Goal: Use online tool/utility: Utilize a website feature to perform a specific function

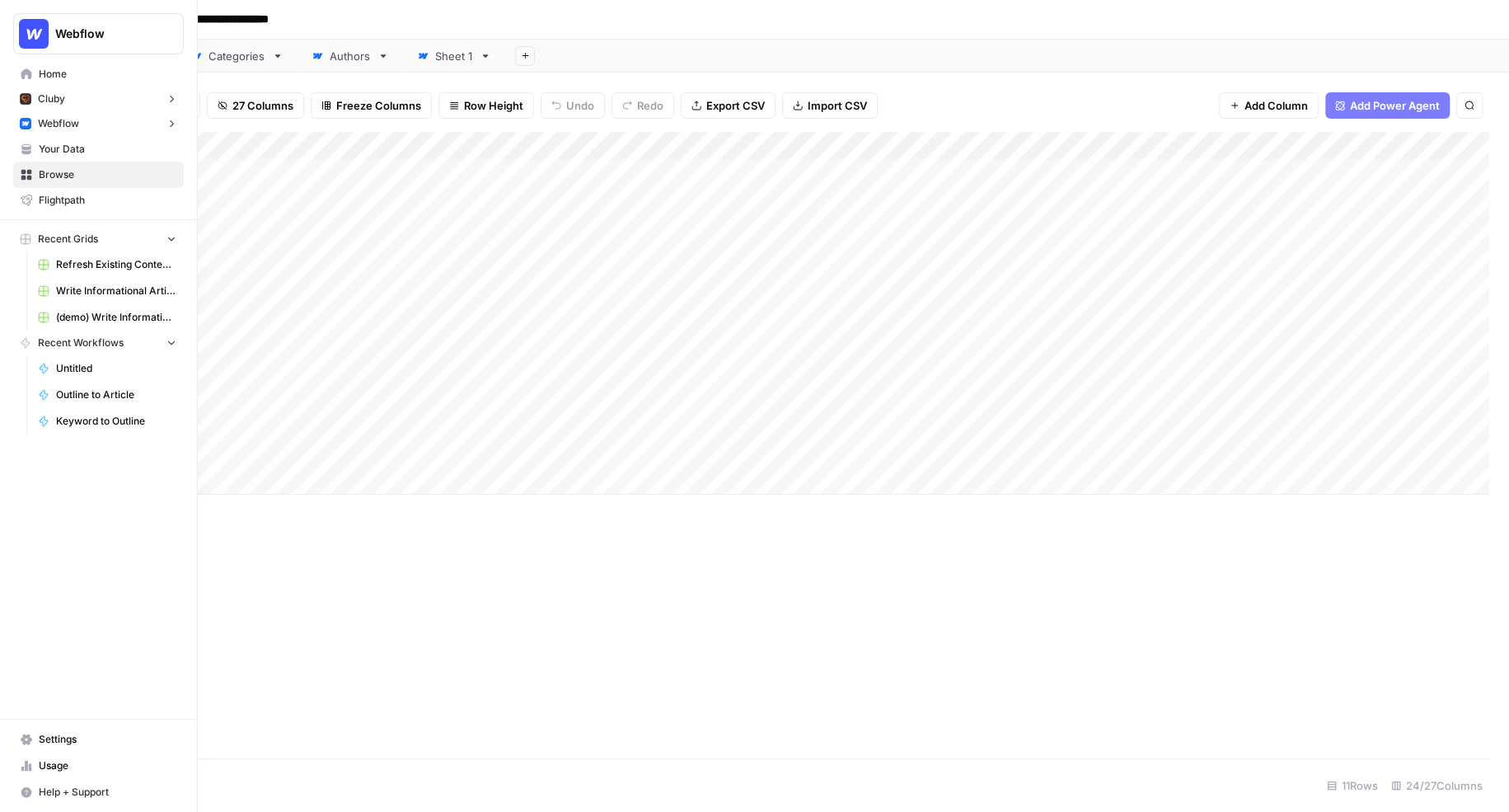
click at [49, 152] on span "Your Data" at bounding box center [108, 149] width 138 height 15
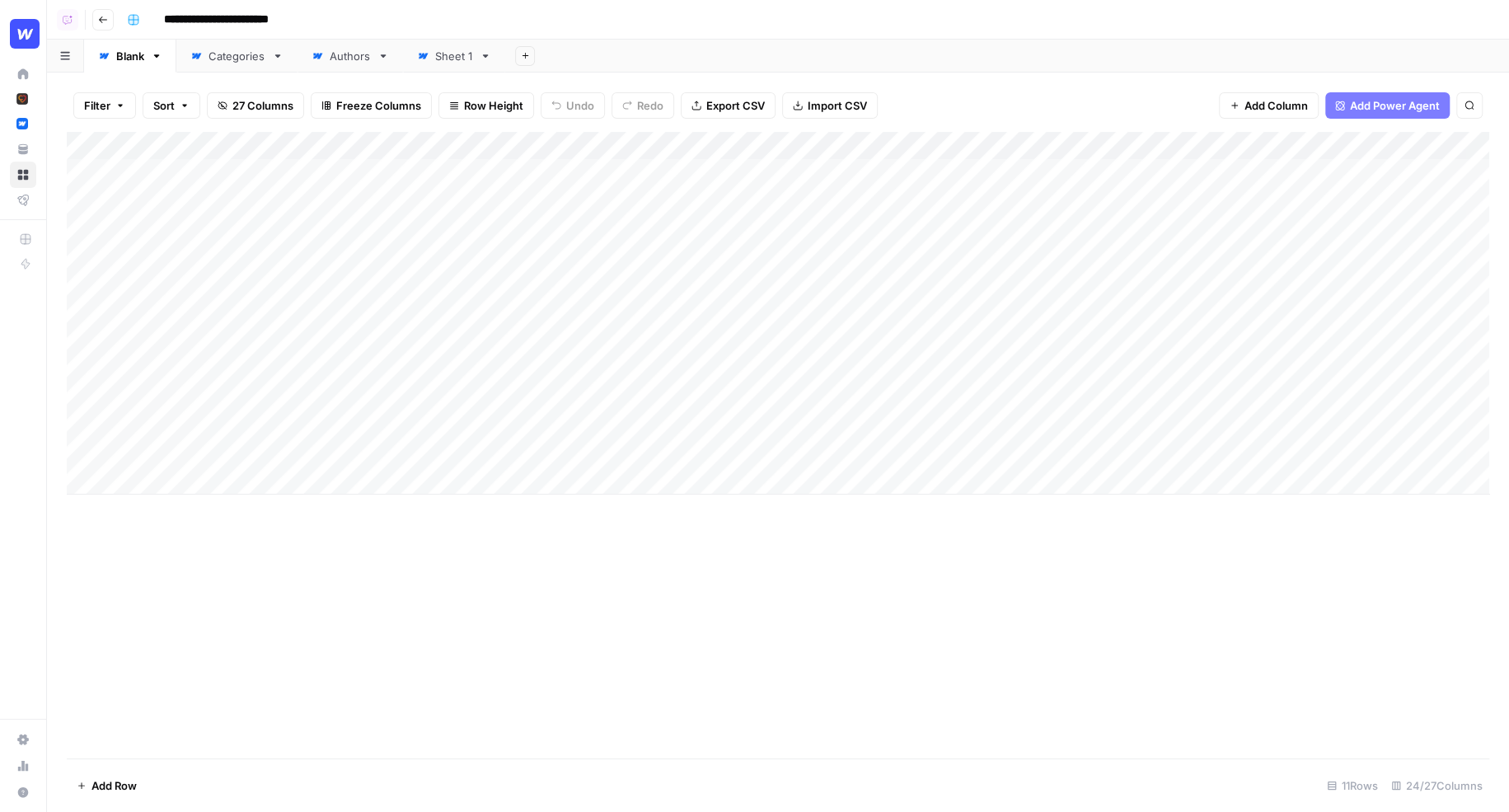
click at [629, 150] on div "Add Column" at bounding box center [778, 313] width 1423 height 362
click at [612, 72] on div "Add Sheet" at bounding box center [1008, 56] width 1004 height 33
drag, startPoint x: 141, startPoint y: 173, endPoint x: 186, endPoint y: 454, distance: 284.6
click at [186, 454] on div "Add Column" at bounding box center [778, 313] width 1423 height 362
click at [370, 124] on div "Filter Sort 27 Columns Freeze Columns Row Height Undo Redo Export CSV Import CS…" at bounding box center [778, 105] width 1423 height 52
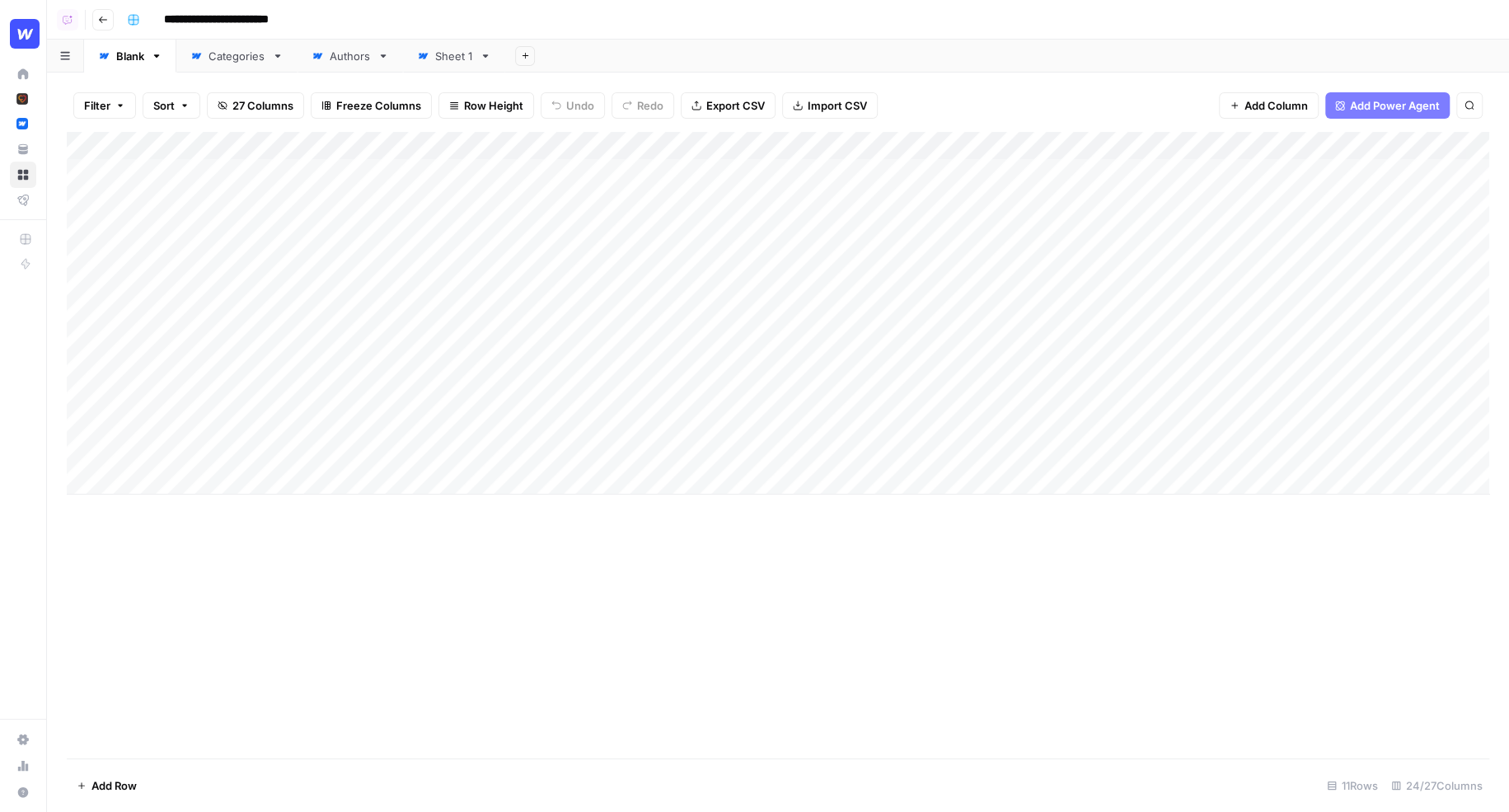
click at [585, 128] on div "Filter Sort 27 Columns Freeze Columns Row Height Undo Redo Export CSV Import CS…" at bounding box center [778, 105] width 1423 height 52
click at [696, 451] on div "Add Column" at bounding box center [778, 313] width 1423 height 362
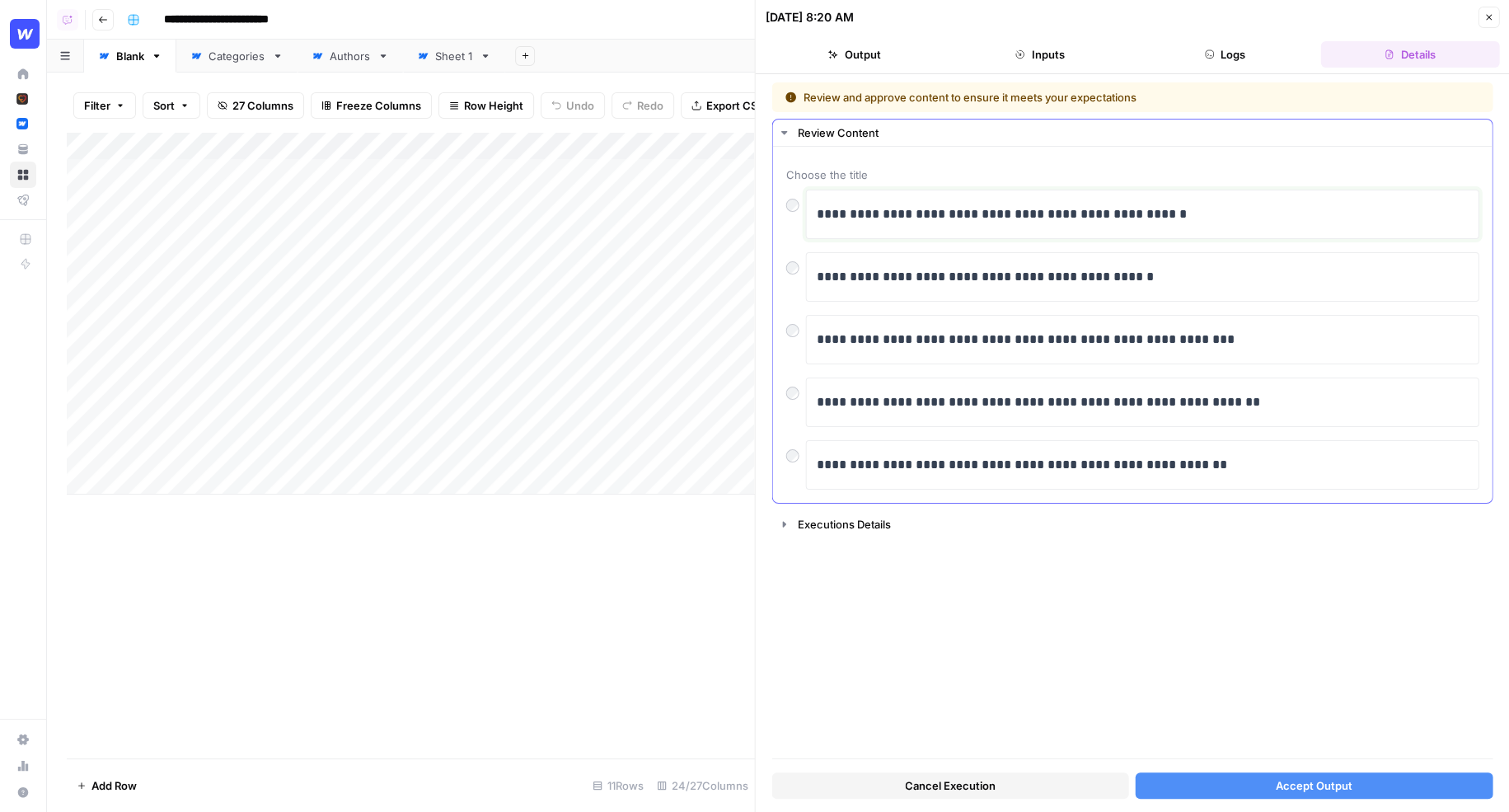
click at [1192, 214] on p "**********" at bounding box center [1143, 213] width 653 height 21
click at [1210, 218] on p "**********" at bounding box center [1143, 213] width 653 height 21
click at [1318, 789] on span "Accept Output" at bounding box center [1314, 785] width 77 height 16
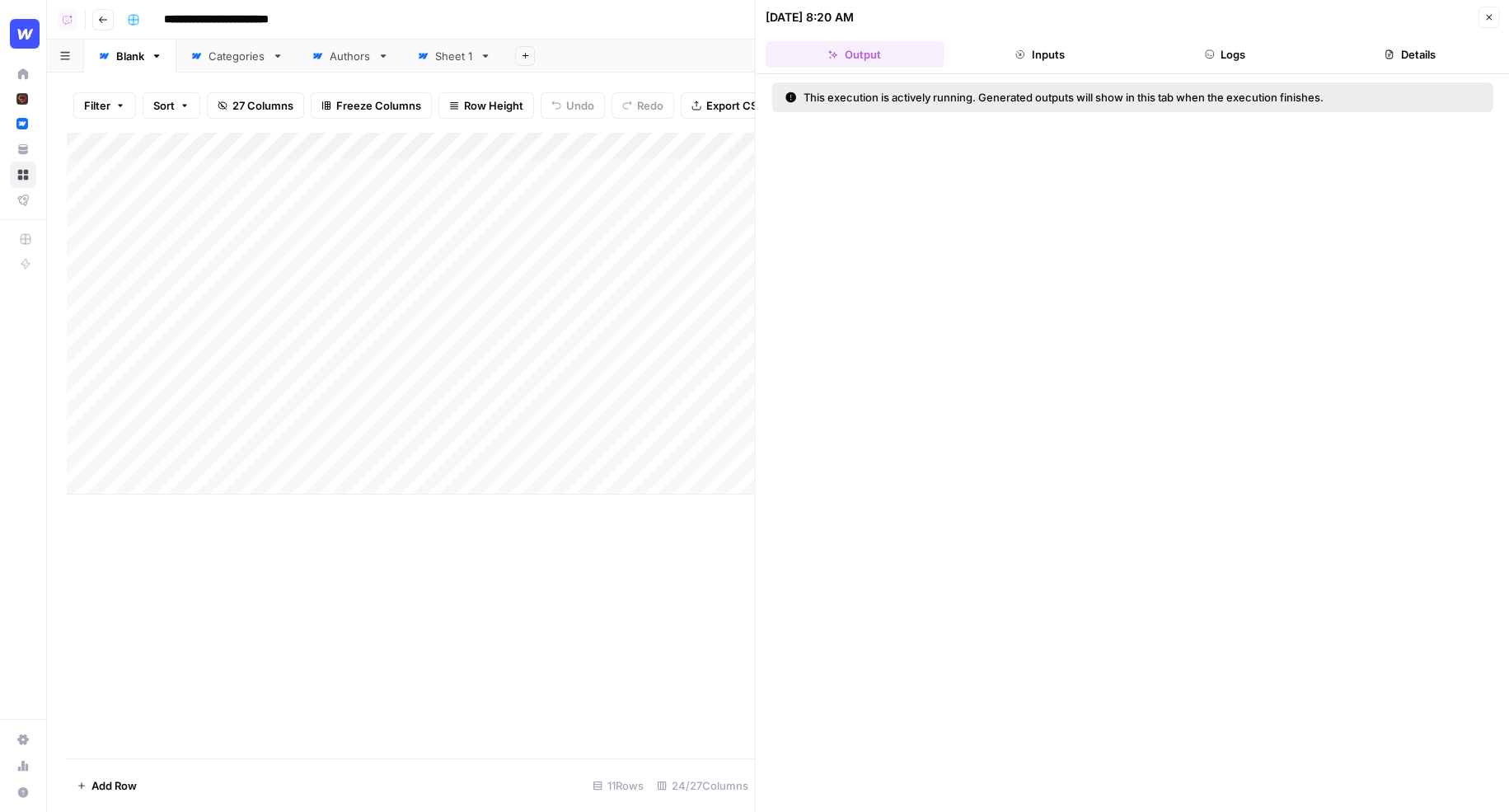
click at [1487, 25] on button "Close" at bounding box center [1488, 17] width 21 height 21
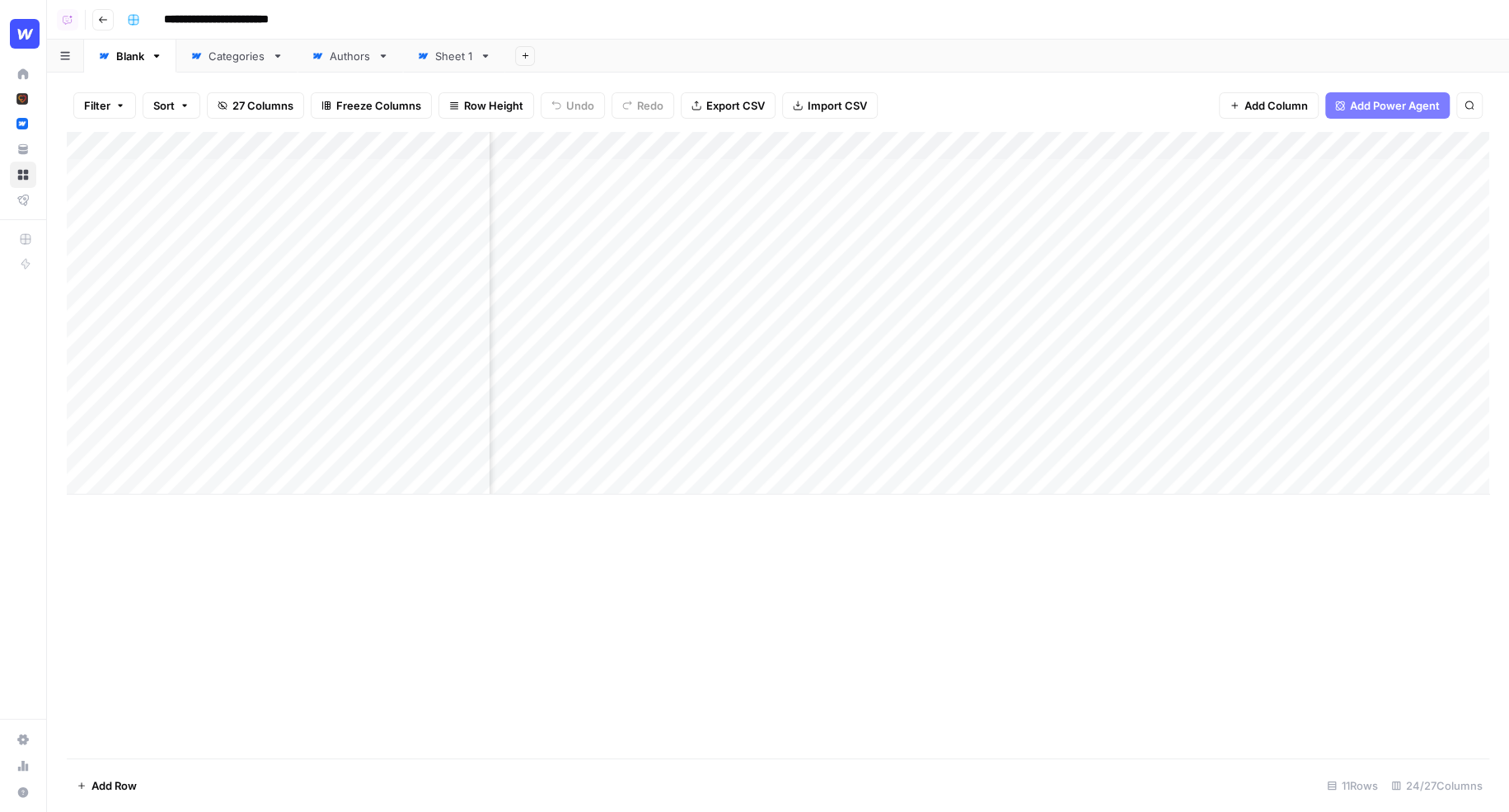
scroll to position [0, 643]
click at [887, 257] on div "Add Column" at bounding box center [778, 313] width 1423 height 362
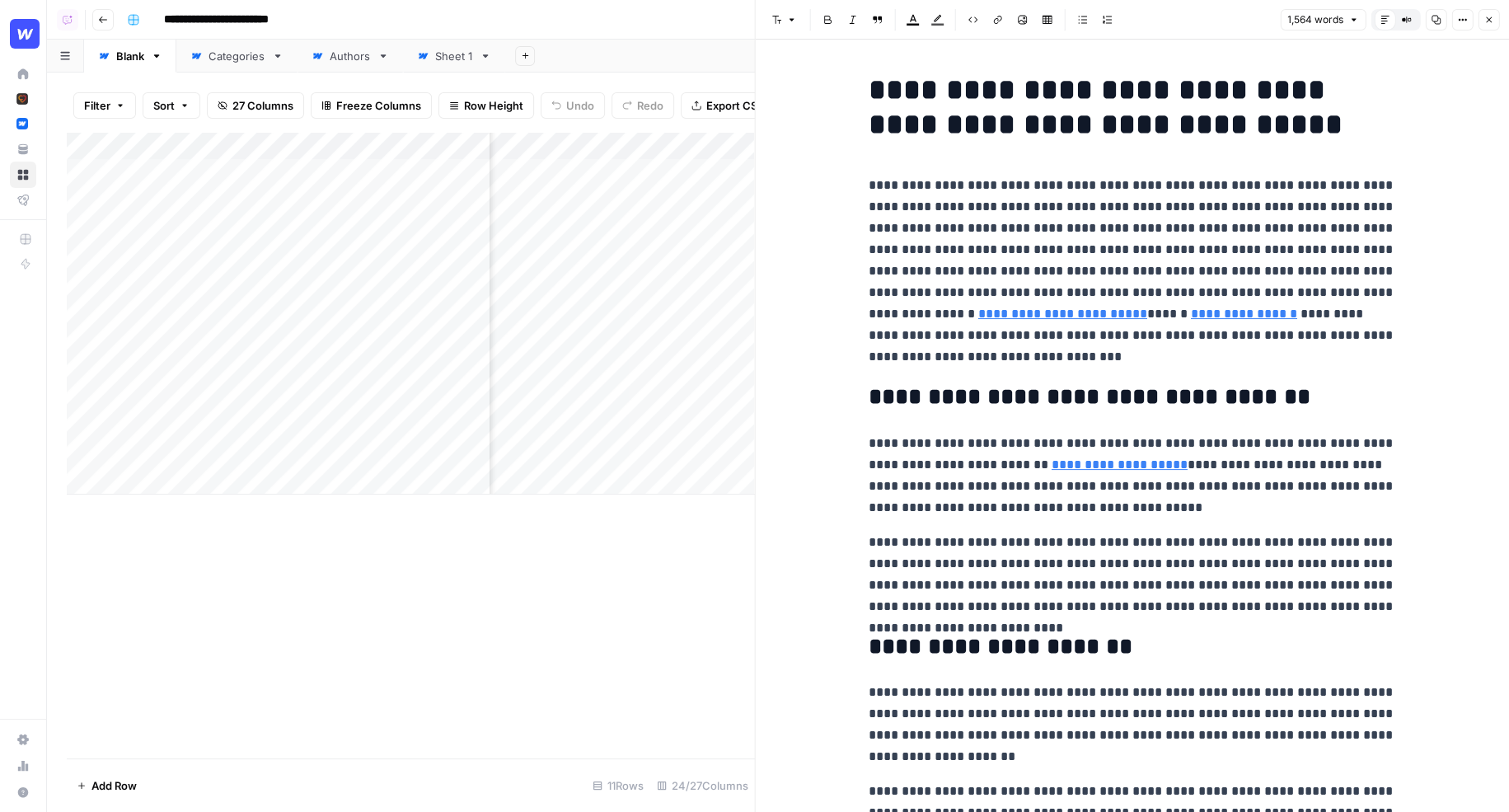
click at [1031, 215] on p "**********" at bounding box center [1132, 271] width 528 height 193
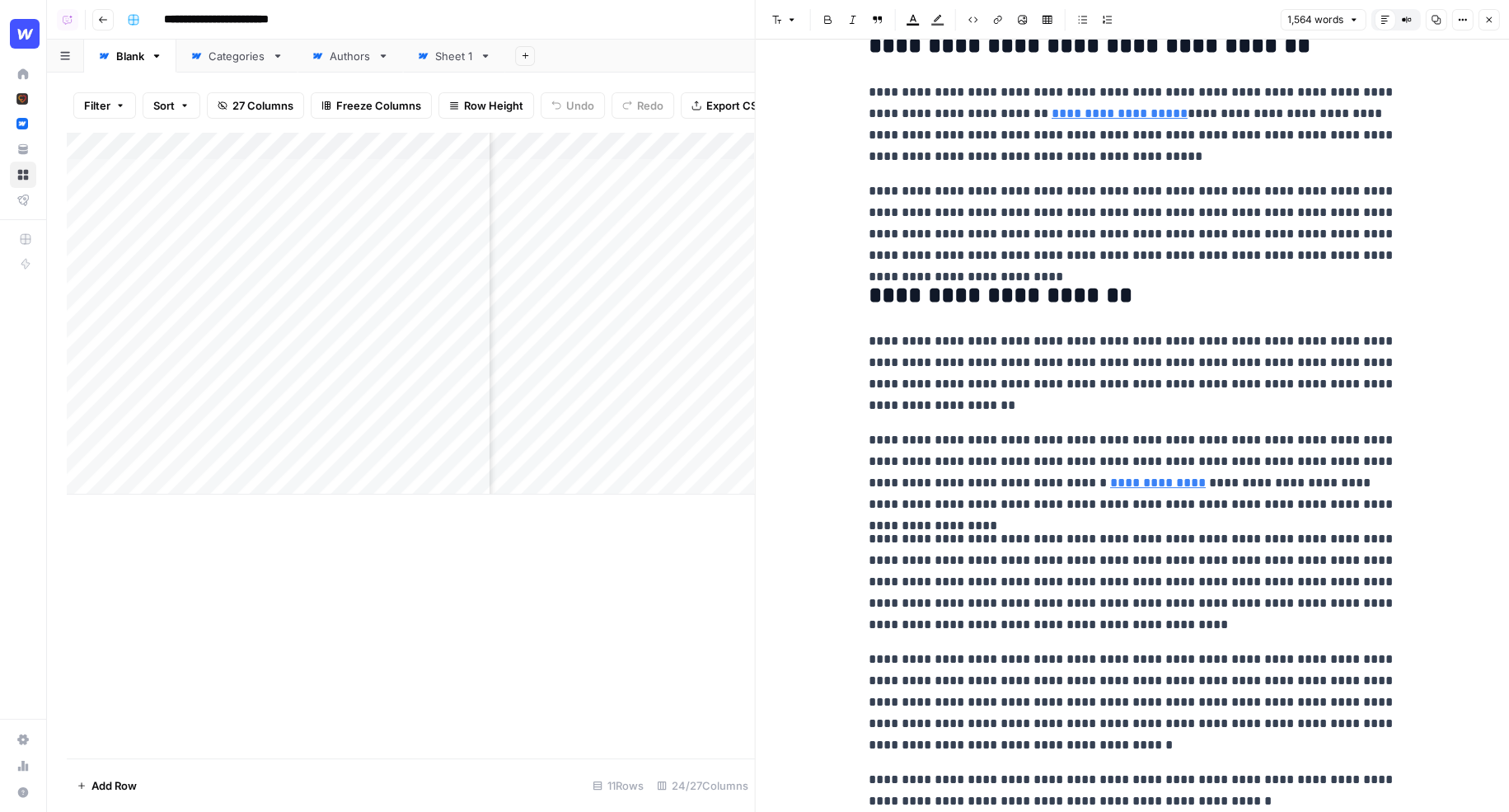
scroll to position [354, 0]
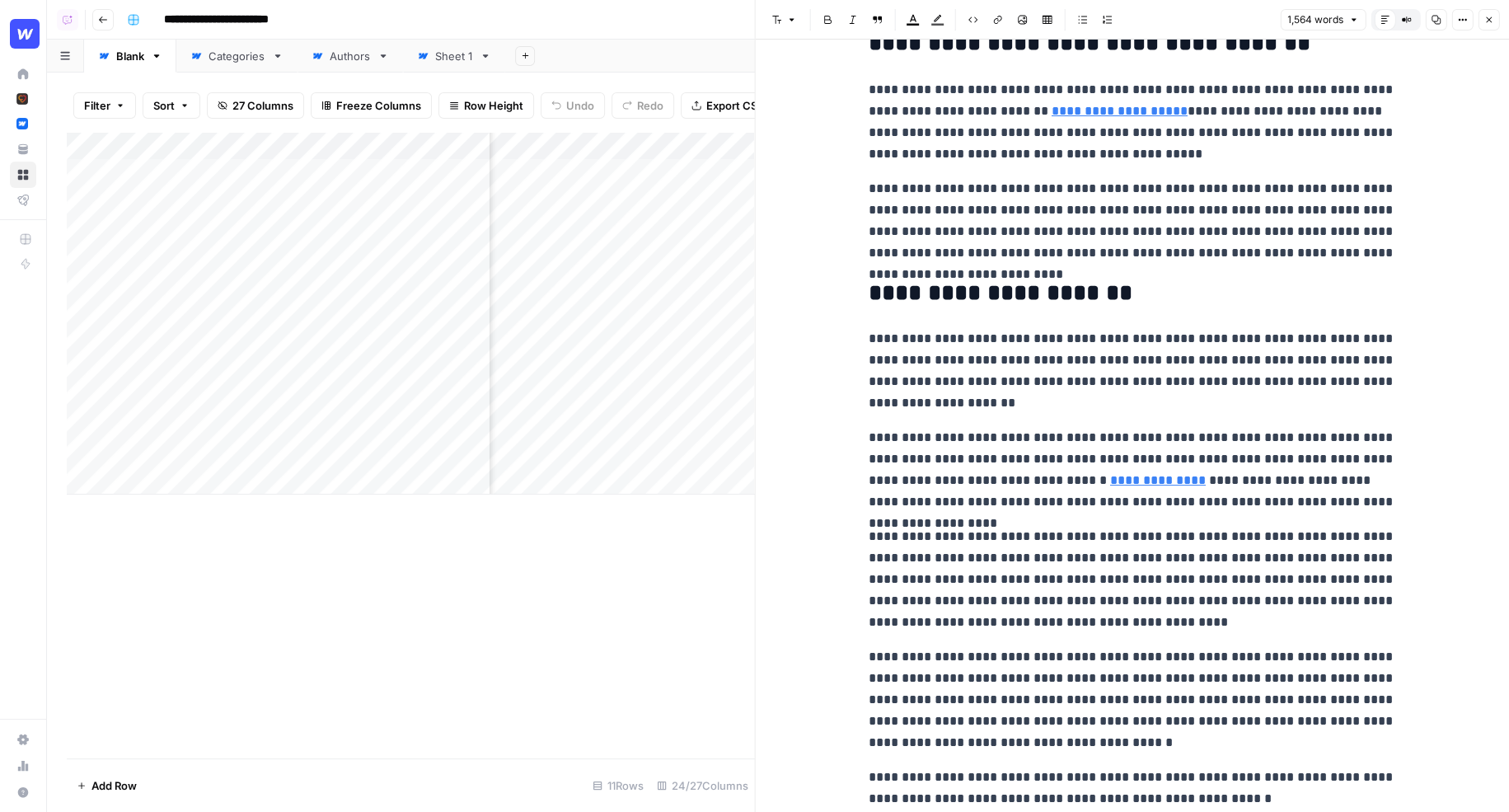
click at [1046, 399] on p "**********" at bounding box center [1132, 370] width 528 height 86
click at [953, 403] on p "**********" at bounding box center [1132, 370] width 528 height 86
drag, startPoint x: 942, startPoint y: 404, endPoint x: 858, endPoint y: 334, distance: 109.3
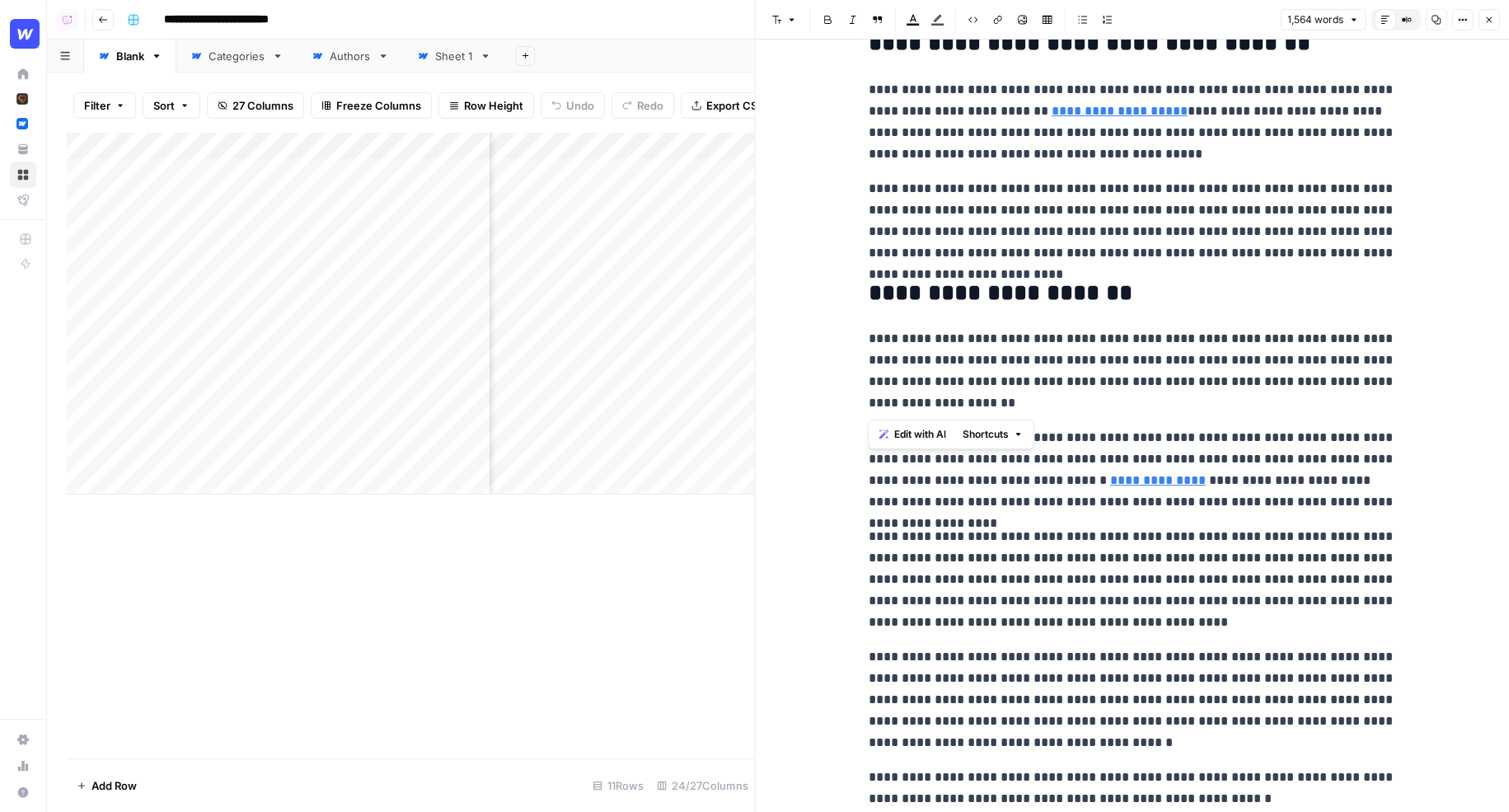
click at [937, 437] on span "Edit with AI" at bounding box center [919, 434] width 52 height 15
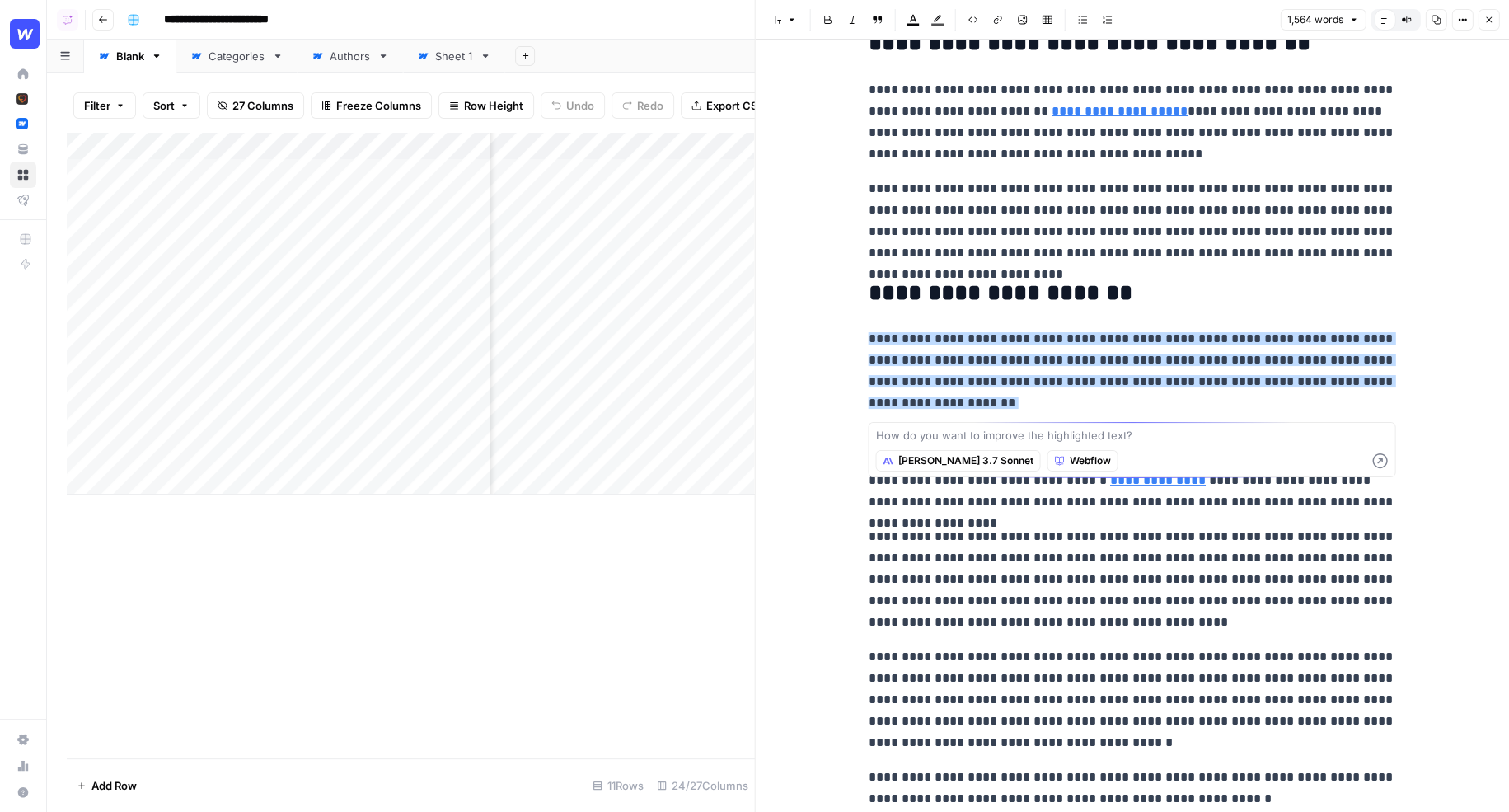
click at [937, 464] on span "Claude 3.7 Sonnet" at bounding box center [965, 461] width 135 height 15
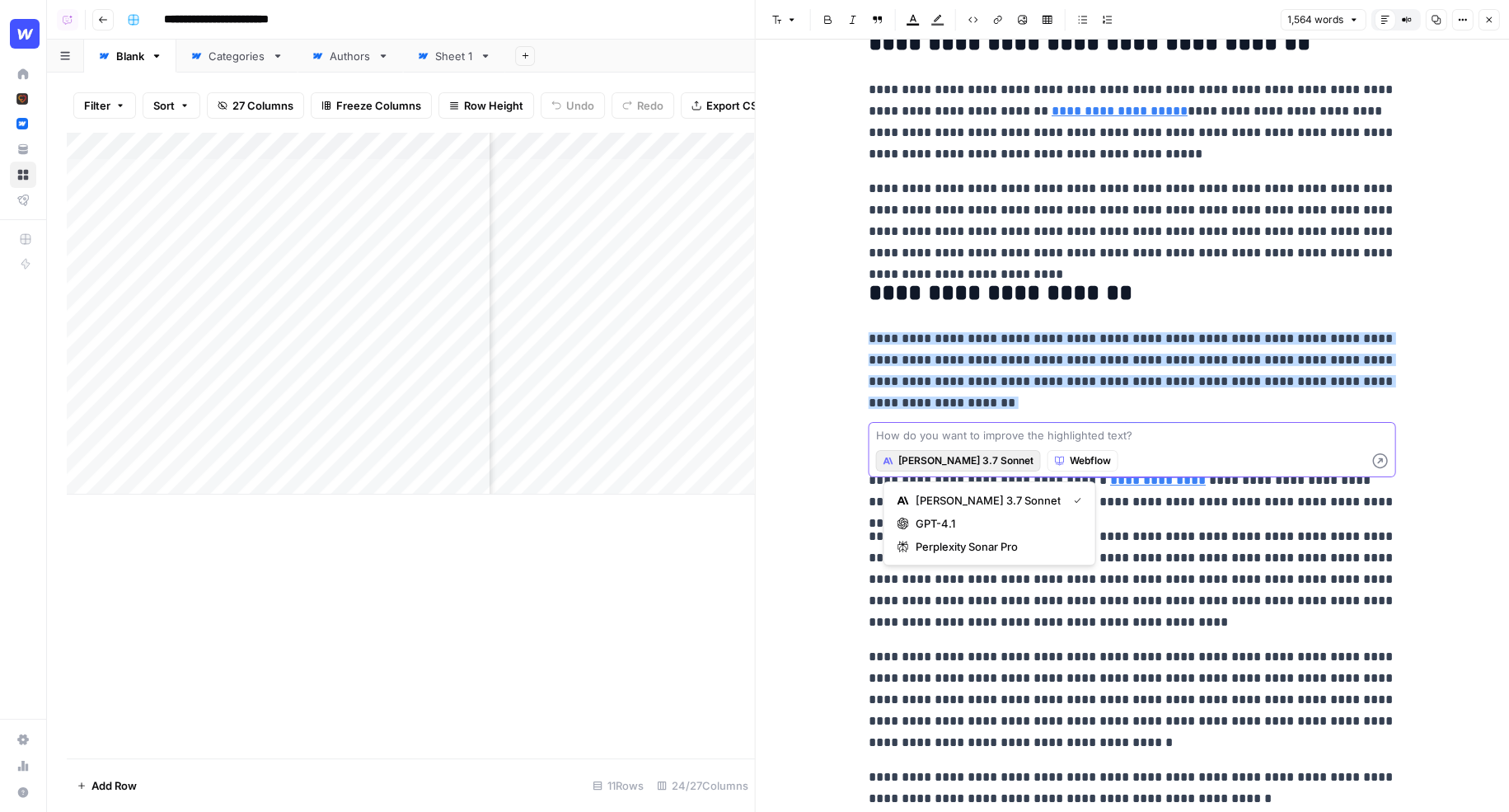
click at [959, 436] on textarea at bounding box center [1131, 434] width 512 height 16
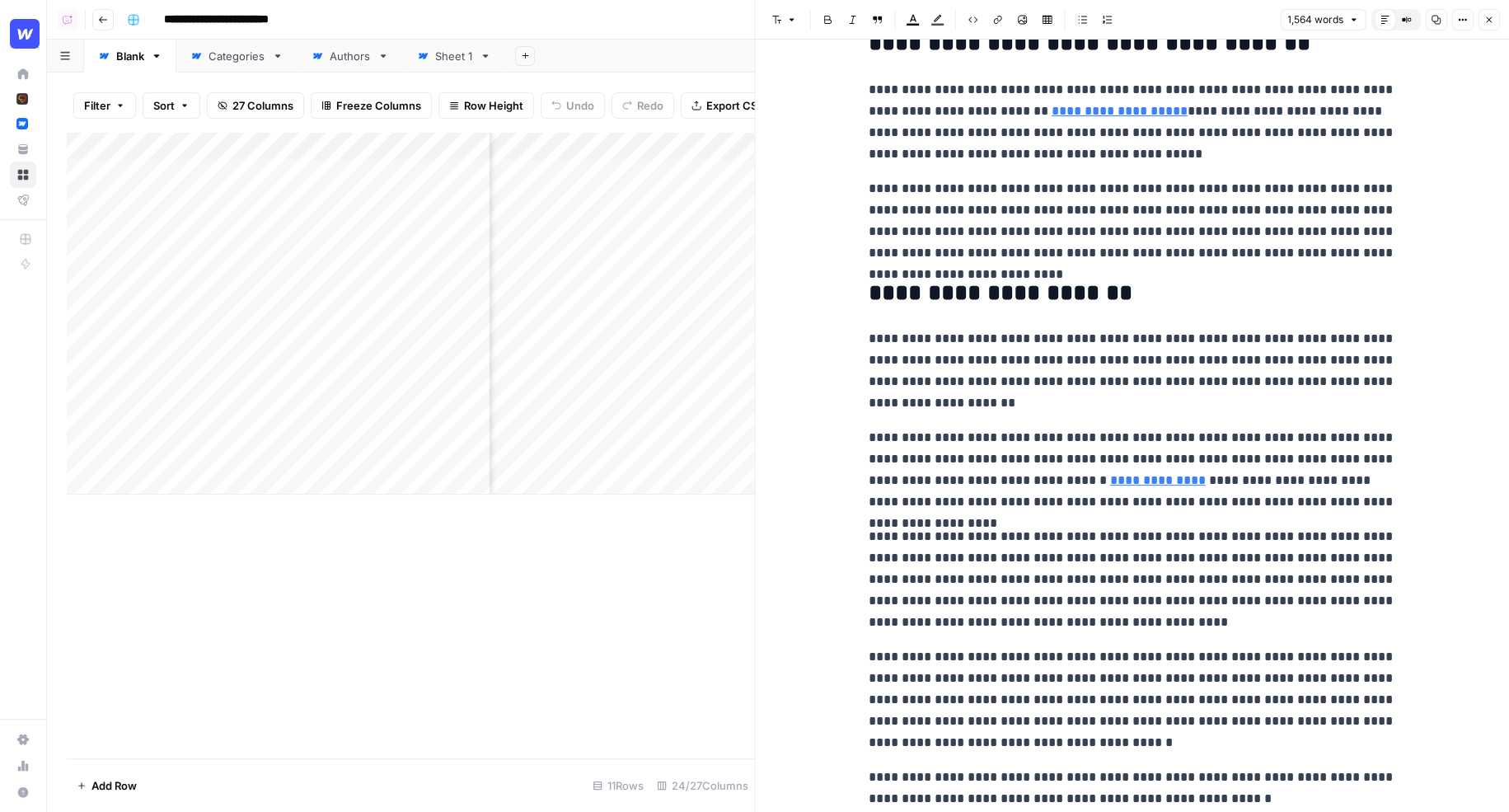
click at [1494, 18] on button "Close" at bounding box center [1488, 19] width 21 height 21
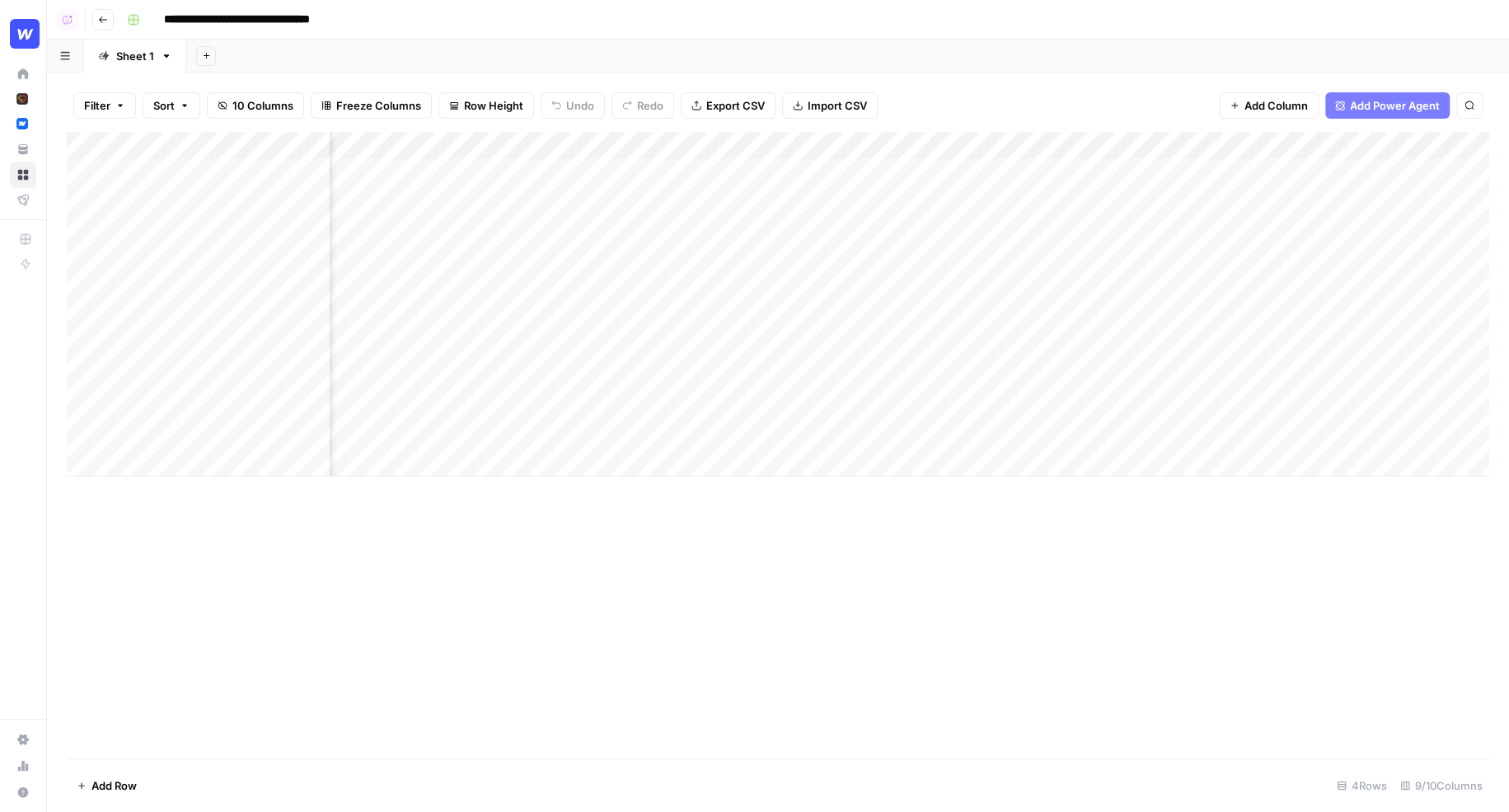
scroll to position [0, 669]
click at [1337, 172] on div "Add Column" at bounding box center [778, 304] width 1423 height 345
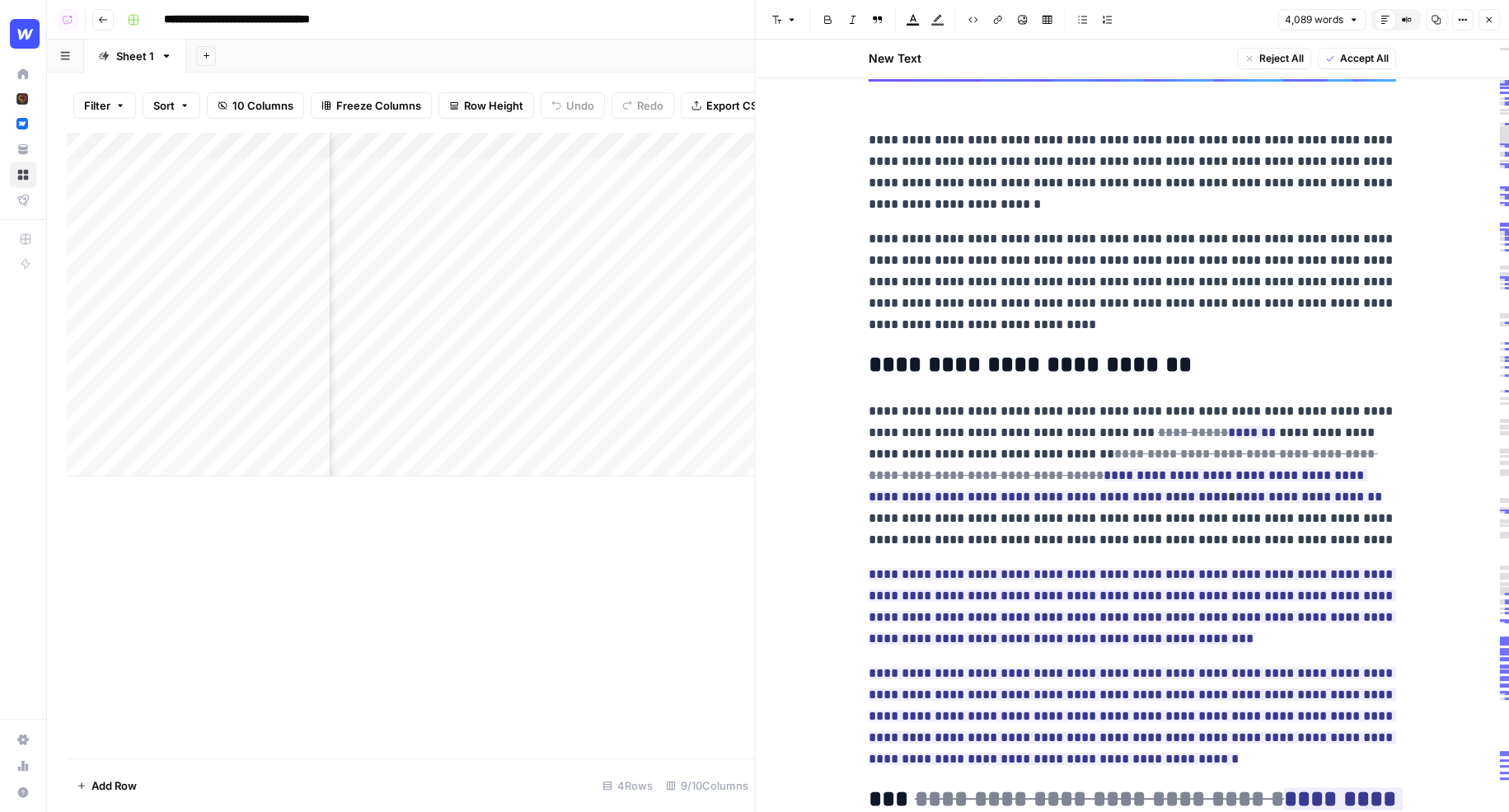
scroll to position [483, 0]
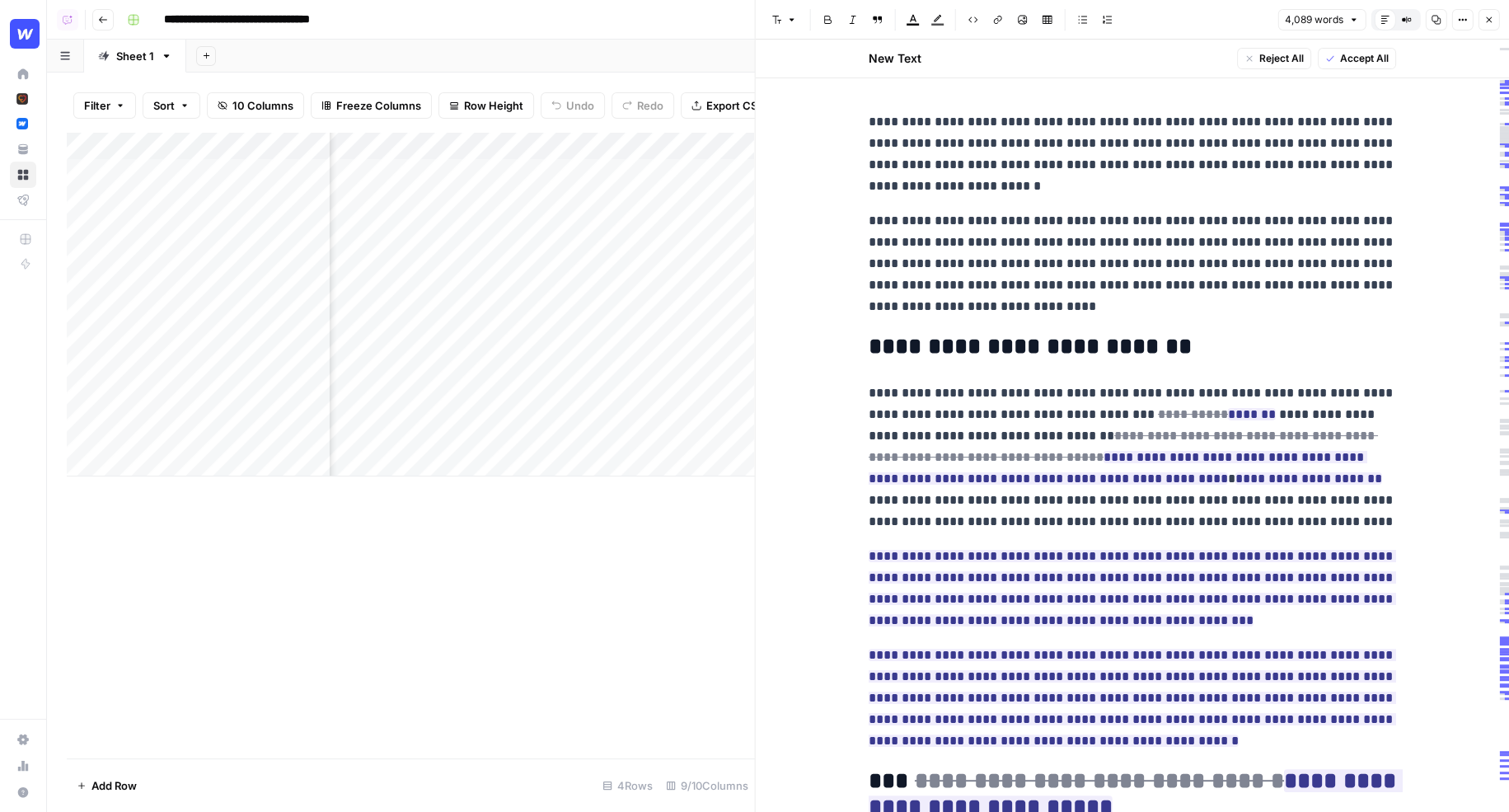
click at [1077, 406] on p "**********" at bounding box center [1132, 457] width 528 height 150
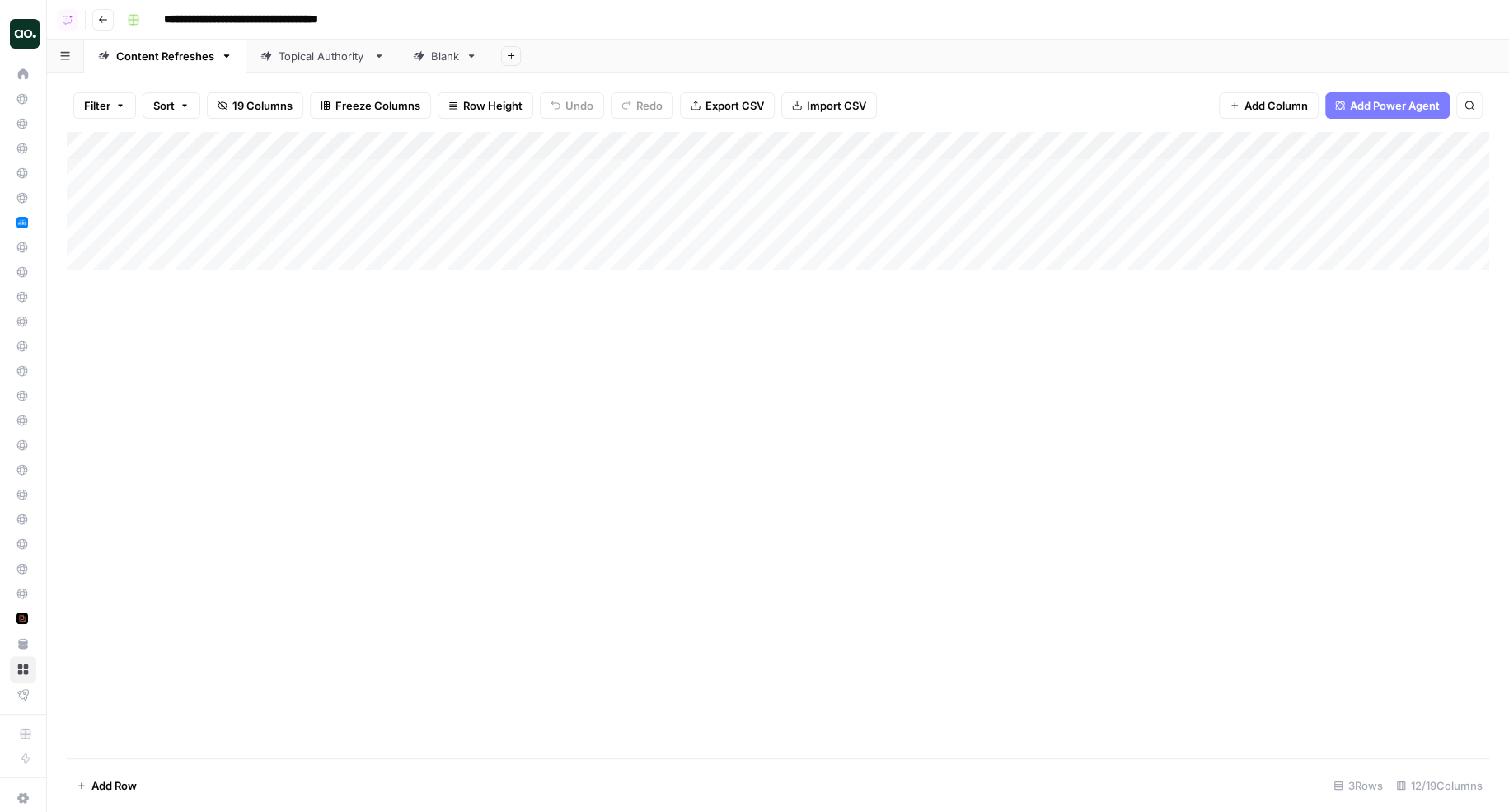
click at [1128, 108] on div "Filter Sort 19 Columns Freeze Columns Row Height Undo Redo Export CSV Import CS…" at bounding box center [778, 105] width 1423 height 52
click at [709, 173] on div "Add Column" at bounding box center [778, 202] width 1423 height 139
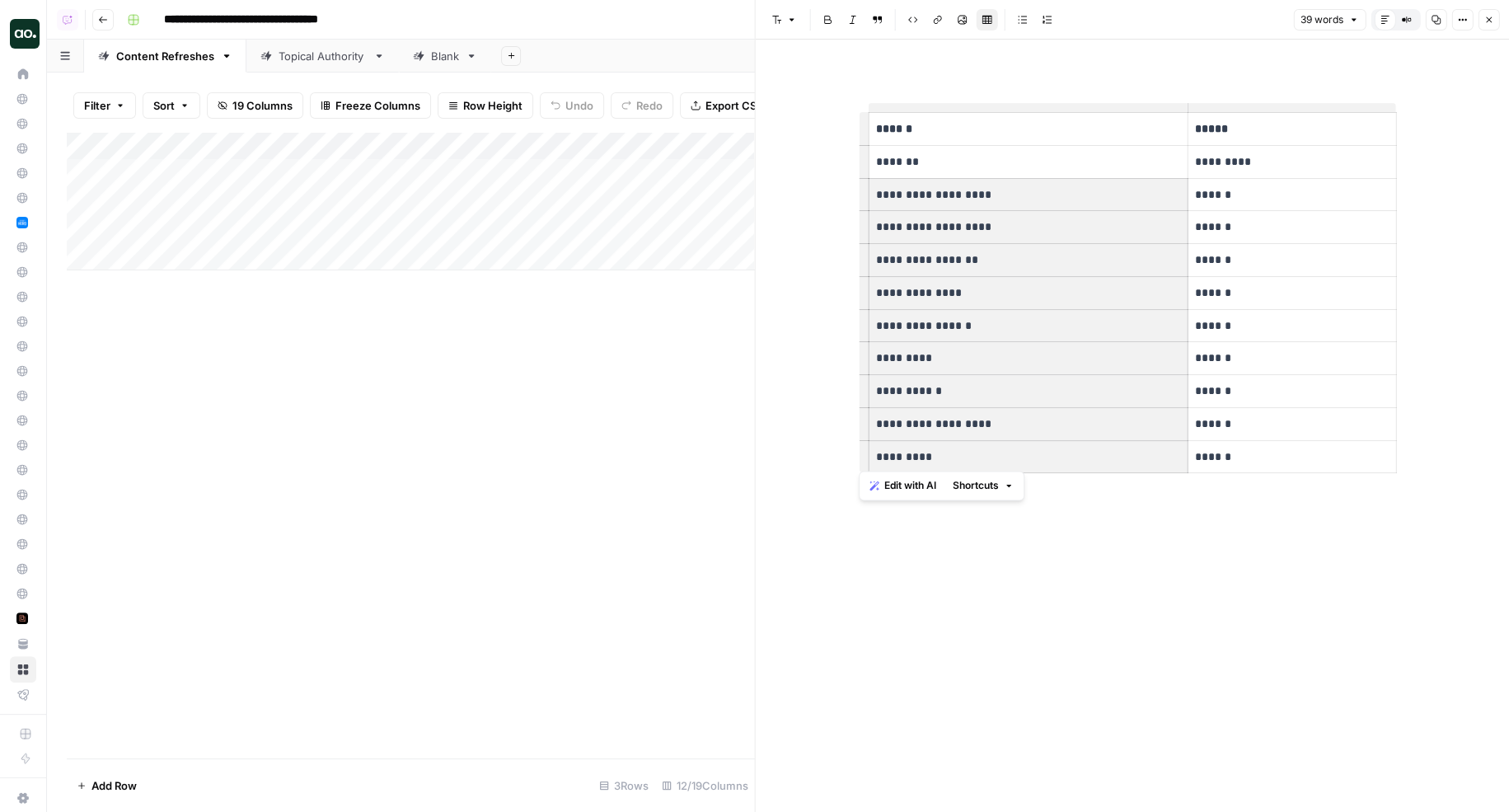
drag, startPoint x: 888, startPoint y: 195, endPoint x: 996, endPoint y: 451, distance: 277.8
click at [996, 451] on tbody "**********" at bounding box center [1132, 292] width 528 height 360
click at [996, 451] on p "*********" at bounding box center [1029, 457] width 305 height 19
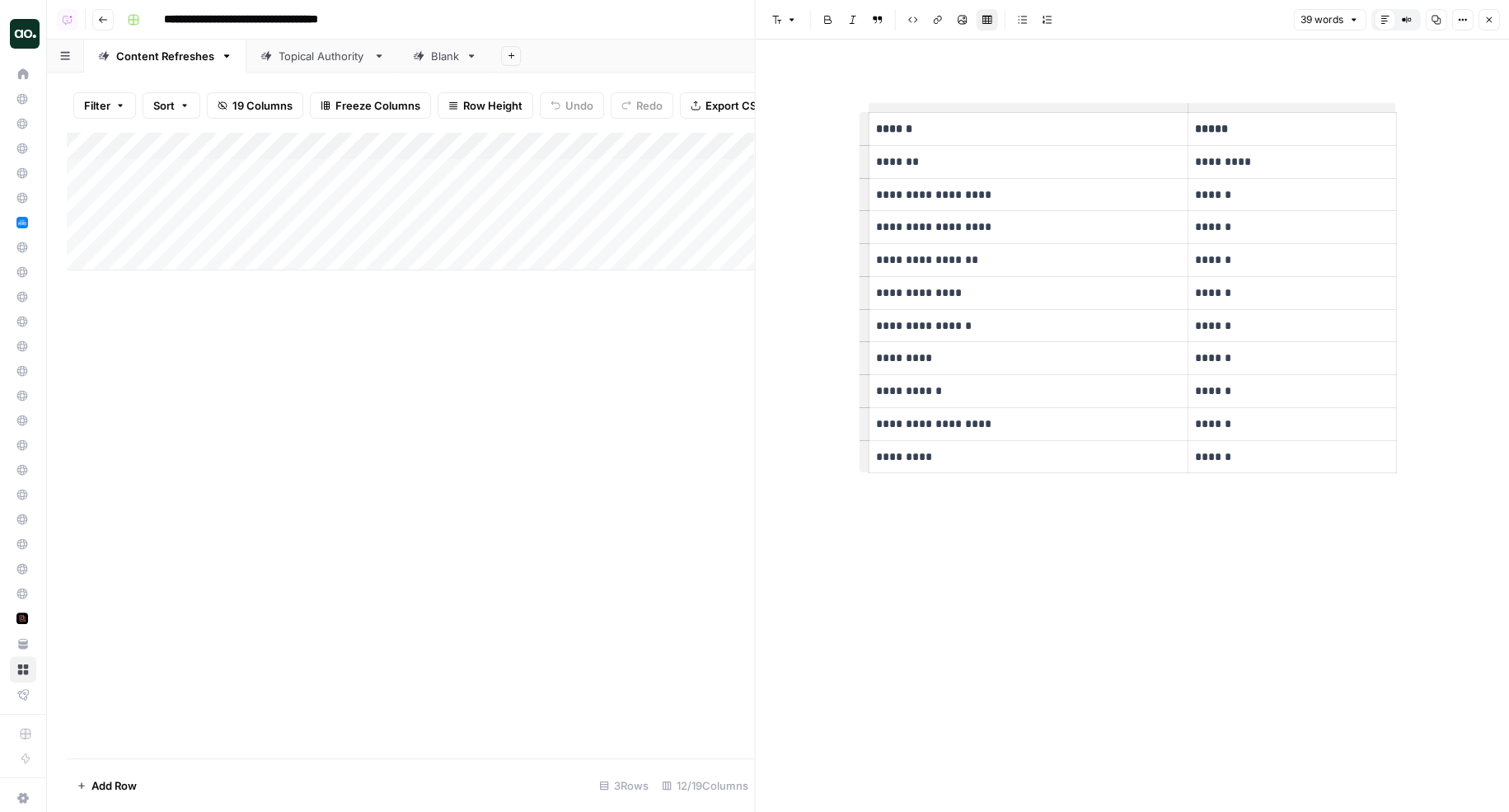
click at [1491, 23] on icon "button" at bounding box center [1489, 20] width 10 height 10
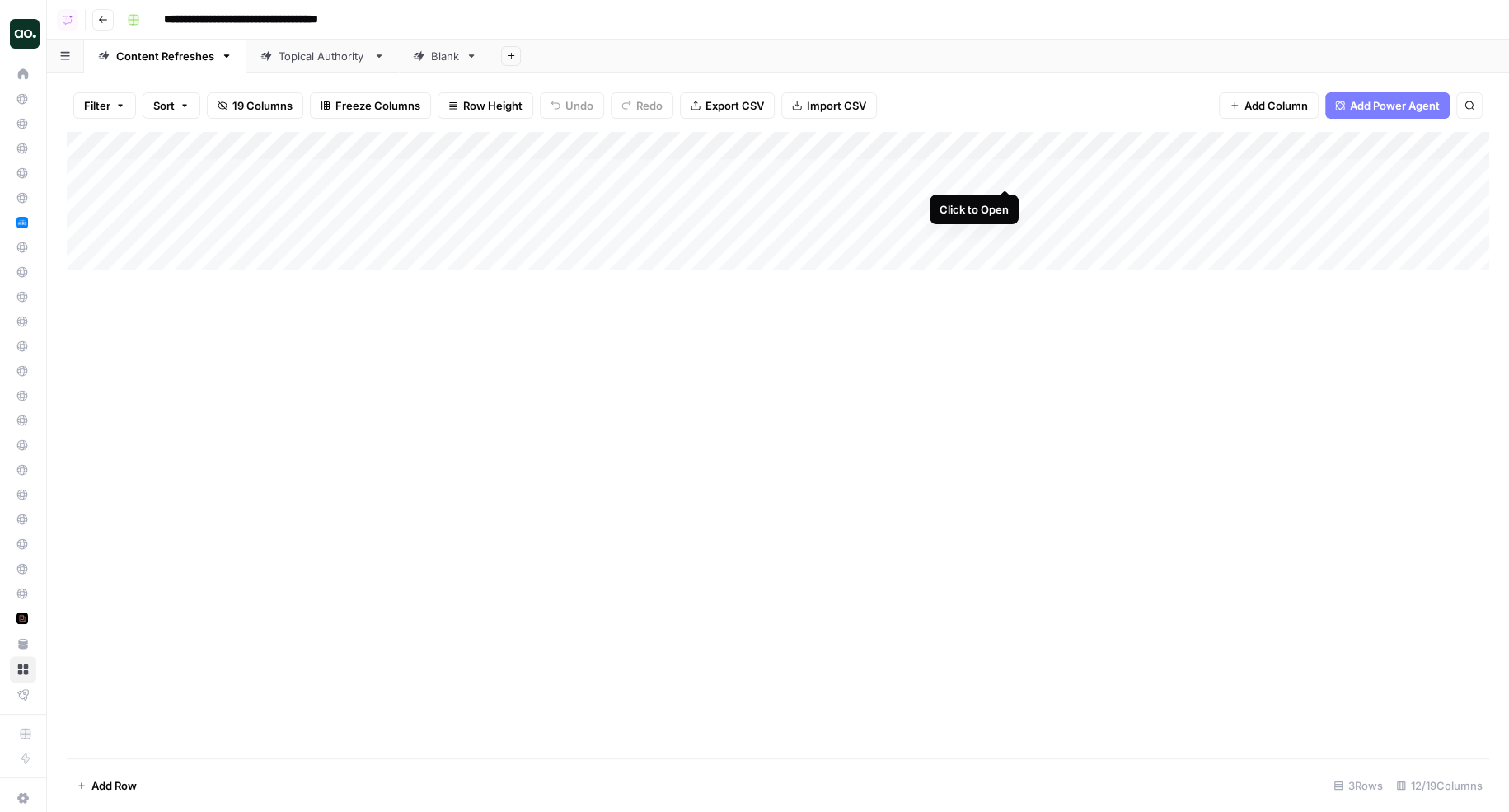
click at [1009, 172] on div "Add Column" at bounding box center [778, 202] width 1423 height 139
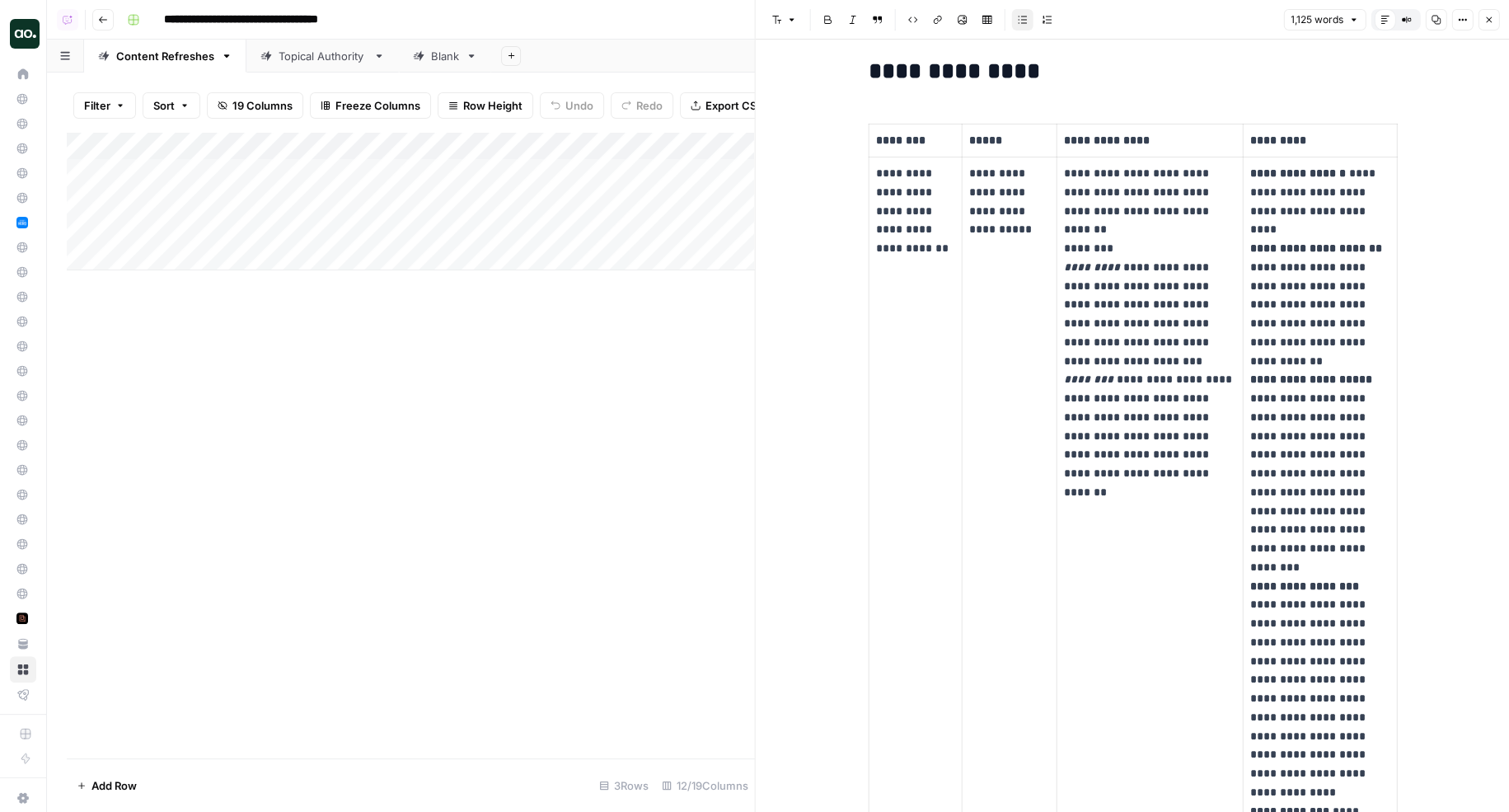
scroll to position [311, 0]
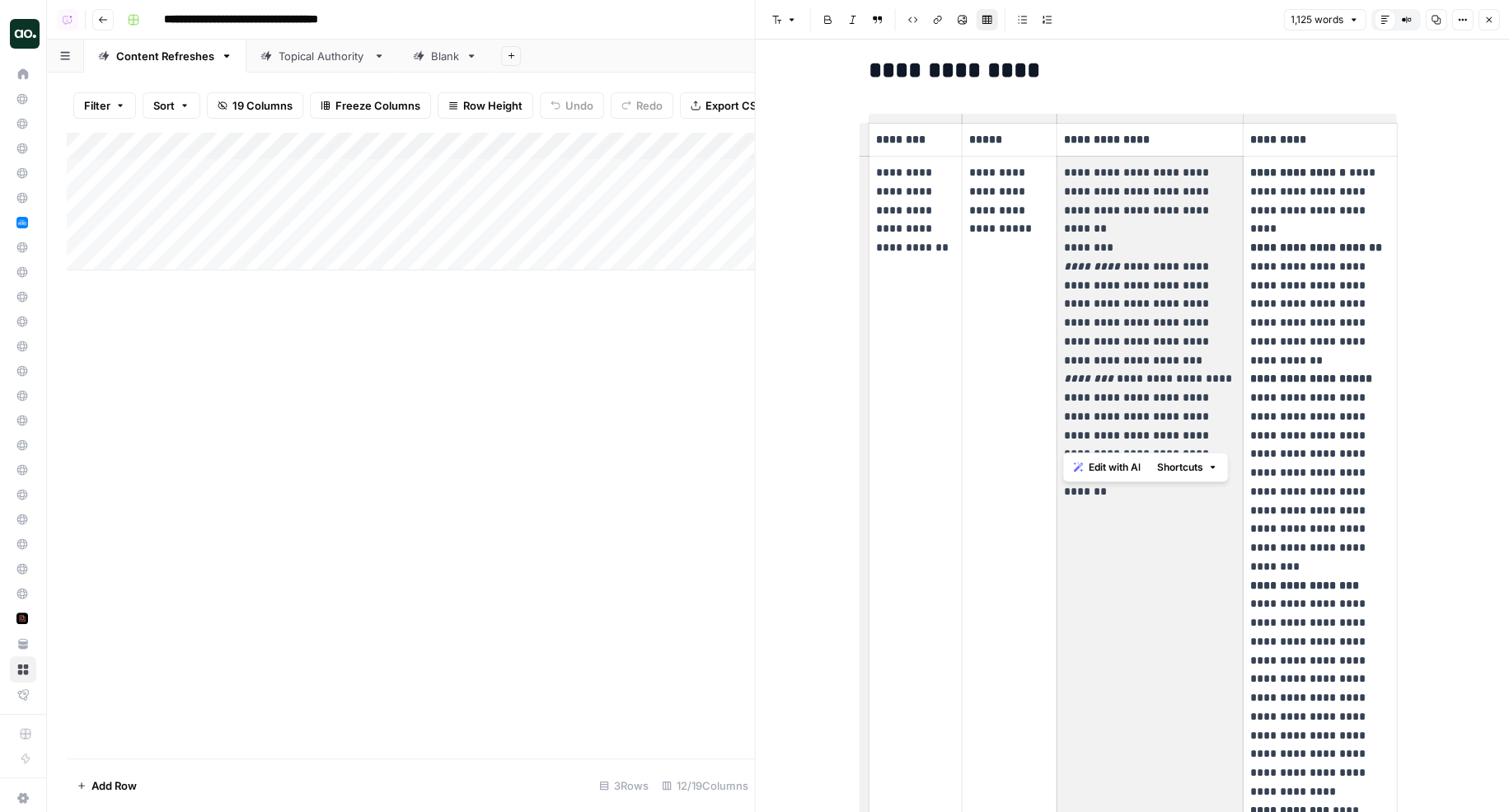
drag, startPoint x: 1063, startPoint y: 172, endPoint x: 1097, endPoint y: 277, distance: 110.4
click at [1097, 277] on p "**********" at bounding box center [1150, 304] width 172 height 281
click at [1291, 221] on p "**********" at bounding box center [1319, 500] width 140 height 675
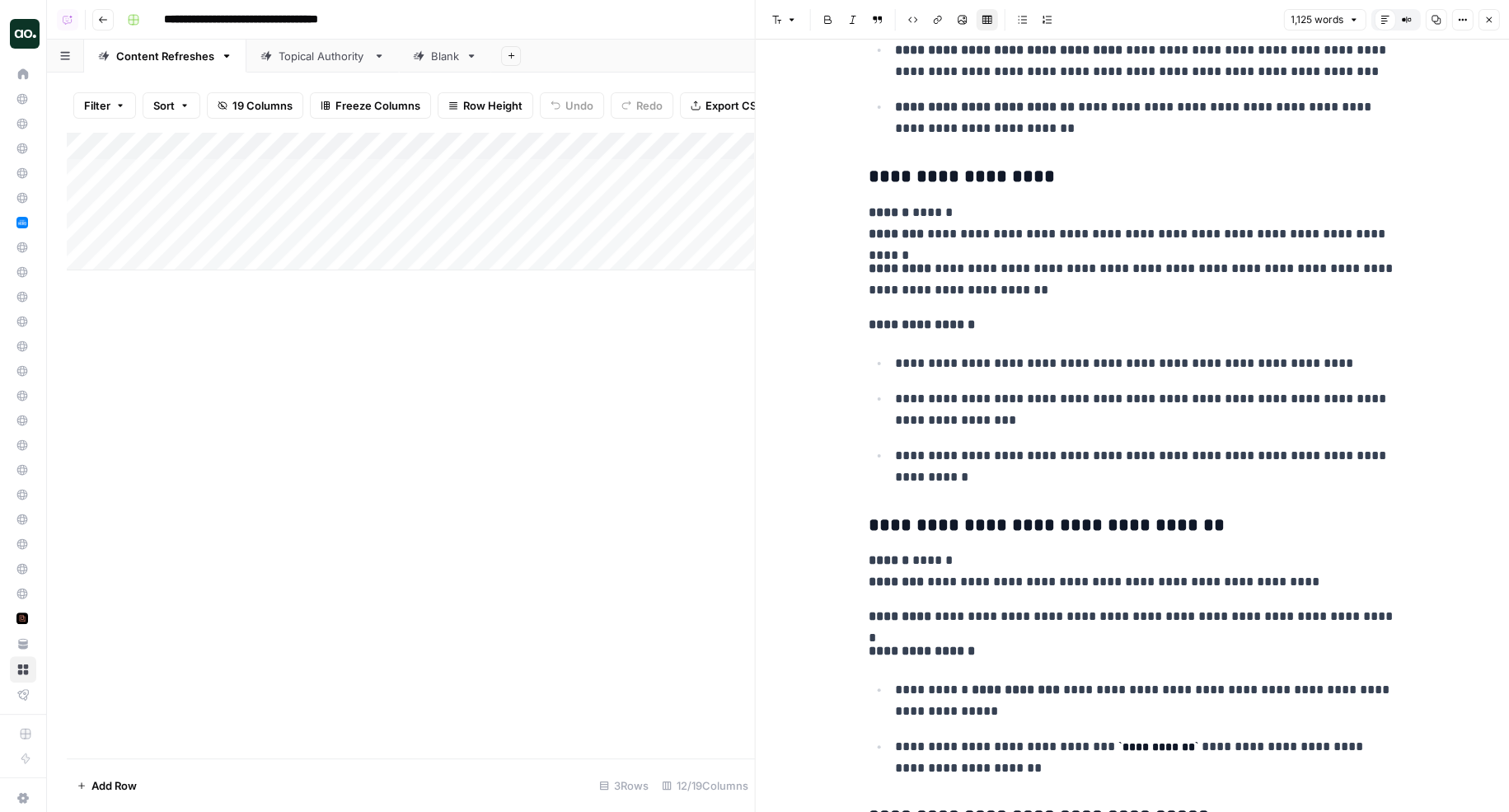
scroll to position [3123, 0]
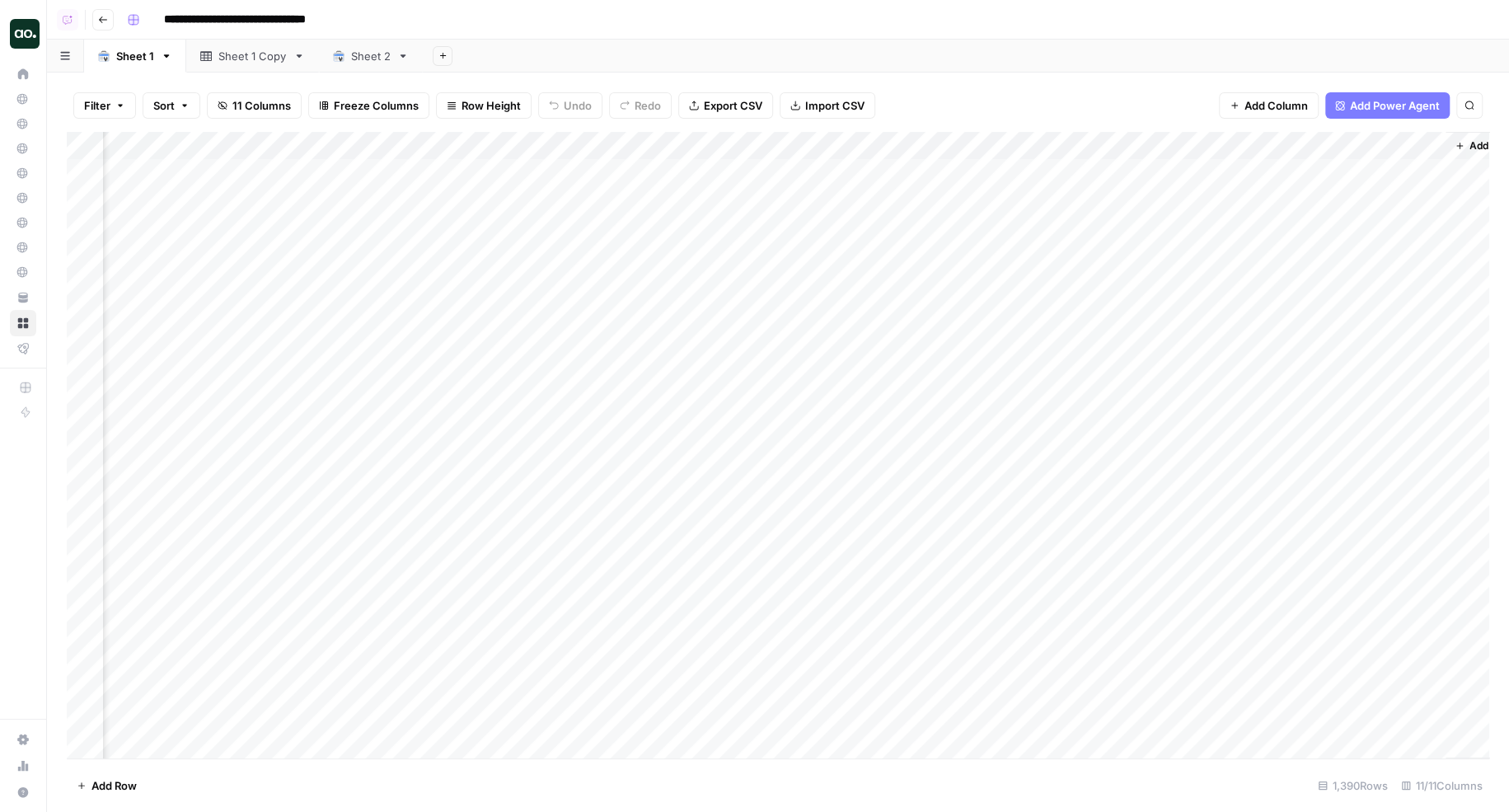
scroll to position [0, 554]
click at [863, 142] on div "Add Column" at bounding box center [778, 445] width 1423 height 627
click at [854, 263] on span "Schedule" at bounding box center [898, 261] width 144 height 16
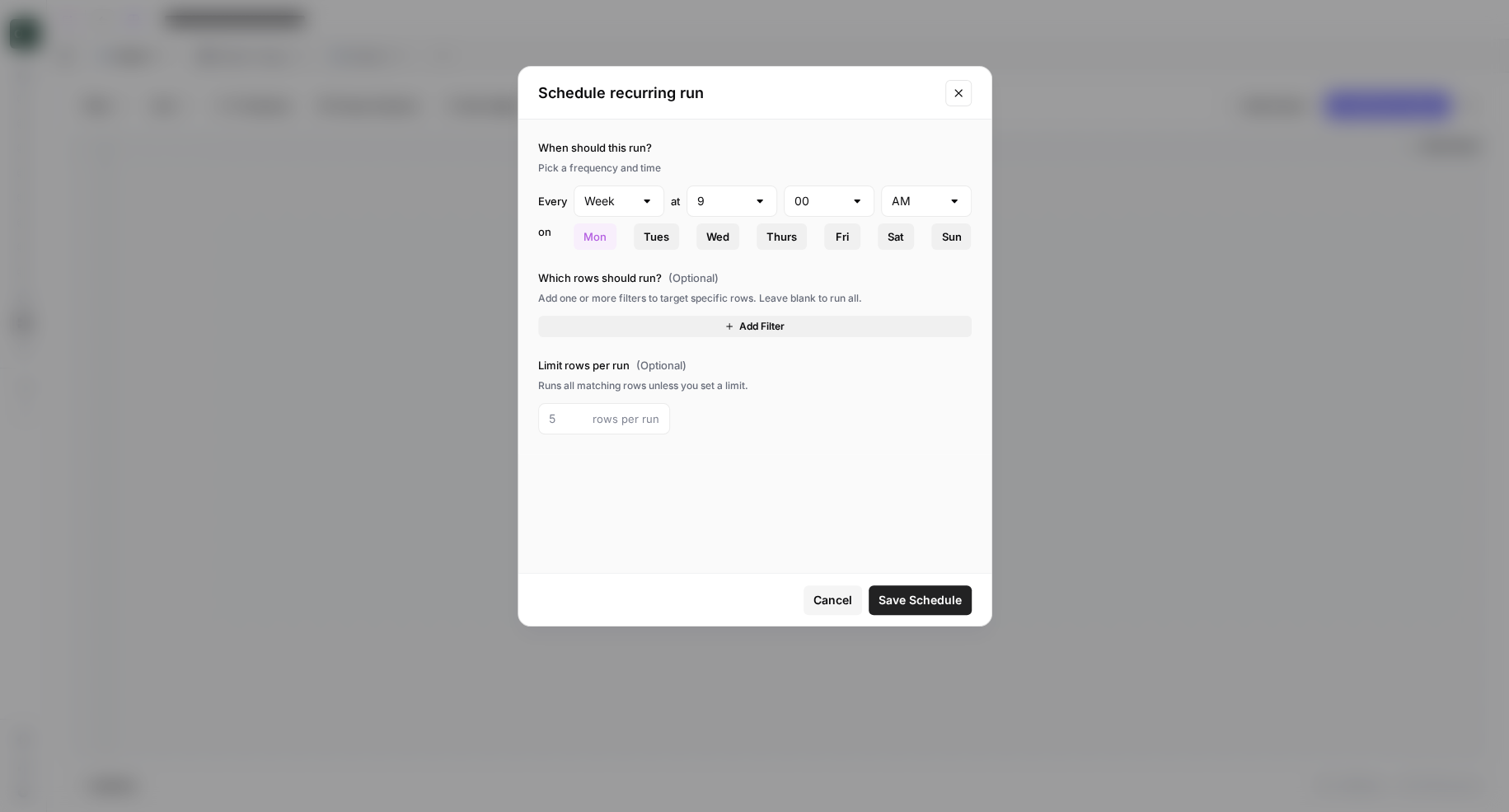
click at [627, 320] on button "Add Filter" at bounding box center [755, 326] width 434 height 21
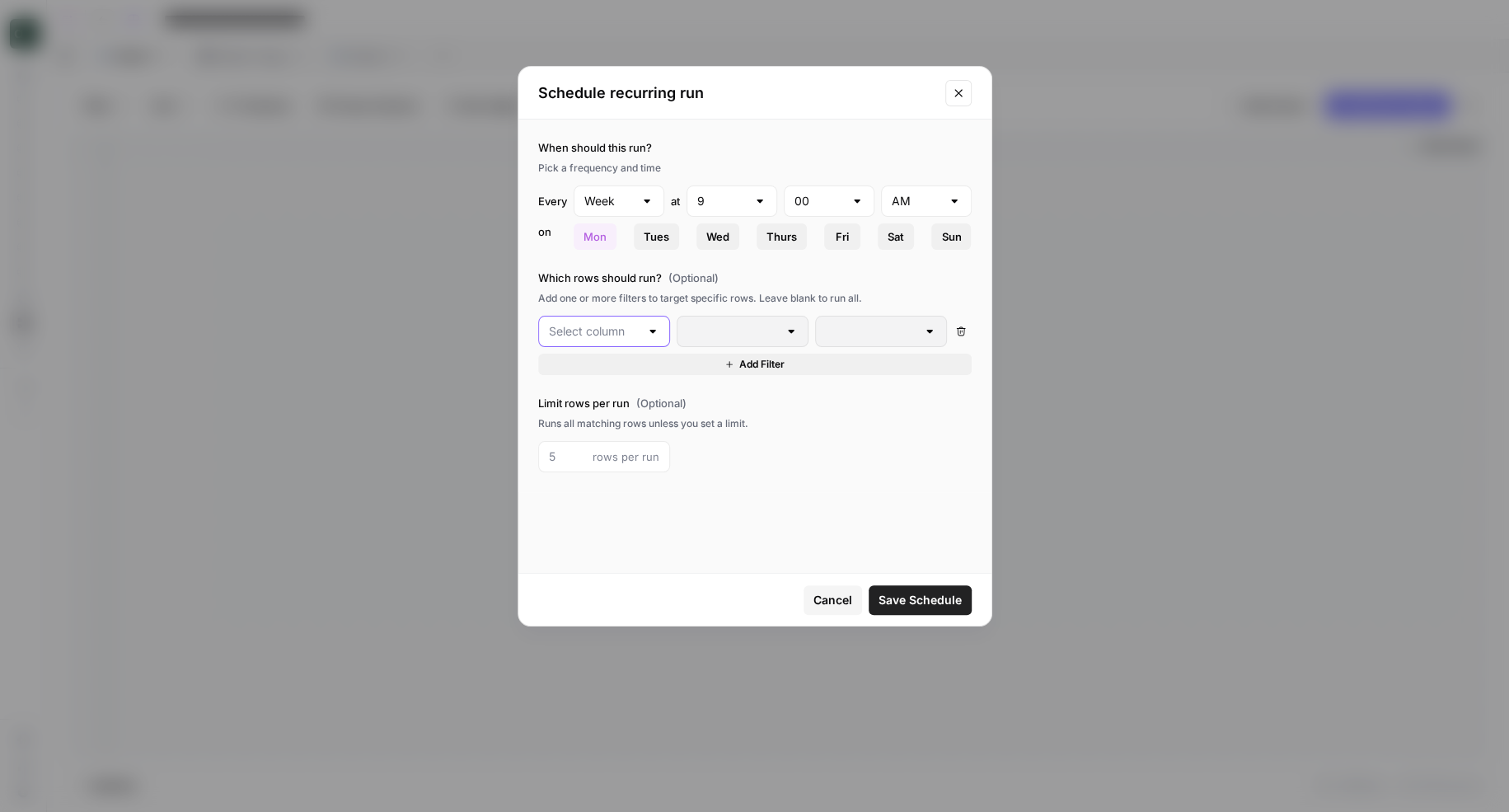
click at [622, 337] on input "text" at bounding box center [594, 331] width 91 height 16
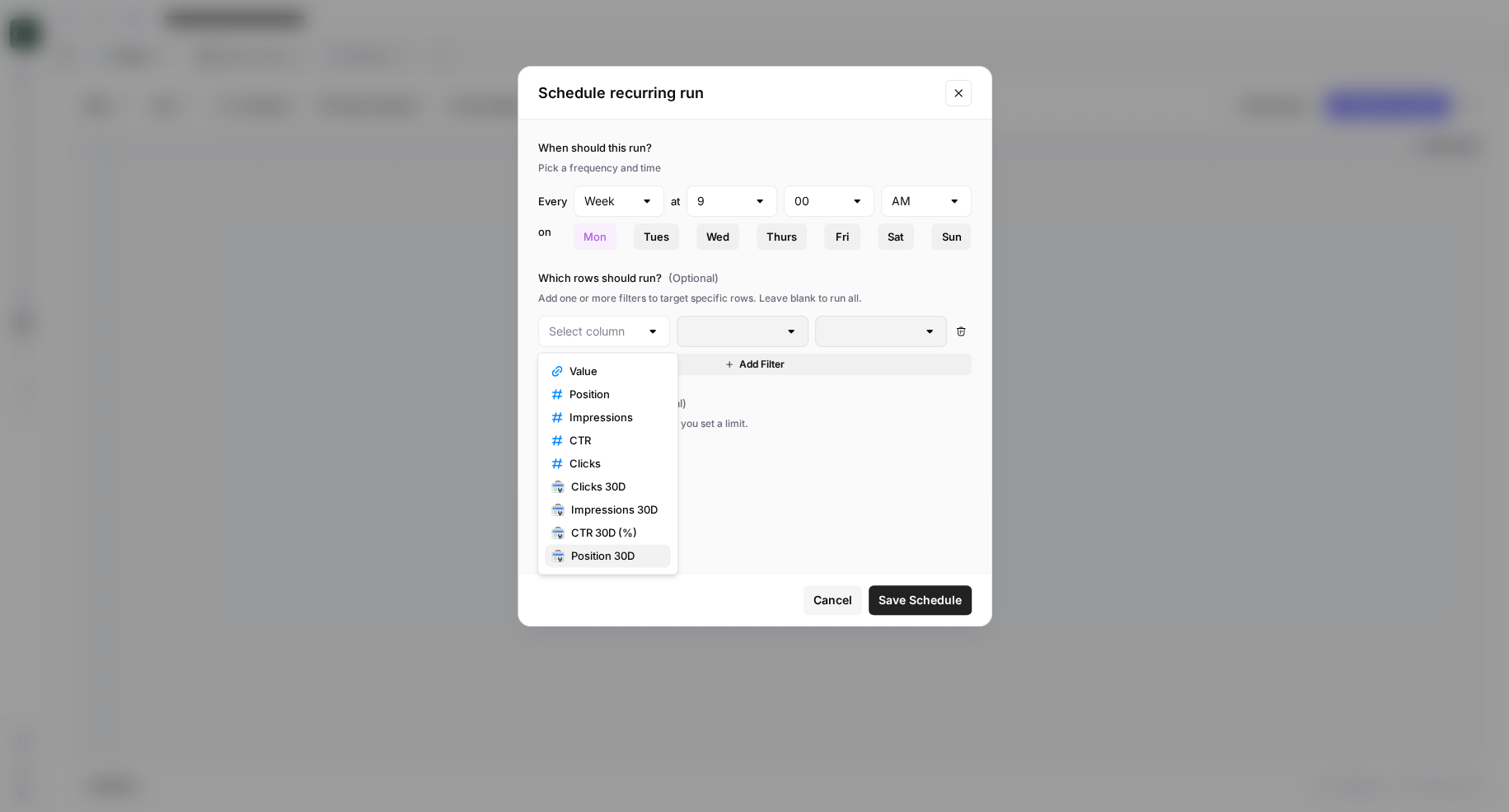
click at [608, 553] on span "Position 30D" at bounding box center [615, 555] width 86 height 16
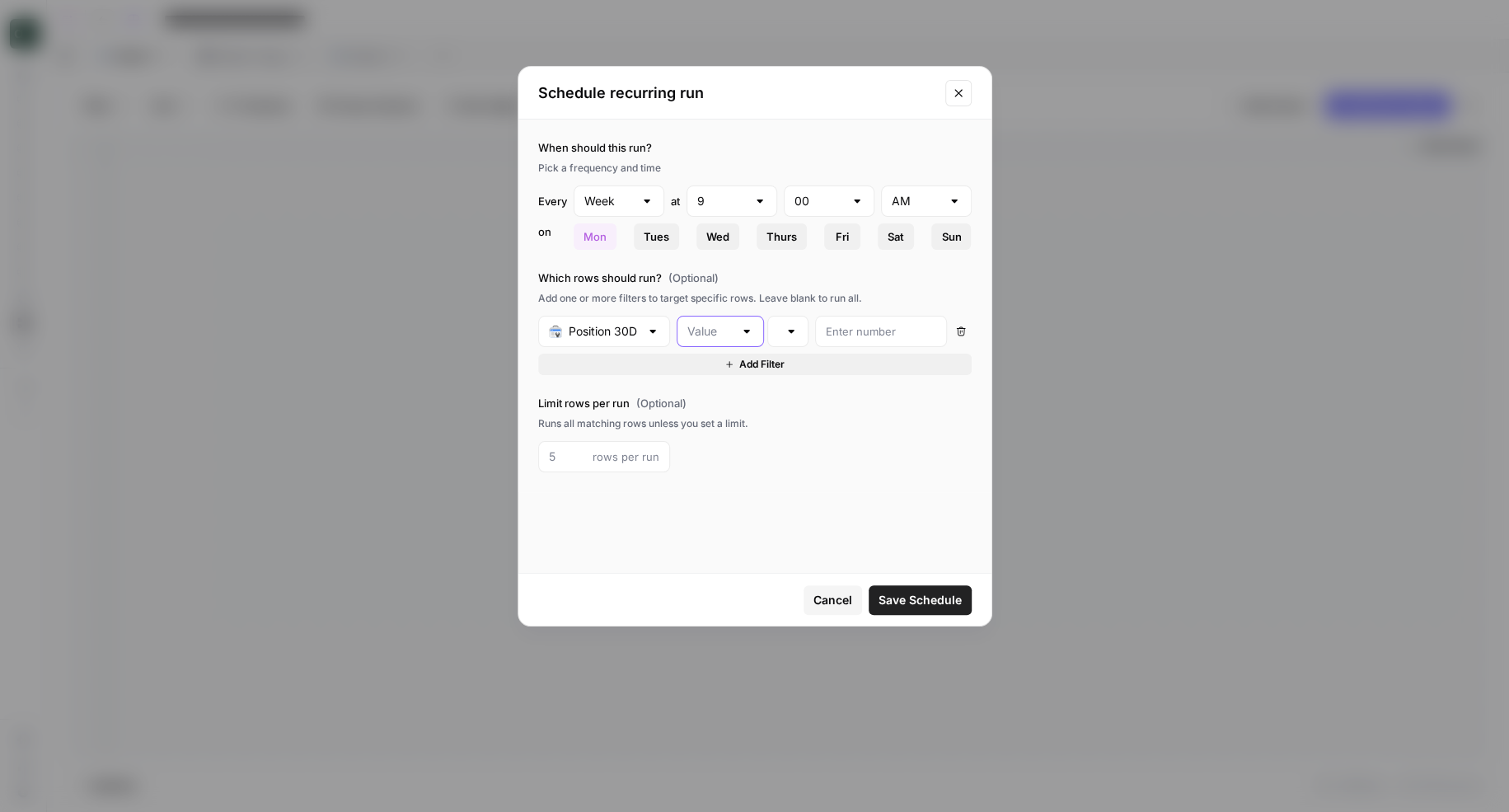
click at [728, 323] on input "text" at bounding box center [710, 331] width 47 height 16
click at [727, 391] on span "Change" at bounding box center [734, 394] width 88 height 16
type input "Change"
click at [780, 332] on div "is equal to" at bounding box center [788, 331] width 41 height 31
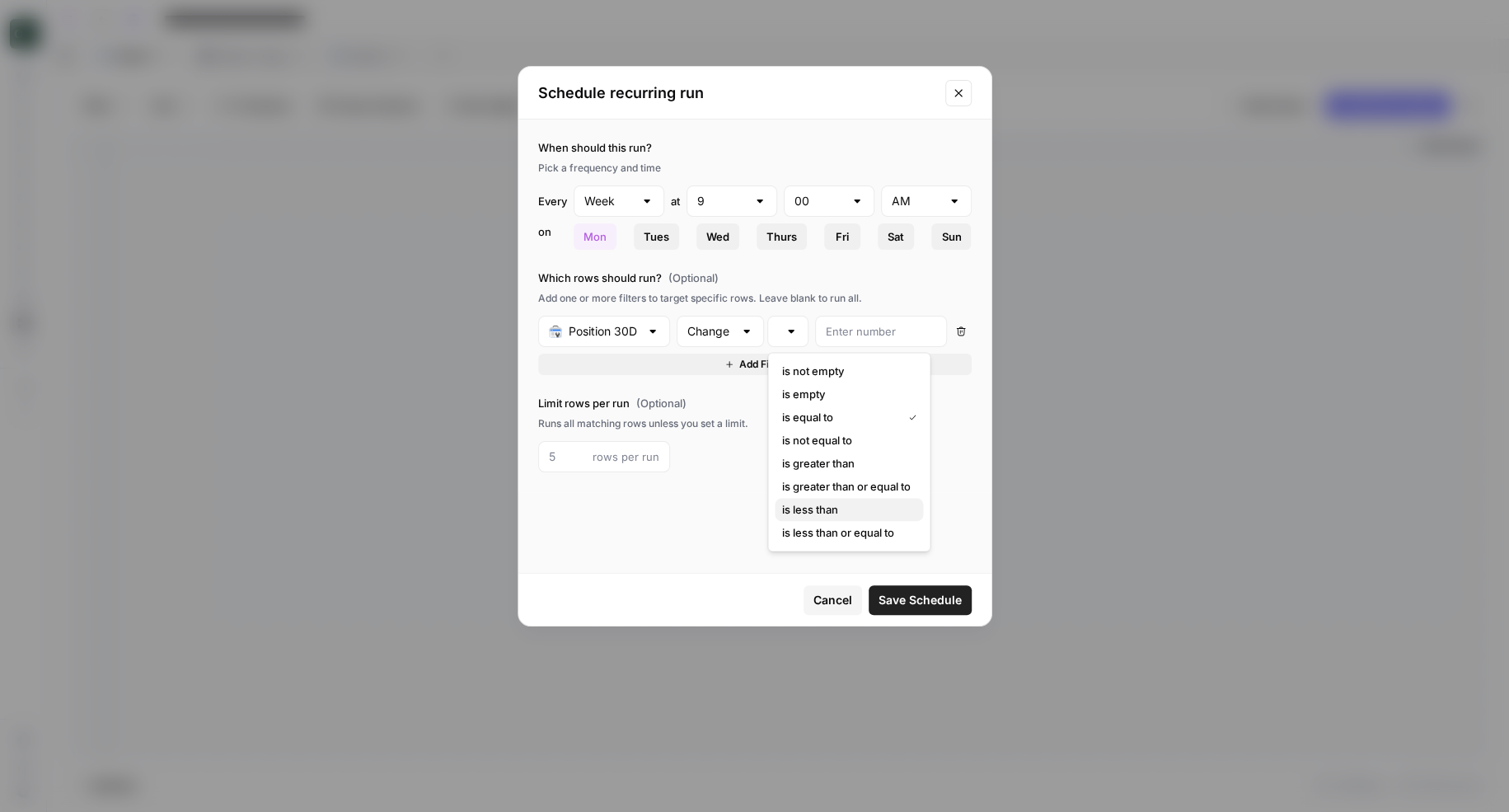
click at [834, 501] on span "is less than" at bounding box center [846, 509] width 129 height 16
click at [857, 324] on input "number" at bounding box center [881, 331] width 110 height 16
type input "0"
click at [959, 96] on icon "Close modal" at bounding box center [959, 93] width 14 height 14
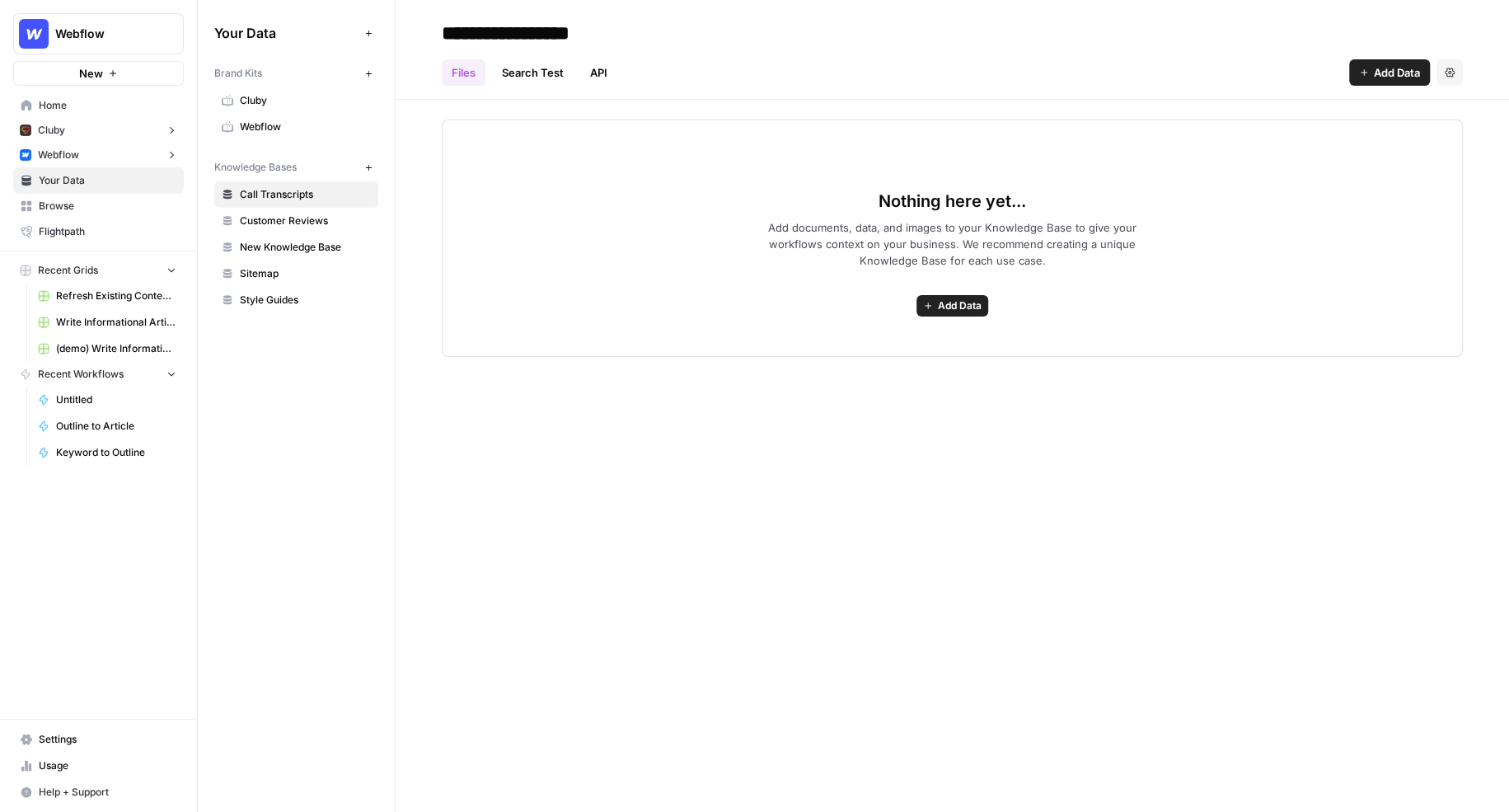
click at [262, 125] on span "Webflow" at bounding box center [305, 127] width 131 height 15
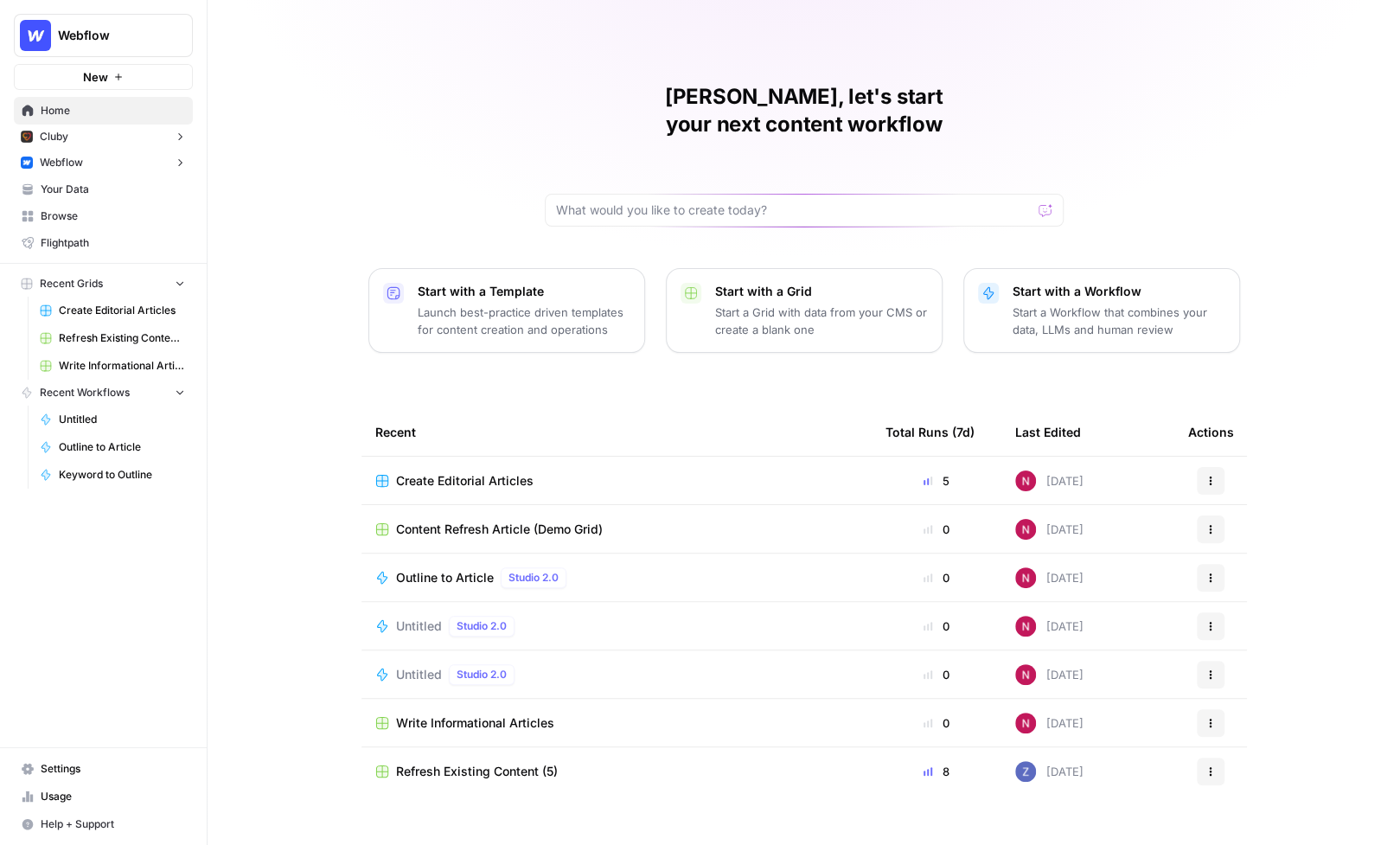
click at [123, 43] on span "Webflow" at bounding box center [110, 35] width 105 height 17
type input "[PERSON_NAME]"
click at [146, 121] on span "[DATE] Lawn Care" at bounding box center [166, 129] width 228 height 17
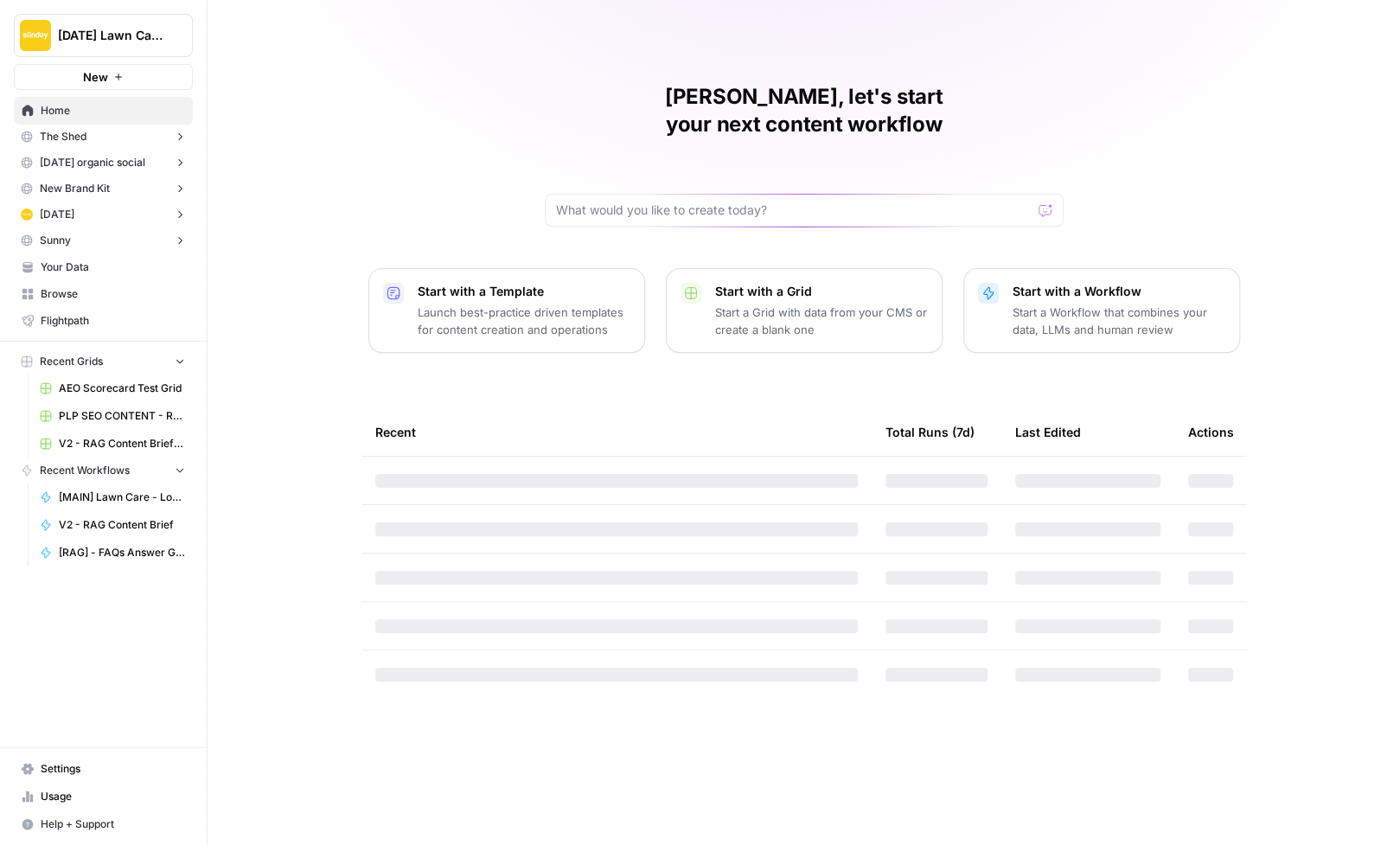
click at [90, 800] on span "Usage" at bounding box center [113, 797] width 145 height 16
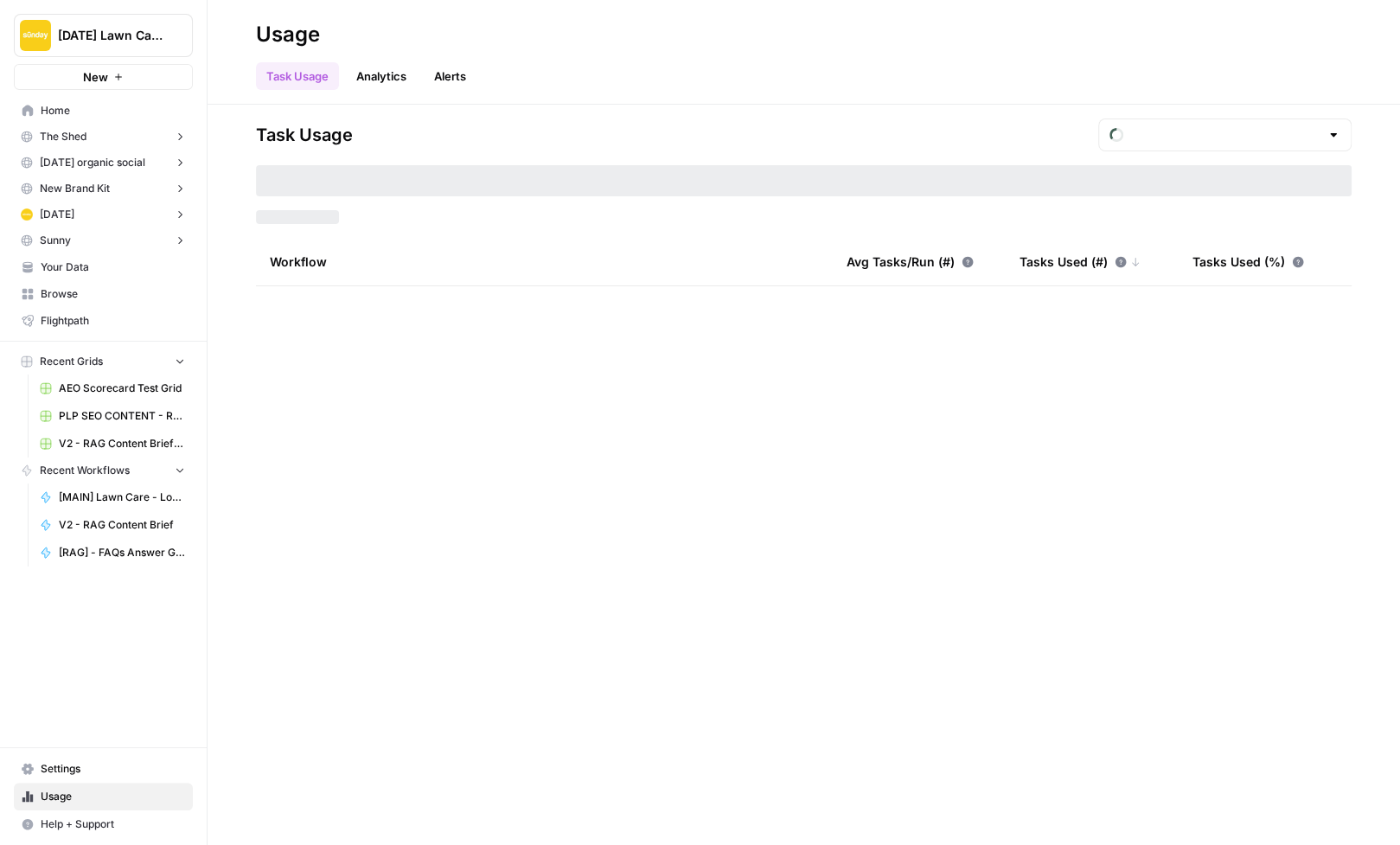
type input "August Tasks"
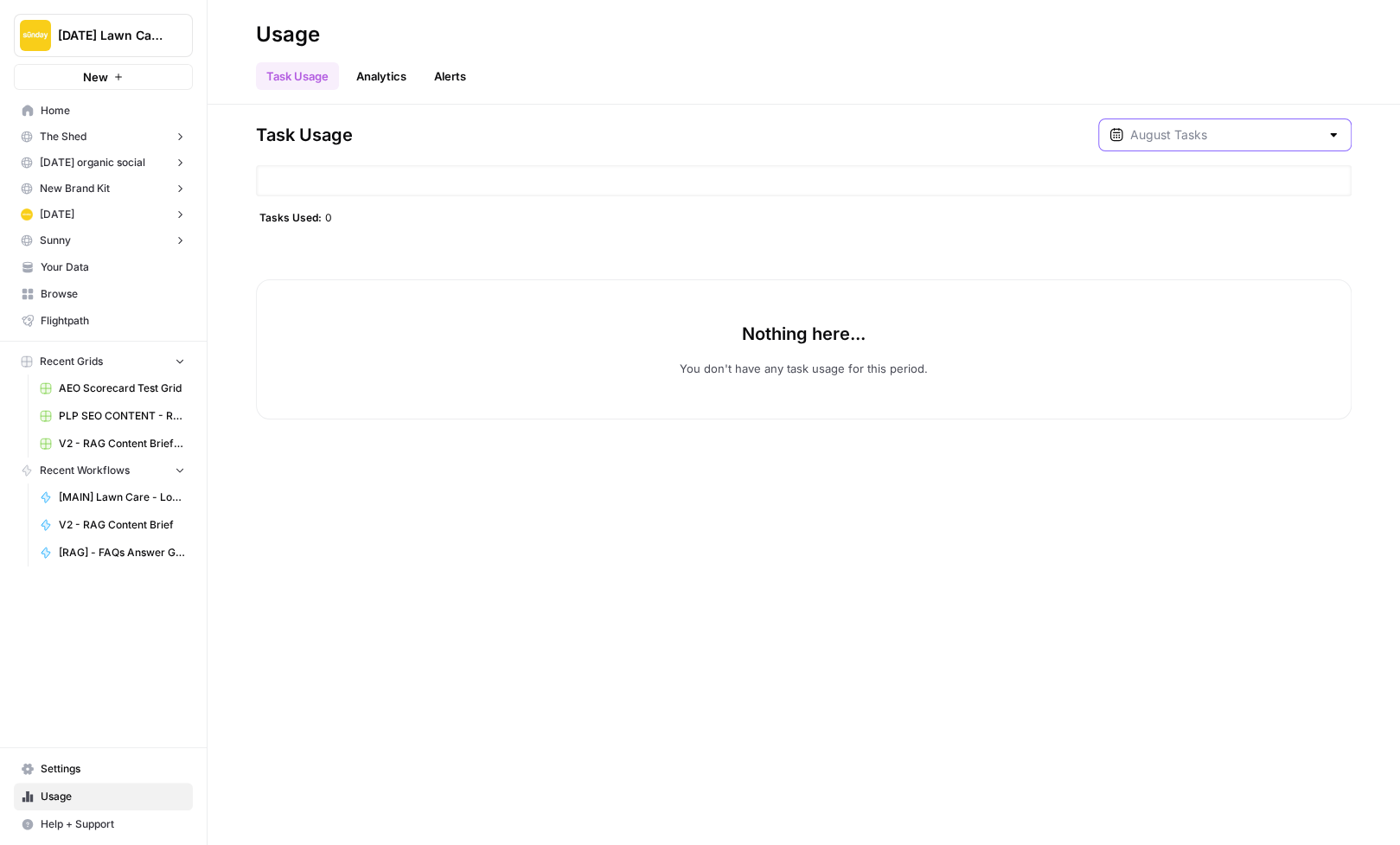
click at [1207, 142] on input "text" at bounding box center [1224, 134] width 189 height 17
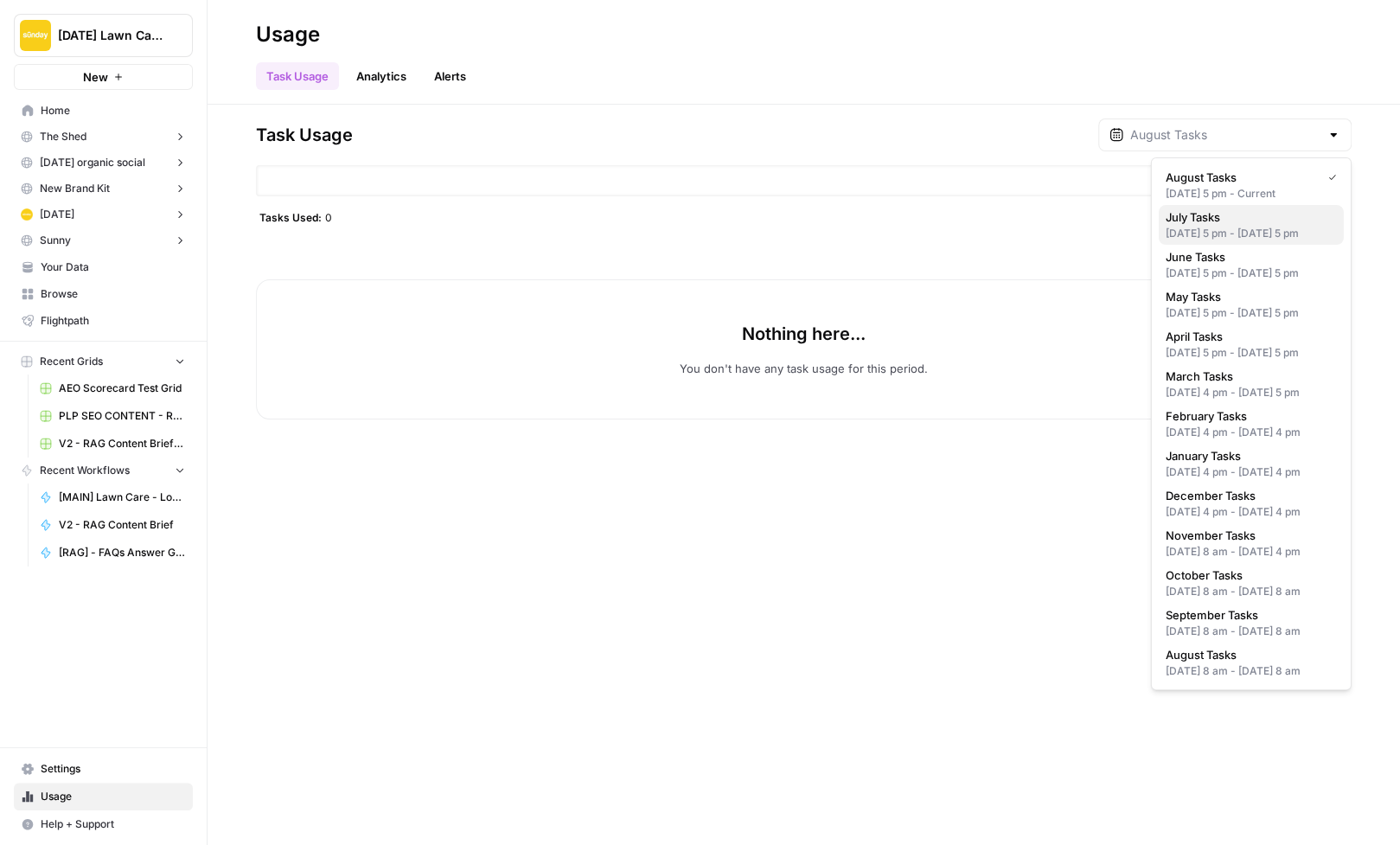
click at [1221, 231] on div "Jun 30, 2025 5 pm - Jul 31, 2025 5 pm" at bounding box center [1251, 234] width 171 height 16
type input "July Tasks"
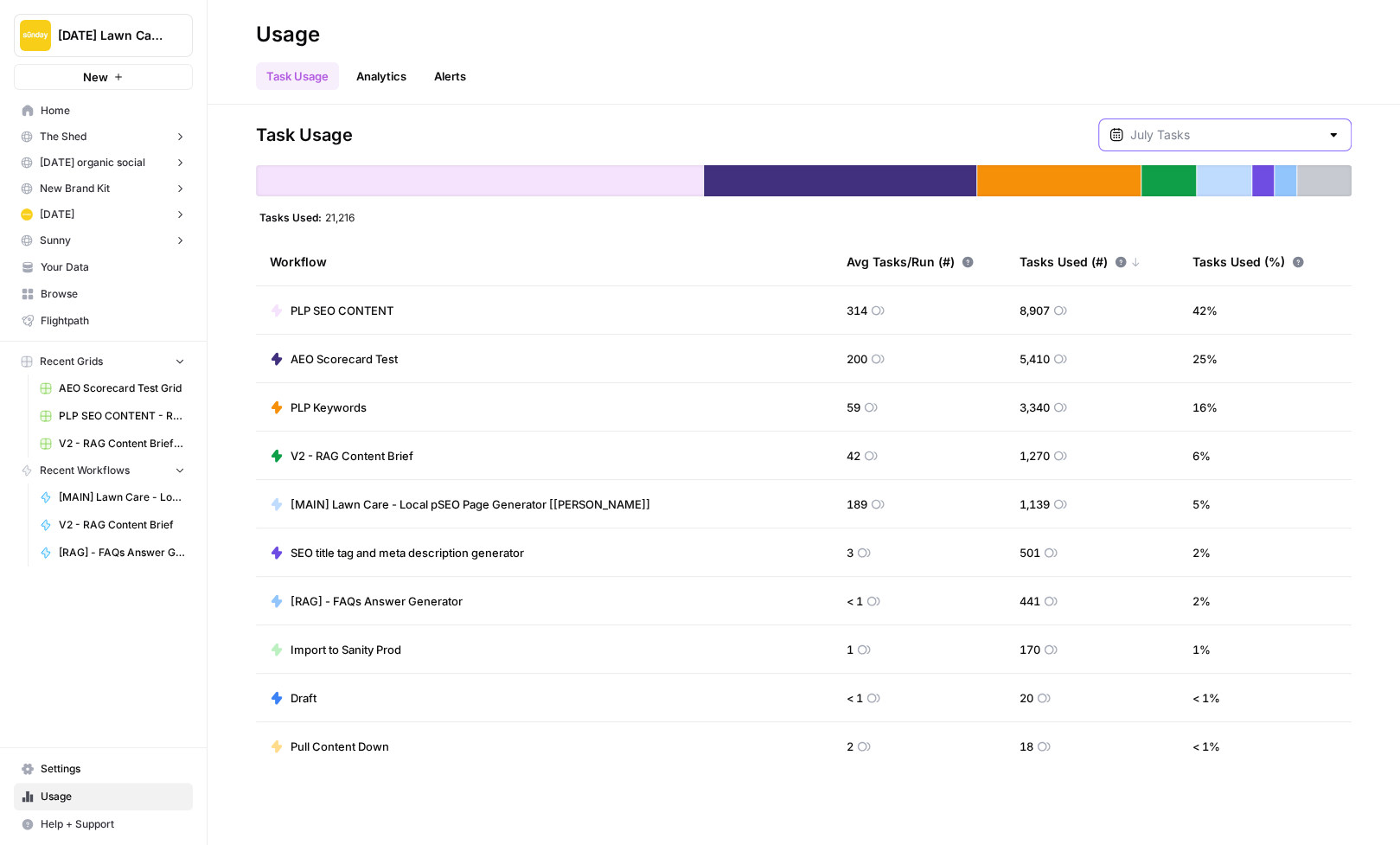
click at [1220, 130] on input "text" at bounding box center [1224, 134] width 189 height 17
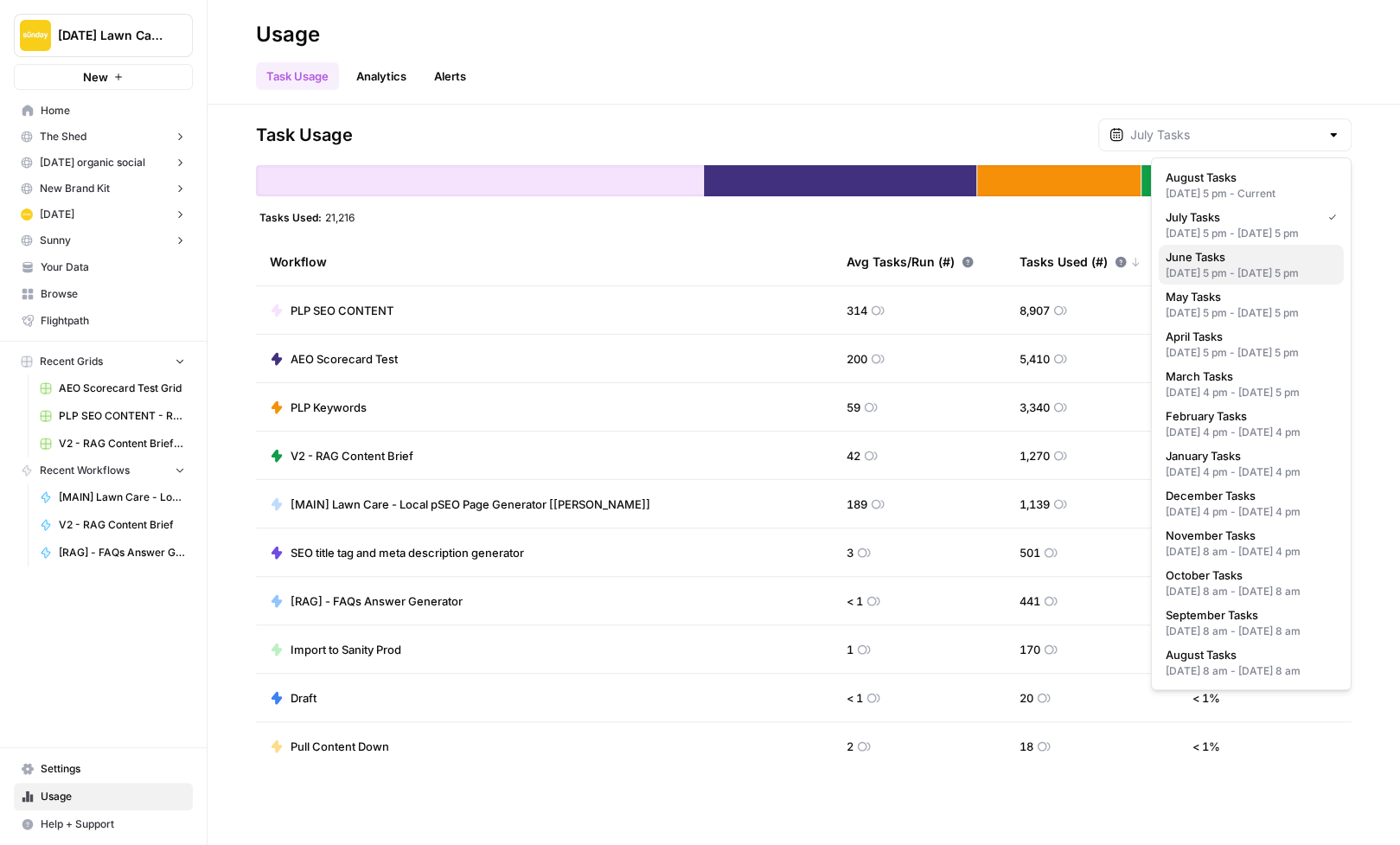
click at [1229, 262] on span "June Tasks" at bounding box center [1247, 256] width 164 height 17
type input "June Tasks"
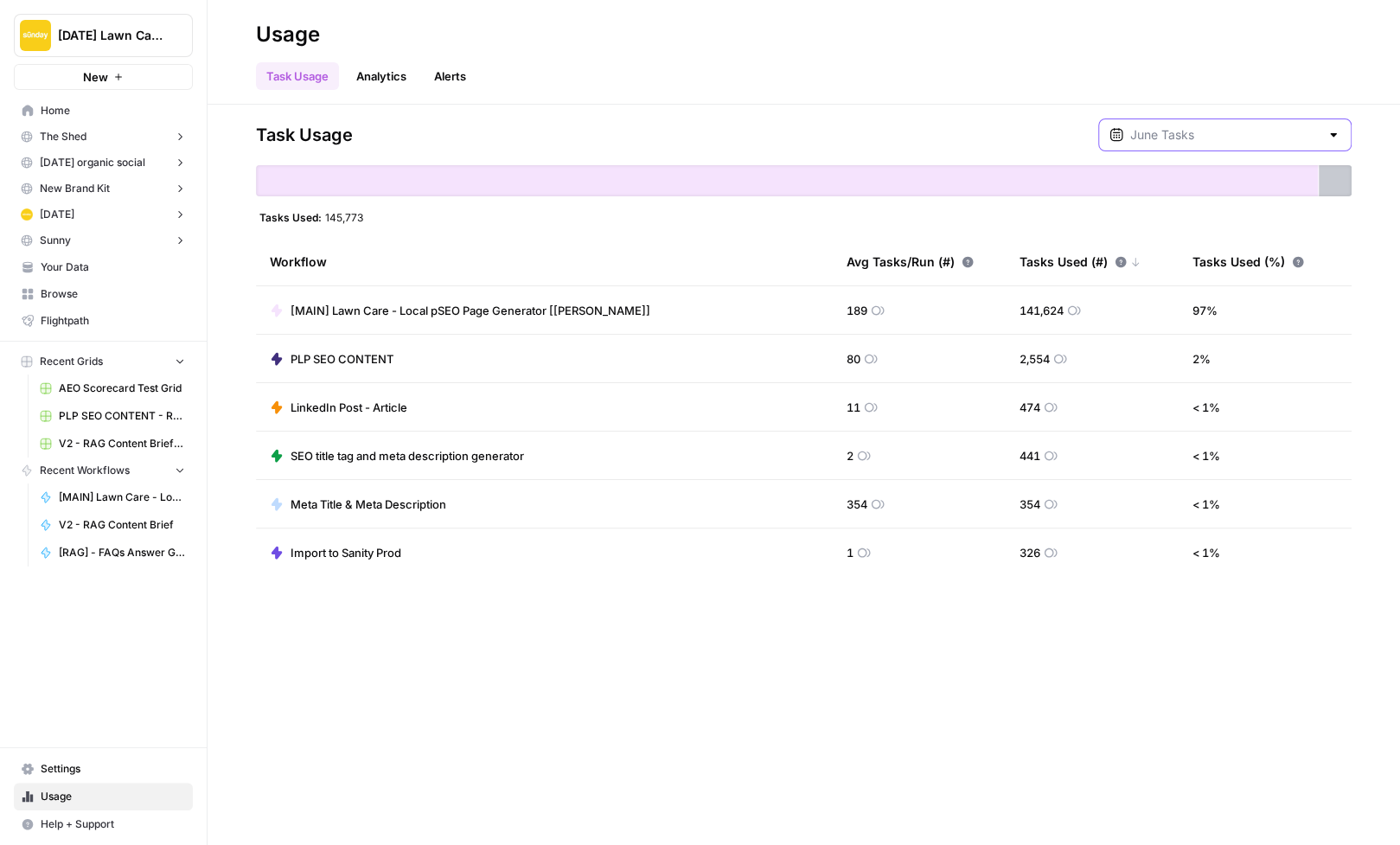
click at [1226, 141] on input "text" at bounding box center [1224, 134] width 189 height 17
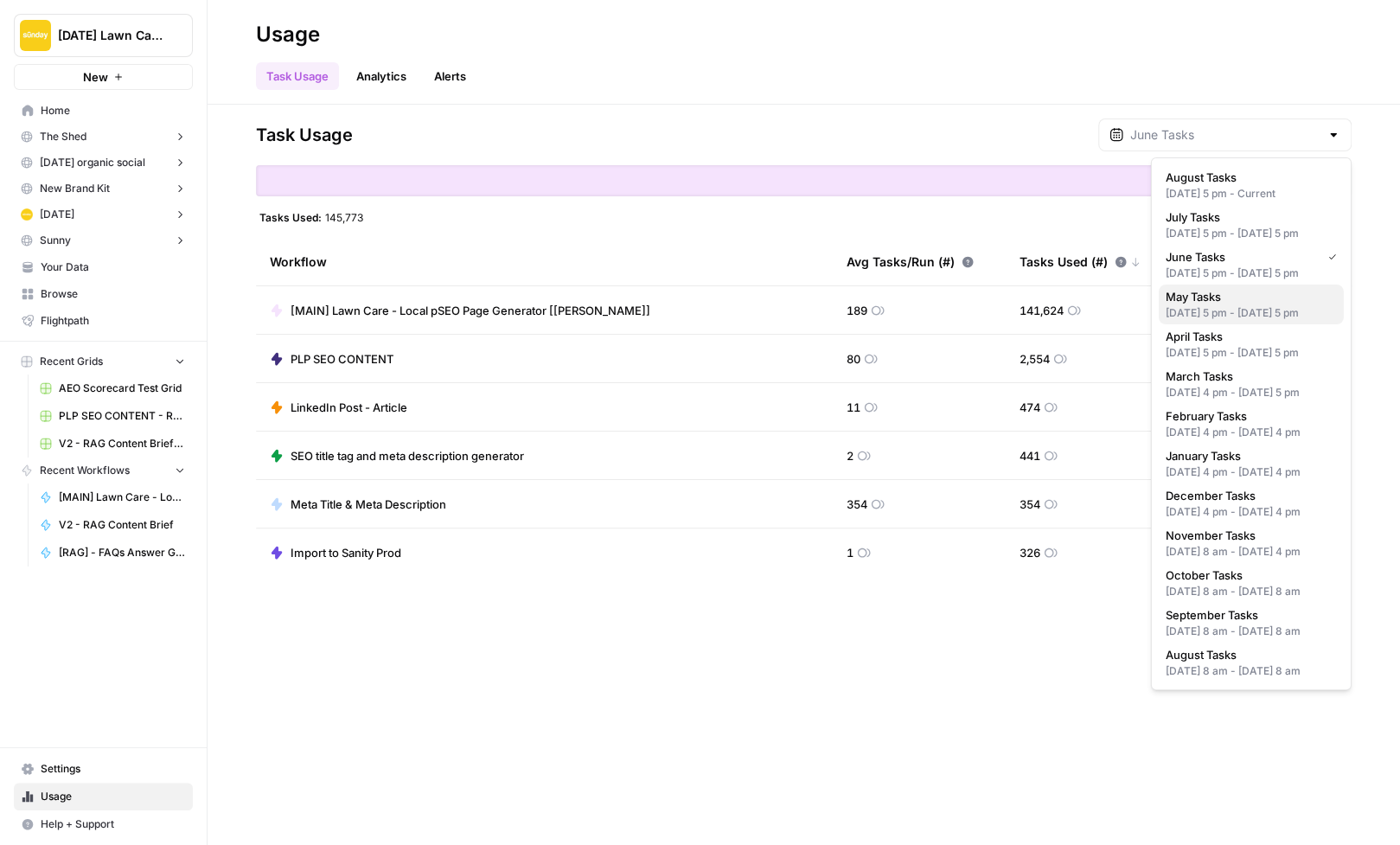
click at [1243, 313] on div "Apr 30, 2025 5 pm - May 31, 2025 5 pm" at bounding box center [1251, 314] width 171 height 16
type input "May Tasks"
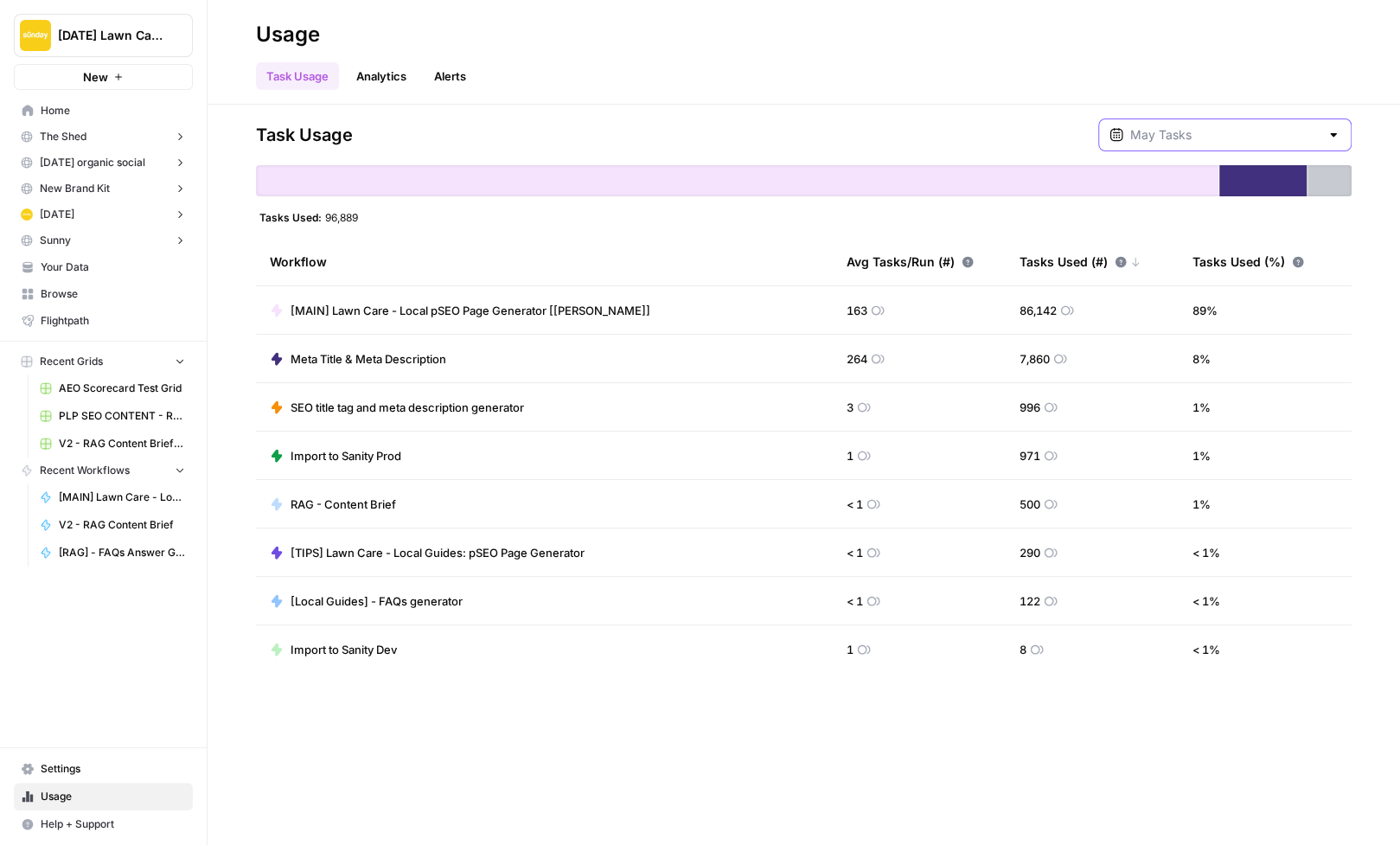
click at [1232, 126] on input "text" at bounding box center [1224, 134] width 189 height 17
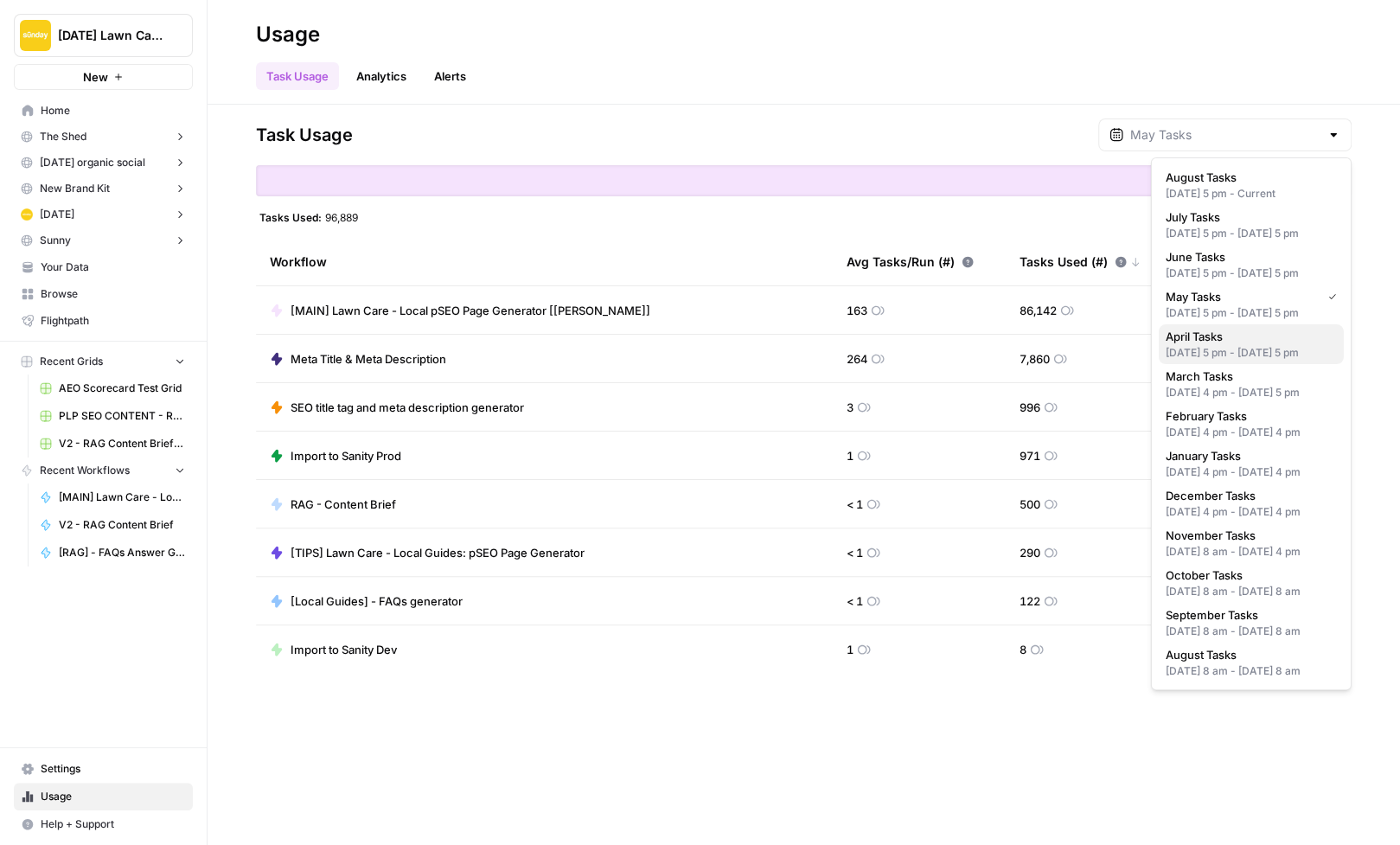
click at [1240, 351] on div "Mar 31, 2025 5 pm - Apr 30, 2025 5 pm" at bounding box center [1251, 353] width 171 height 16
type input "April Tasks"
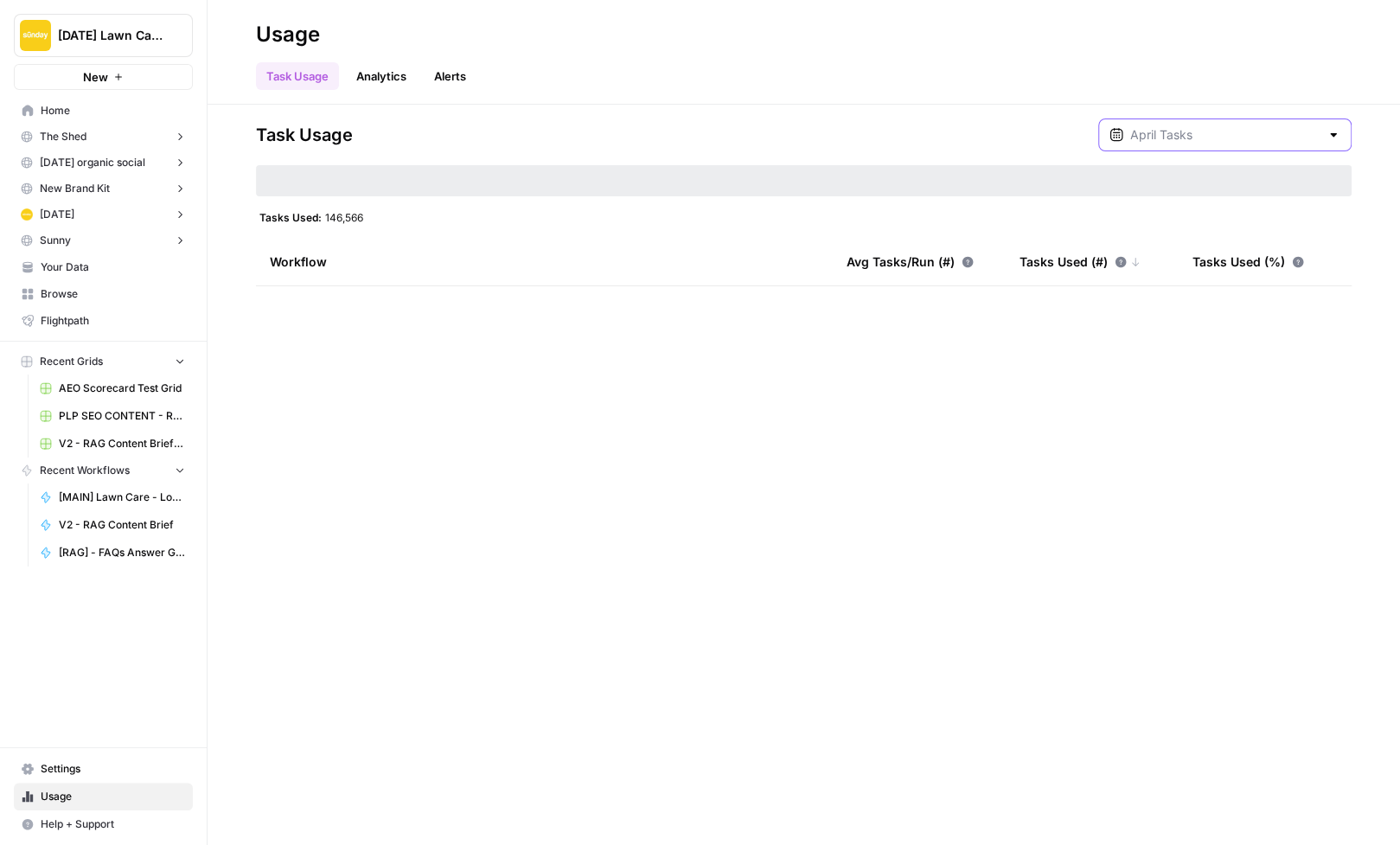
click at [1214, 130] on input "text" at bounding box center [1224, 134] width 189 height 17
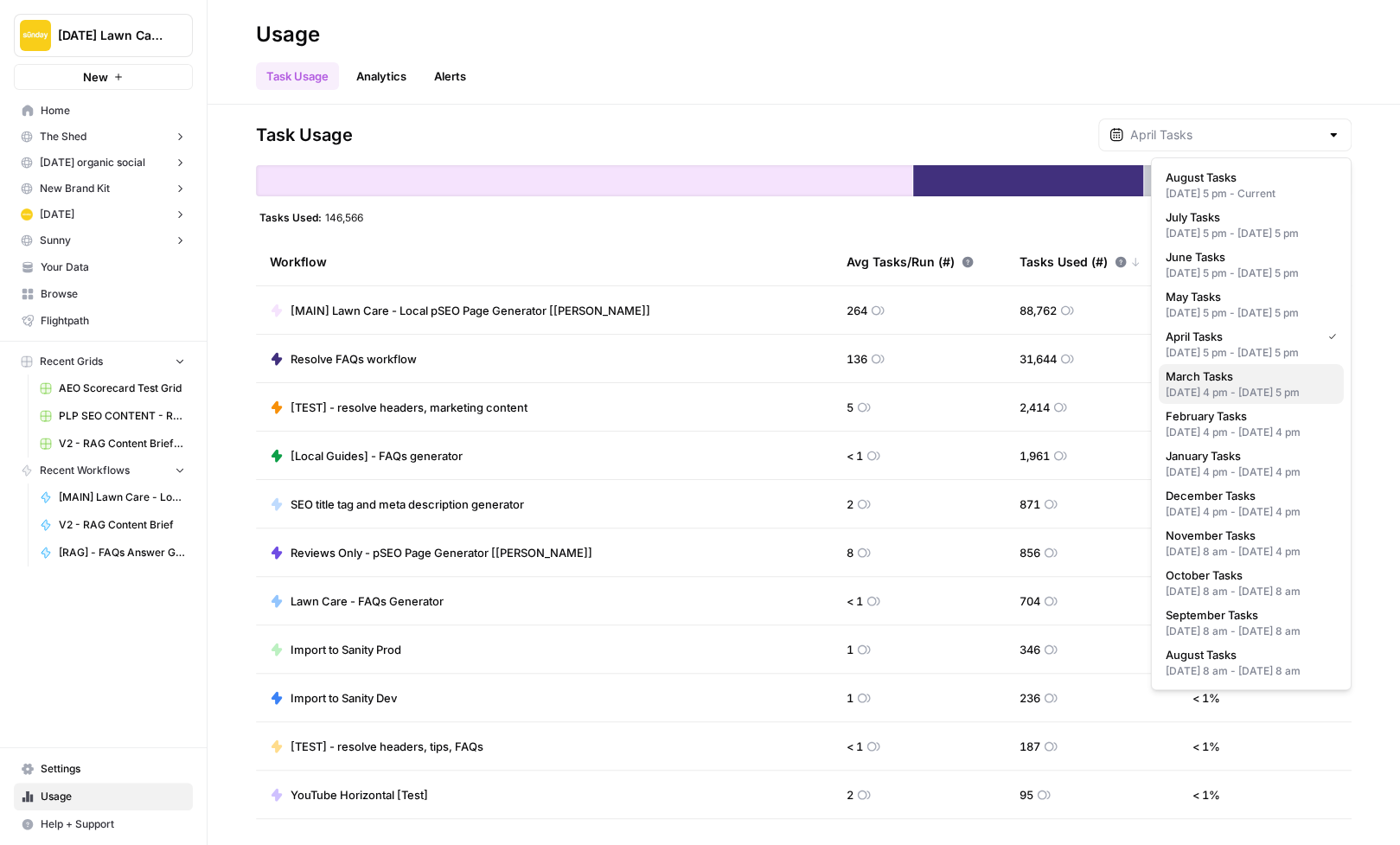
click at [1259, 374] on span "March Tasks" at bounding box center [1247, 376] width 164 height 17
type input "March Tasks"
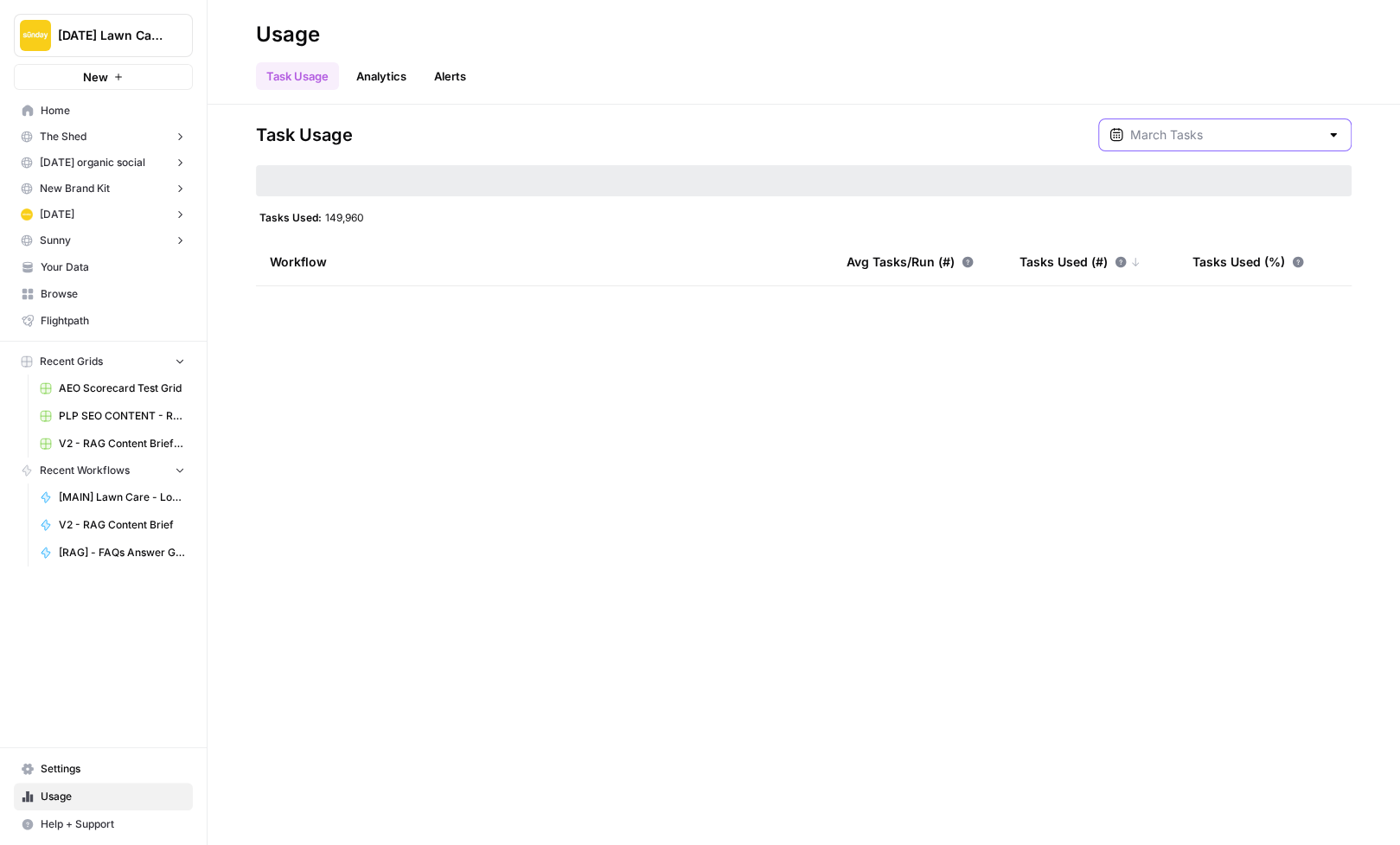
click at [1229, 134] on input "text" at bounding box center [1224, 134] width 189 height 17
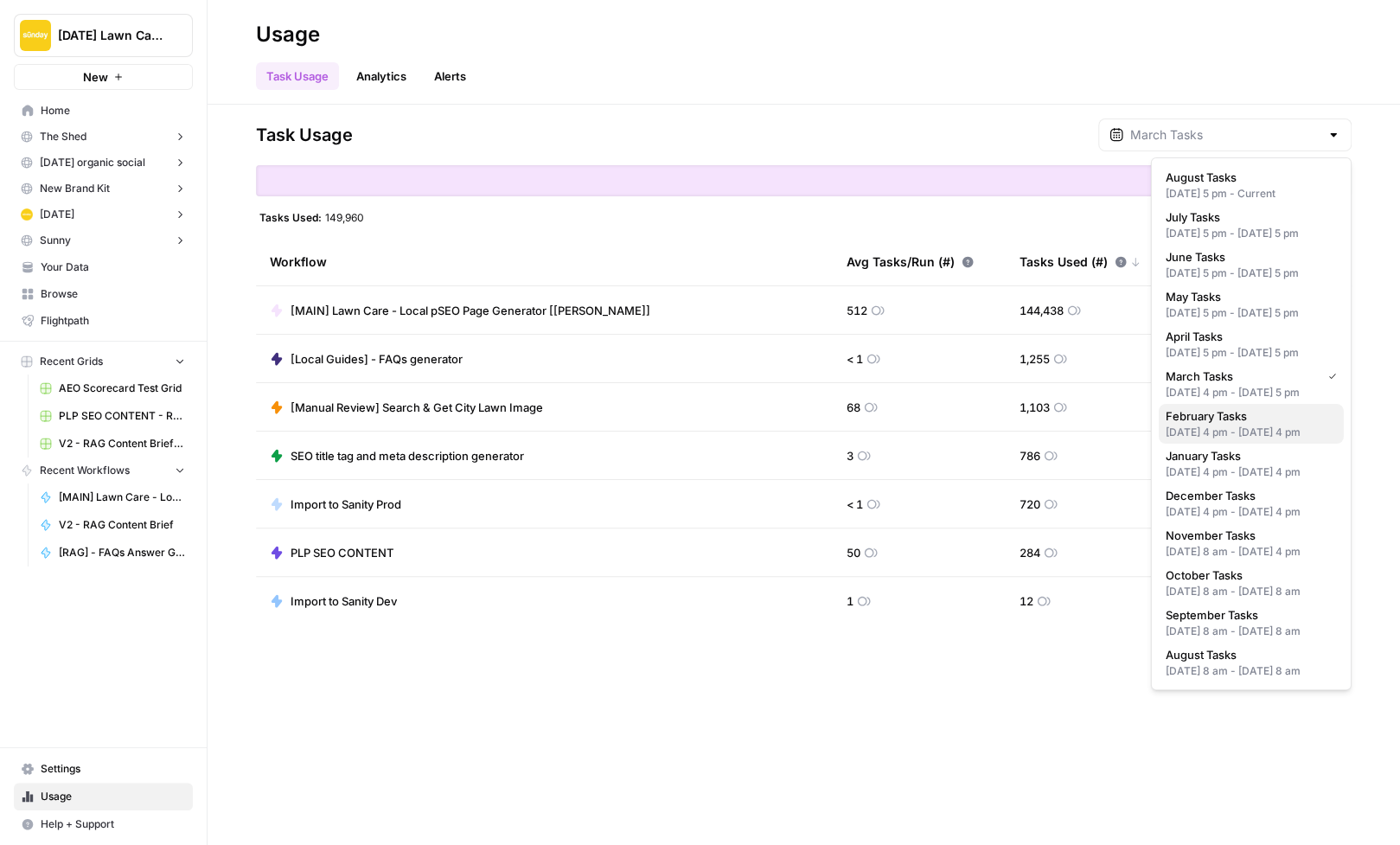
click at [1236, 420] on span "February Tasks" at bounding box center [1247, 415] width 164 height 17
type input "February Tasks"
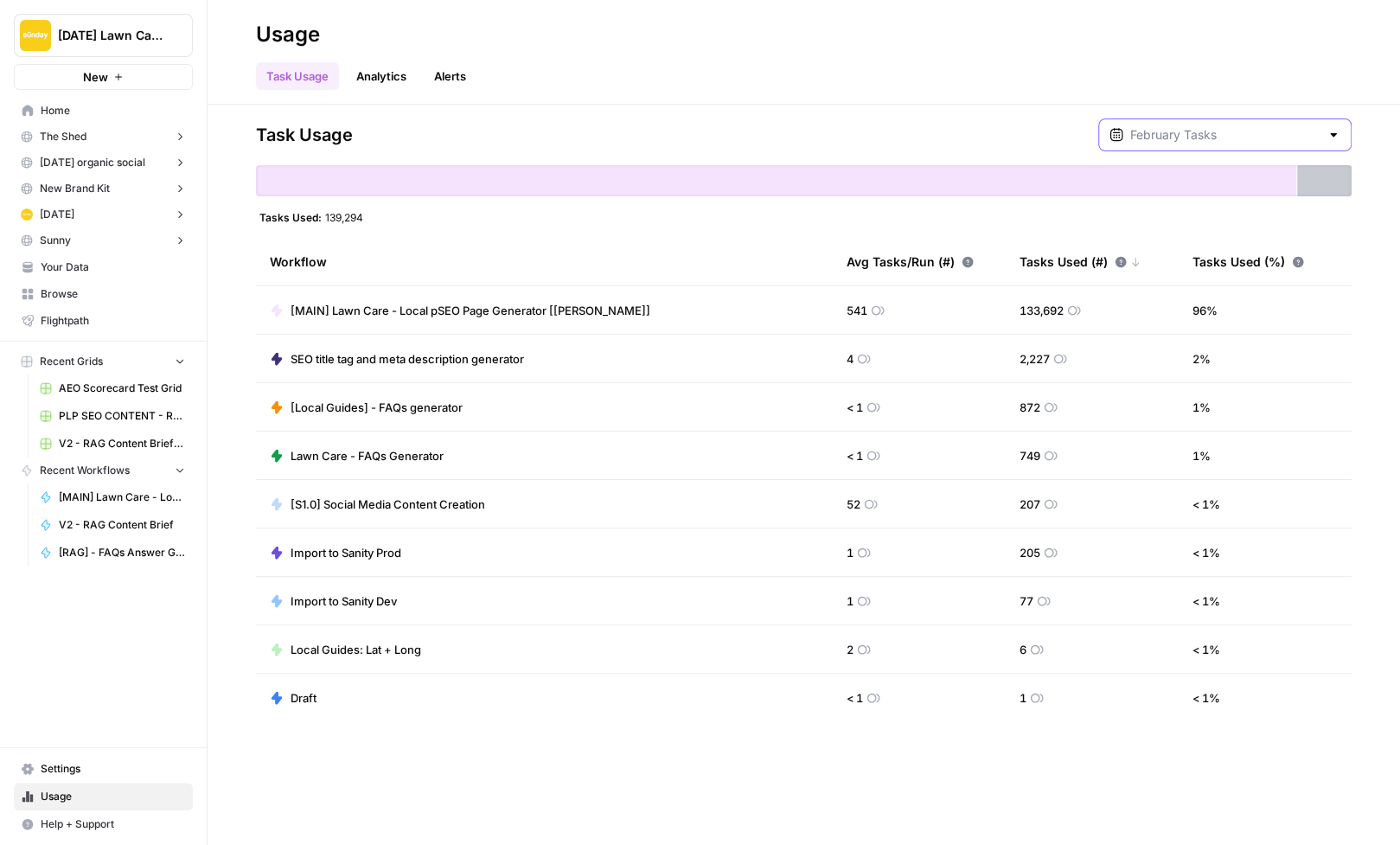
click at [1226, 129] on input "text" at bounding box center [1224, 134] width 189 height 17
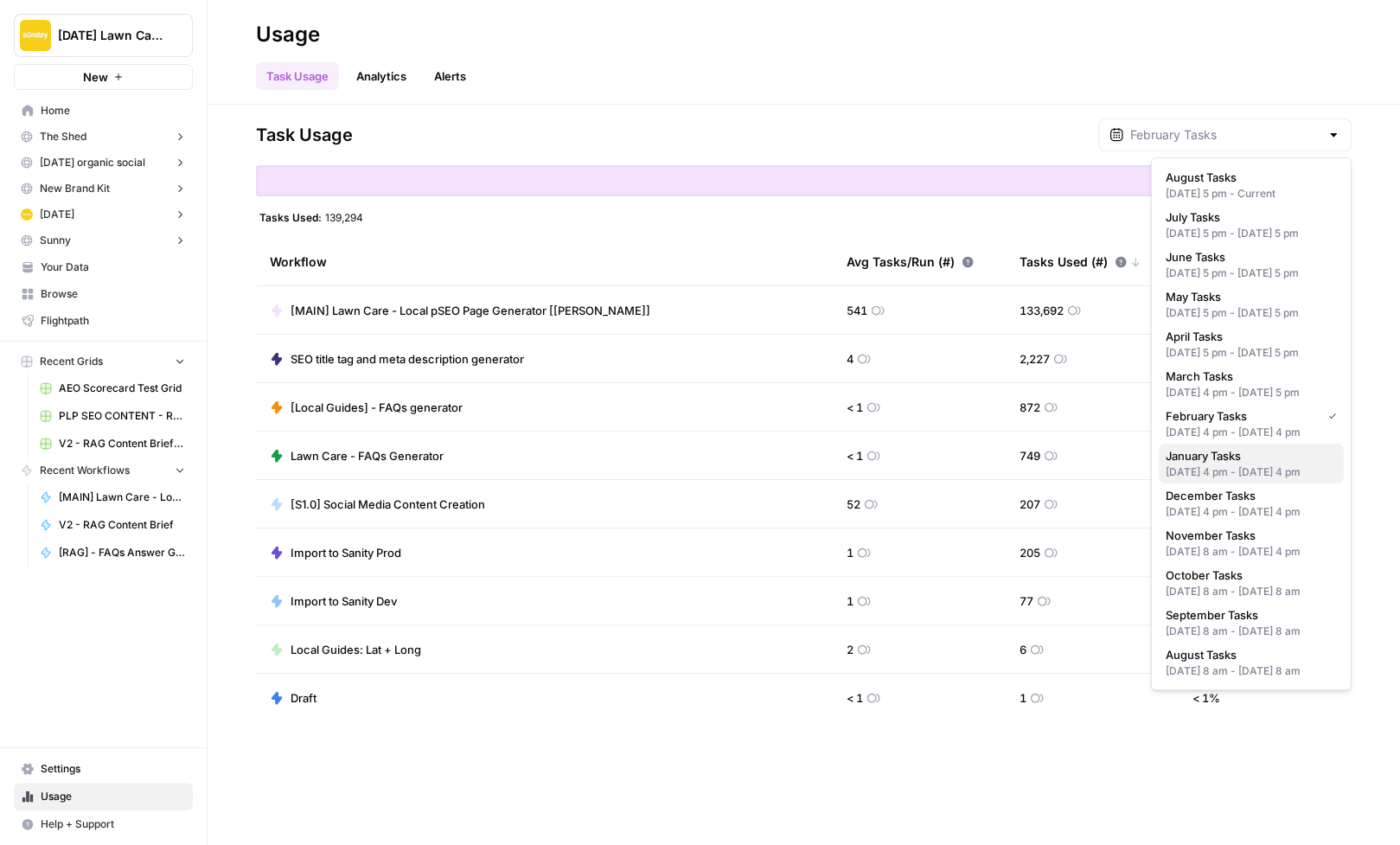
click at [1217, 462] on span "January Tasks" at bounding box center [1247, 455] width 164 height 17
type input "January Tasks"
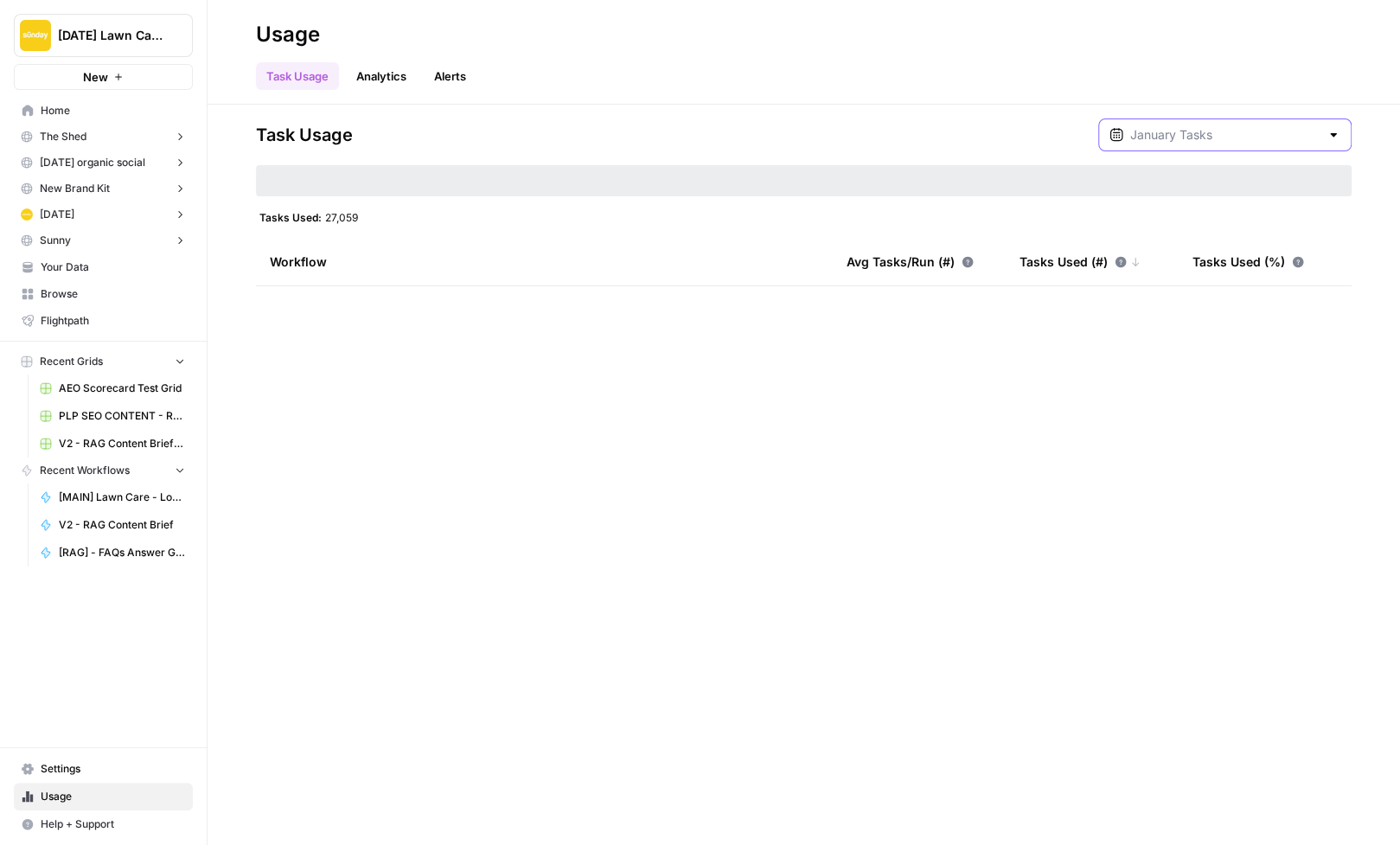
click at [1214, 133] on input "text" at bounding box center [1224, 134] width 189 height 17
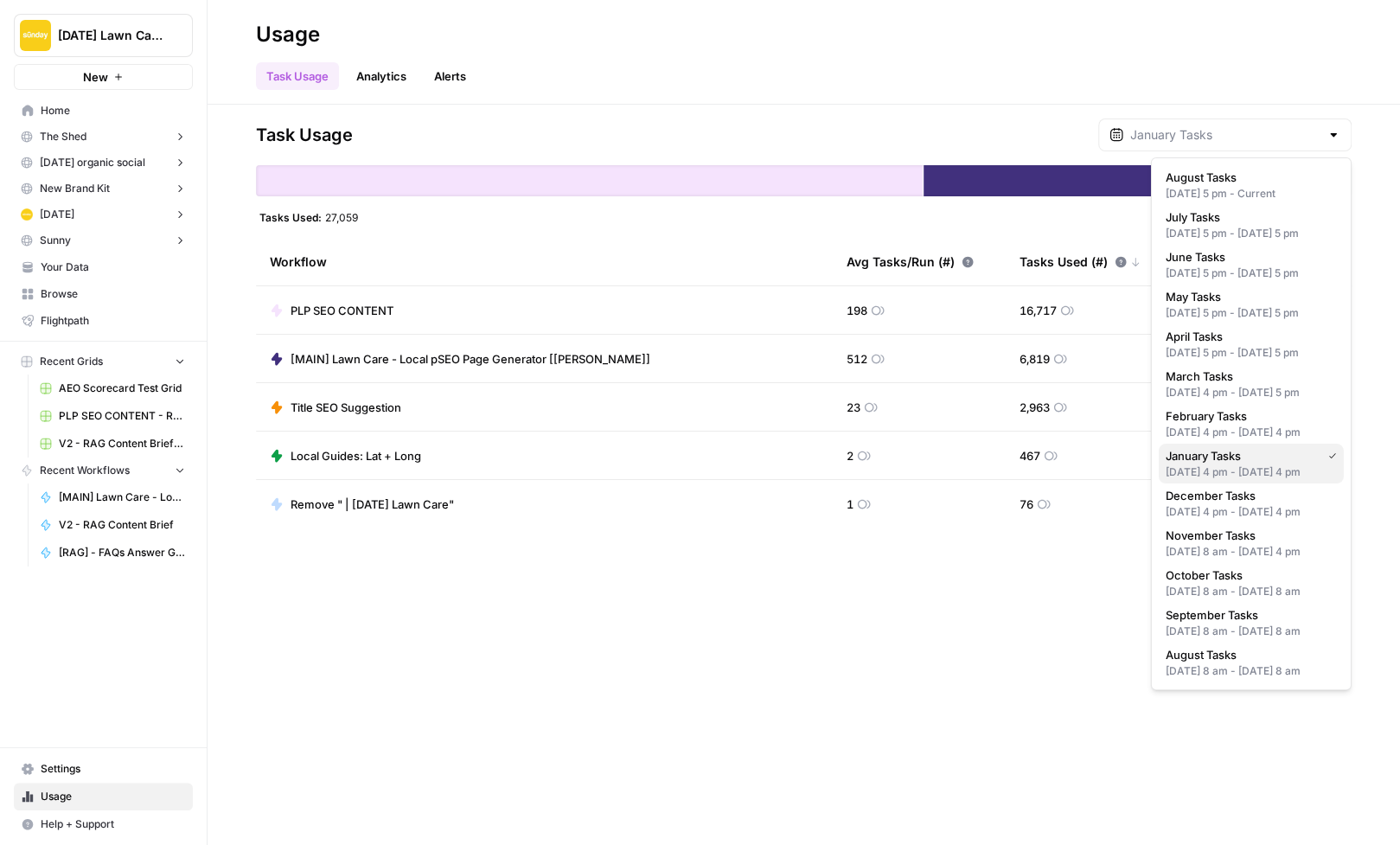
click at [1216, 463] on span "January Tasks" at bounding box center [1239, 455] width 148 height 17
type input "January Tasks"
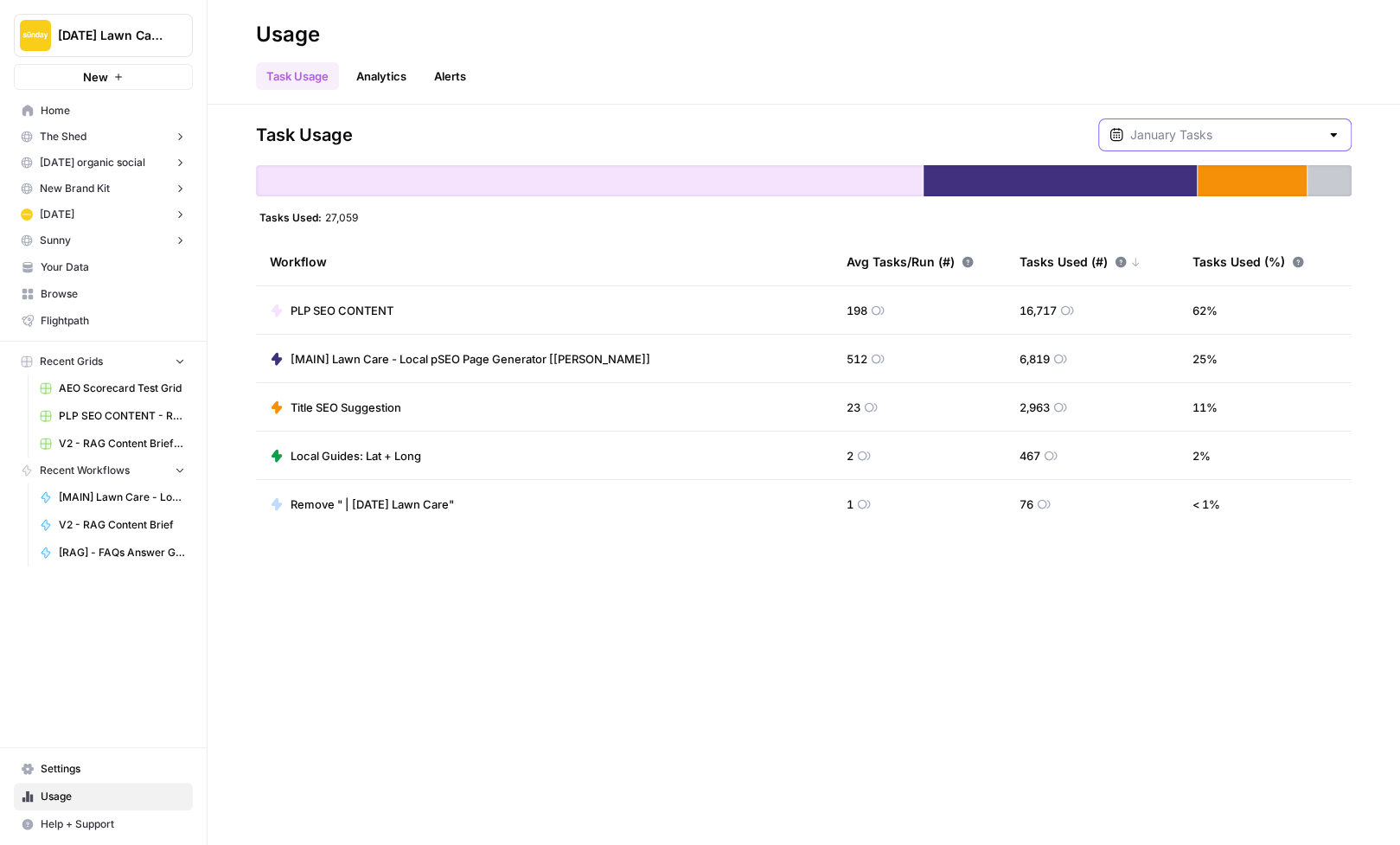
click at [1216, 126] on input "text" at bounding box center [1224, 134] width 189 height 17
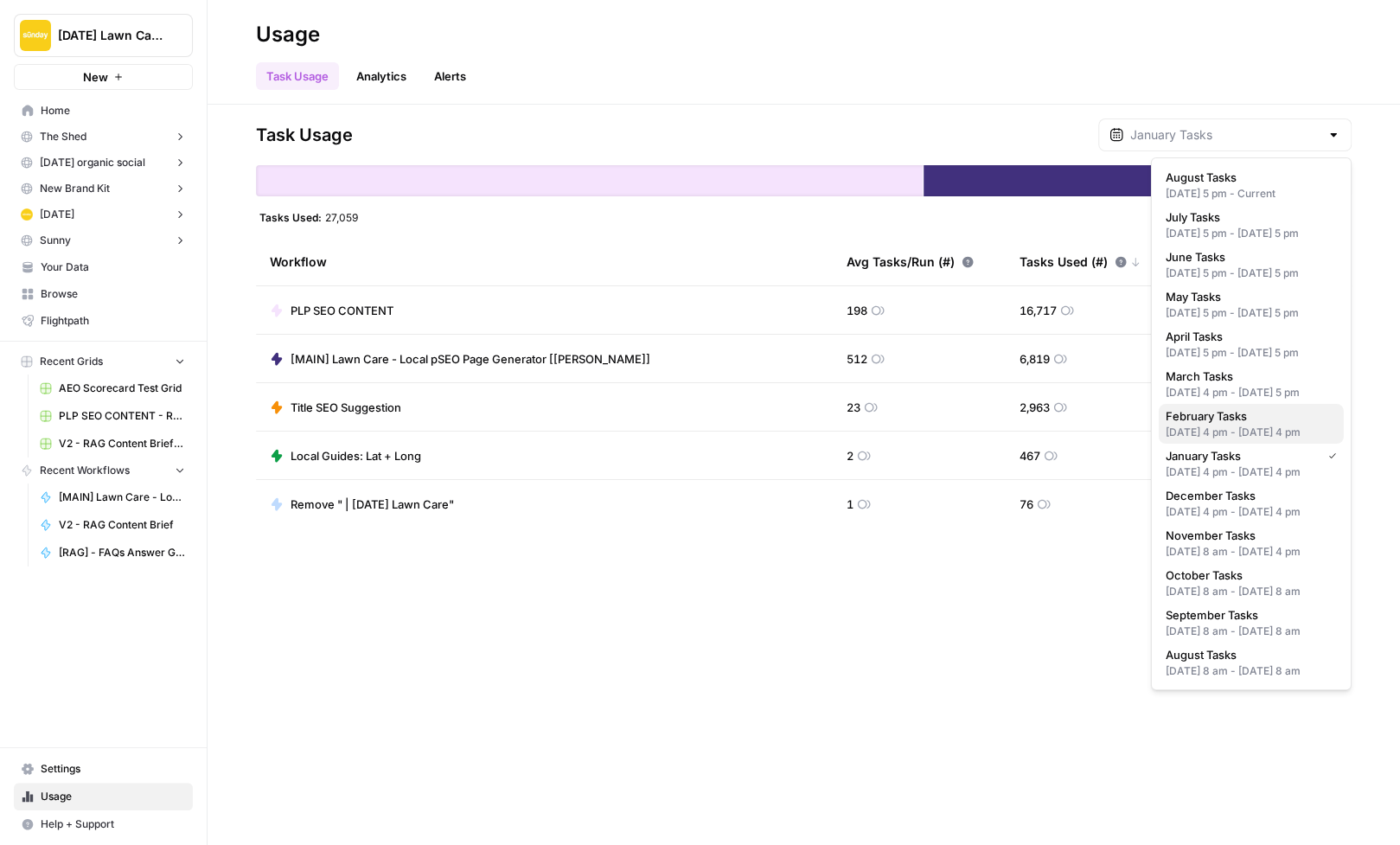
click at [1236, 421] on span "February Tasks" at bounding box center [1247, 415] width 164 height 17
type input "February Tasks"
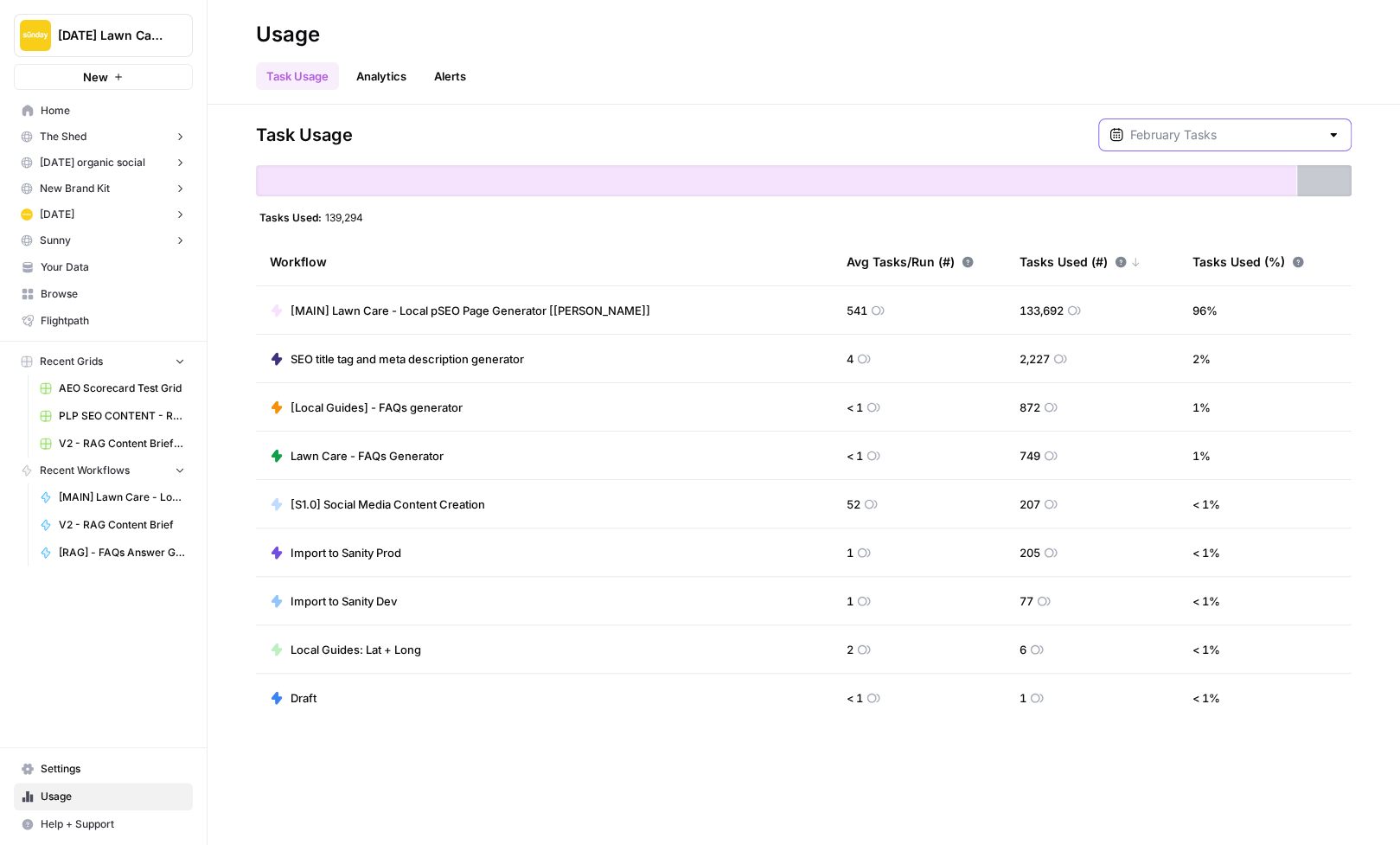
click at [1213, 133] on input "text" at bounding box center [1224, 134] width 189 height 17
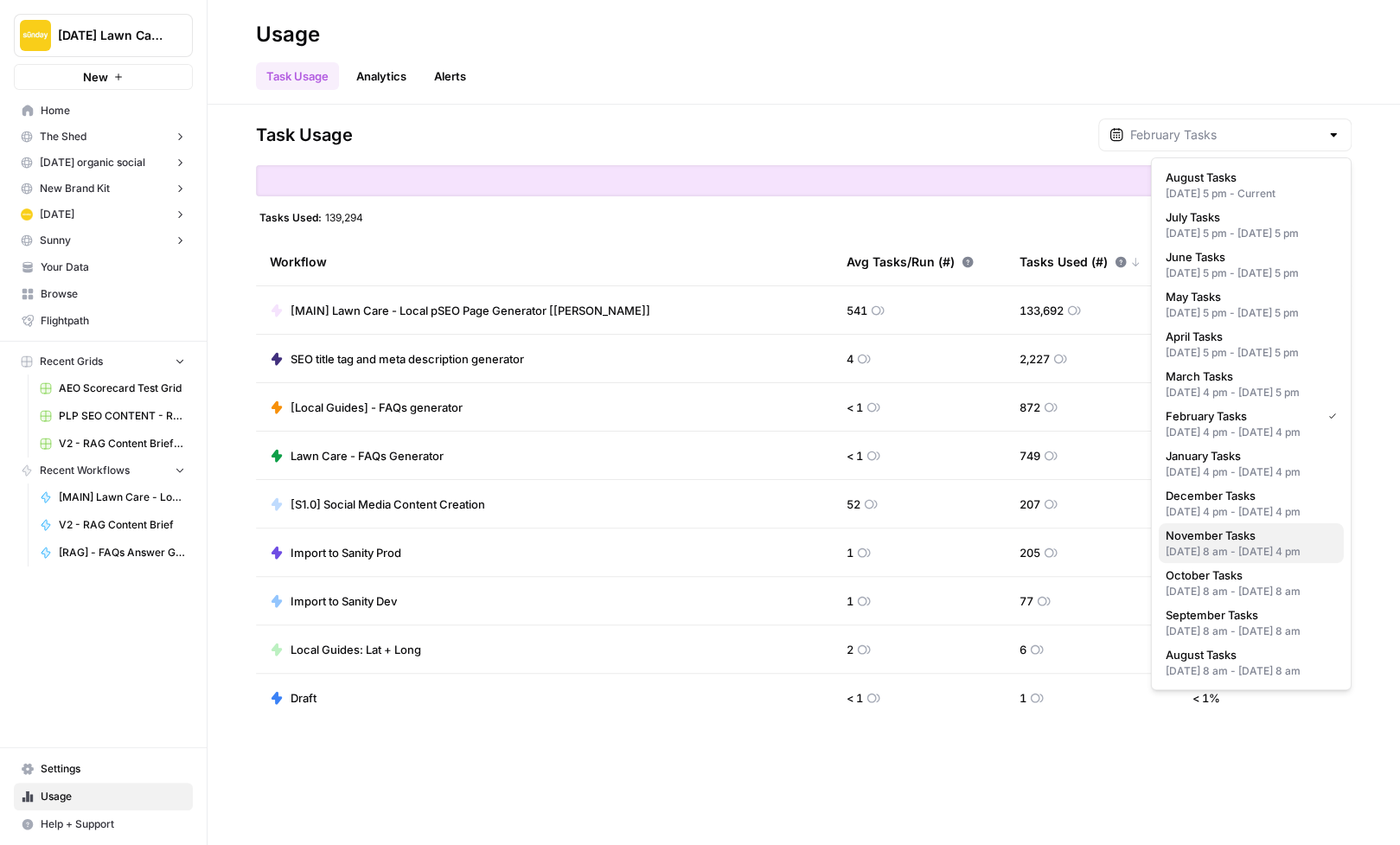
click at [1249, 536] on span "November Tasks" at bounding box center [1247, 535] width 164 height 17
type input "November Tasks"
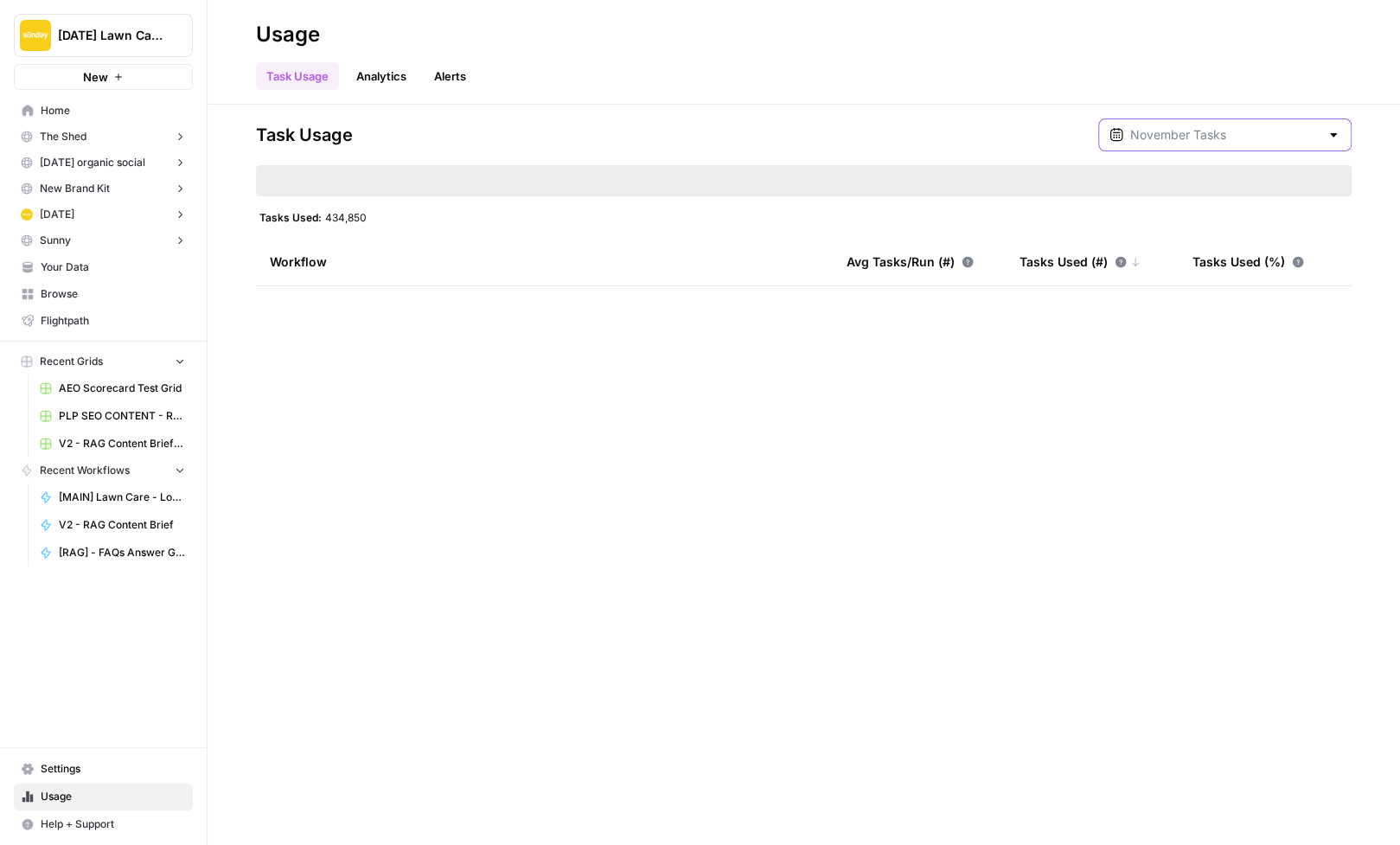
click at [1219, 134] on input "text" at bounding box center [1224, 134] width 189 height 17
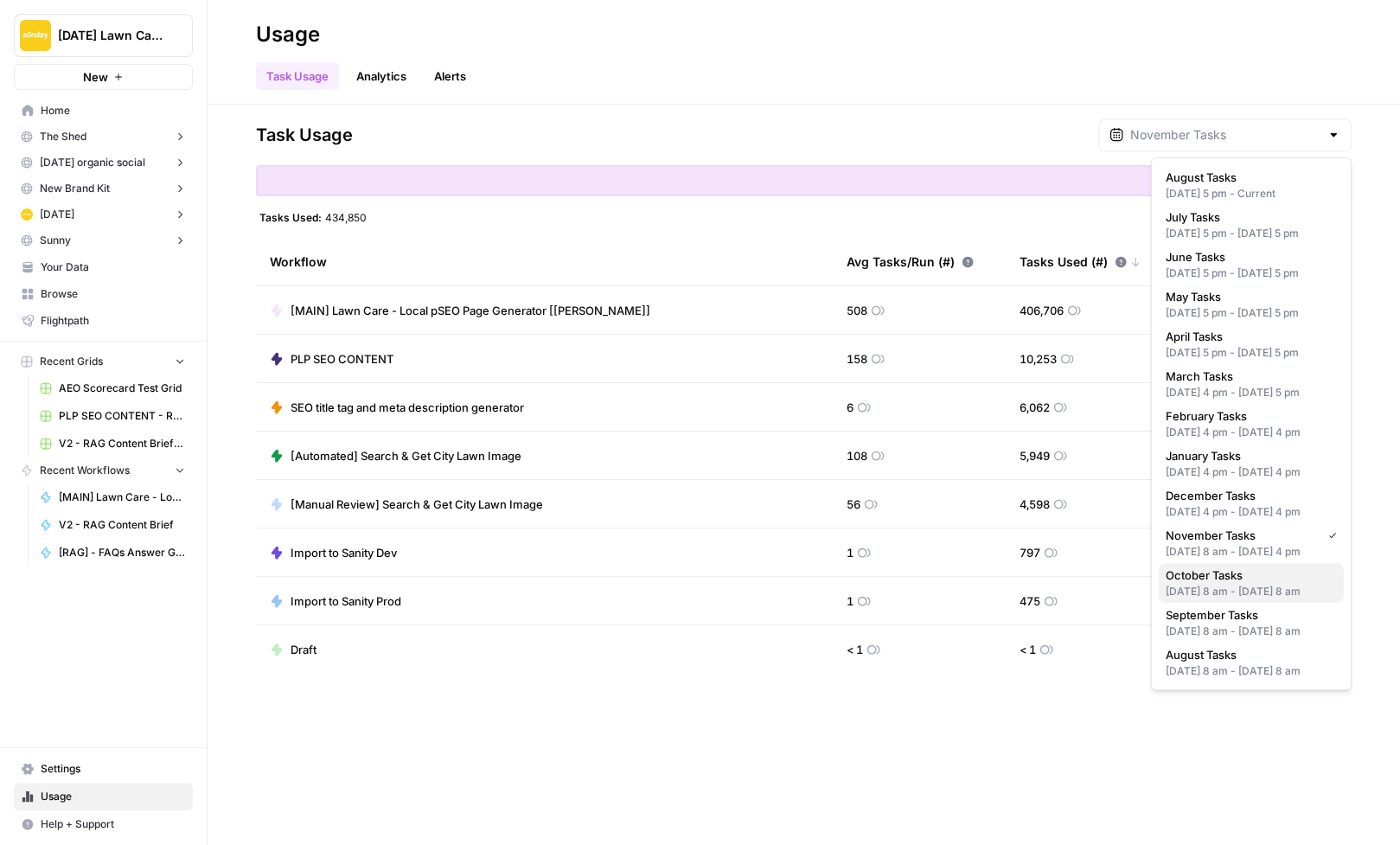
click at [1222, 586] on div "Oct 1, 2024 8 am - Nov 1, 2024 8 am" at bounding box center [1251, 592] width 171 height 16
type input "October Tasks"
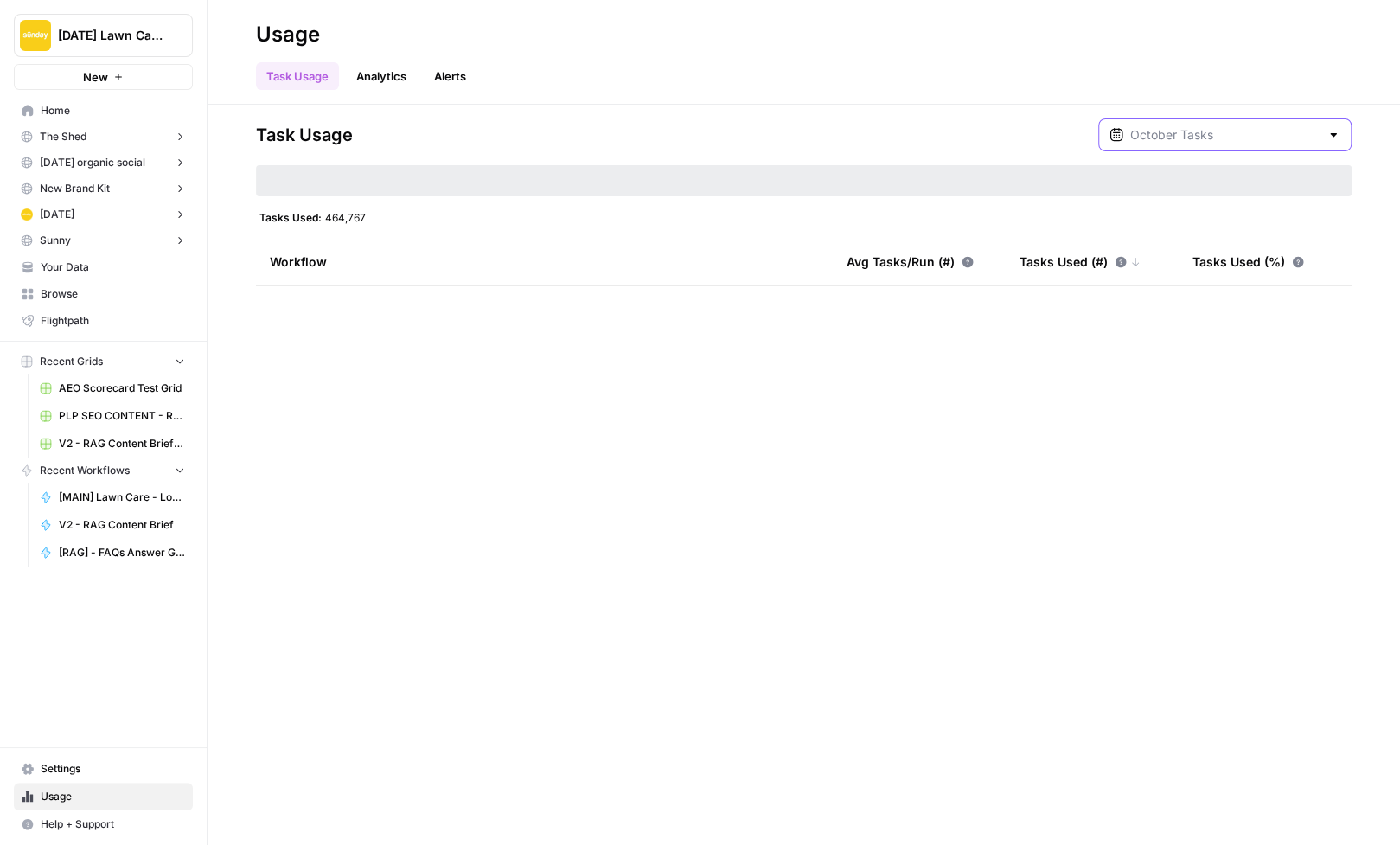
click at [1214, 133] on input "text" at bounding box center [1224, 134] width 189 height 17
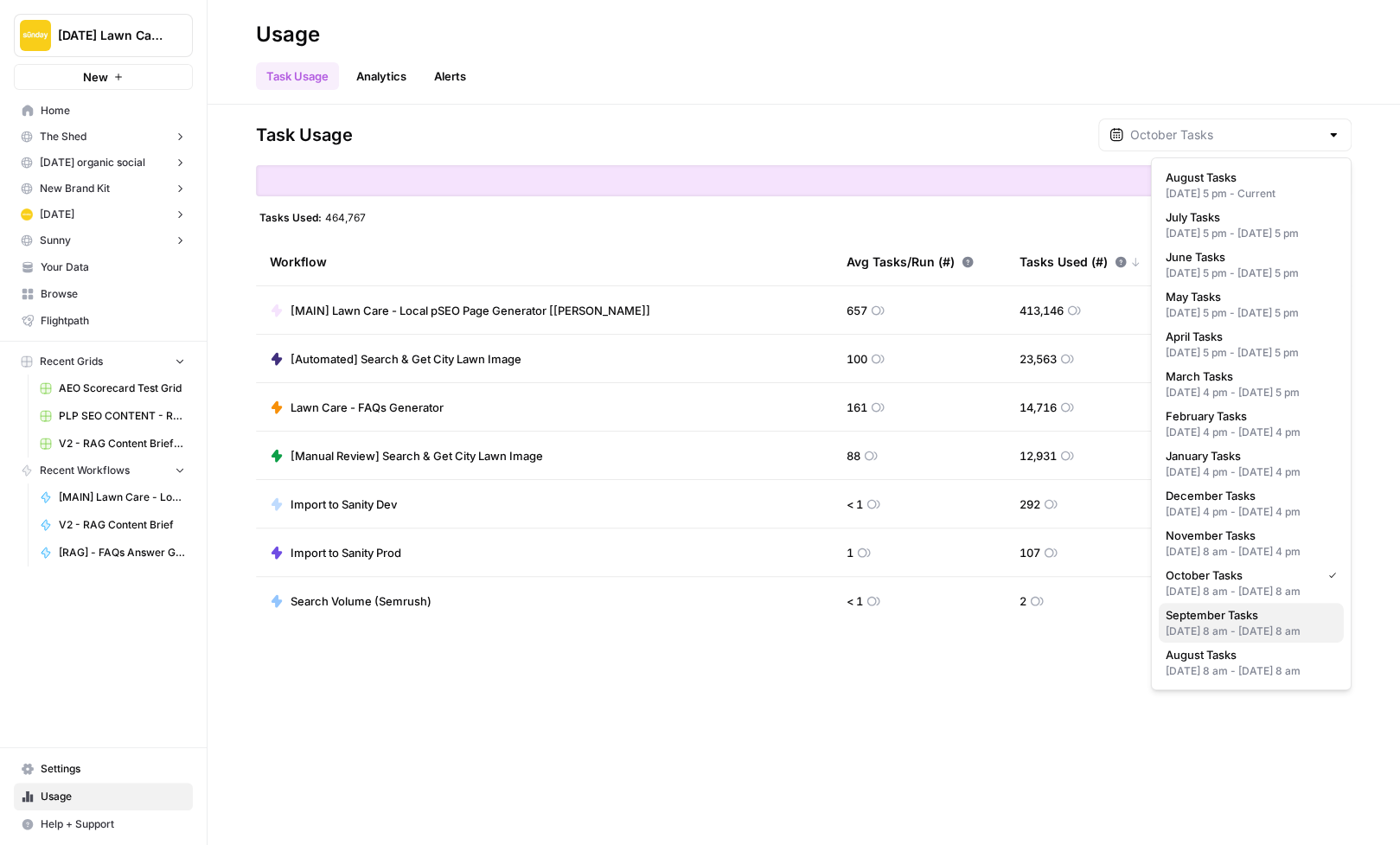
click at [1255, 625] on div "Sep 1, 2024 8 am - Oct 1, 2024 8 am" at bounding box center [1251, 632] width 171 height 16
type input "September Tasks"
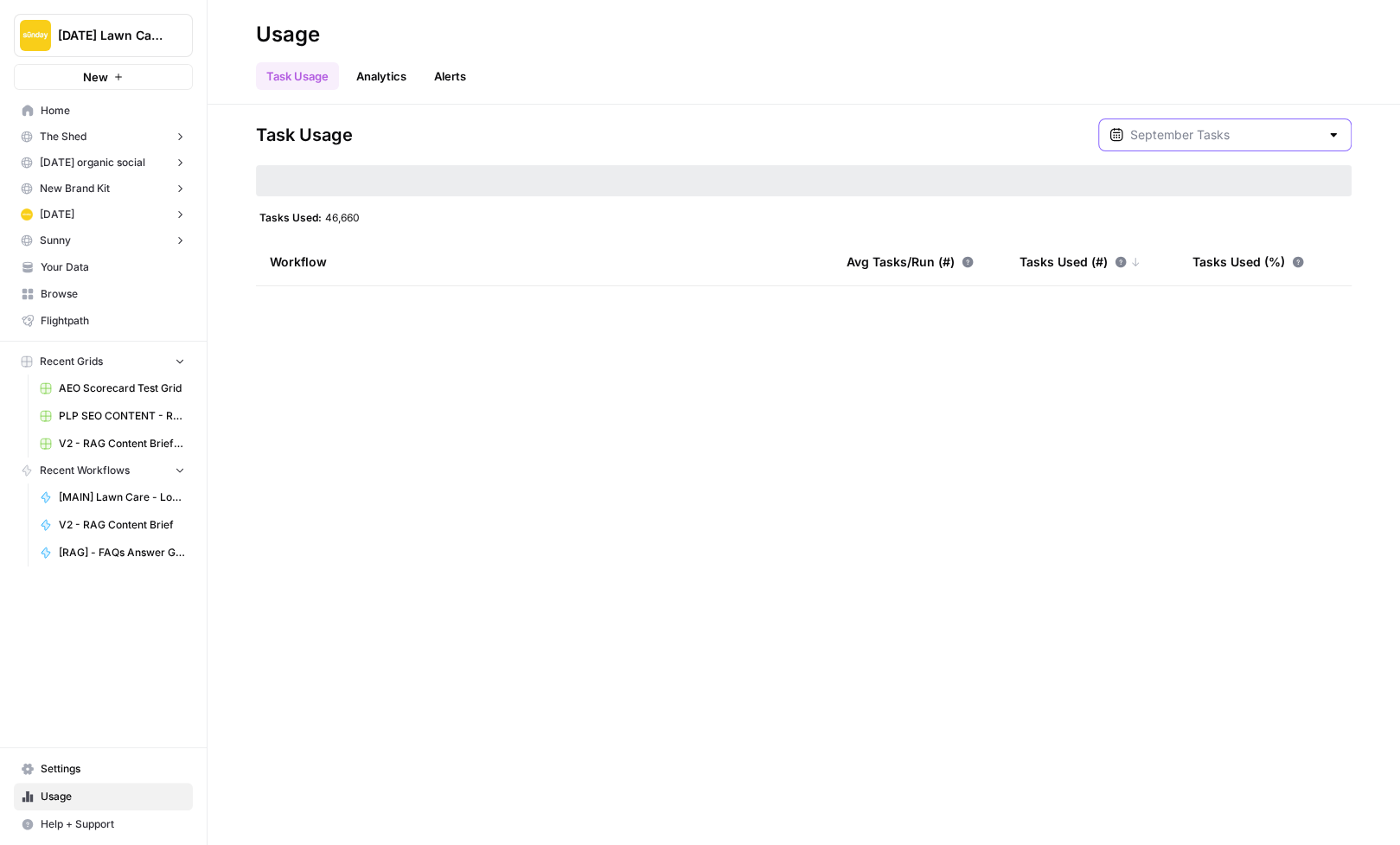
click at [1241, 126] on input "text" at bounding box center [1224, 134] width 189 height 17
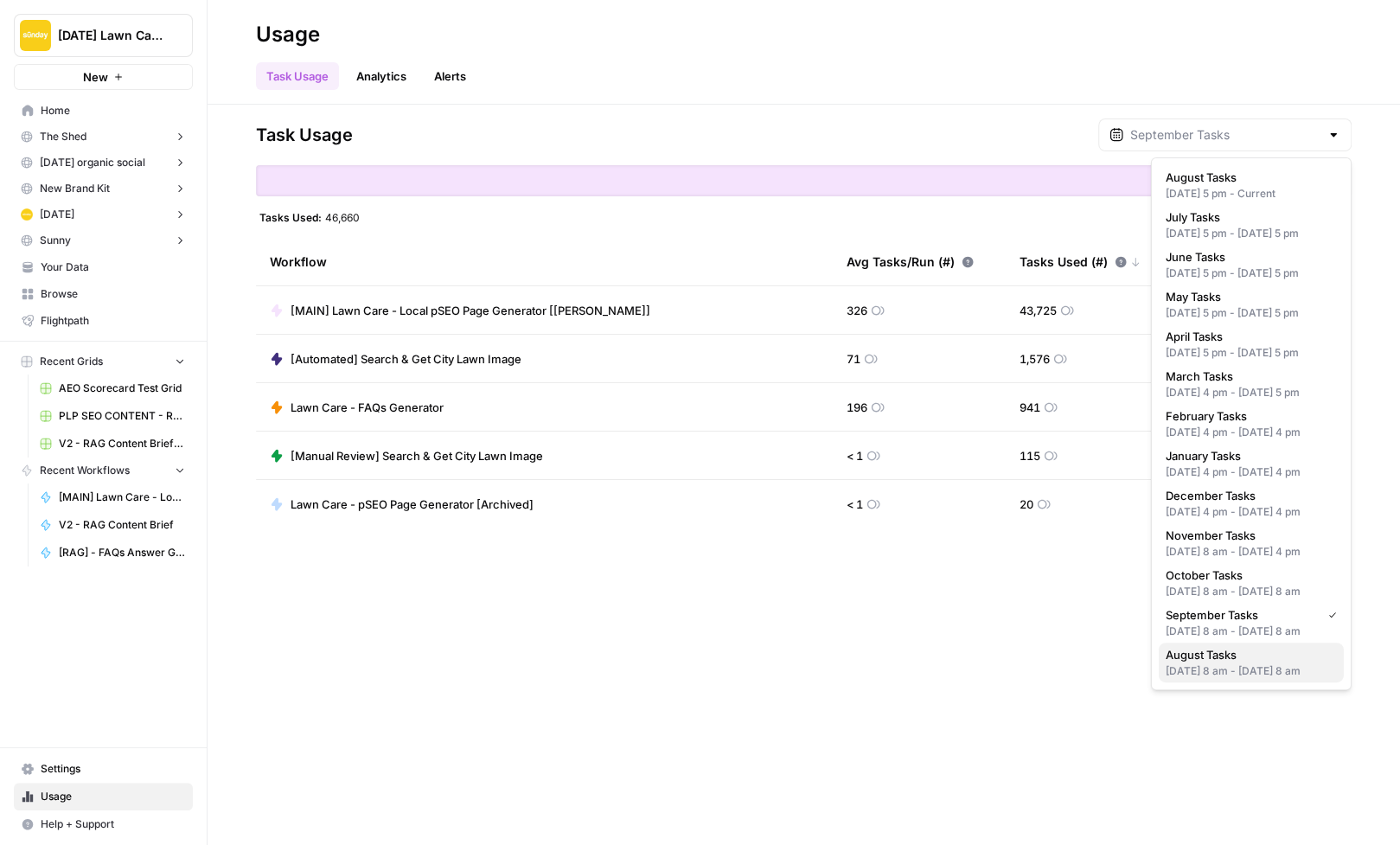
click at [1263, 666] on div "Aug 6, 2024 8 am - Sep 1, 2024 8 am" at bounding box center [1251, 672] width 171 height 16
type input "August Tasks"
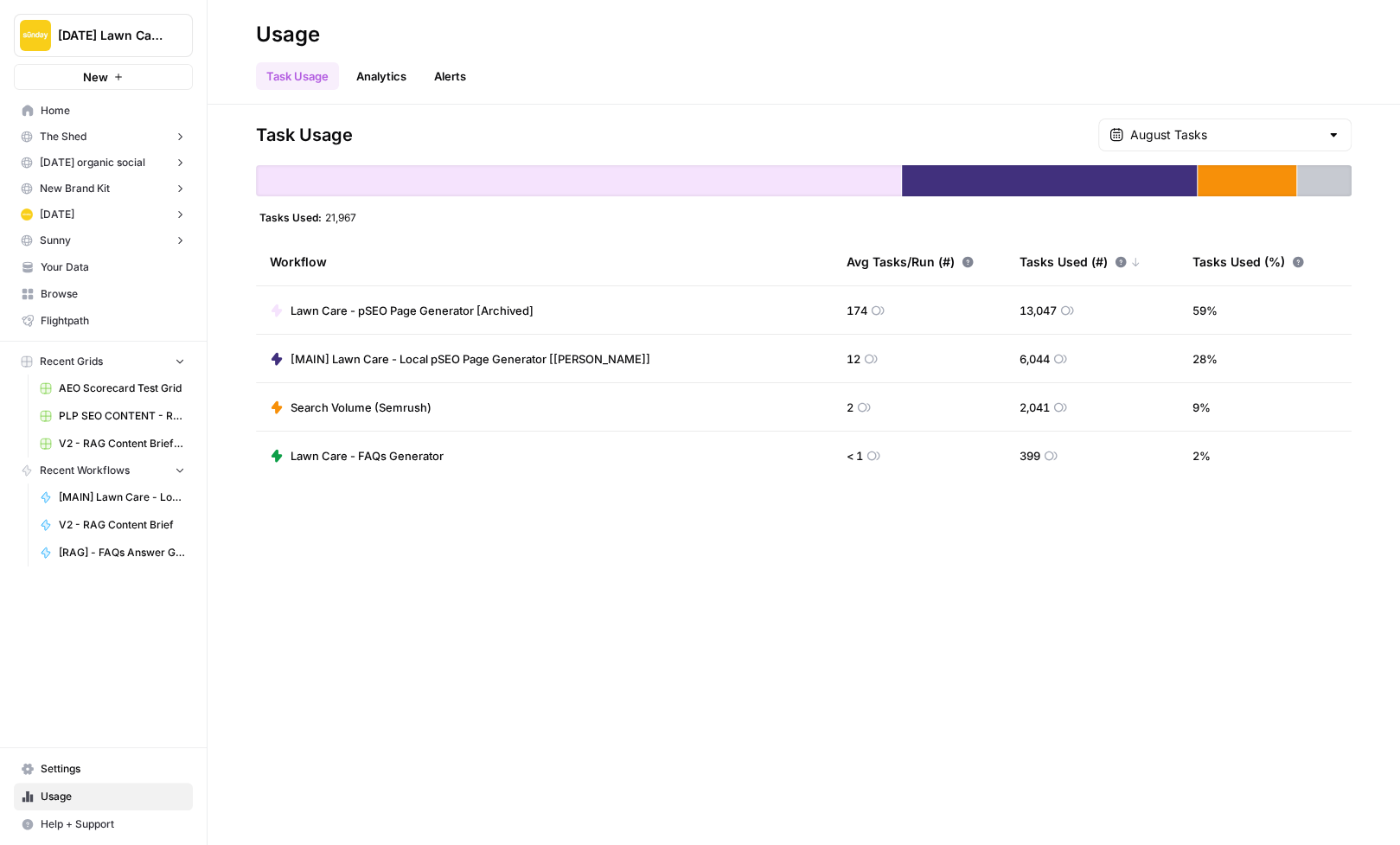
click at [1230, 124] on div "August Tasks" at bounding box center [1224, 134] width 253 height 33
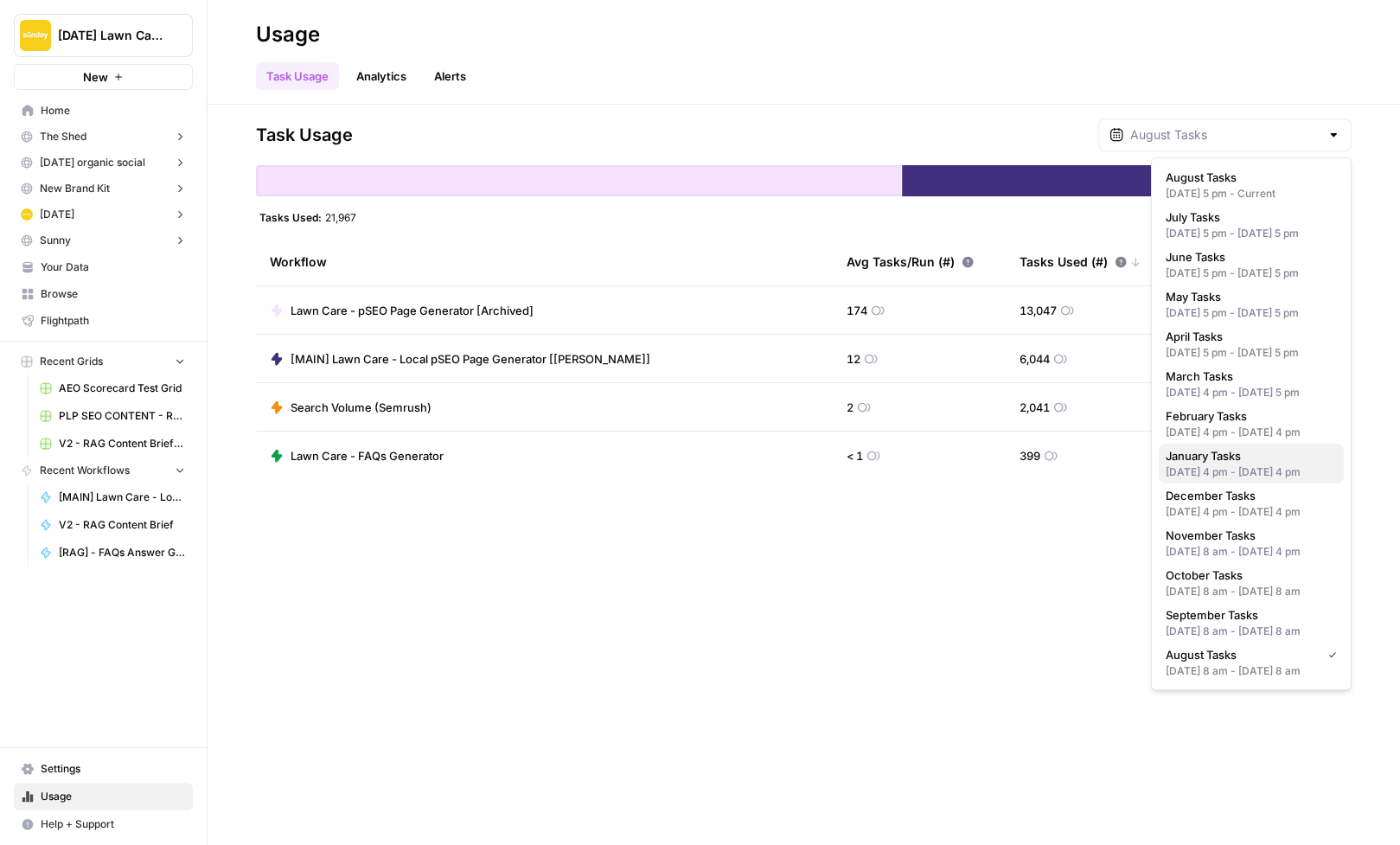
click at [1243, 468] on div "Dec 31, 2024 4 pm - Jan 31, 2025 4 pm" at bounding box center [1251, 473] width 171 height 16
type input "January Tasks"
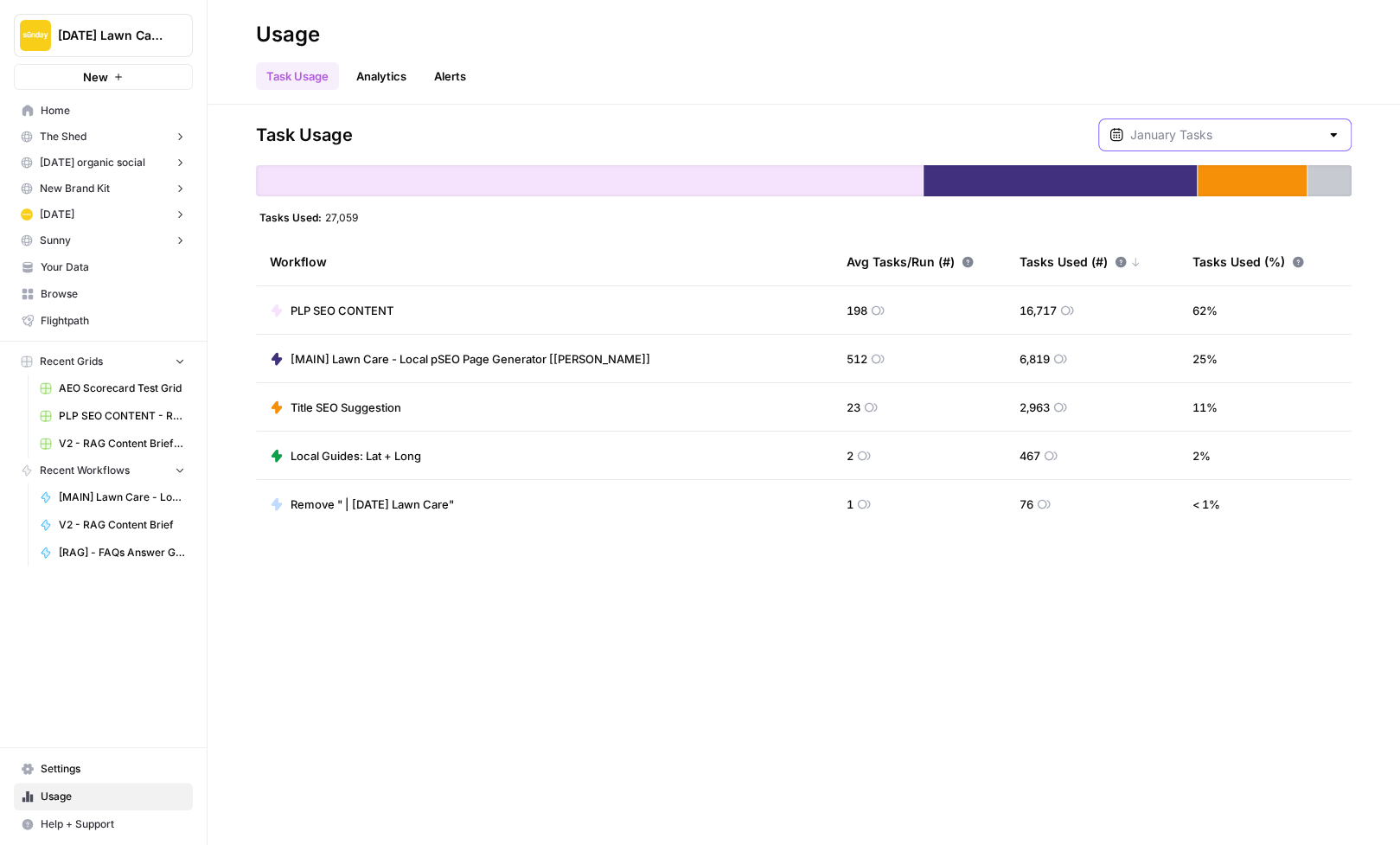
click at [1224, 126] on input "text" at bounding box center [1224, 134] width 189 height 17
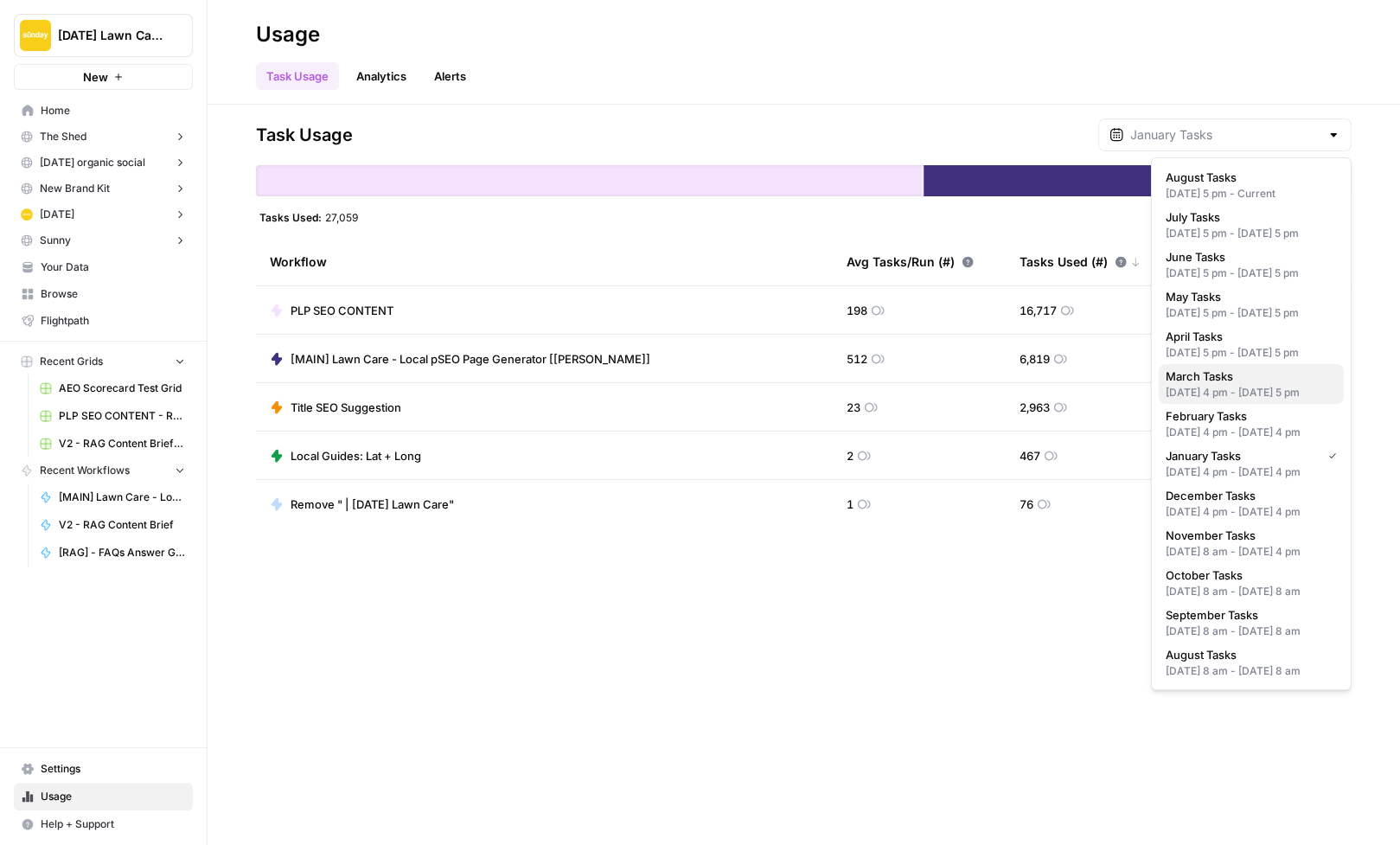
click at [1235, 382] on span "March Tasks" at bounding box center [1247, 376] width 164 height 17
type input "March Tasks"
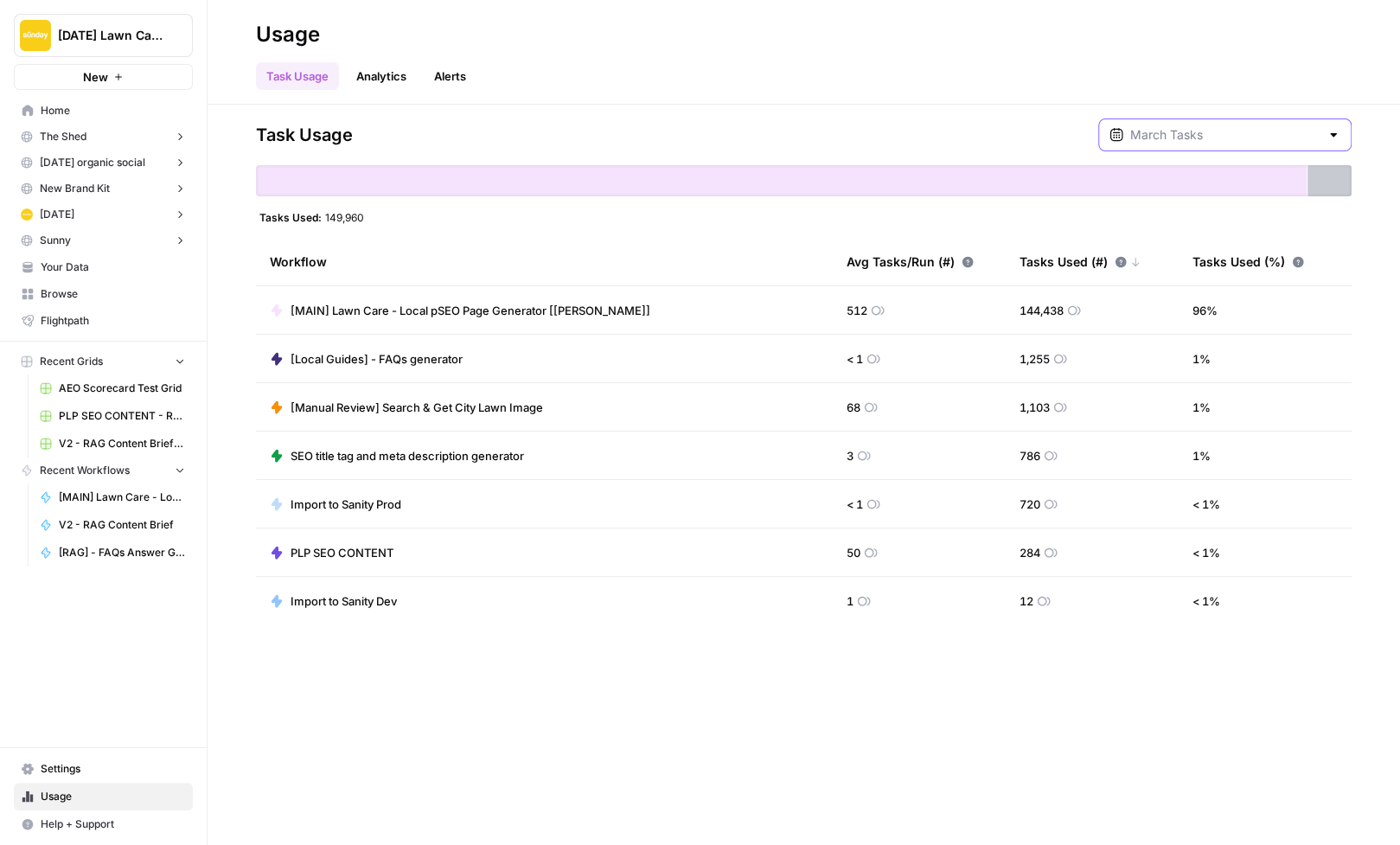
click at [1238, 132] on input "text" at bounding box center [1224, 134] width 189 height 17
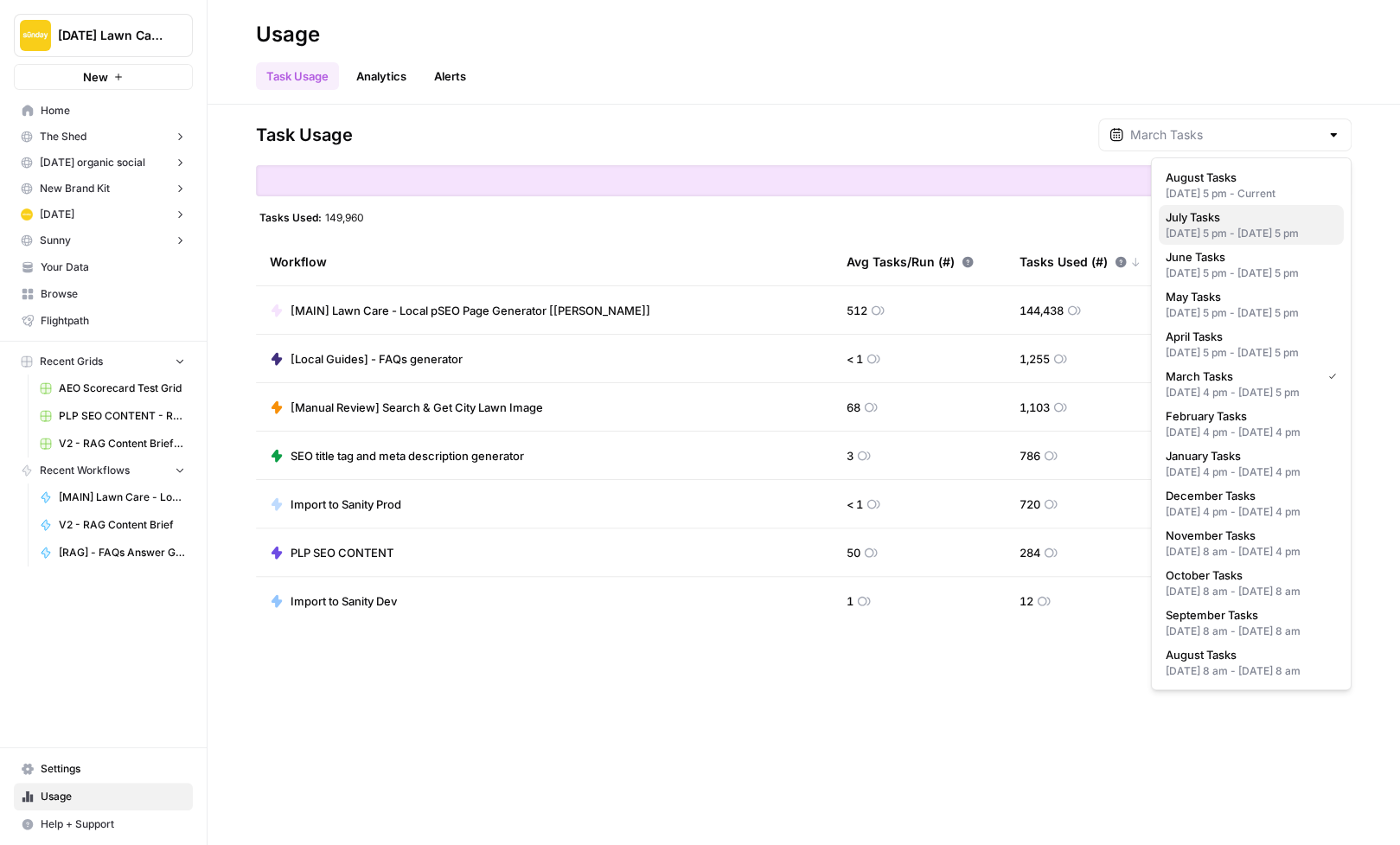
click at [1220, 226] on div "Jun 30, 2025 5 pm - Jul 31, 2025 5 pm" at bounding box center [1251, 234] width 171 height 16
type input "July Tasks"
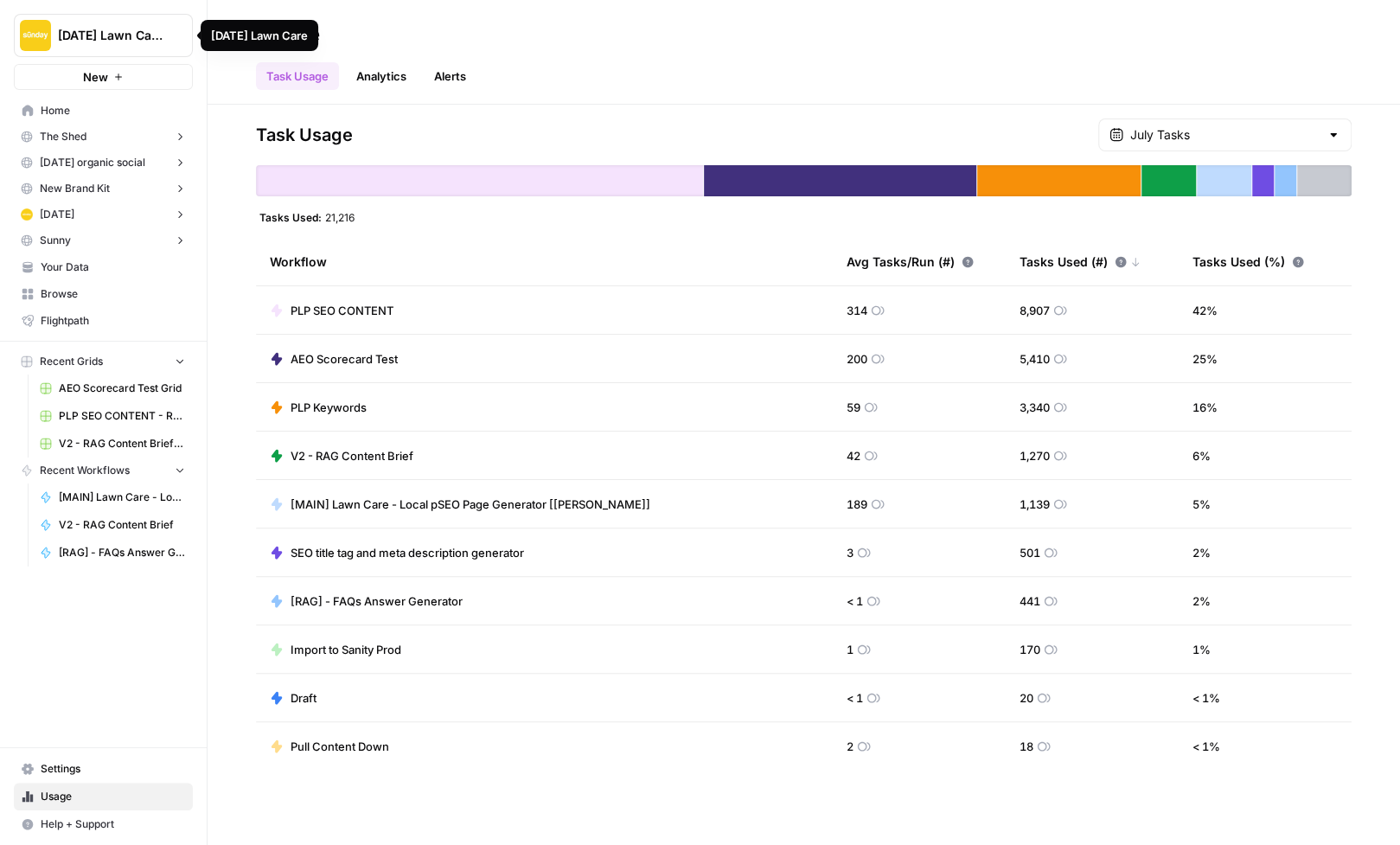
click at [164, 24] on button "Sunday Lawn Care" at bounding box center [103, 36] width 179 height 44
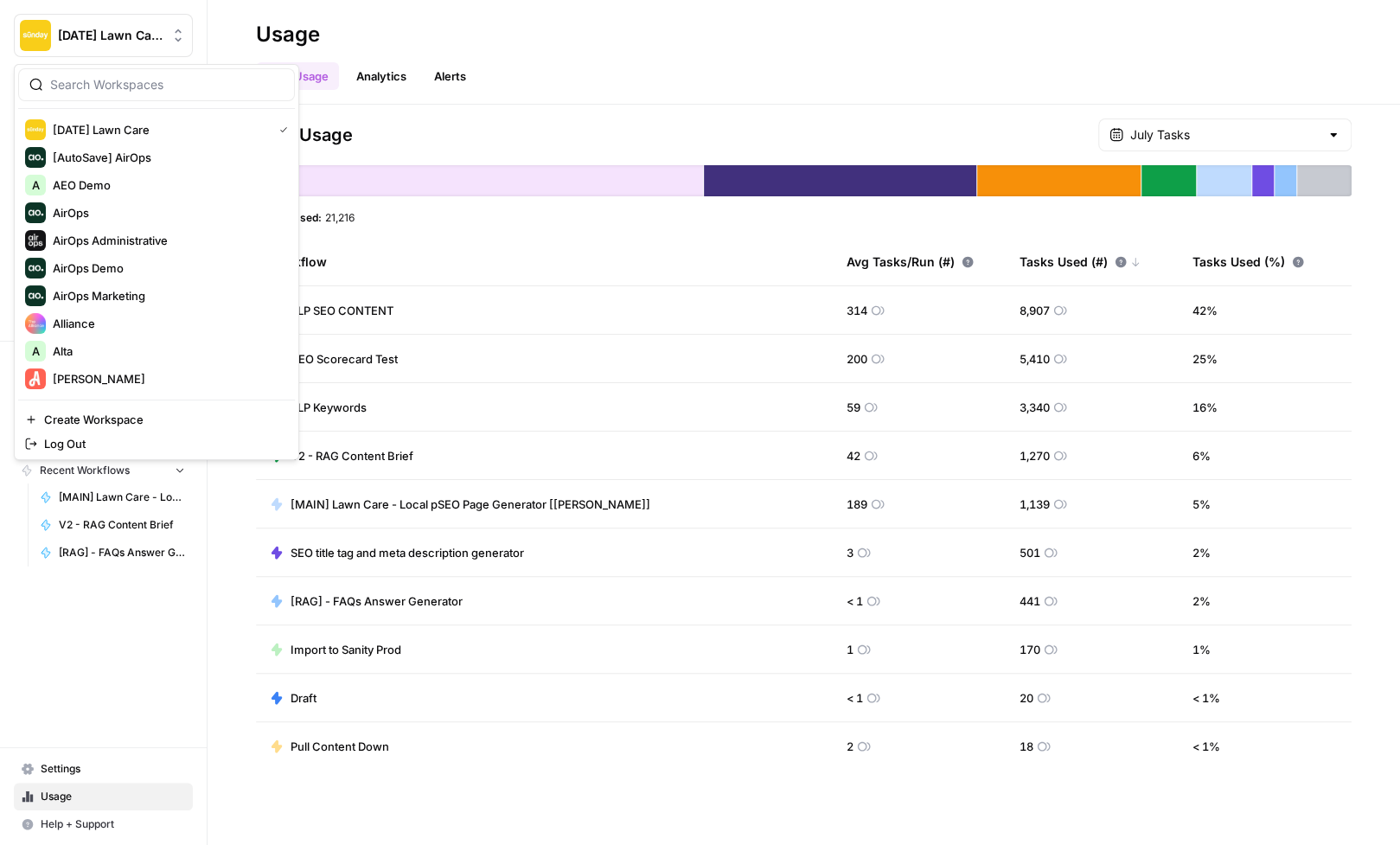
click at [160, 84] on input "search" at bounding box center [166, 84] width 234 height 17
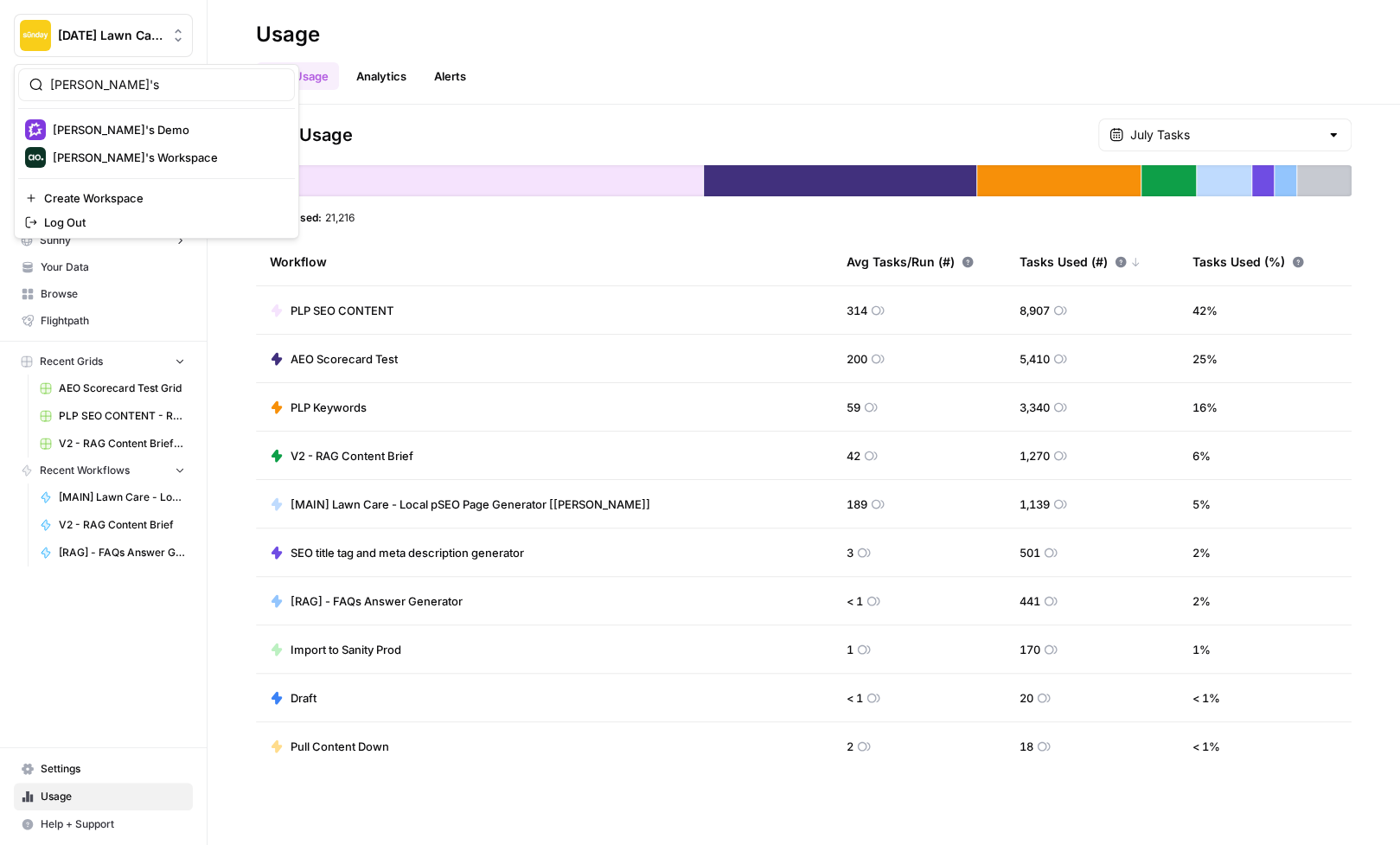
type input "nick's"
click at [140, 152] on span "[PERSON_NAME]'s Workspace" at bounding box center [166, 156] width 228 height 17
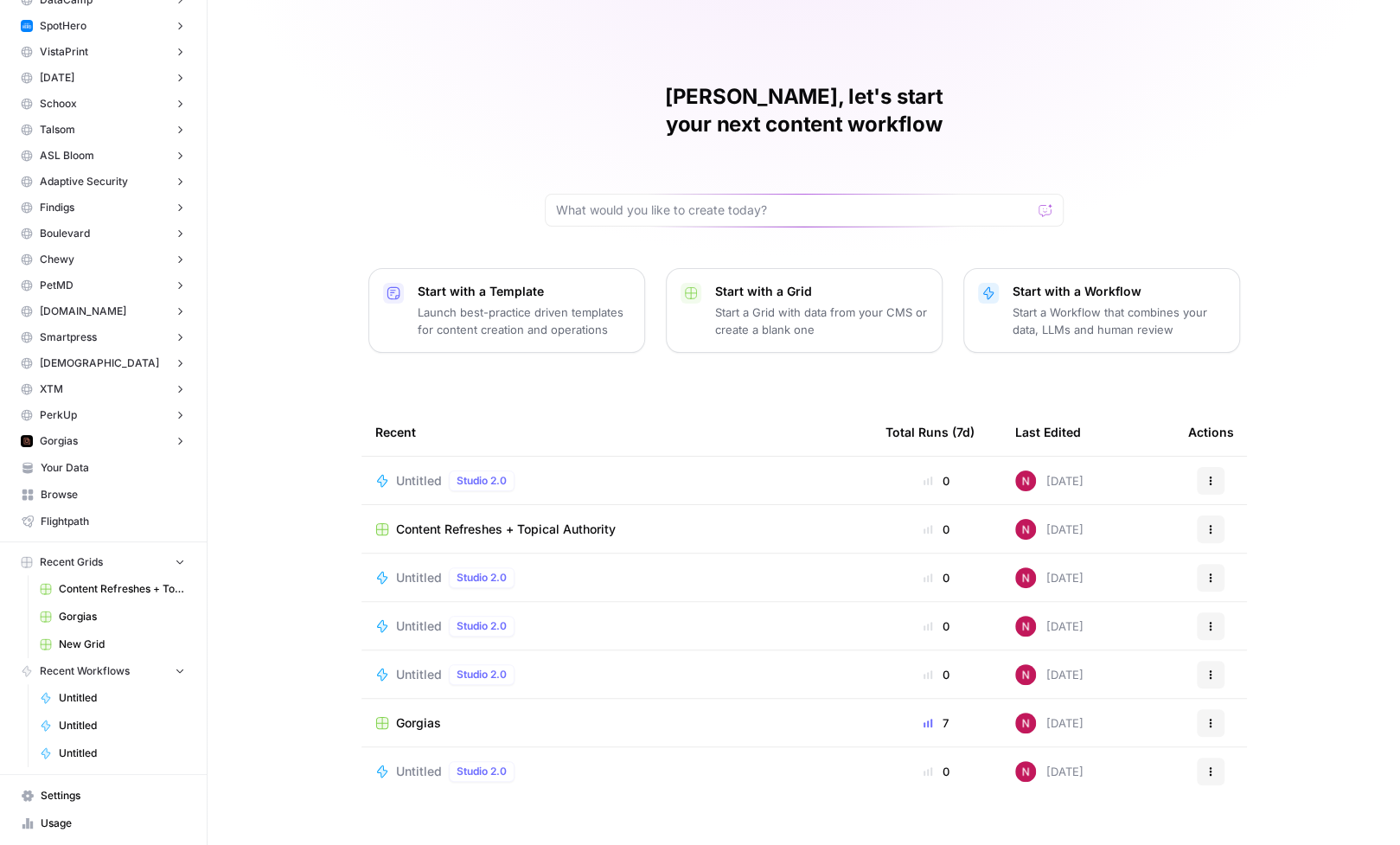
scroll to position [261, 0]
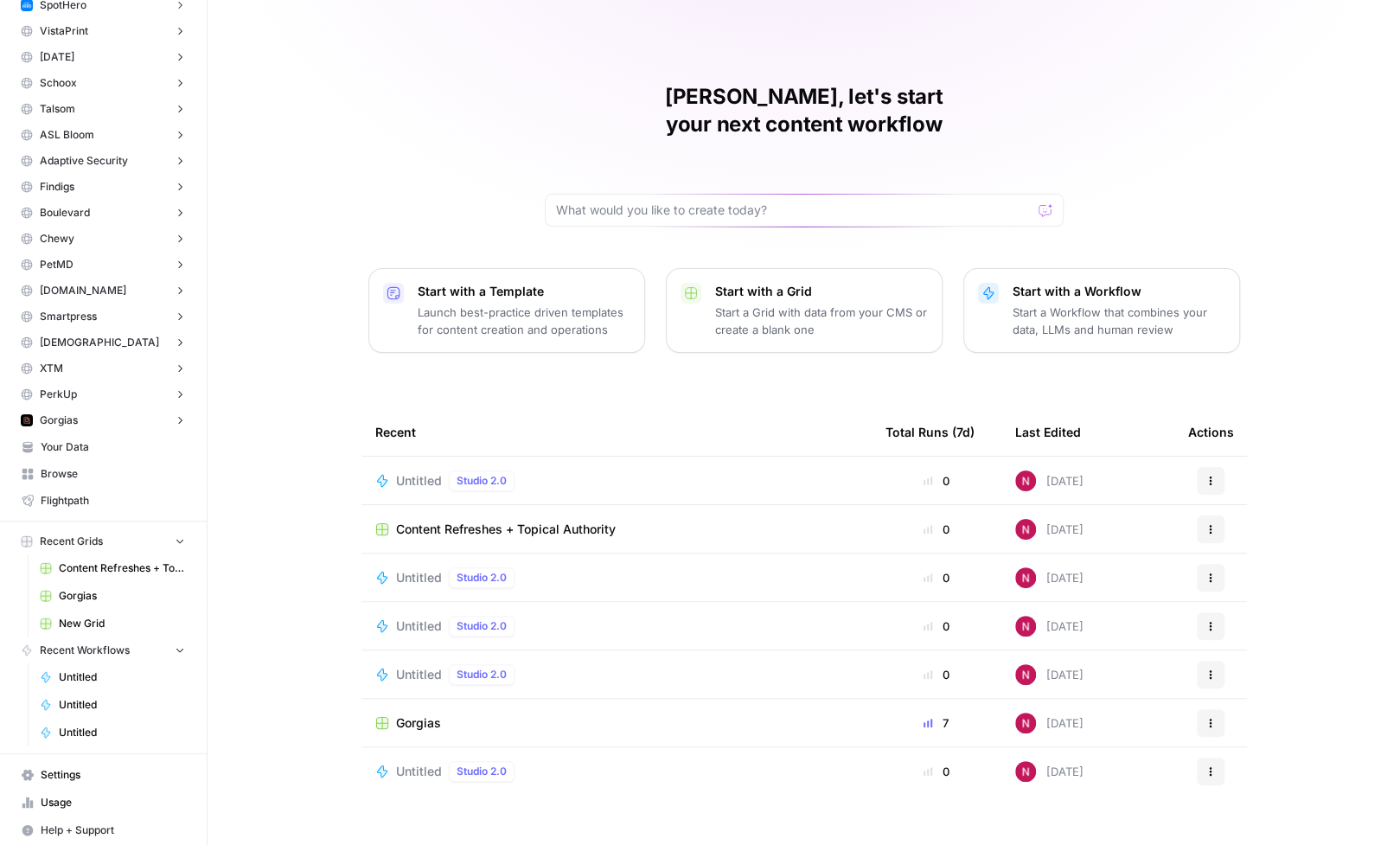
click at [95, 568] on span "Content Refreshes + Topical Authority" at bounding box center [122, 569] width 126 height 16
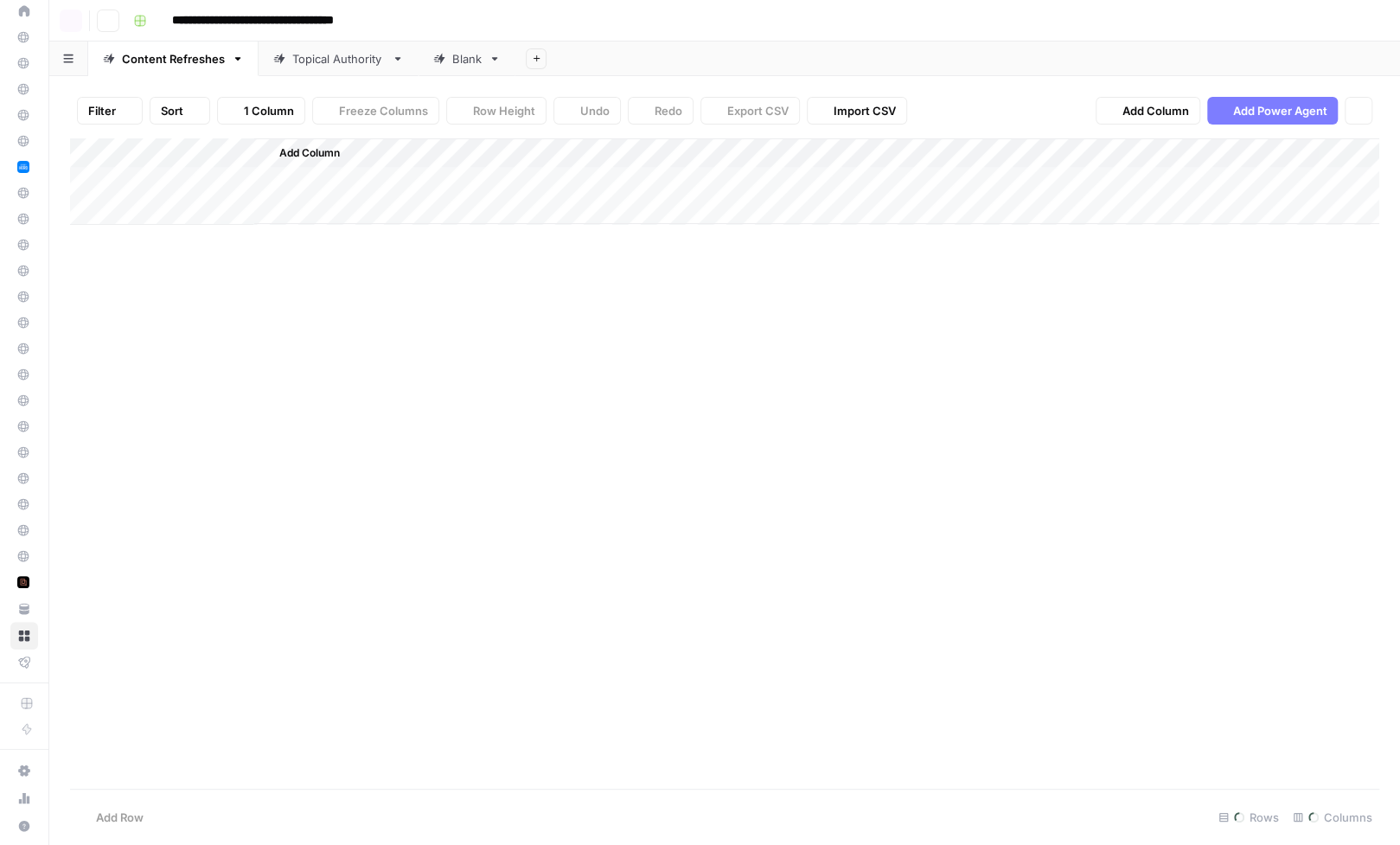
scroll to position [99, 0]
click at [587, 179] on div "Add Column" at bounding box center [725, 211] width 1309 height 146
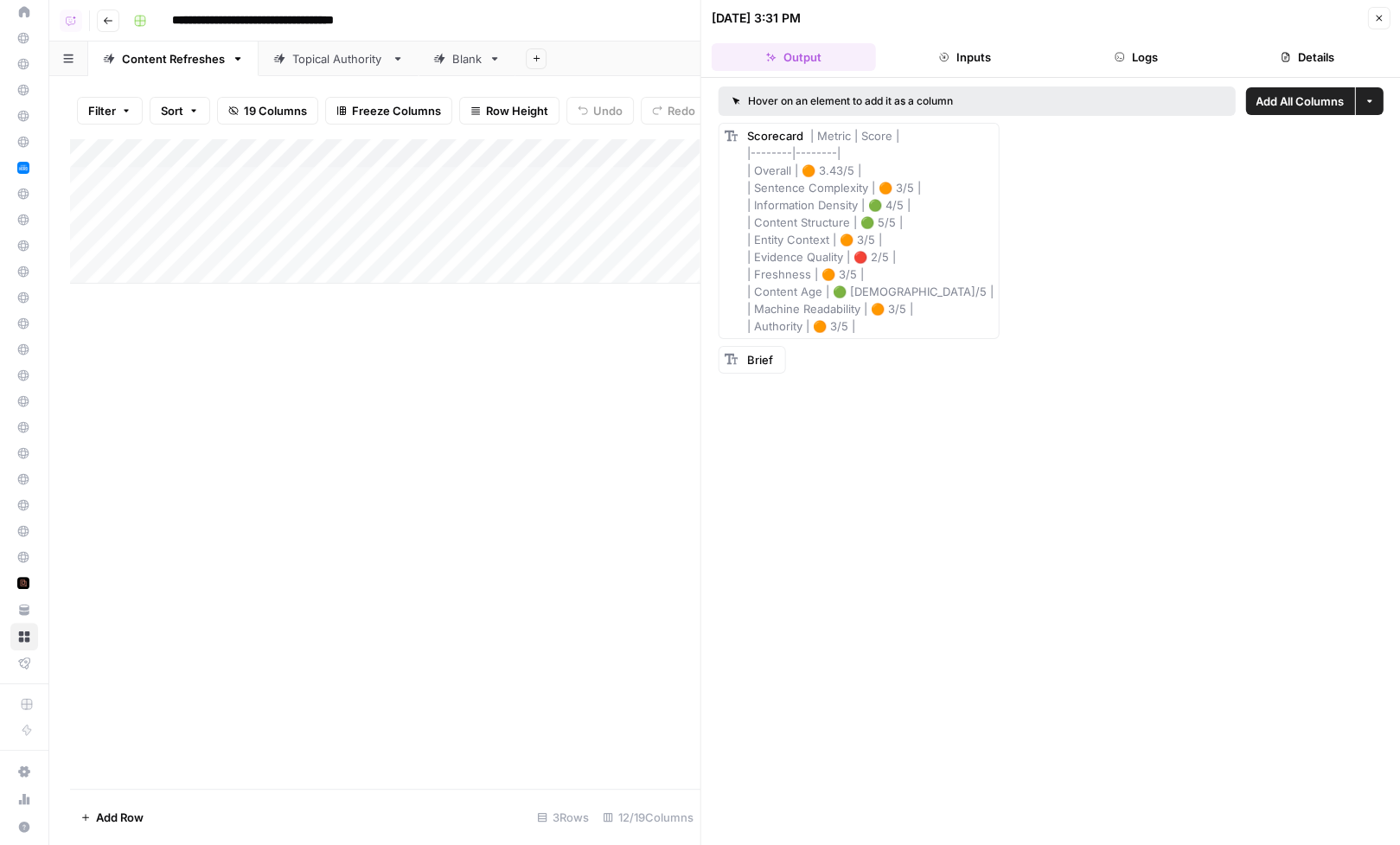
click at [1380, 15] on icon "button" at bounding box center [1379, 19] width 11 height 11
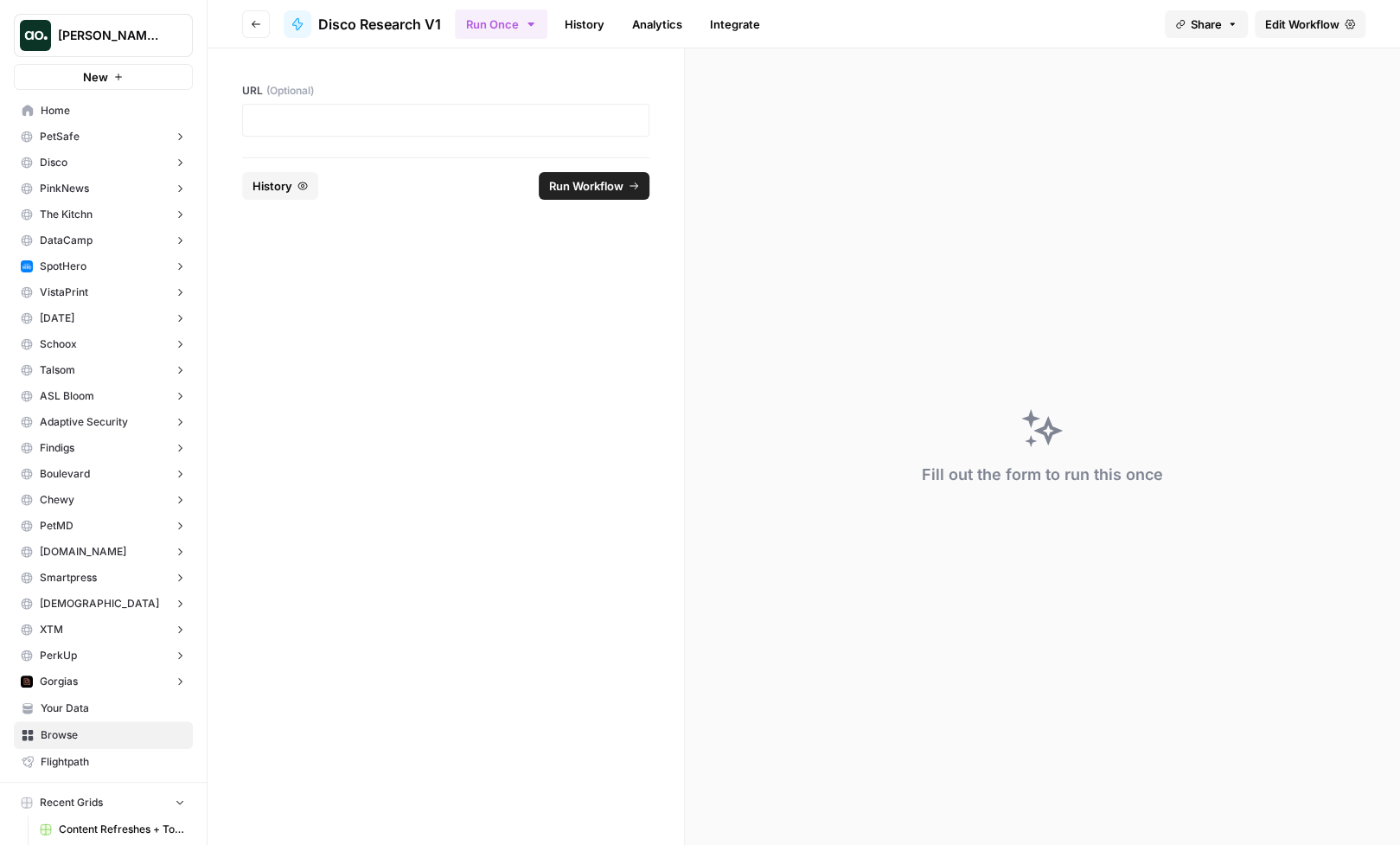
click at [1286, 14] on link "Edit Workflow" at bounding box center [1309, 24] width 111 height 28
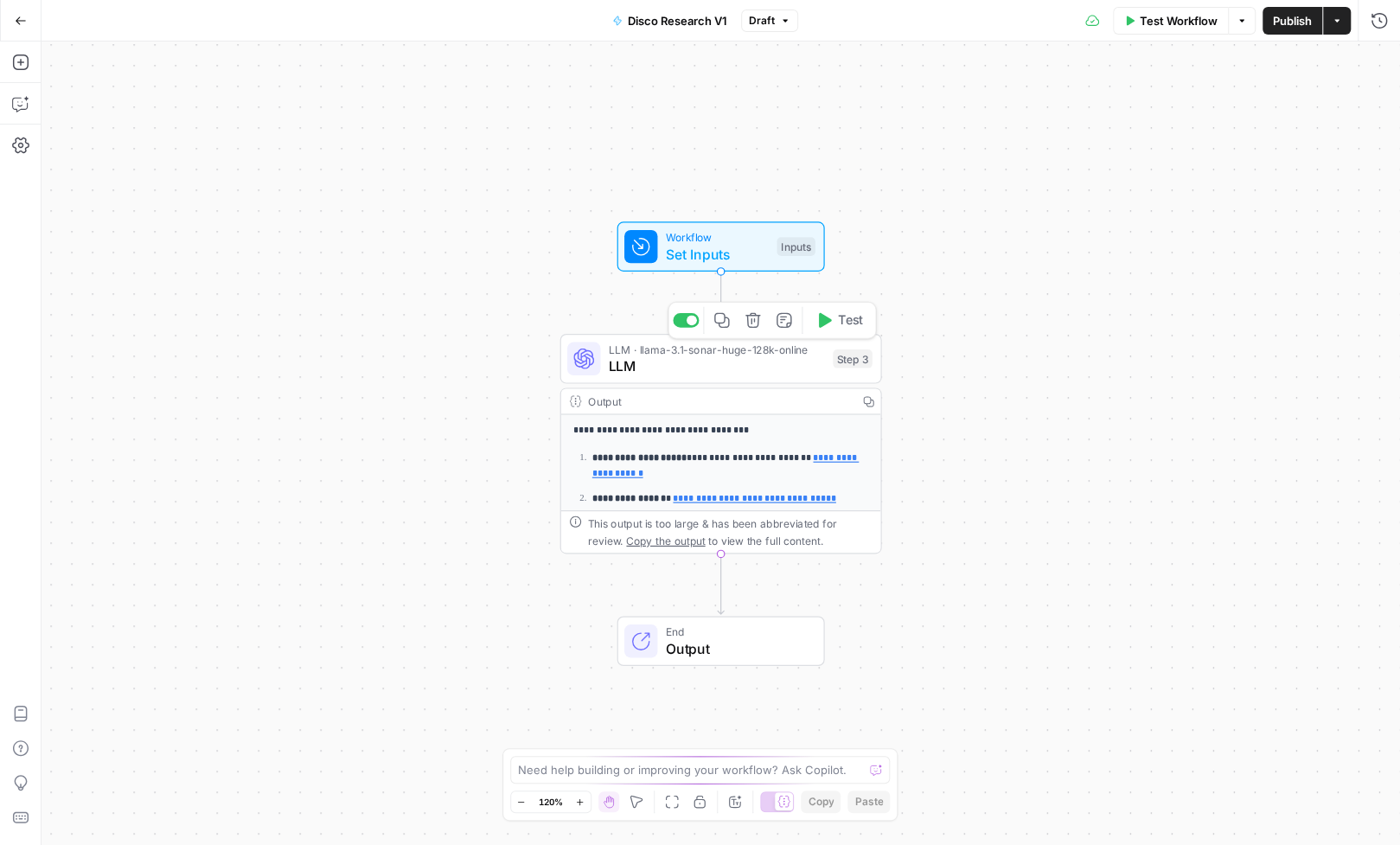
click at [689, 361] on span "LLM" at bounding box center [716, 365] width 216 height 20
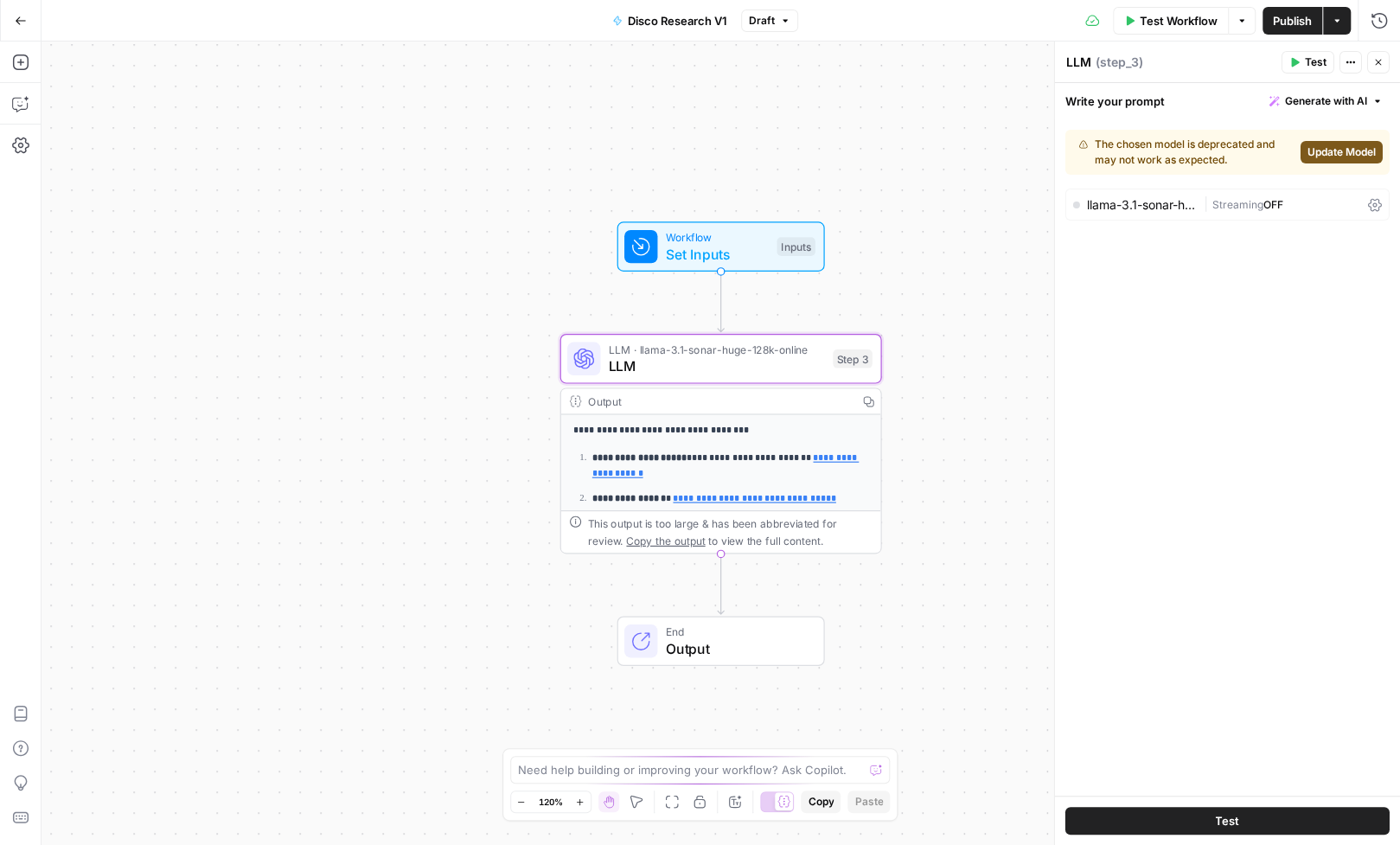
click at [1327, 146] on span "Update Model" at bounding box center [1341, 153] width 68 height 16
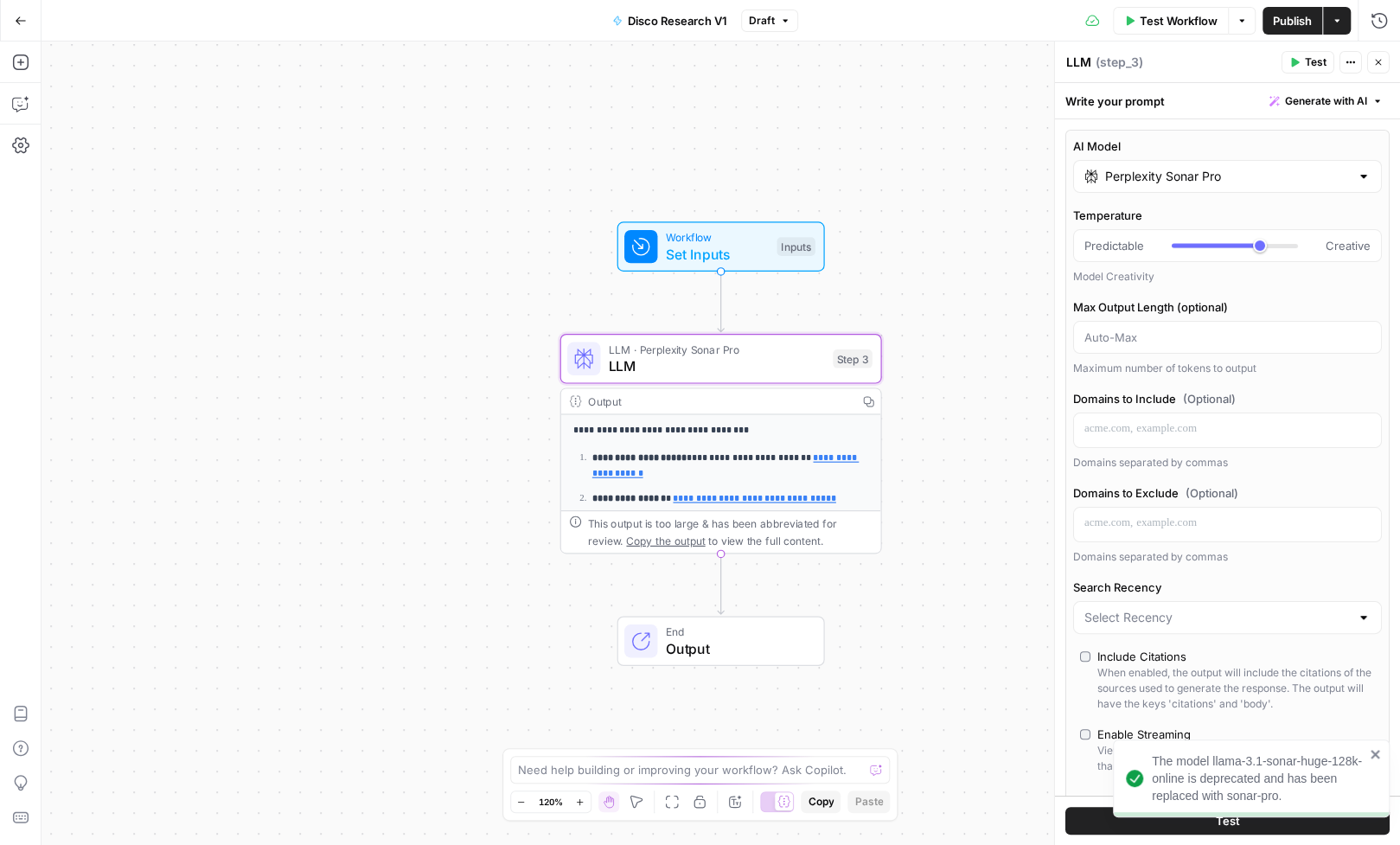
click at [1371, 754] on icon "close" at bounding box center [1376, 754] width 12 height 14
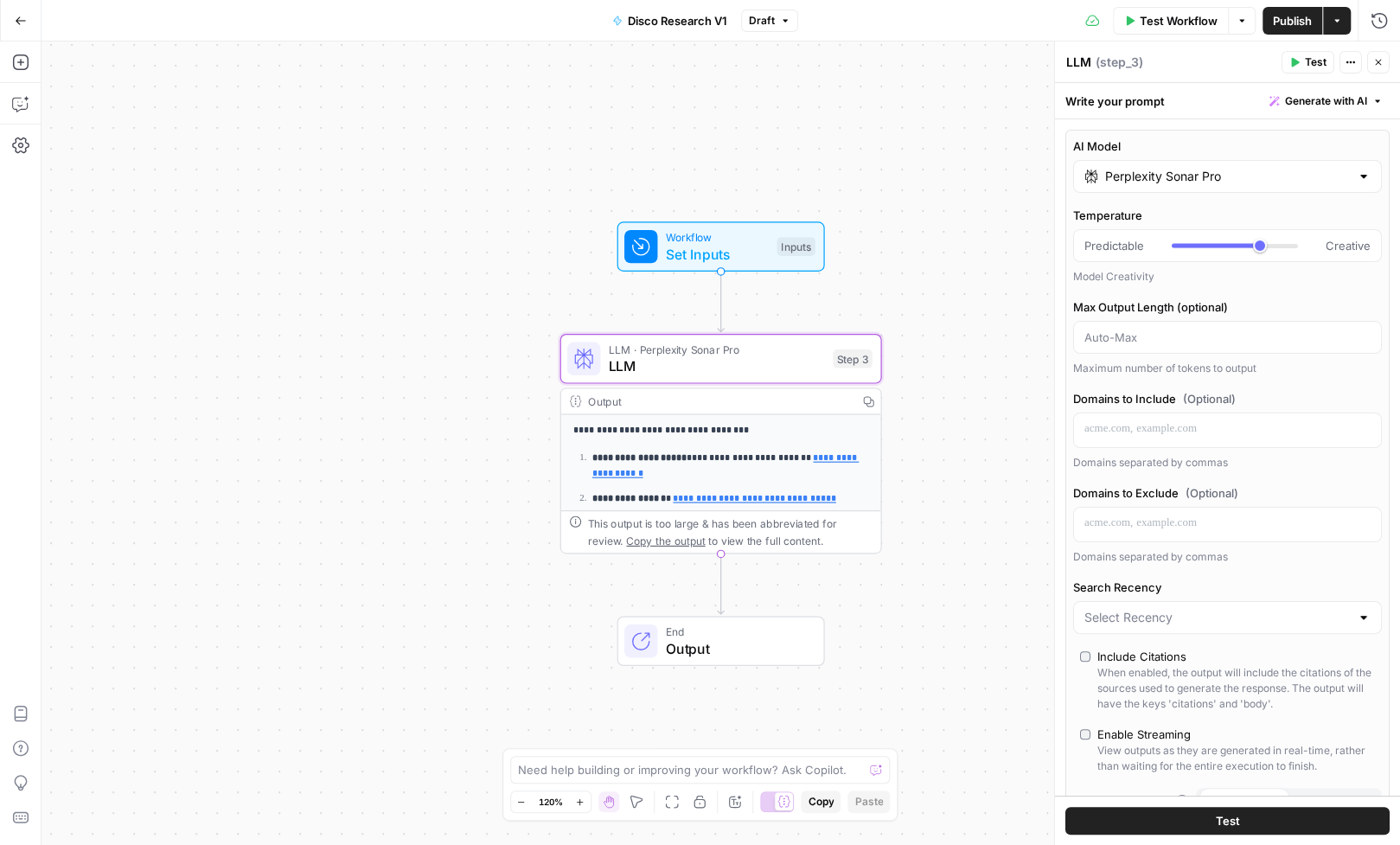
click at [1241, 818] on button "Test" at bounding box center [1227, 820] width 324 height 28
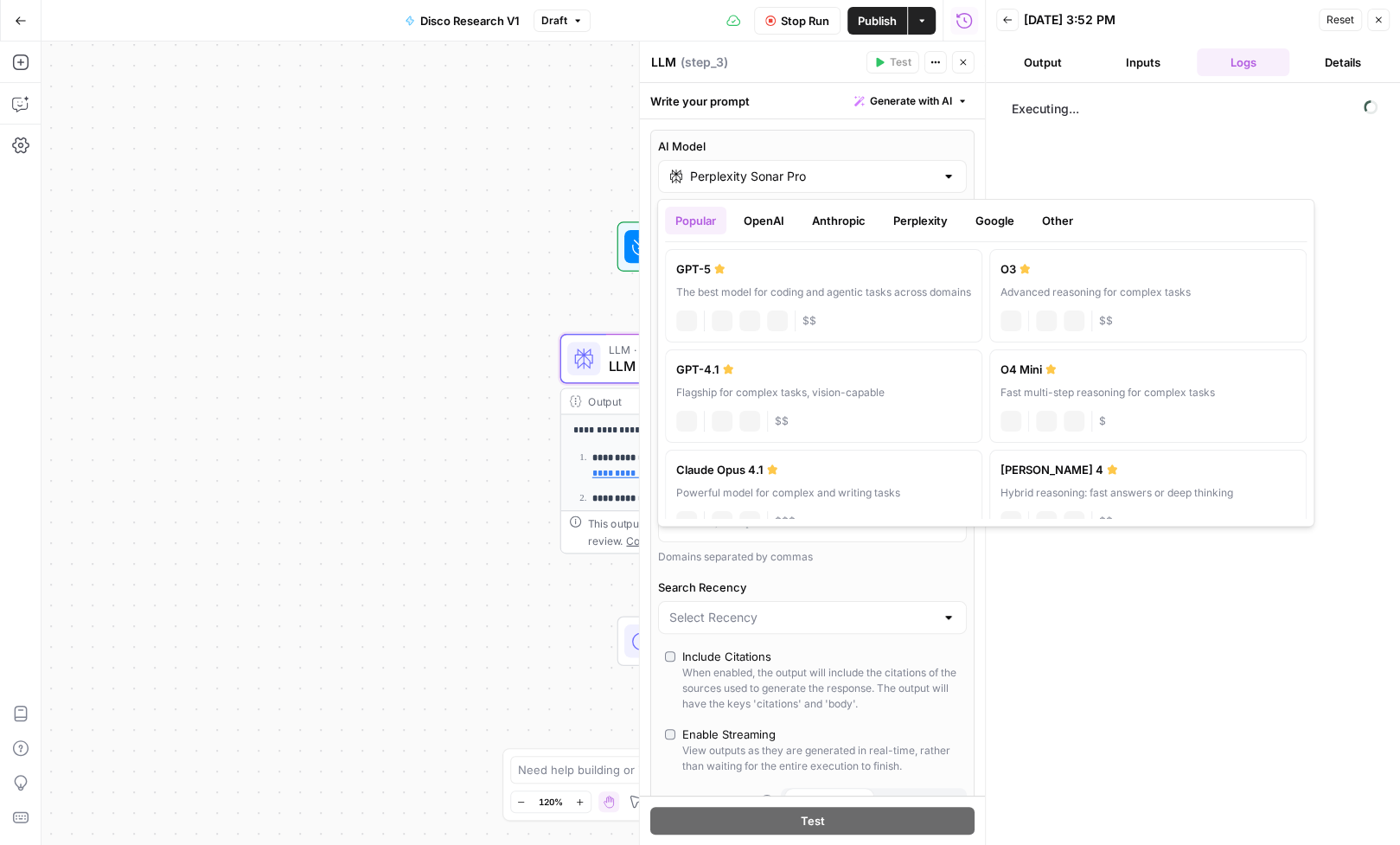
click at [884, 178] on input "Perplexity Sonar Pro" at bounding box center [812, 176] width 244 height 17
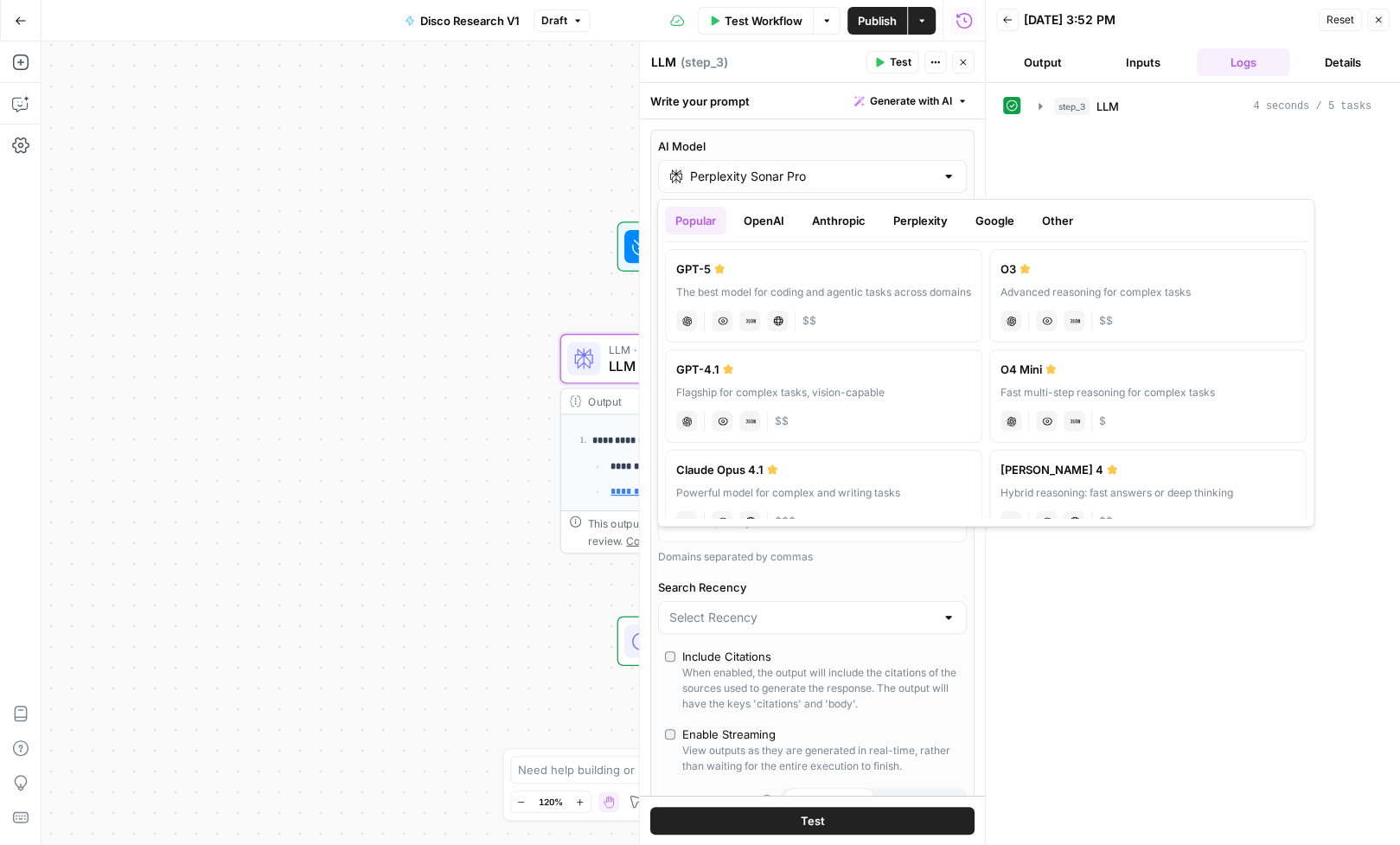
click at [915, 223] on button "Perplexity" at bounding box center [920, 220] width 76 height 28
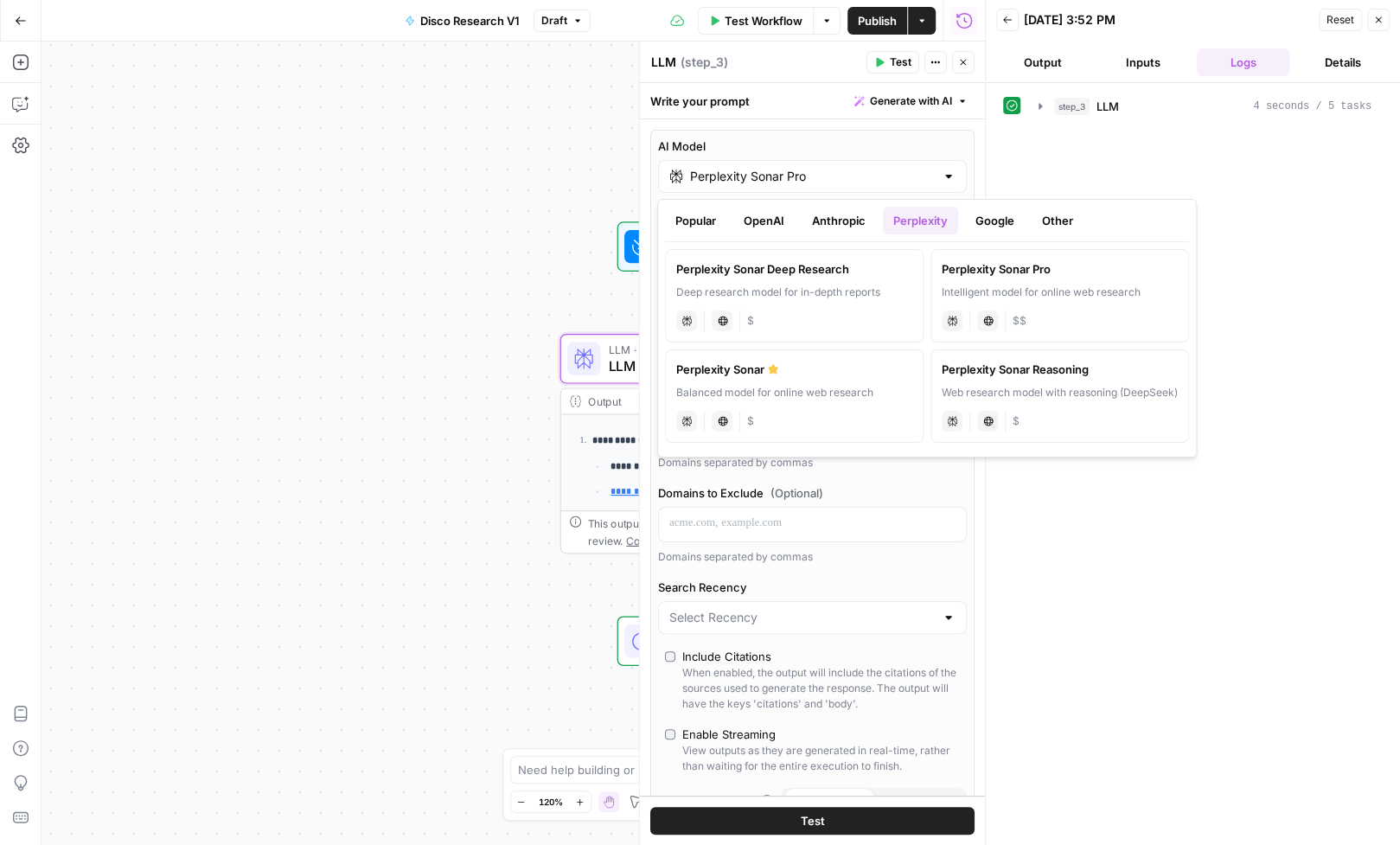
click at [764, 221] on button "OpenAI" at bounding box center [763, 220] width 61 height 28
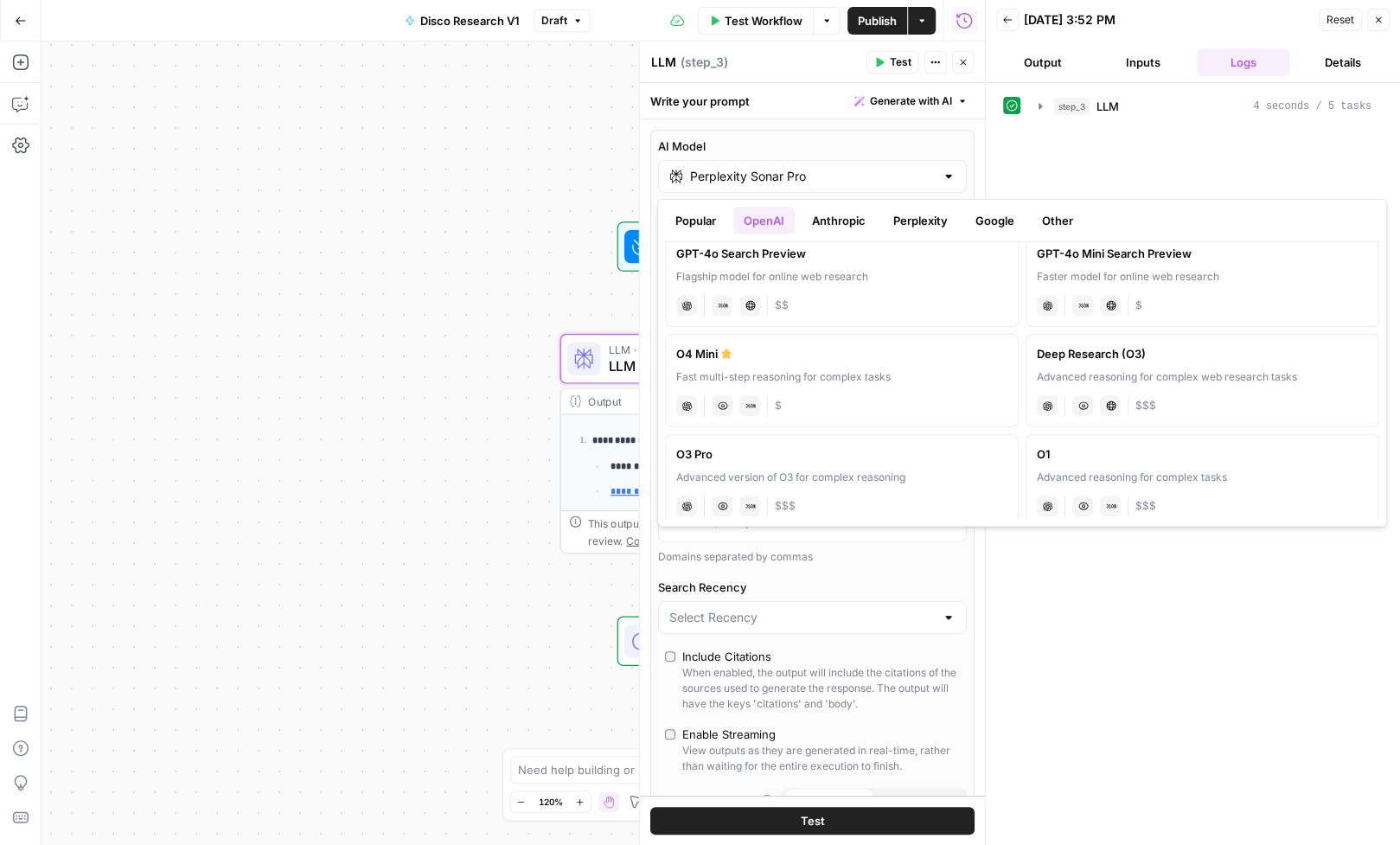
scroll to position [520, 0]
click at [1132, 355] on label "Deep Research (O3) Advanced reasoning for complex web research tasks chat Visio…" at bounding box center [1202, 378] width 354 height 93
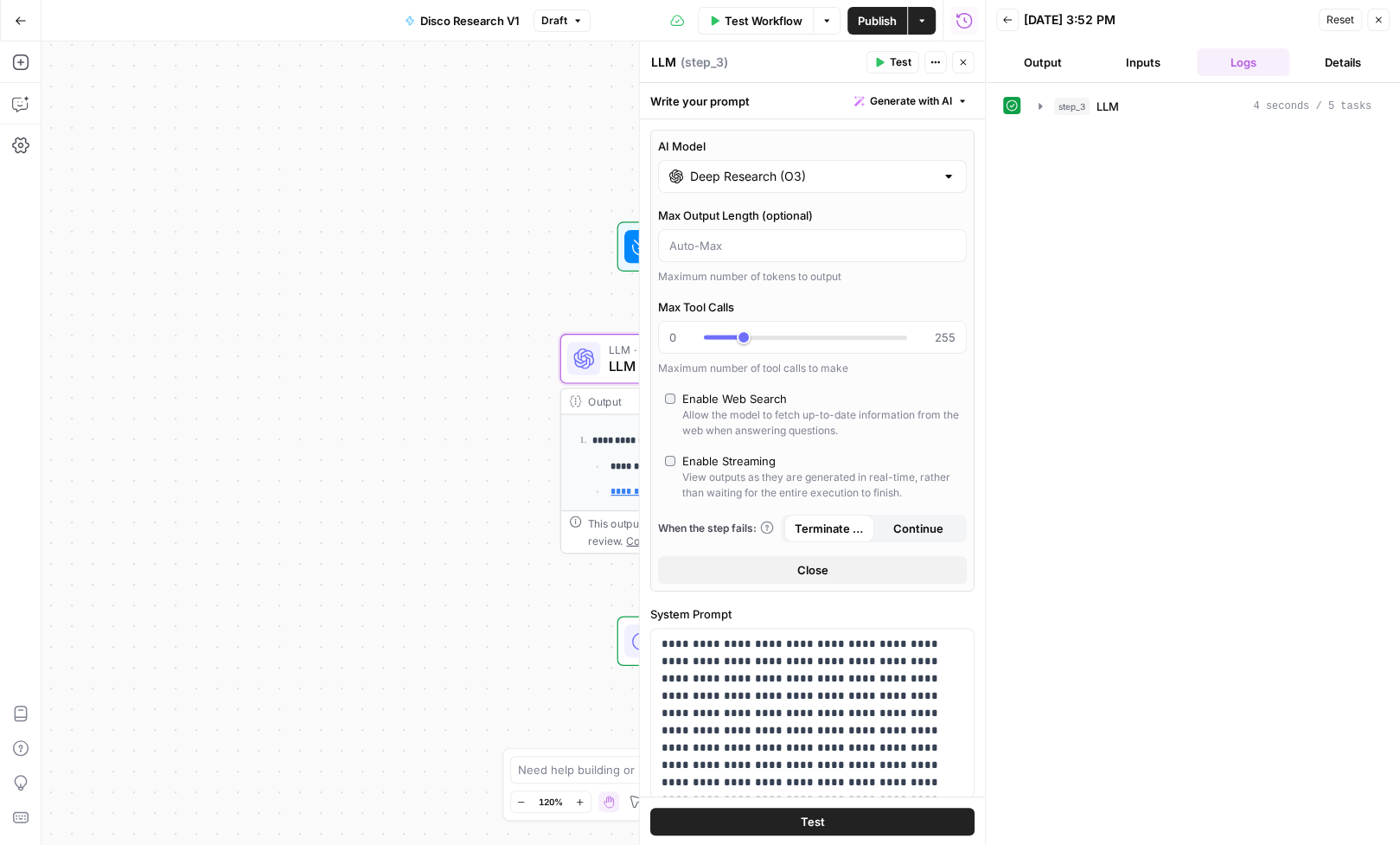
click at [839, 818] on button "Test" at bounding box center [812, 820] width 324 height 28
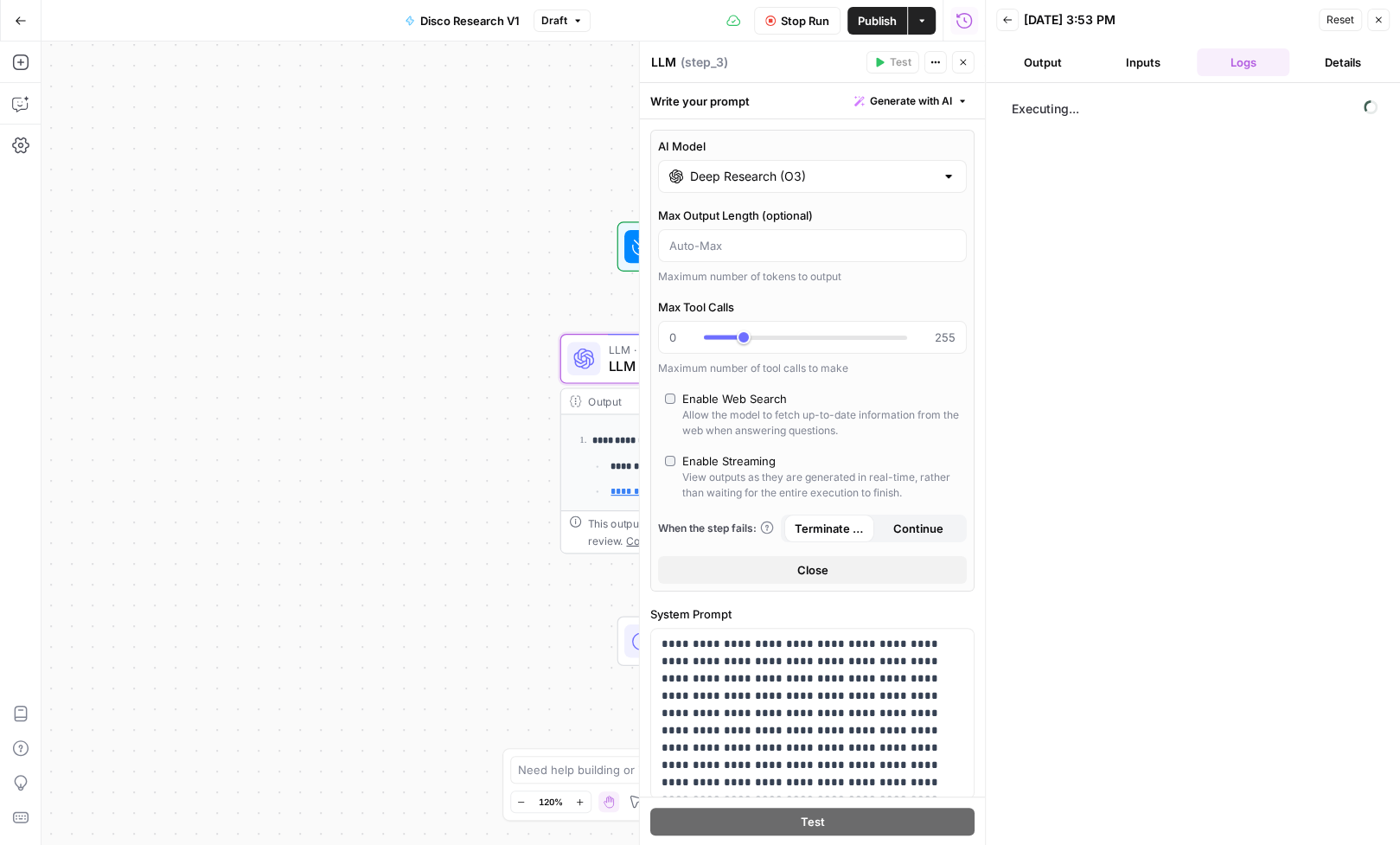
click at [1149, 67] on button "Inputs" at bounding box center [1142, 62] width 93 height 28
click at [1236, 58] on button "Logs" at bounding box center [1243, 62] width 93 height 28
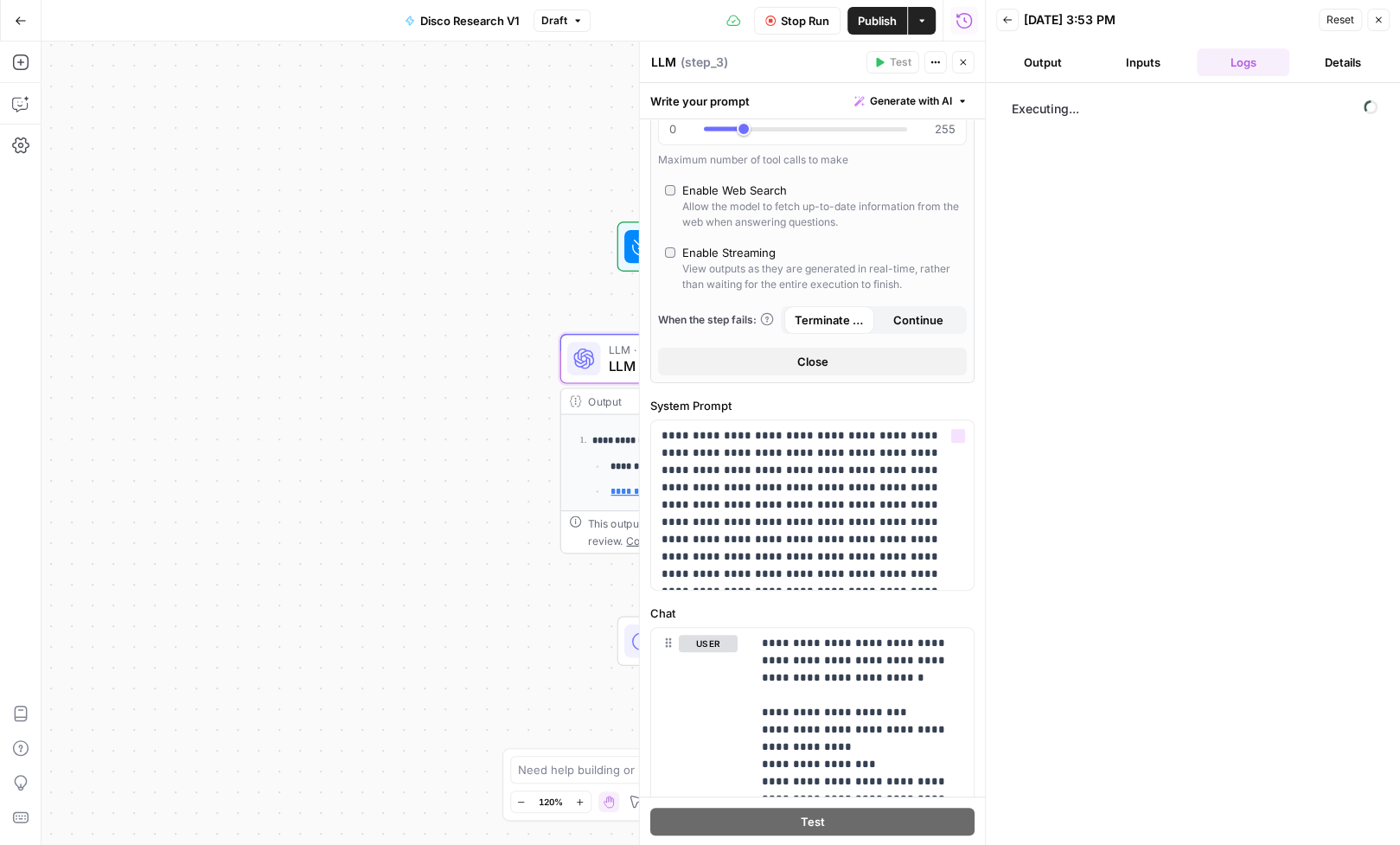
scroll to position [0, 0]
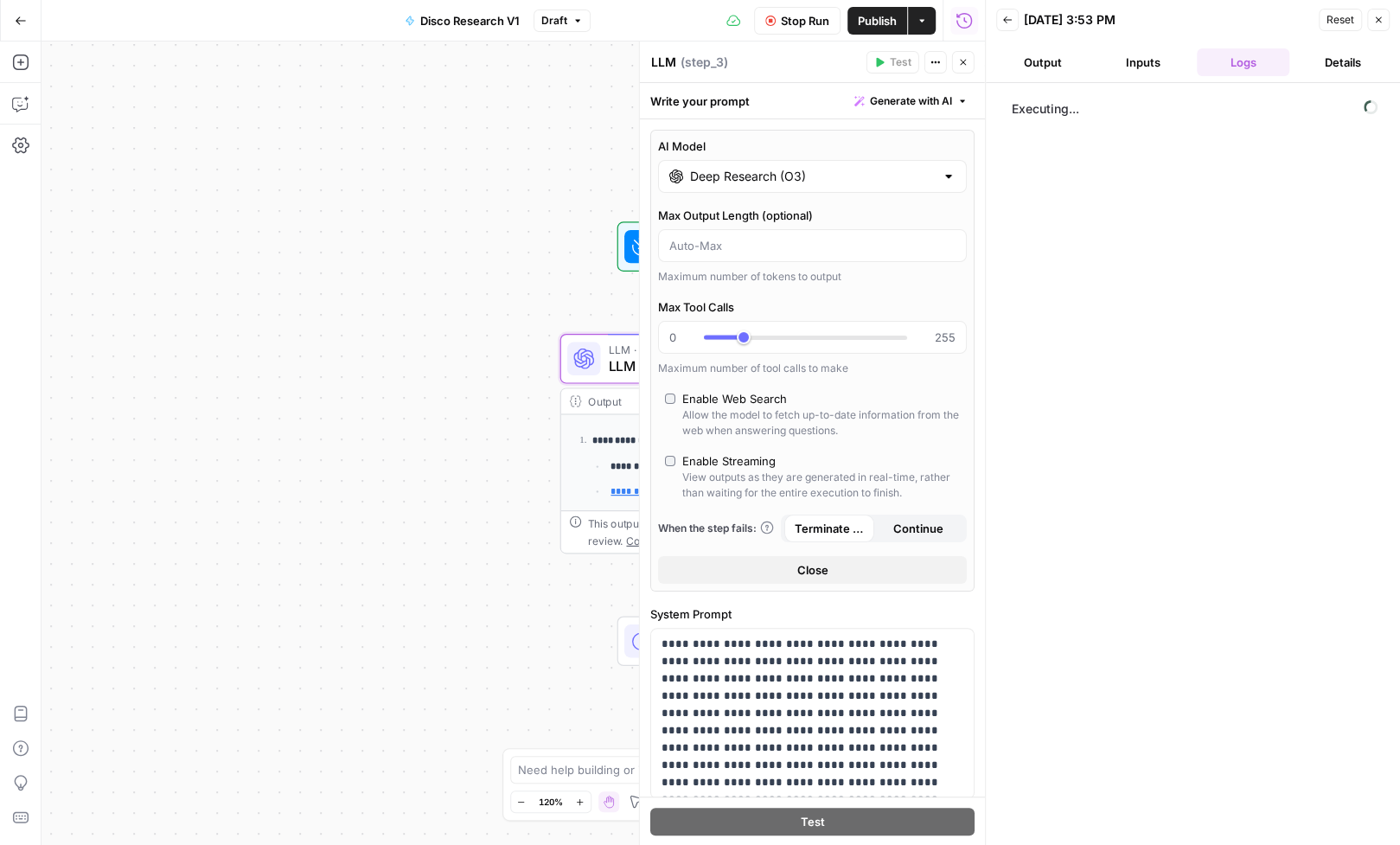
click at [510, 315] on div "**********" at bounding box center [513, 443] width 943 height 803
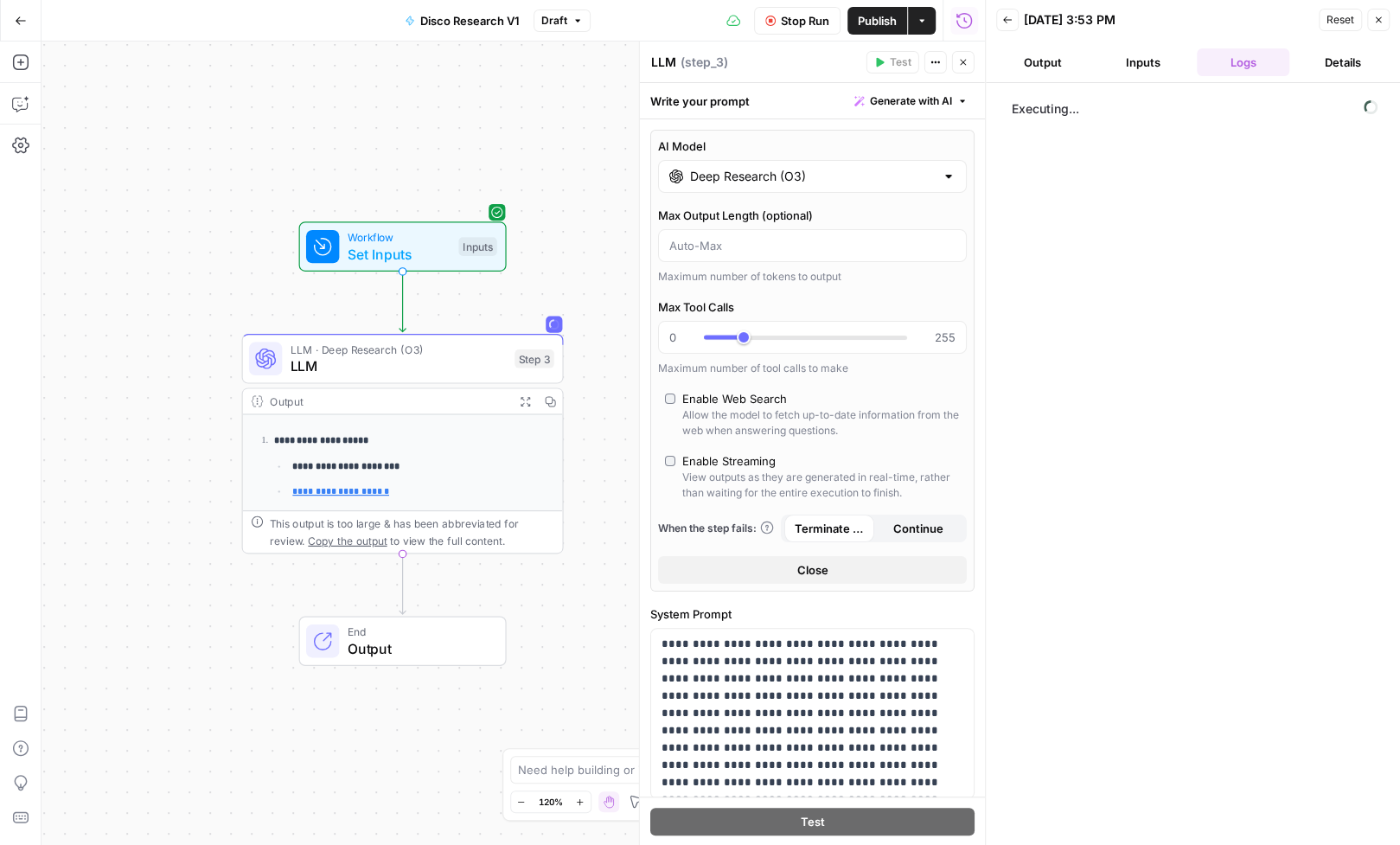
drag, startPoint x: 523, startPoint y: 318, endPoint x: 206, endPoint y: 319, distance: 317.0
click at [206, 319] on div "**********" at bounding box center [513, 443] width 943 height 803
click at [209, 382] on div "**********" at bounding box center [513, 443] width 943 height 803
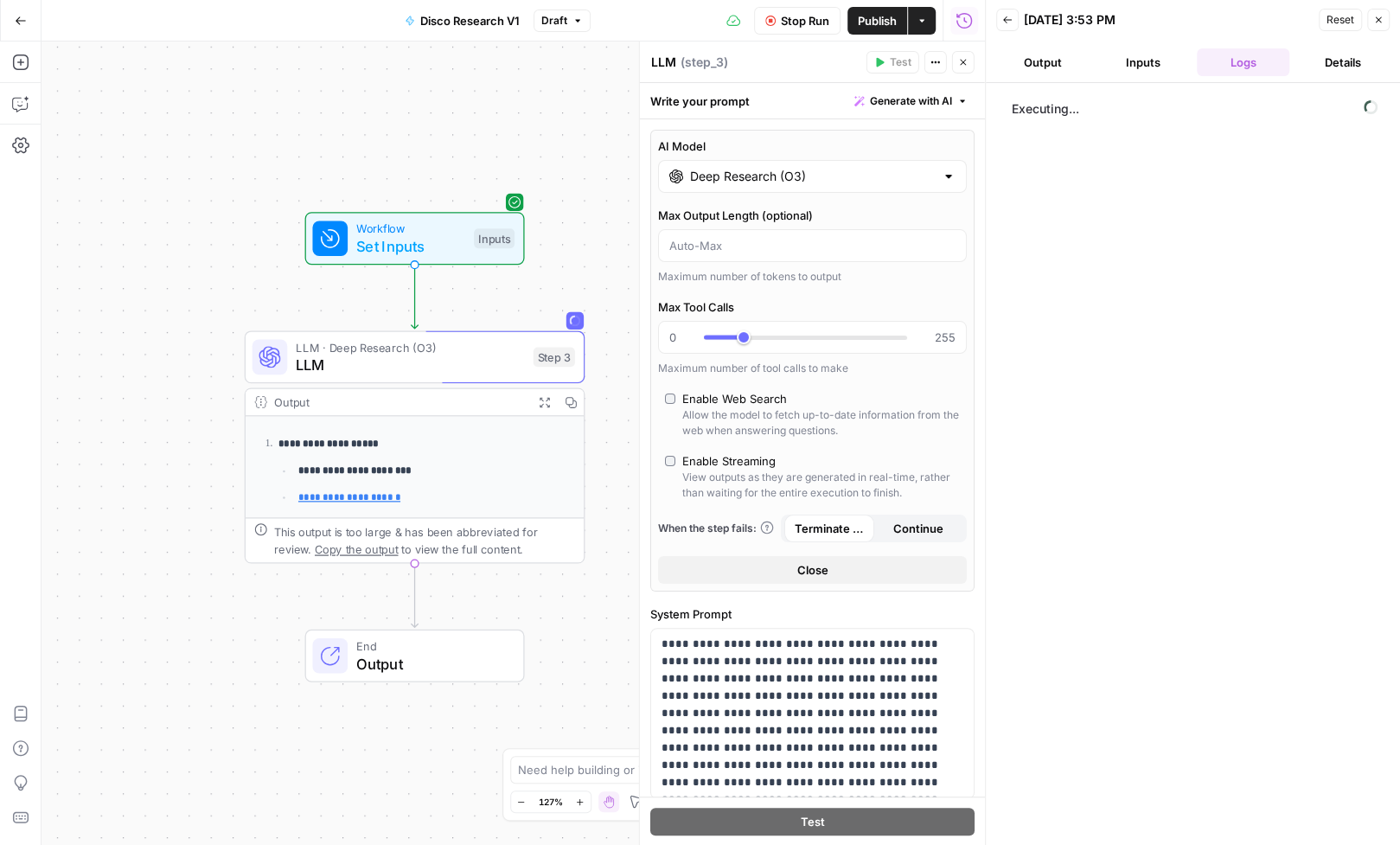
click at [211, 403] on div "**********" at bounding box center [513, 443] width 943 height 803
click at [201, 390] on div "**********" at bounding box center [513, 443] width 943 height 803
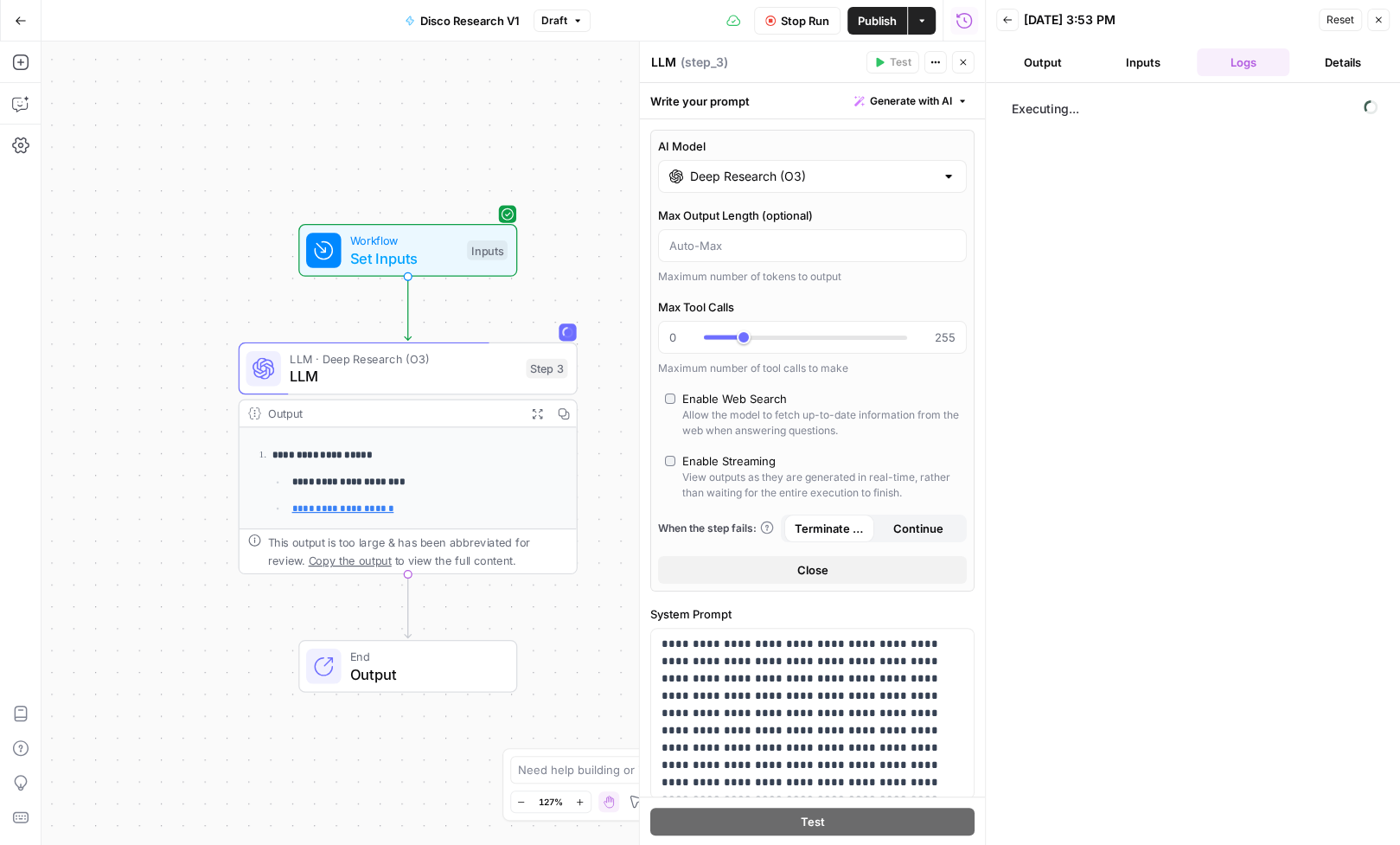
drag, startPoint x: 203, startPoint y: 404, endPoint x: 196, endPoint y: 415, distance: 13.0
click at [196, 415] on div "**********" at bounding box center [513, 443] width 943 height 803
click at [804, 179] on input "Deep Research (O3)" at bounding box center [812, 176] width 244 height 17
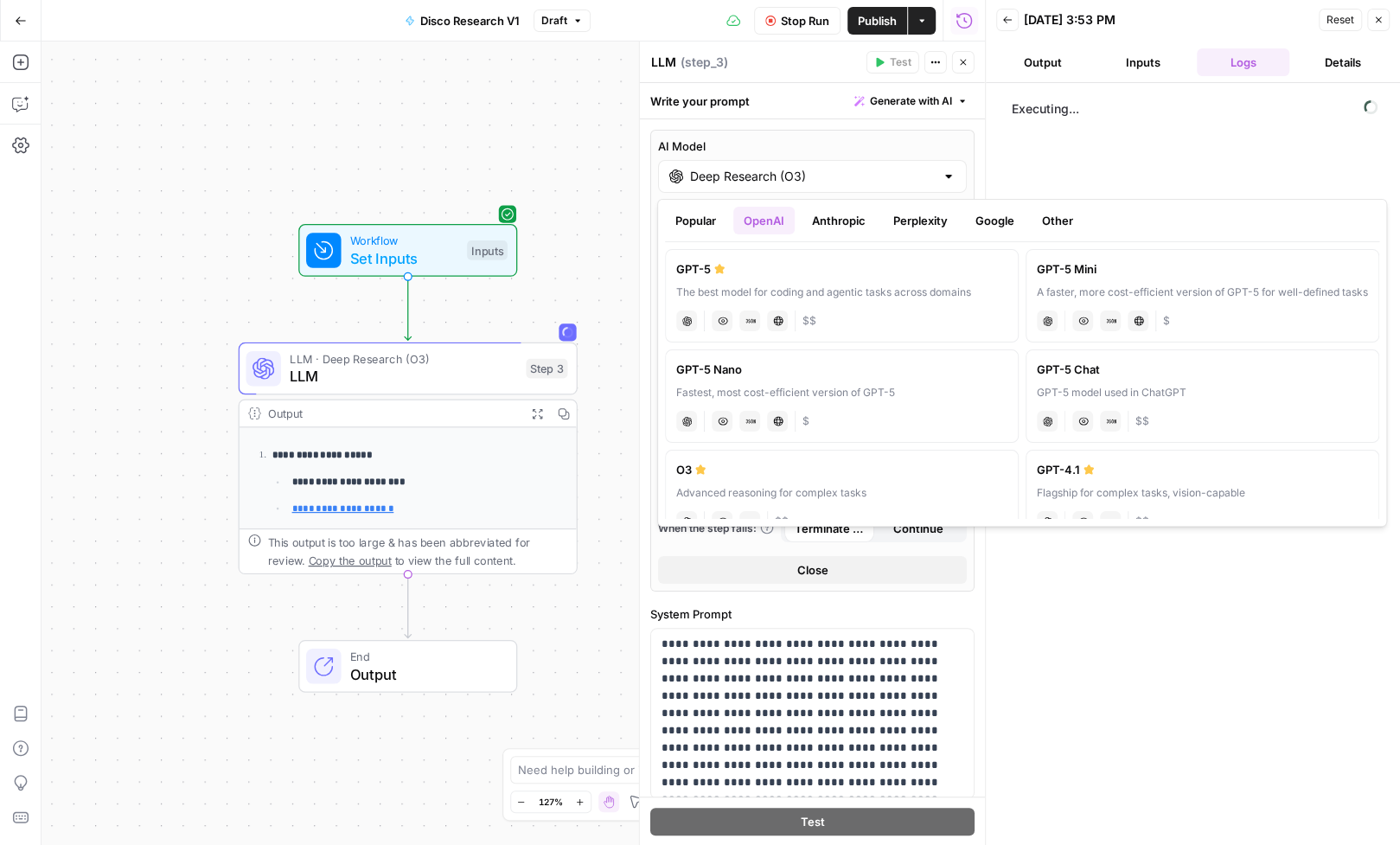
click at [924, 224] on button "Perplexity" at bounding box center [920, 220] width 76 height 28
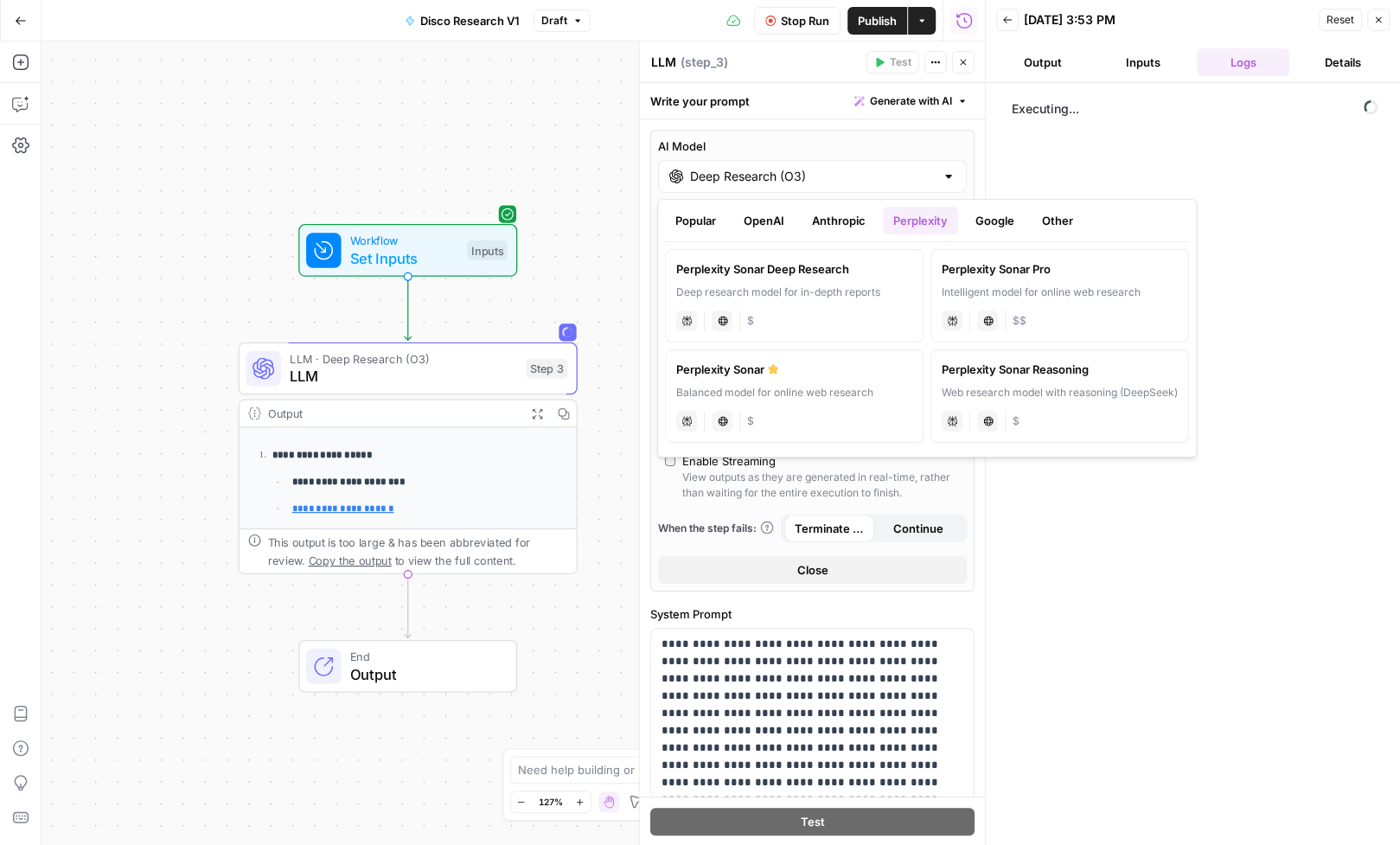
click at [1014, 285] on div "Intelligent model for online web research" at bounding box center [1060, 292] width 236 height 16
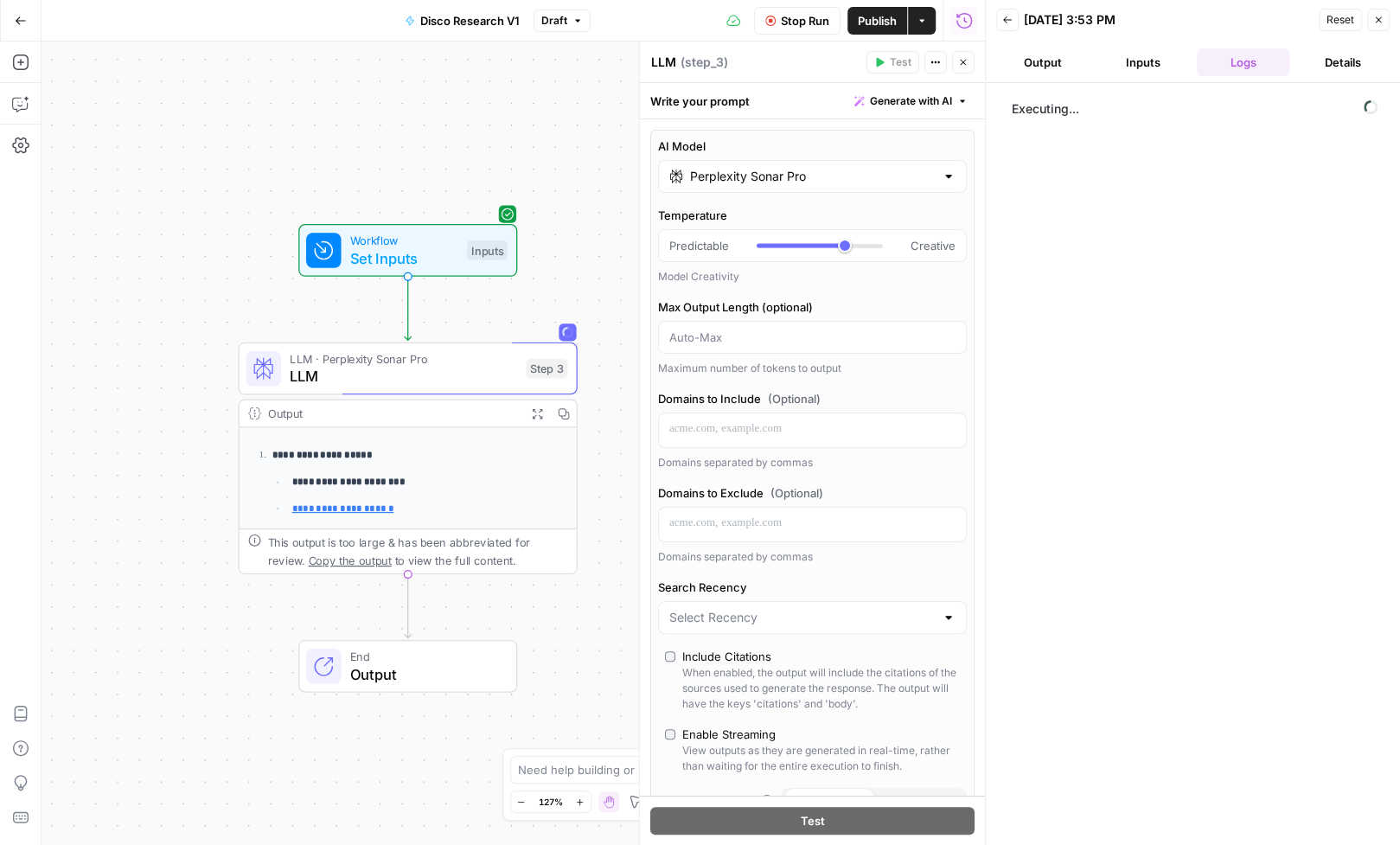
click at [1383, 21] on icon "button" at bounding box center [1379, 20] width 11 height 11
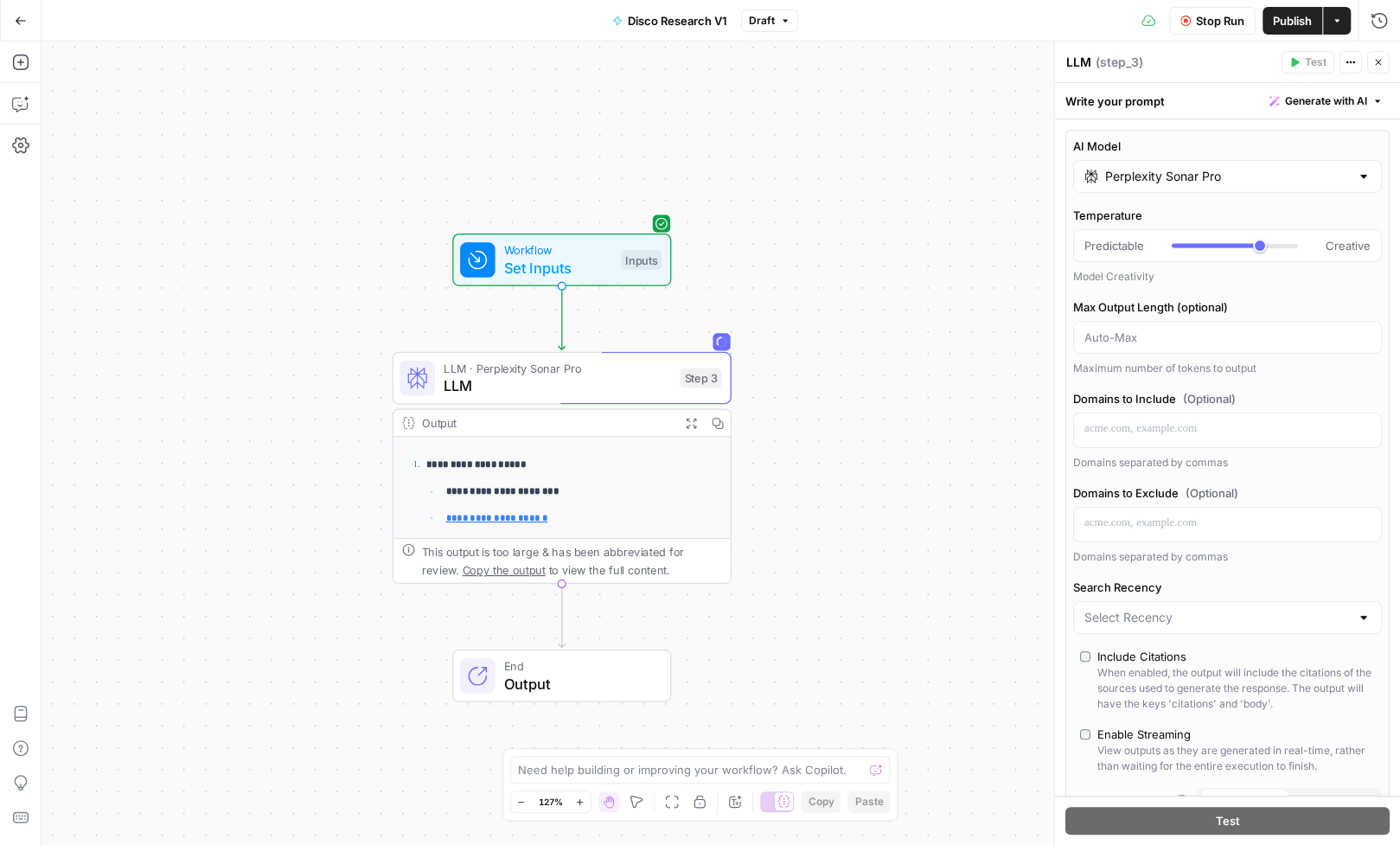
drag, startPoint x: 636, startPoint y: 323, endPoint x: 791, endPoint y: 334, distance: 155.4
click at [791, 334] on div "**********" at bounding box center [720, 443] width 1358 height 803
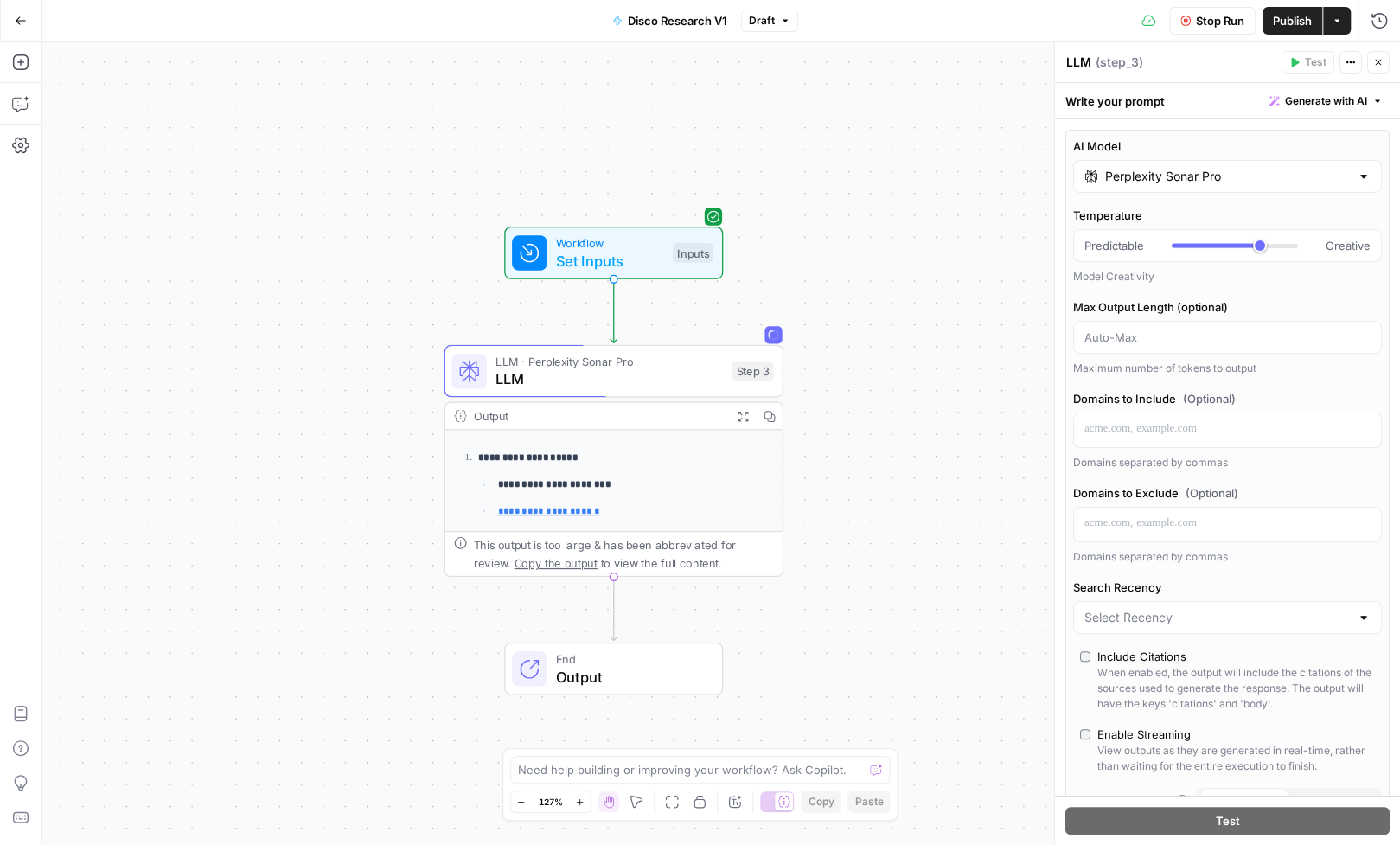
drag, startPoint x: 791, startPoint y: 334, endPoint x: 842, endPoint y: 326, distance: 51.6
click at [842, 326] on div "**********" at bounding box center [720, 443] width 1358 height 803
click at [1213, 23] on span "Stop Run" at bounding box center [1220, 20] width 49 height 17
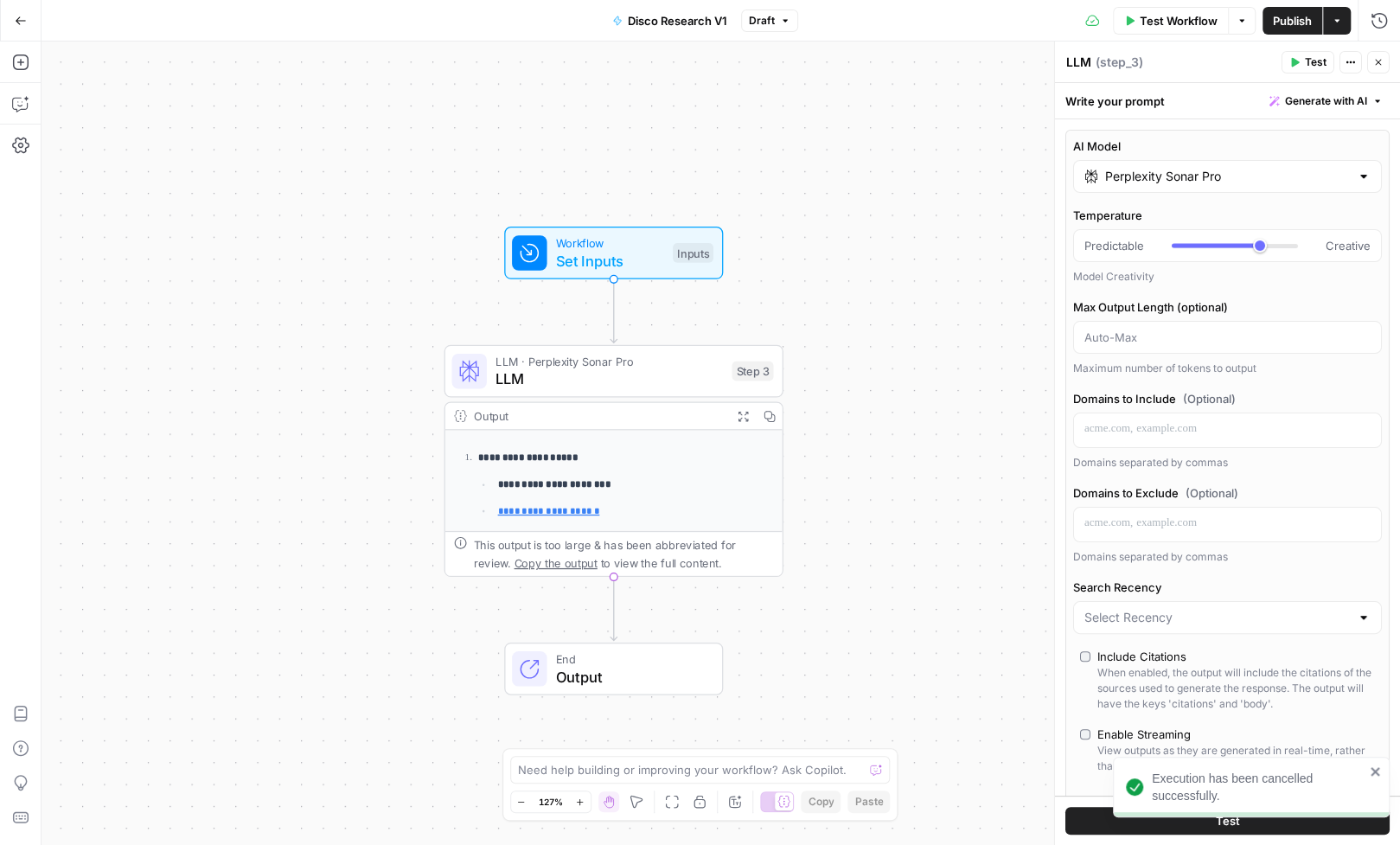
click at [1367, 768] on div "Execution has been cancelled successfully." at bounding box center [1245, 786] width 249 height 45
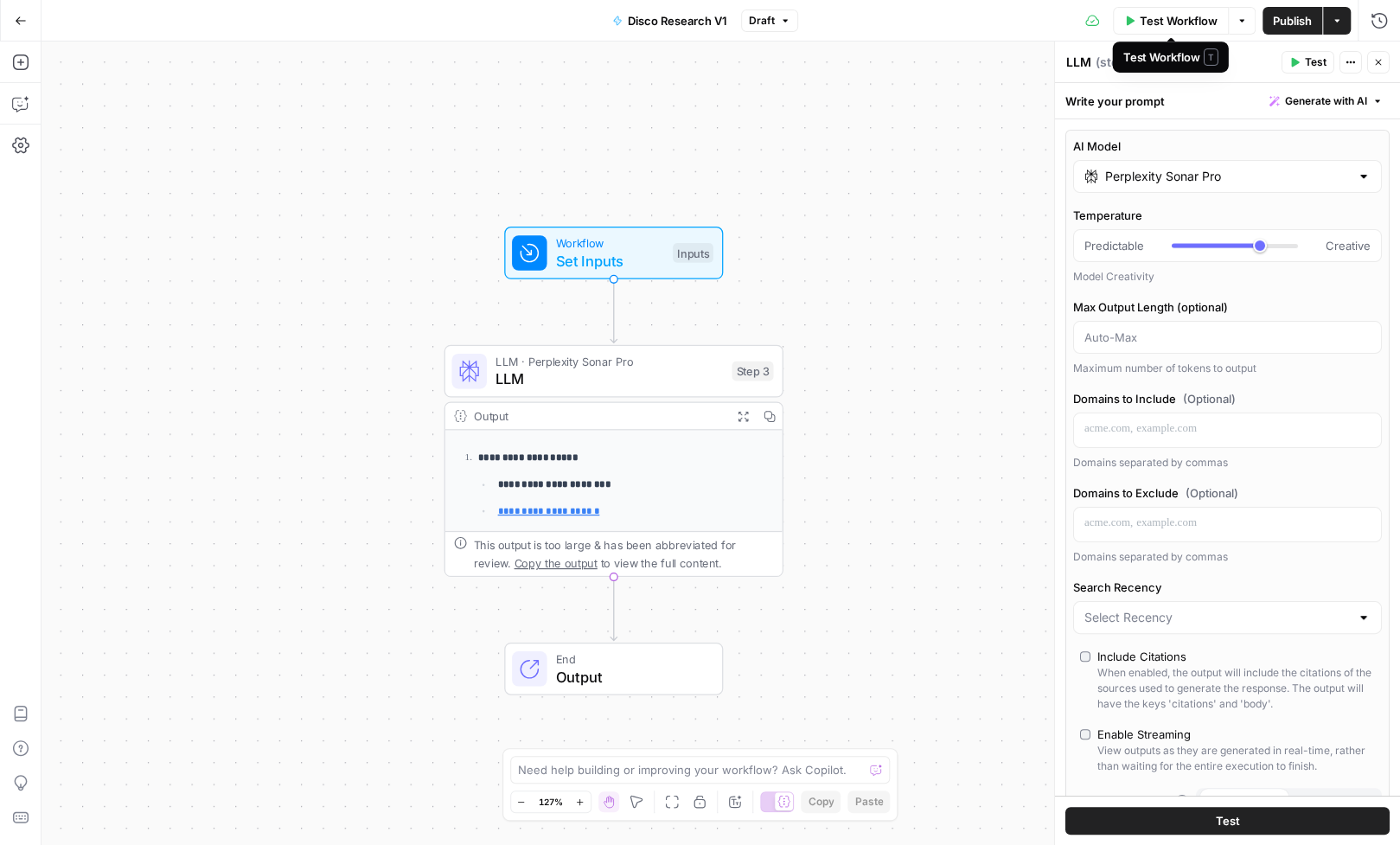
click at [1175, 15] on span "Test Workflow" at bounding box center [1179, 20] width 78 height 17
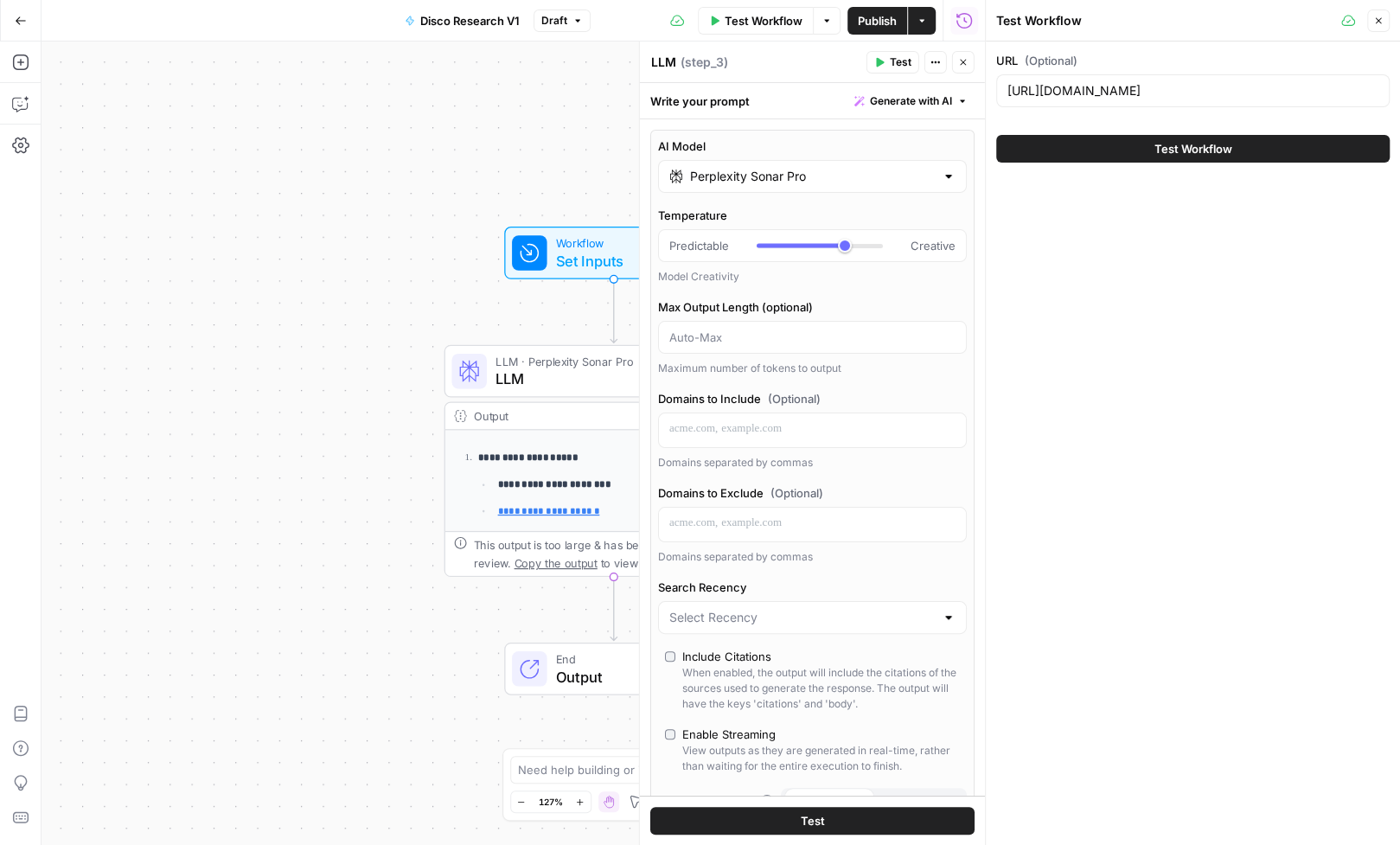
click at [1154, 149] on span "Test Workflow" at bounding box center [1193, 148] width 78 height 17
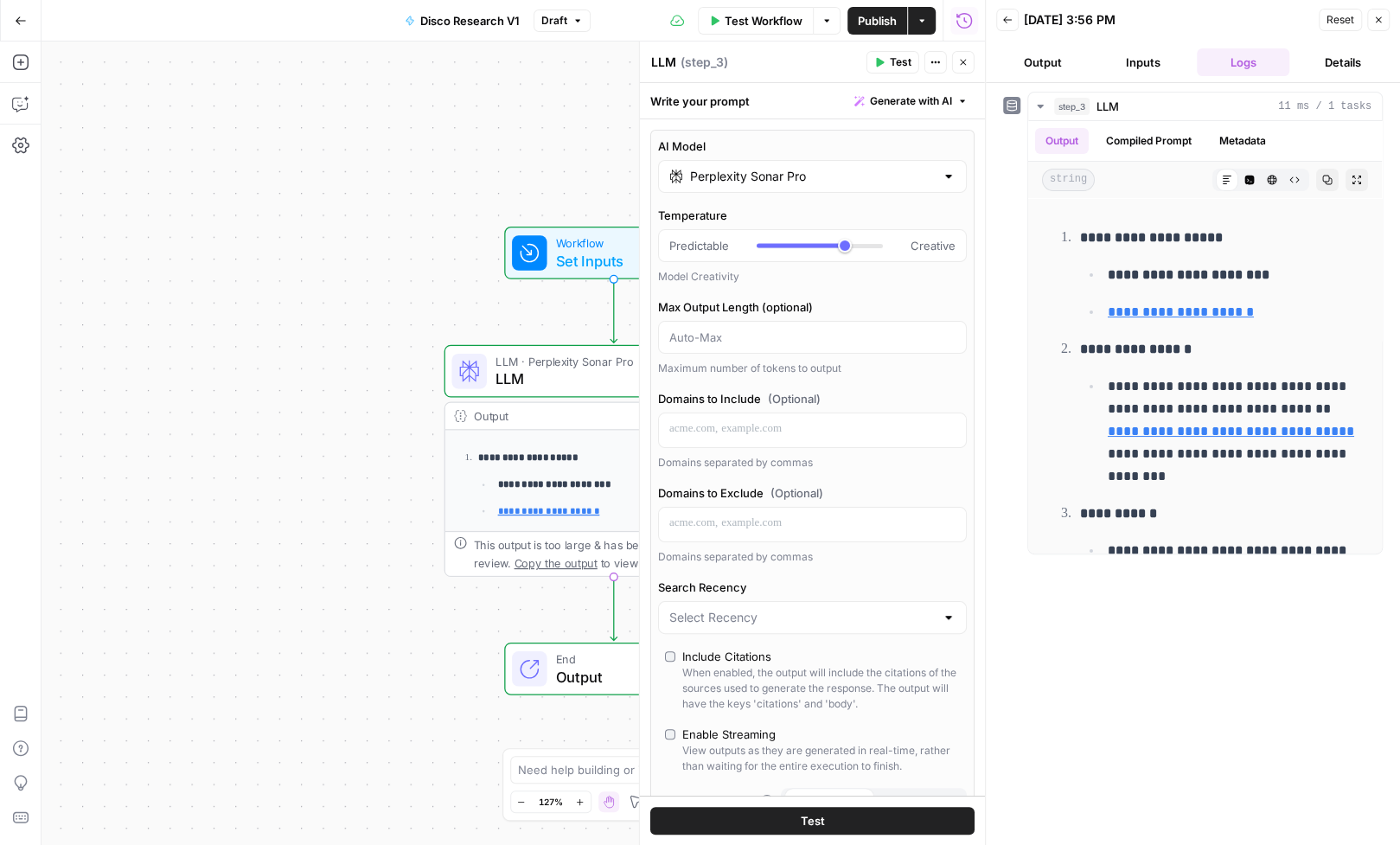
click at [846, 174] on input "Perplexity Sonar Pro" at bounding box center [812, 176] width 244 height 17
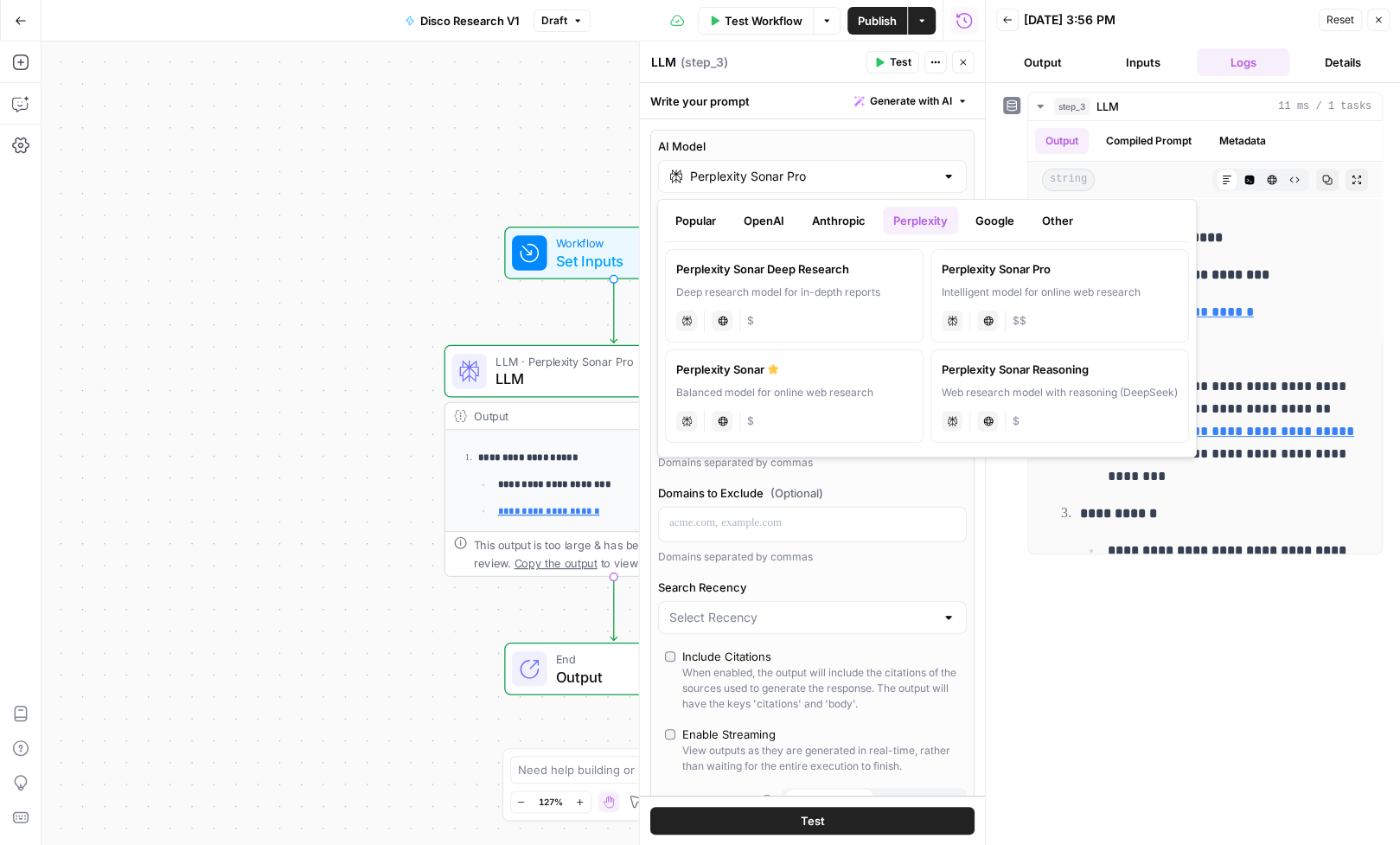
click at [756, 211] on button "OpenAI" at bounding box center [763, 220] width 61 height 28
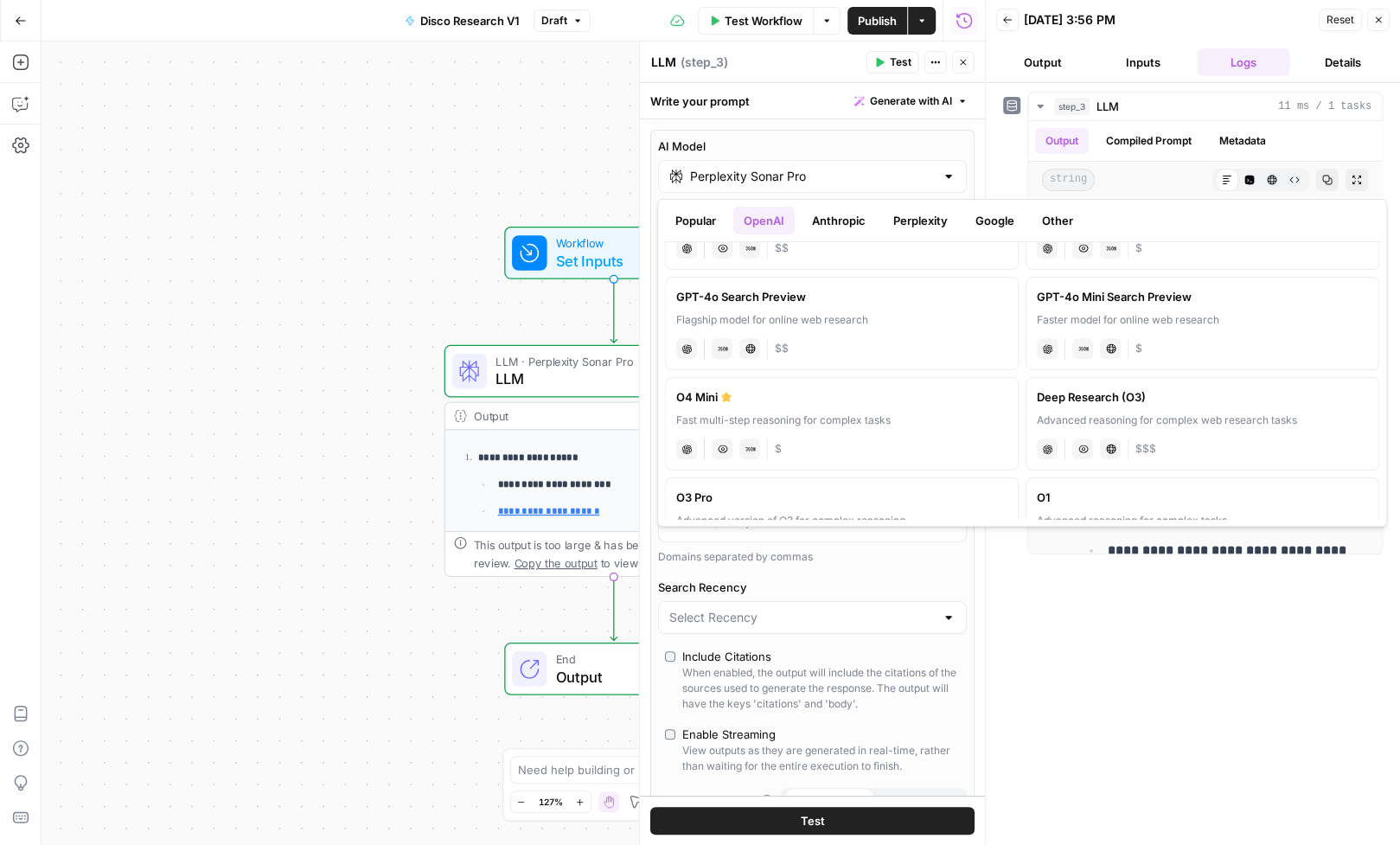
scroll to position [479, 0]
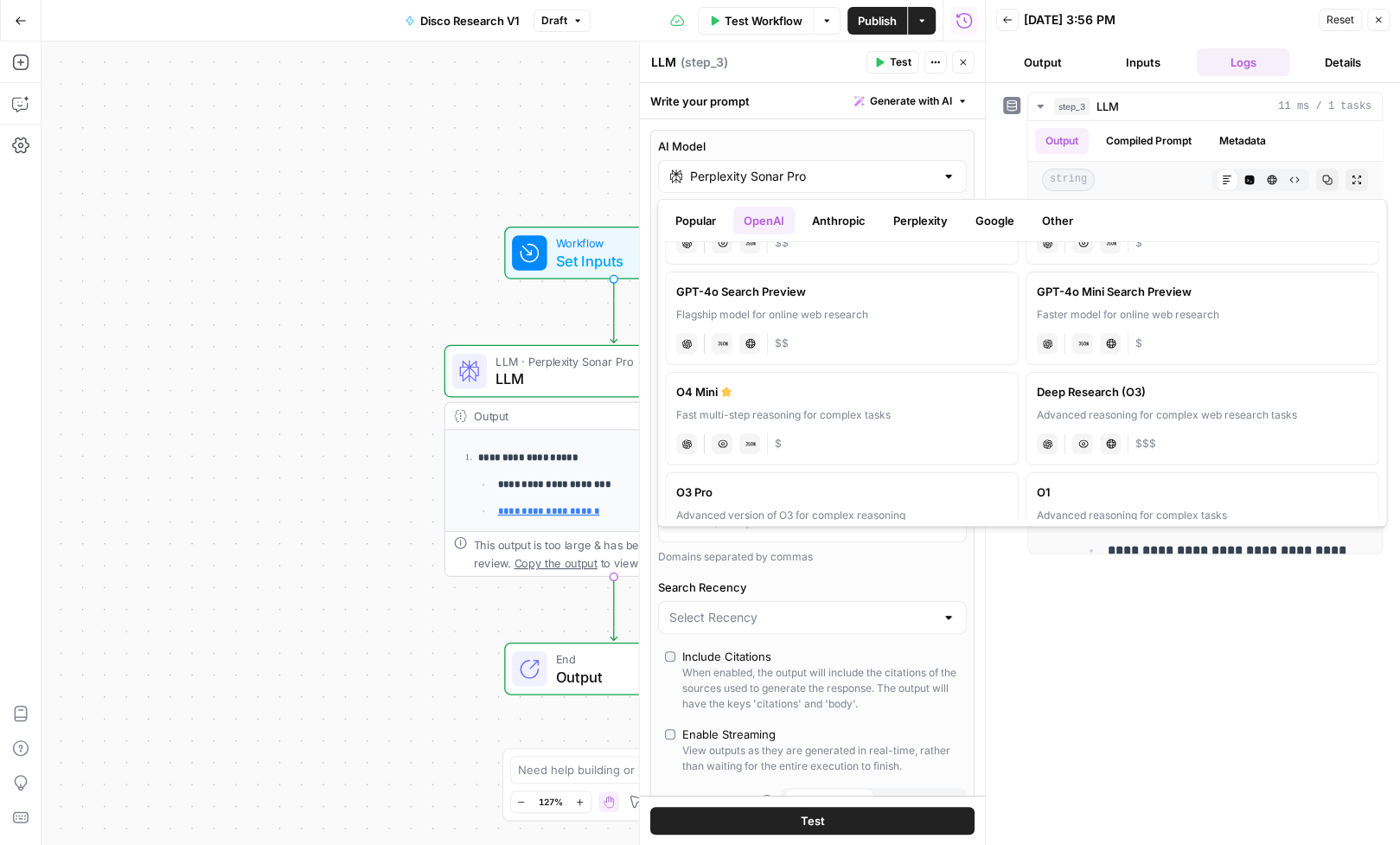
click at [1190, 415] on div "Advanced reasoning for complex web research tasks" at bounding box center [1202, 415] width 331 height 16
type input "Deep Research (O3)"
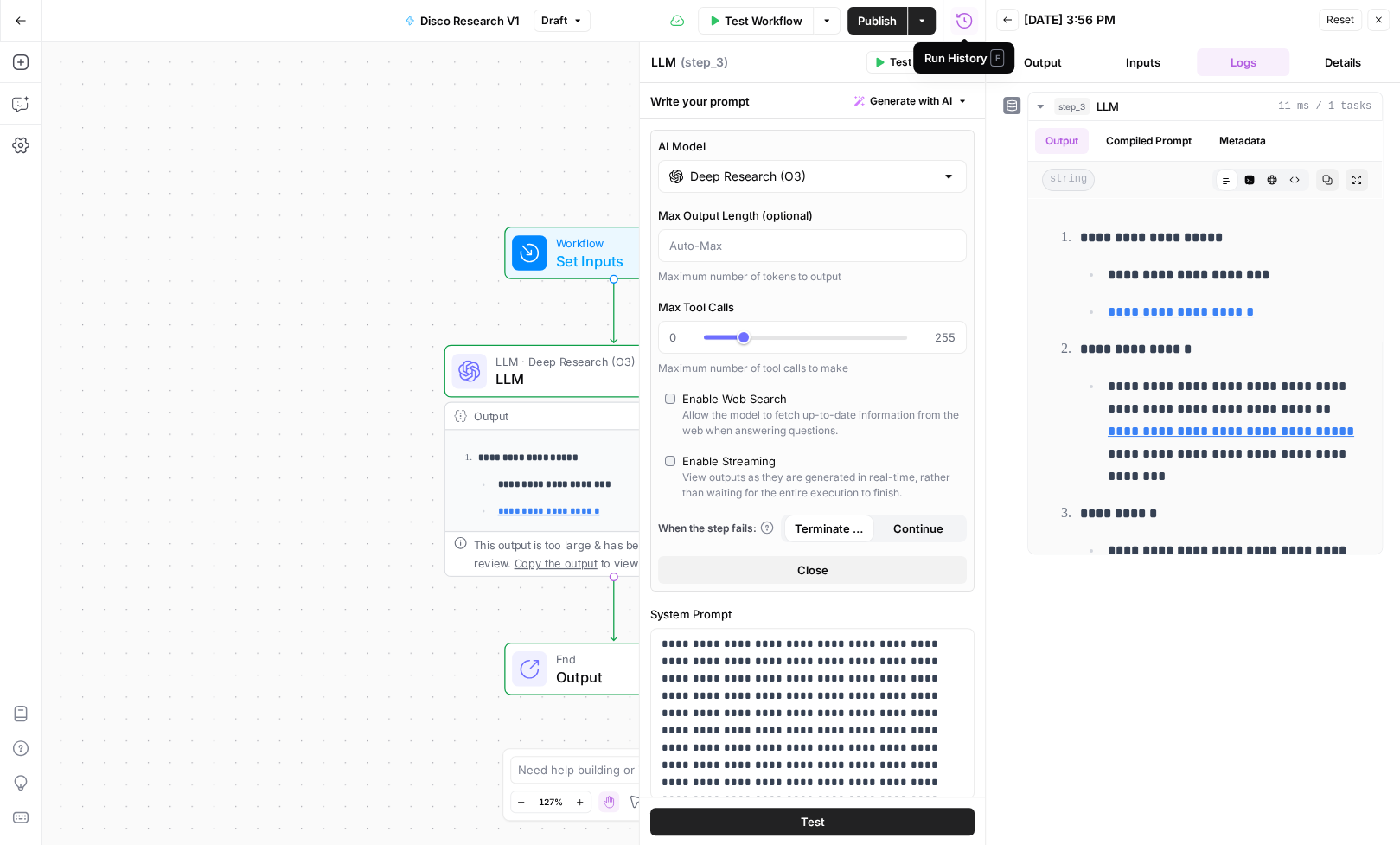
click at [760, 19] on span "Test Workflow" at bounding box center [764, 20] width 78 height 17
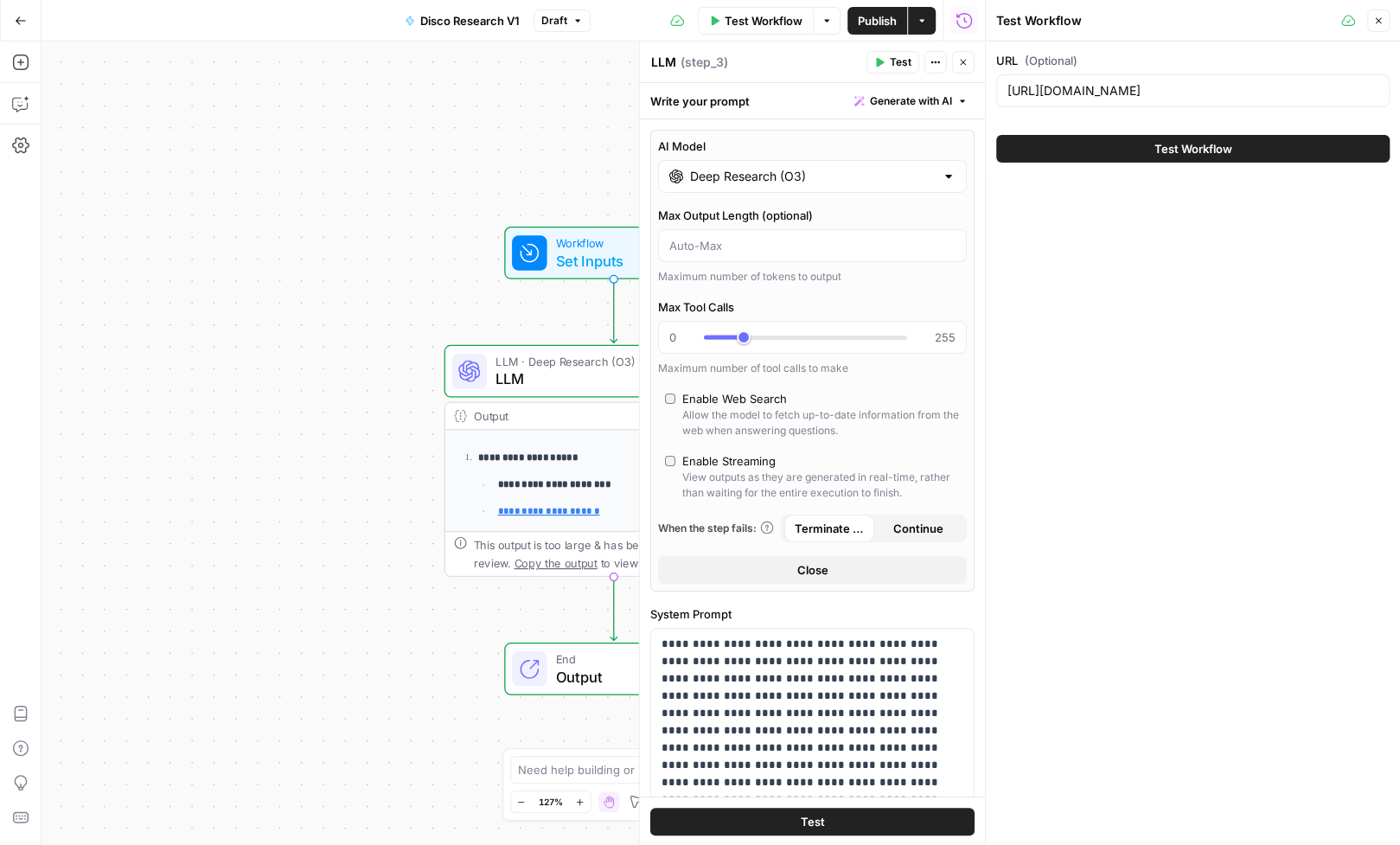
click at [1078, 149] on button "Test Workflow" at bounding box center [1192, 148] width 394 height 28
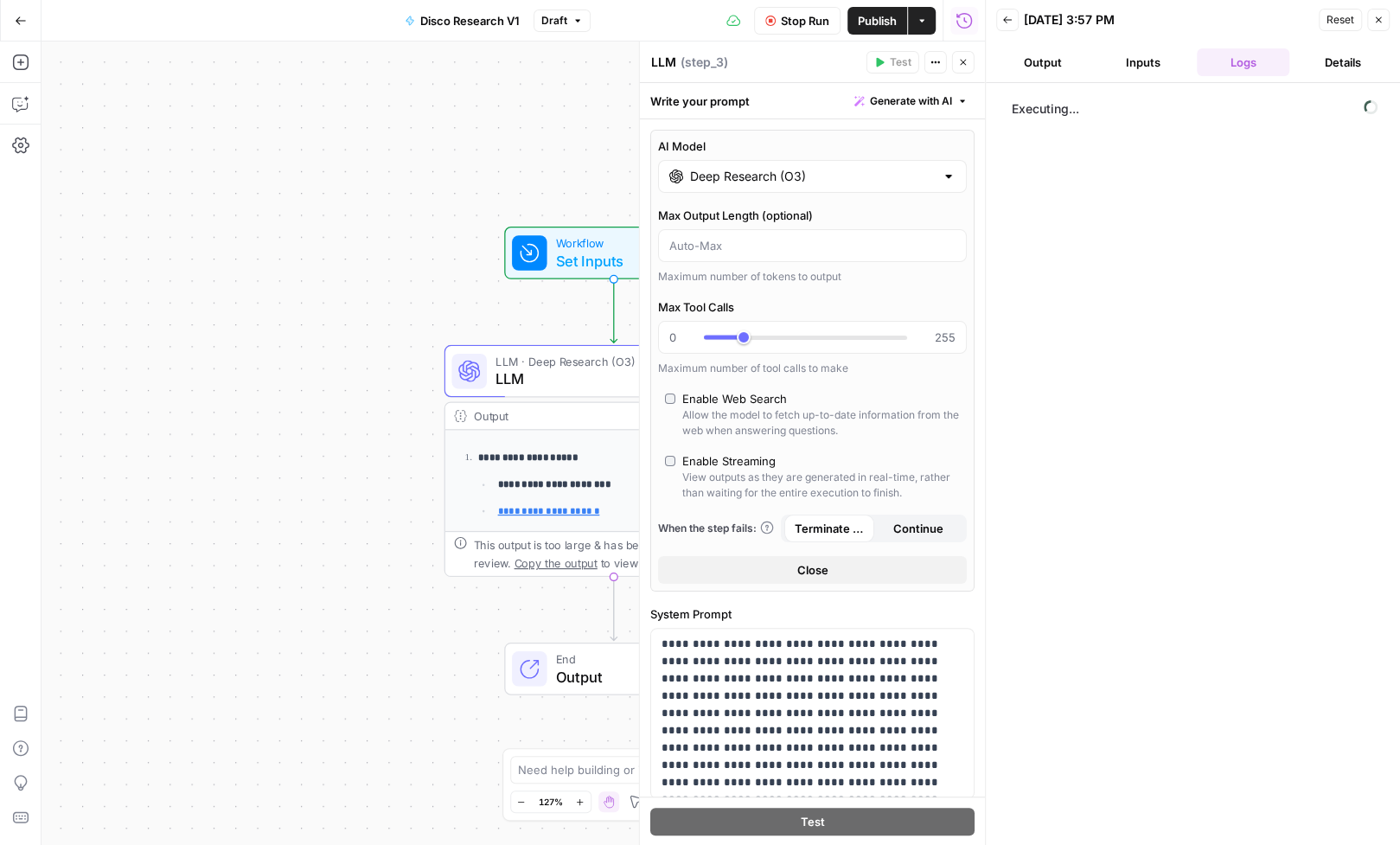
click at [674, 398] on label "Enable Web Search Allow the model to fetch up-to-date information from the web …" at bounding box center [813, 414] width 295 height 49
click at [798, 16] on span "Stop Run" at bounding box center [805, 20] width 49 height 17
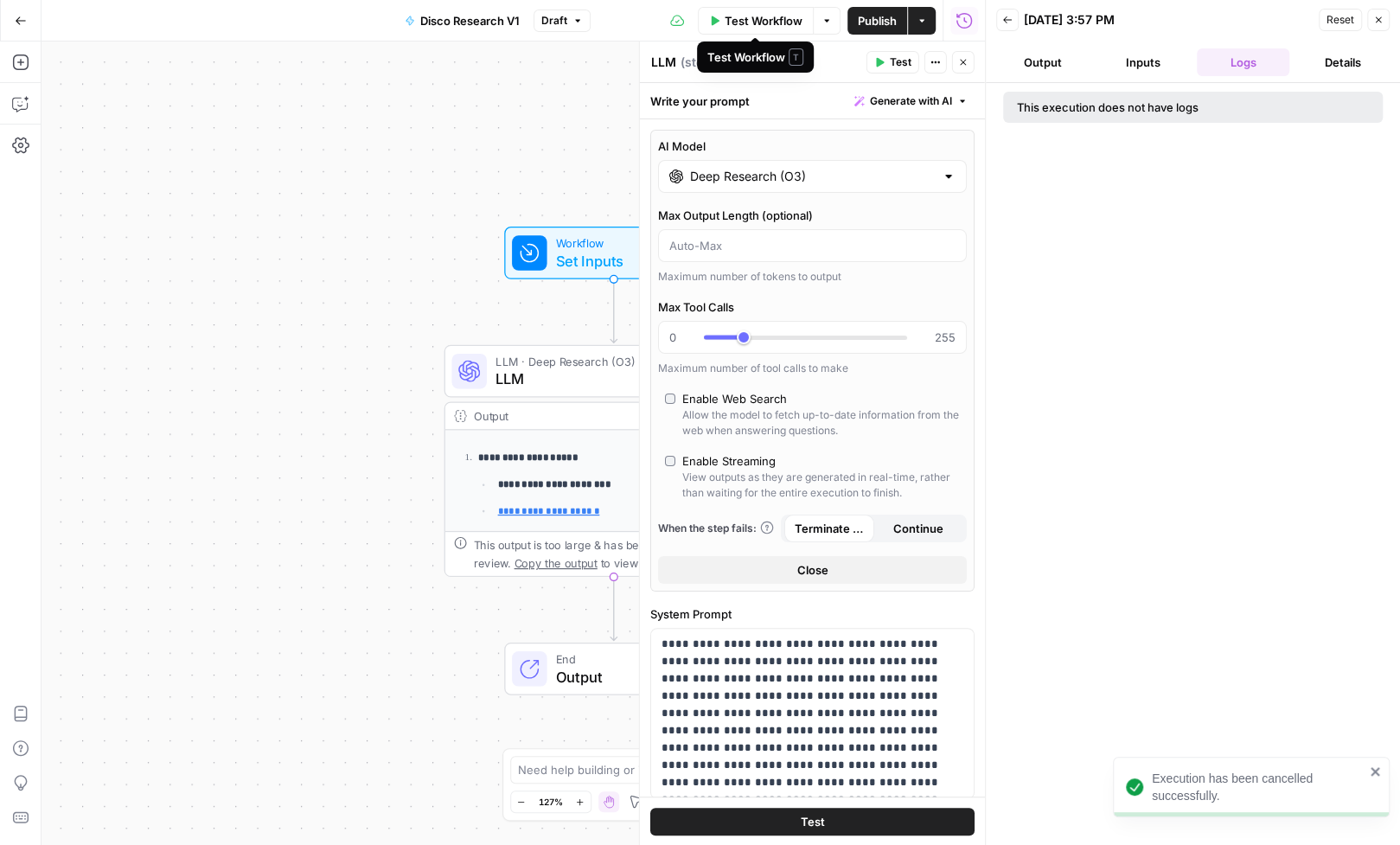
click at [778, 22] on span "Test Workflow" at bounding box center [764, 20] width 78 height 17
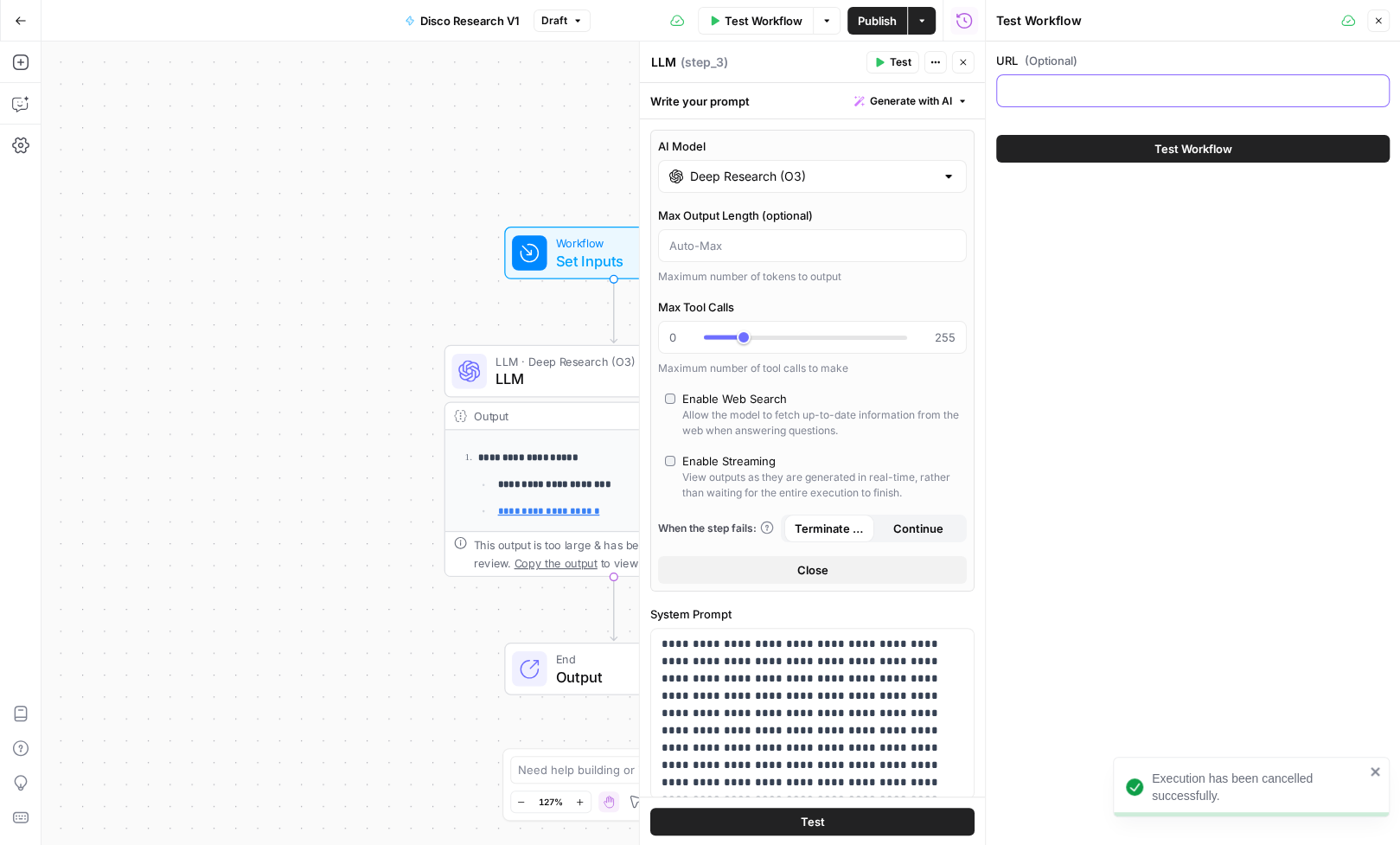
click at [1053, 93] on input "URL (Optional)" at bounding box center [1193, 90] width 371 height 17
type input "[DOMAIN_NAME]"
click at [1181, 138] on button "Test Workflow" at bounding box center [1192, 148] width 394 height 28
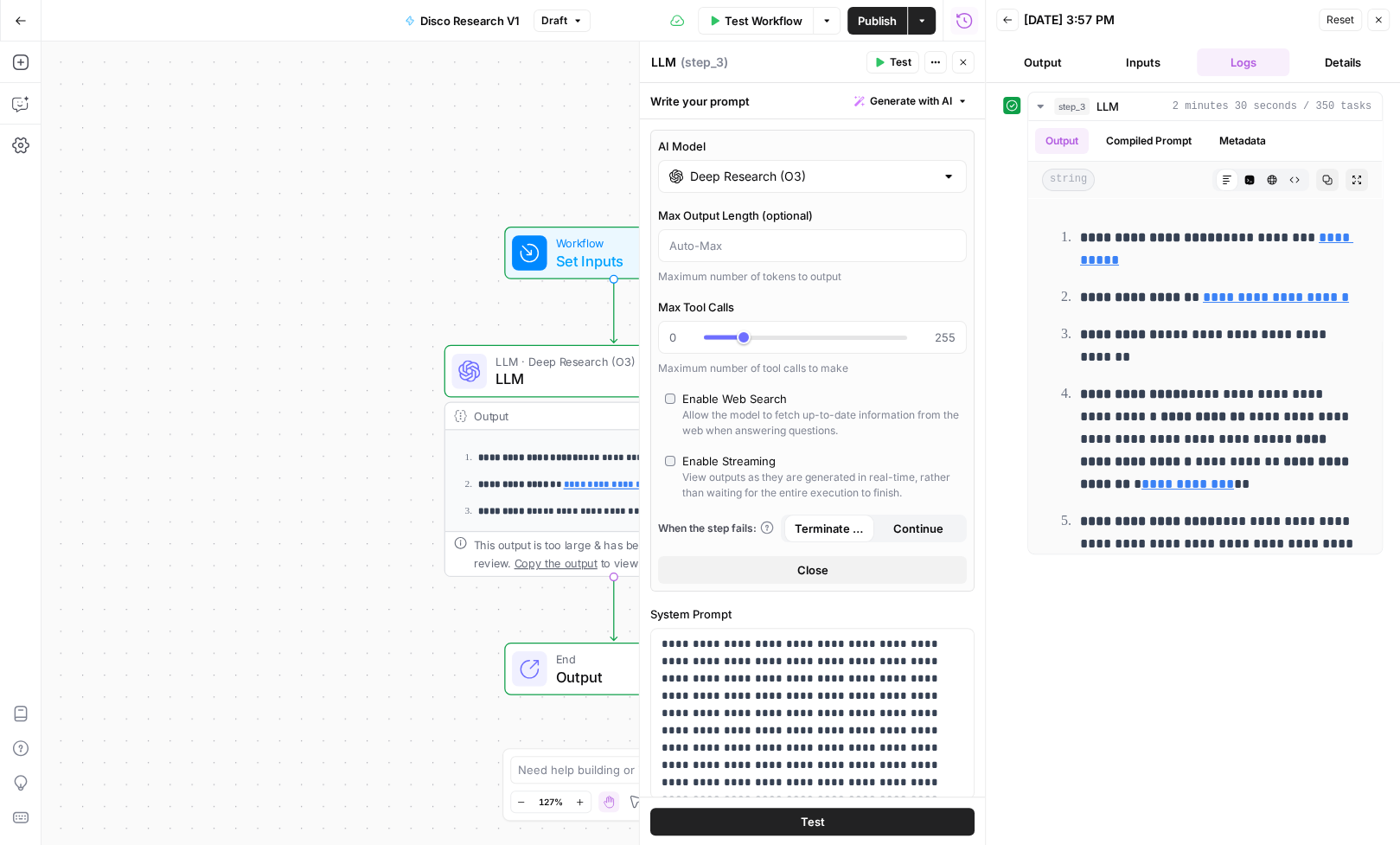
click at [868, 180] on input "Deep Research (O3)" at bounding box center [812, 176] width 244 height 17
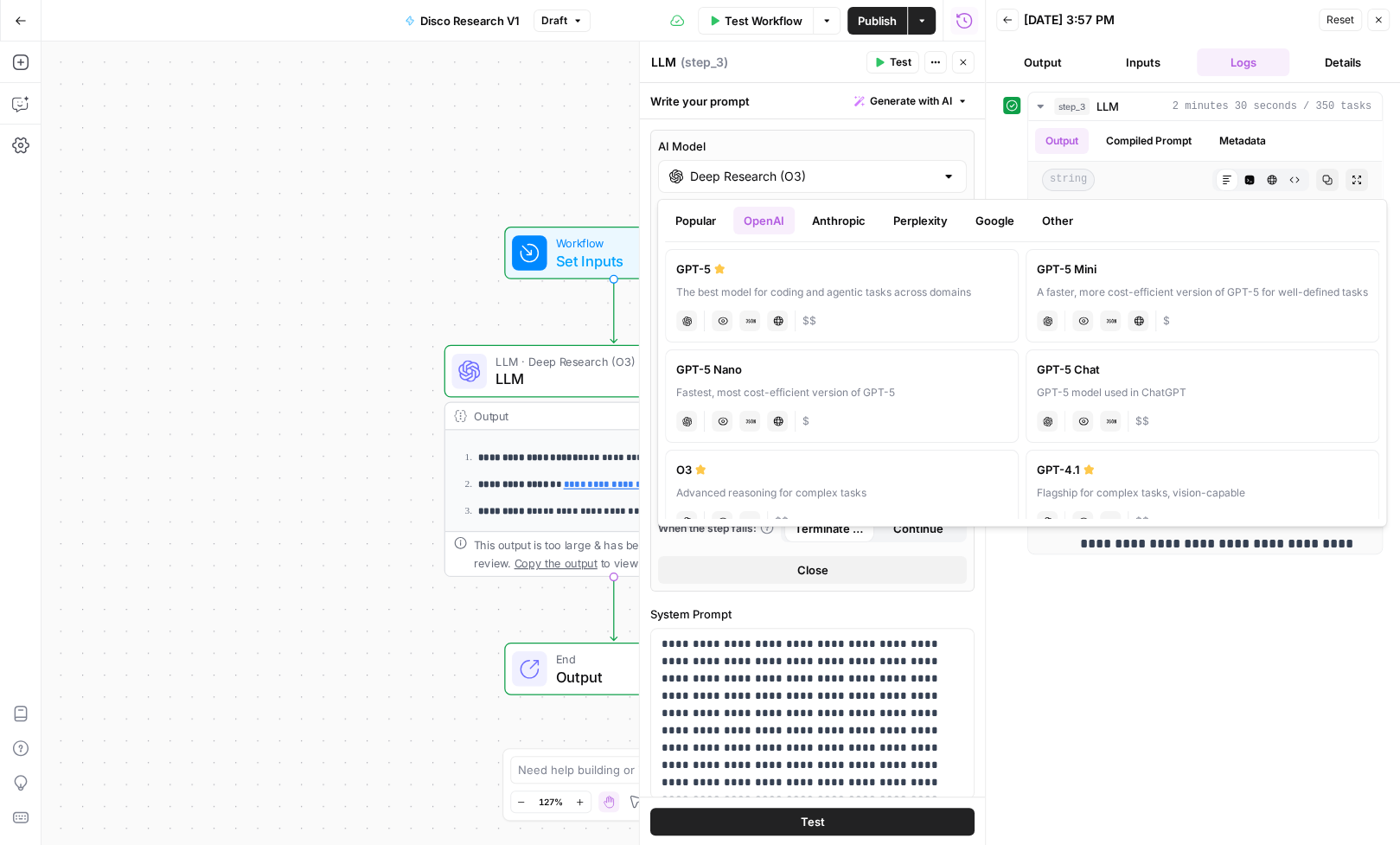
click at [899, 226] on button "Perplexity" at bounding box center [920, 220] width 76 height 28
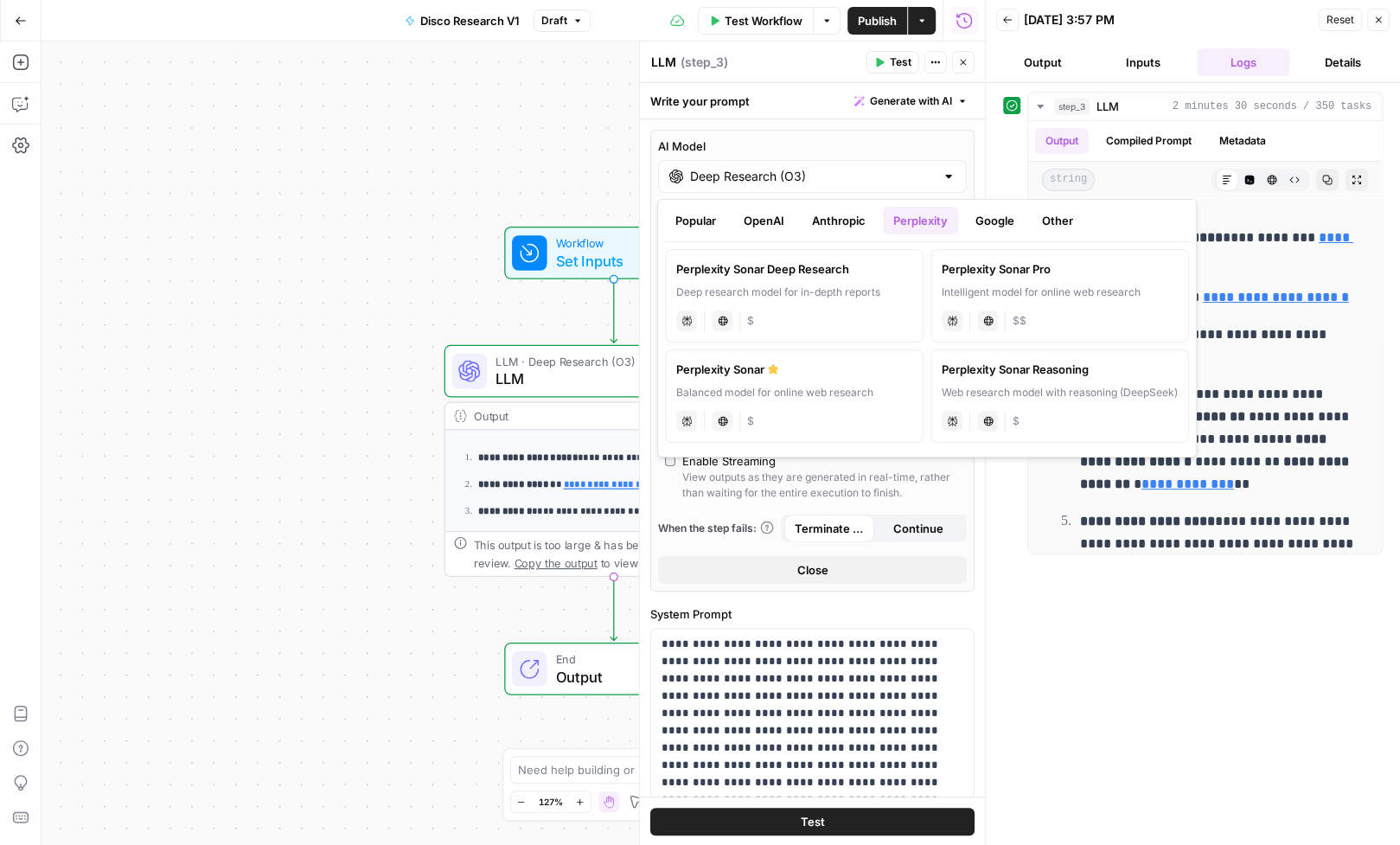
click at [1049, 277] on label "Perplexity Sonar Pro Intelligent model for online web research perplexity Live …" at bounding box center [1059, 295] width 259 height 93
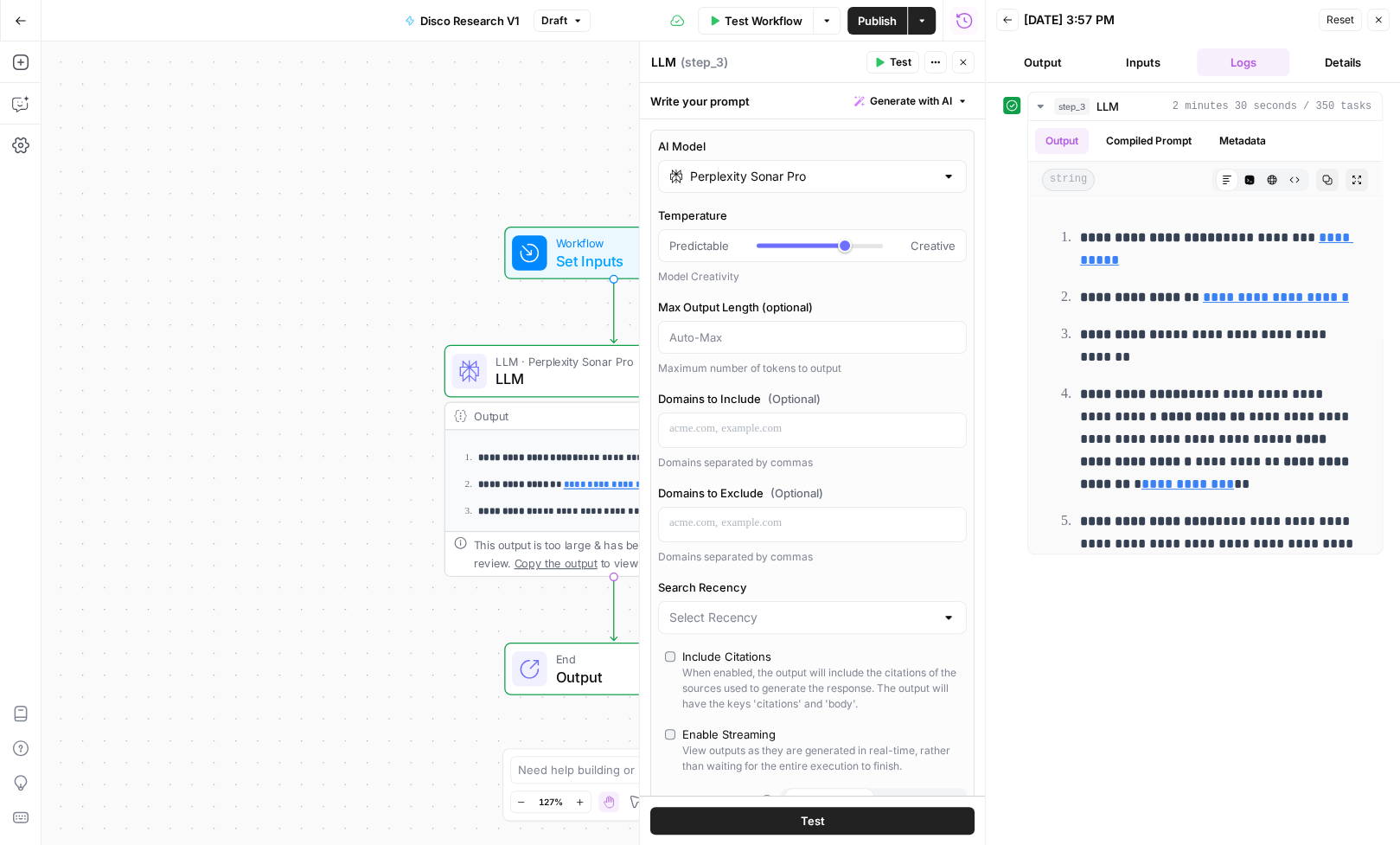
click at [759, 25] on span "Test Workflow" at bounding box center [764, 20] width 78 height 17
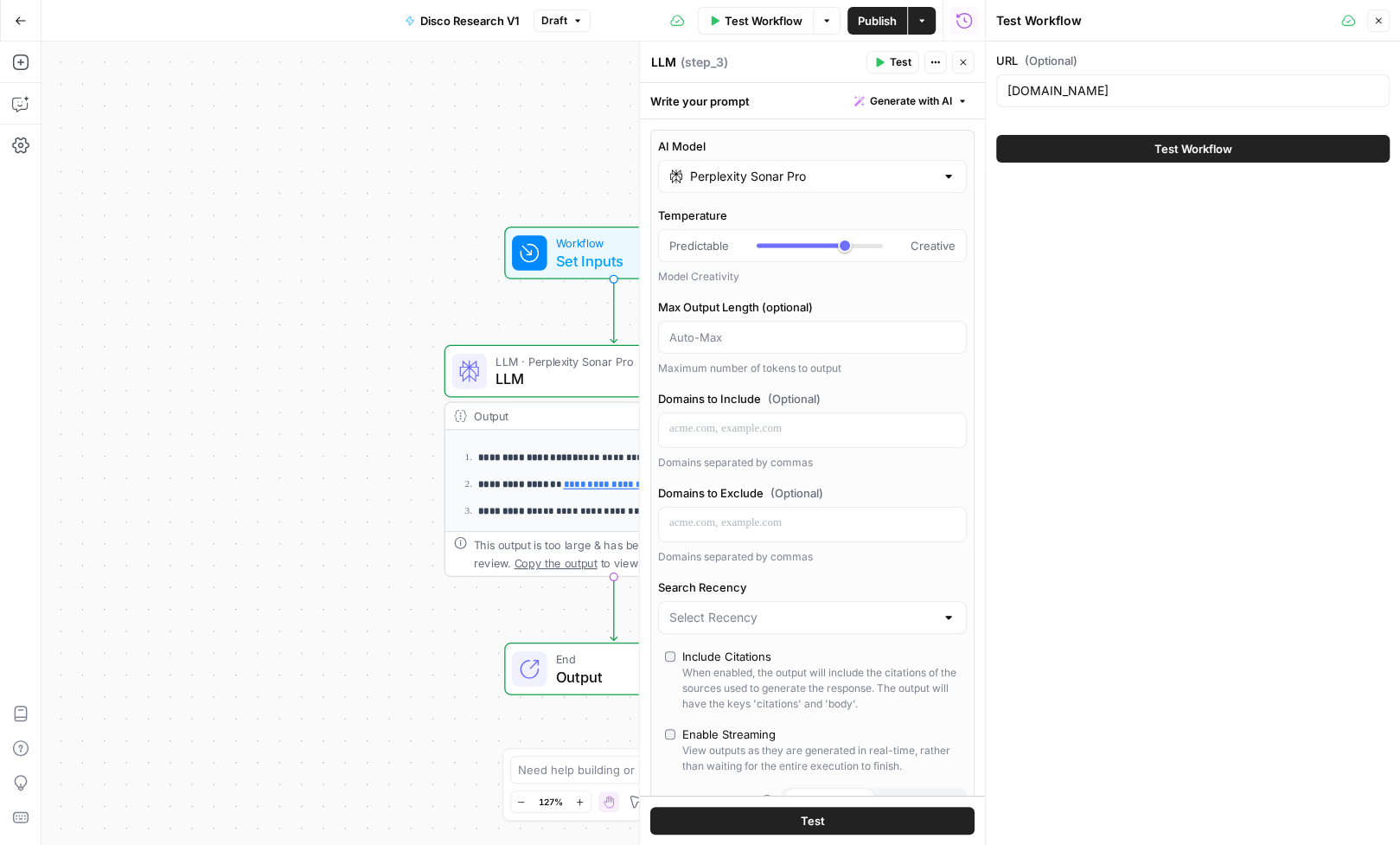
click at [1122, 150] on button "Test Workflow" at bounding box center [1192, 148] width 394 height 28
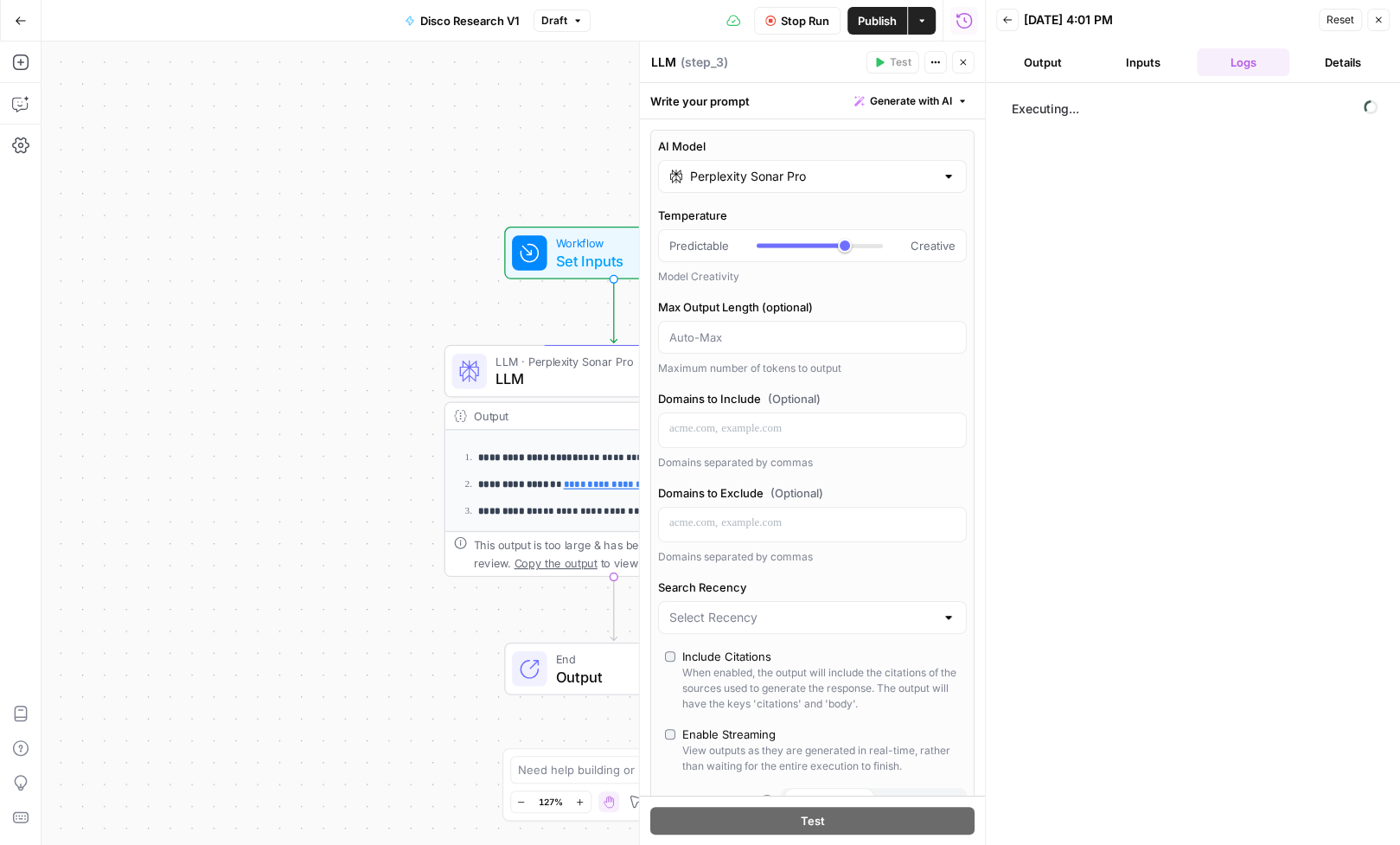
drag, startPoint x: 1012, startPoint y: 110, endPoint x: 1086, endPoint y: 107, distance: 74.1
click at [1086, 107] on span "Executing..." at bounding box center [1194, 108] width 376 height 28
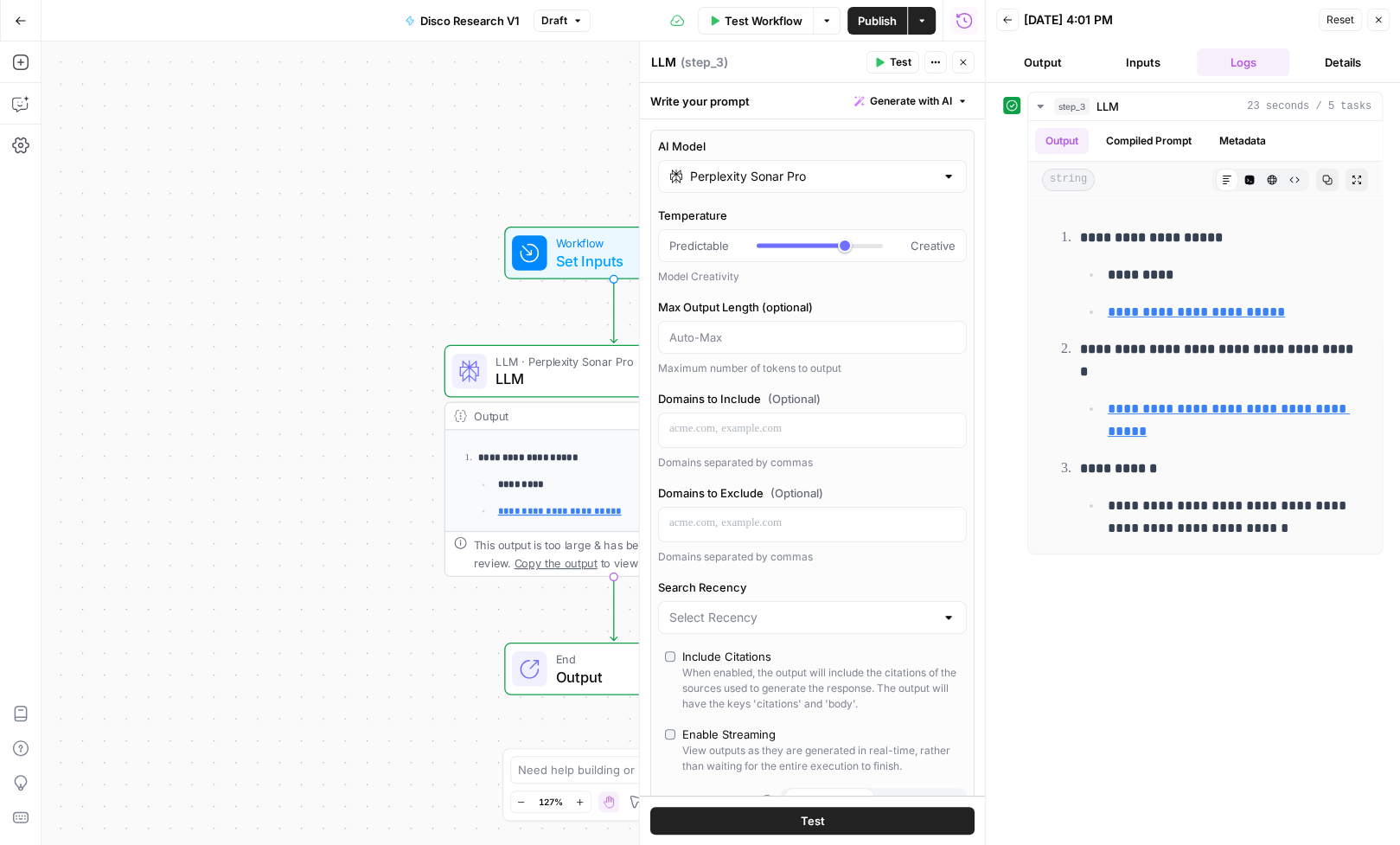
click at [895, 173] on input "Perplexity Sonar Pro" at bounding box center [812, 176] width 244 height 17
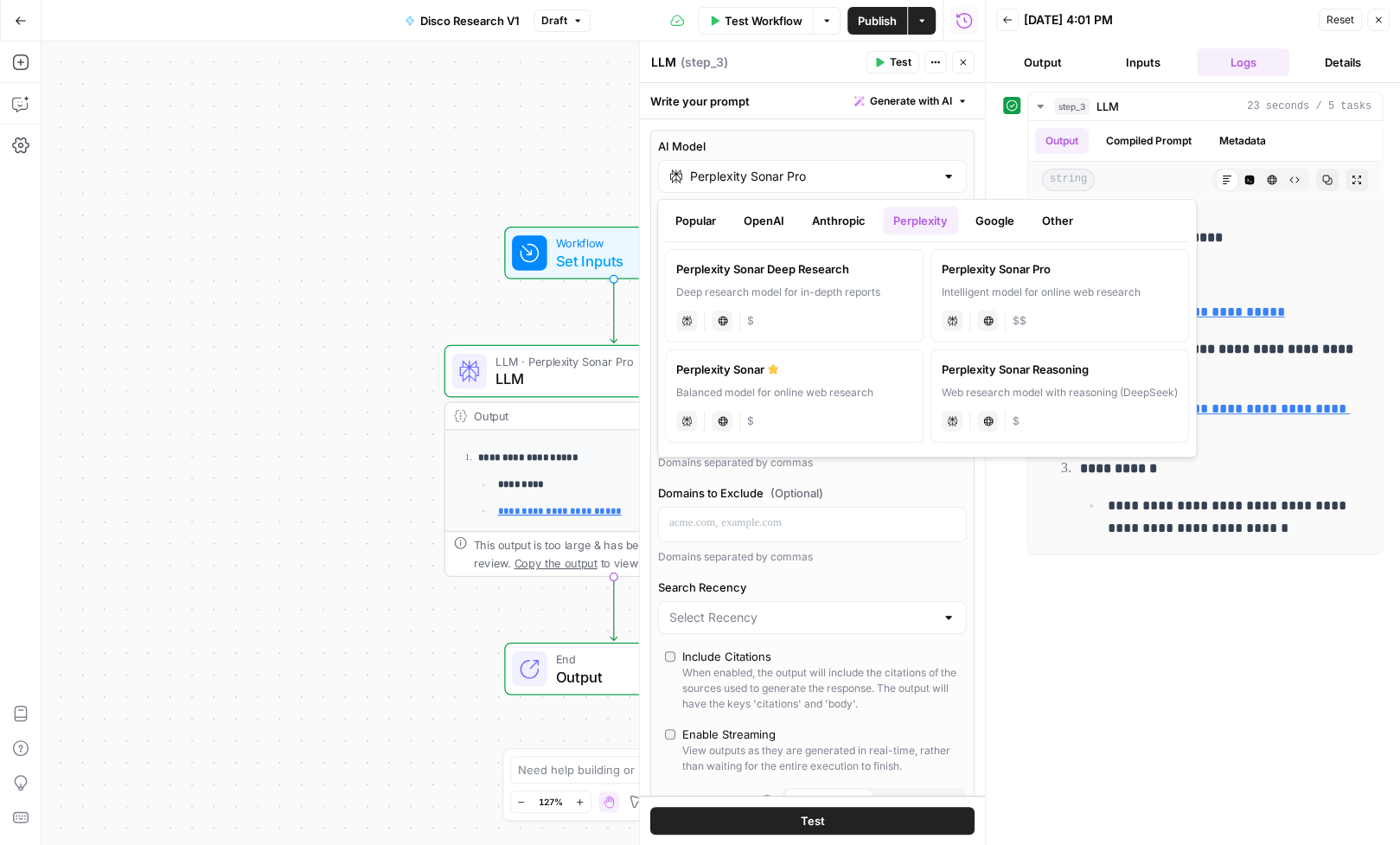
click at [767, 218] on button "OpenAI" at bounding box center [763, 220] width 61 height 28
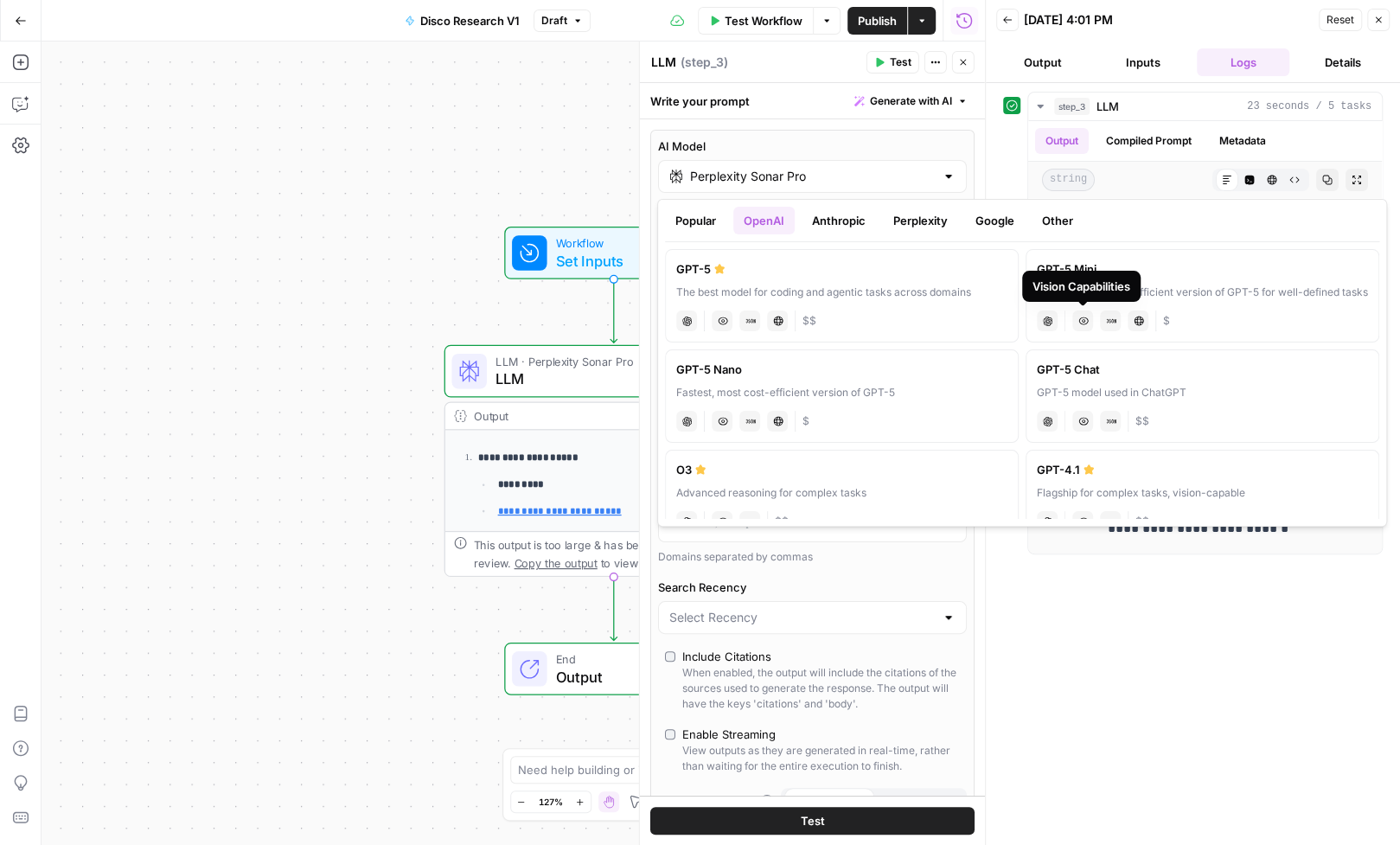
click at [1095, 275] on div "Vision Capabilities" at bounding box center [1081, 286] width 118 height 31
click at [1191, 269] on div "GPT-5 Mini" at bounding box center [1202, 268] width 331 height 17
type input "GPT-5 Mini"
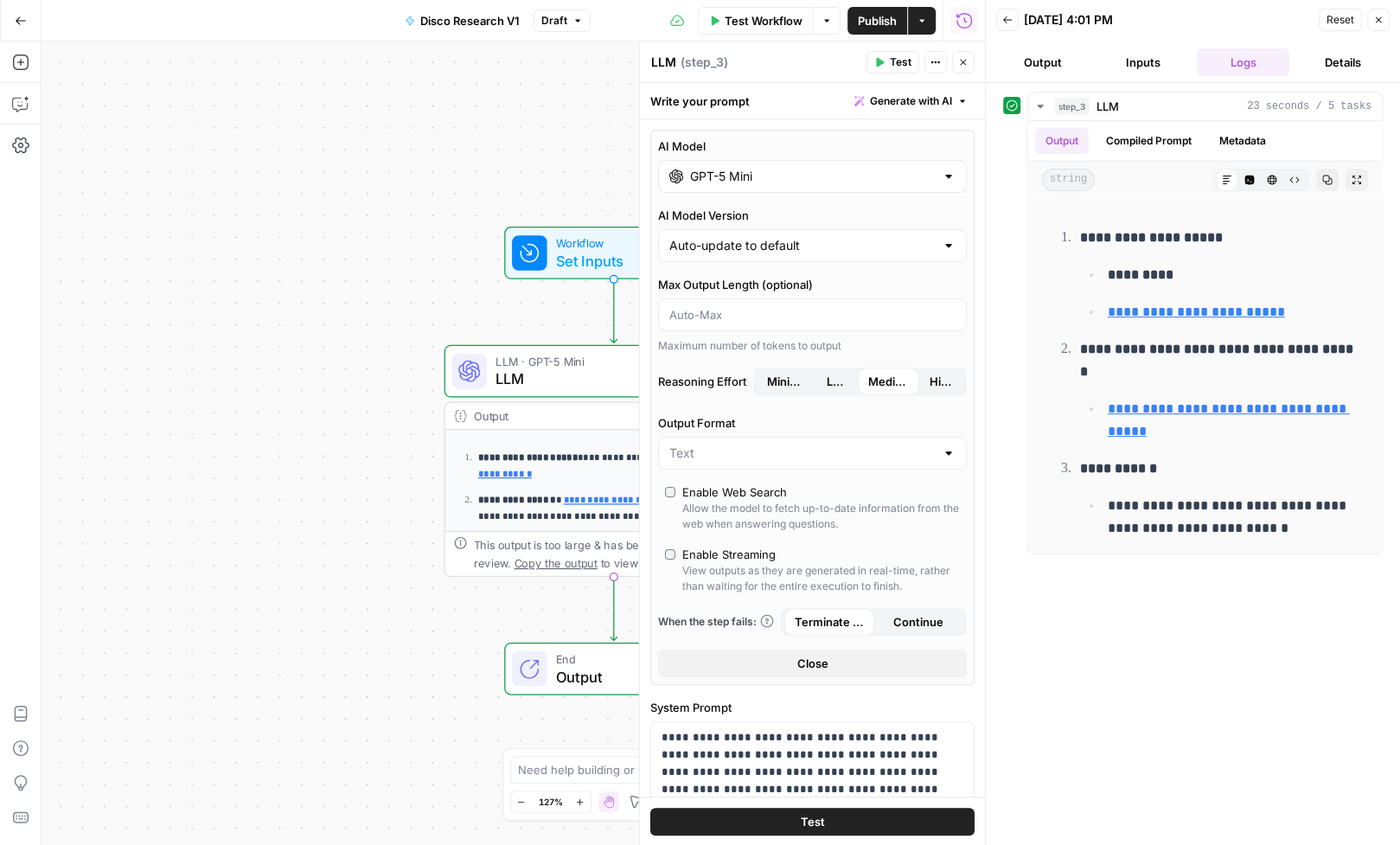
click at [894, 60] on span "Test" at bounding box center [901, 62] width 21 height 16
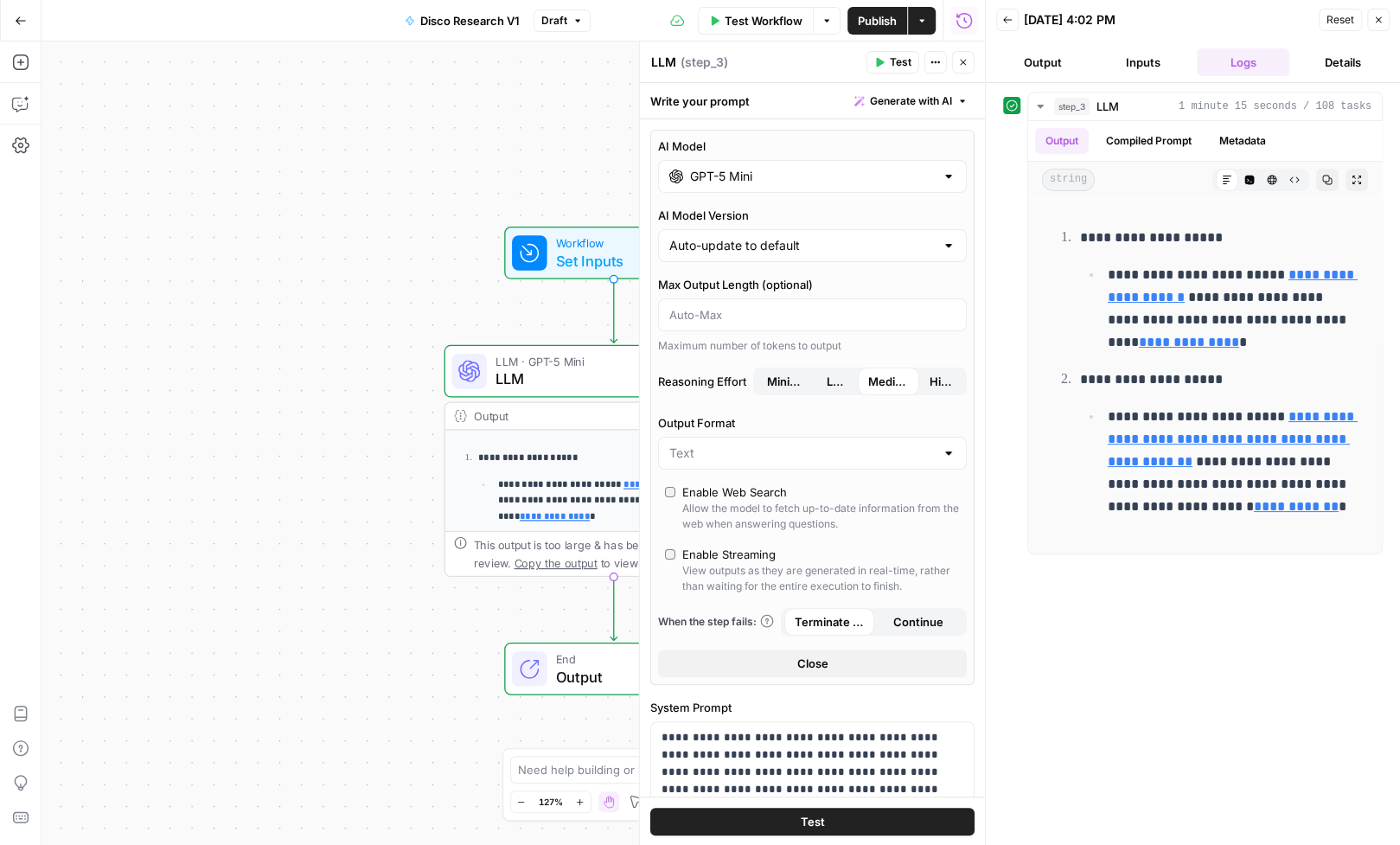
click at [787, 173] on input "GPT-5 Mini" at bounding box center [812, 176] width 244 height 17
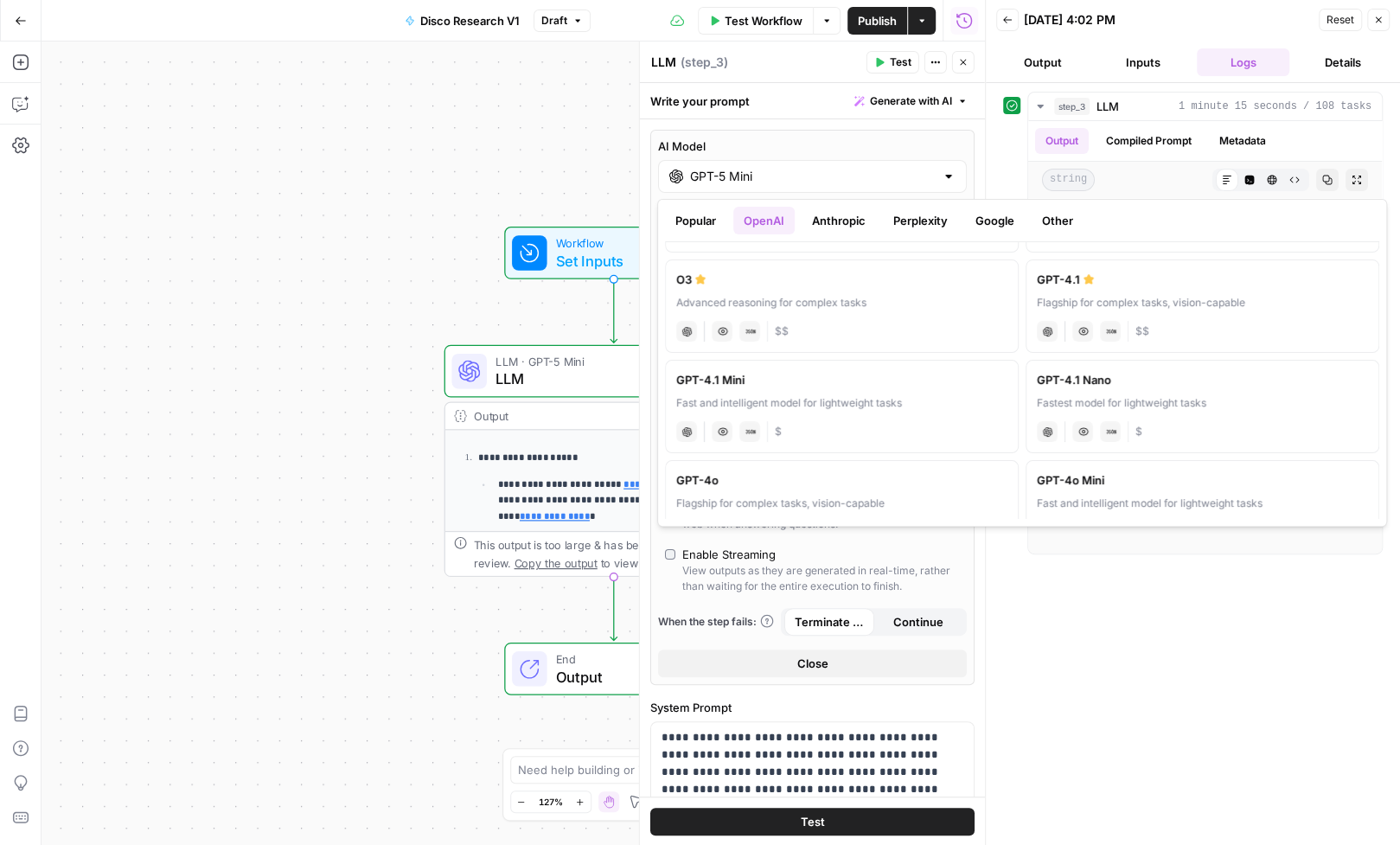
scroll to position [180, 0]
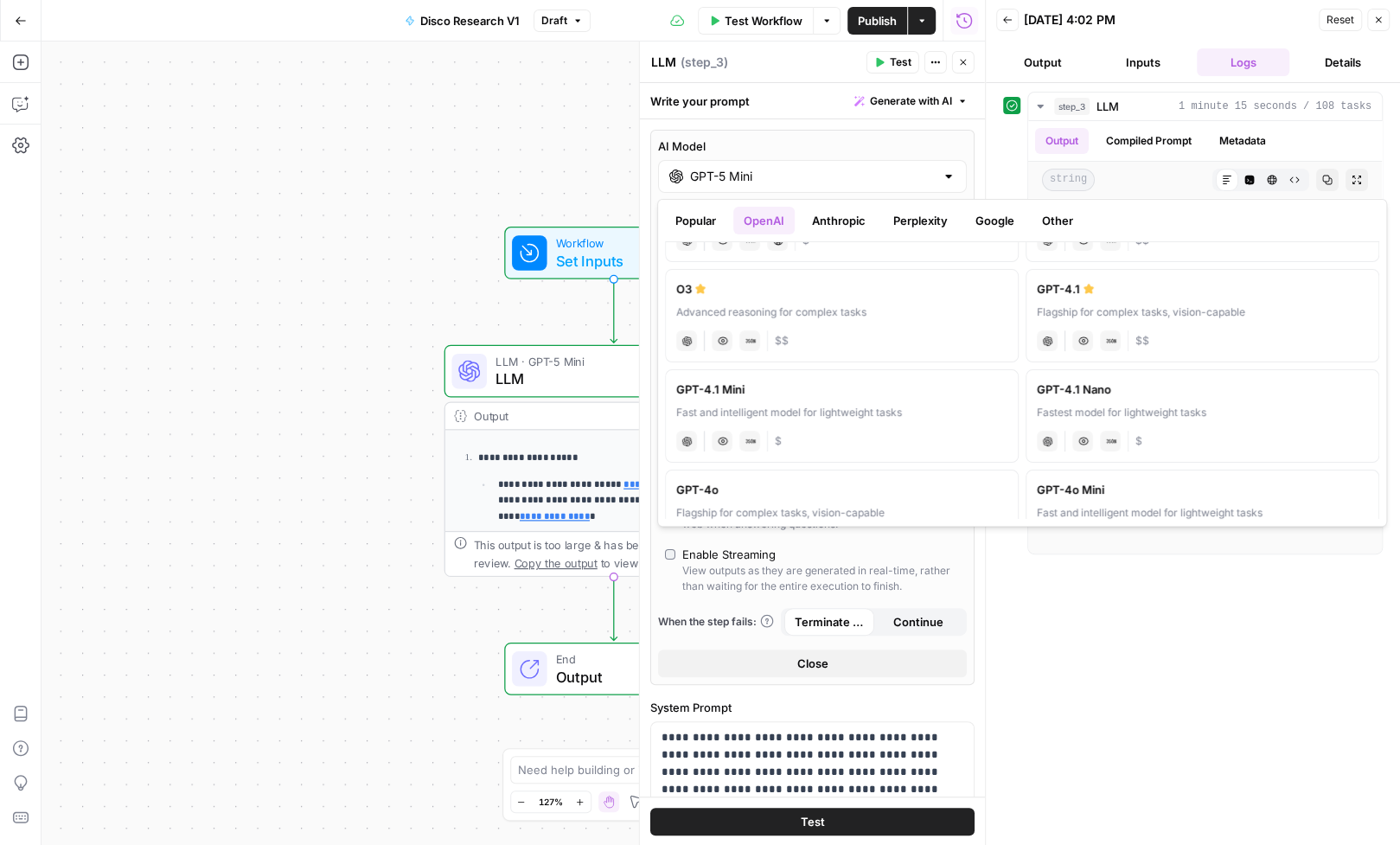
click at [446, 175] on div "**********" at bounding box center [513, 443] width 943 height 803
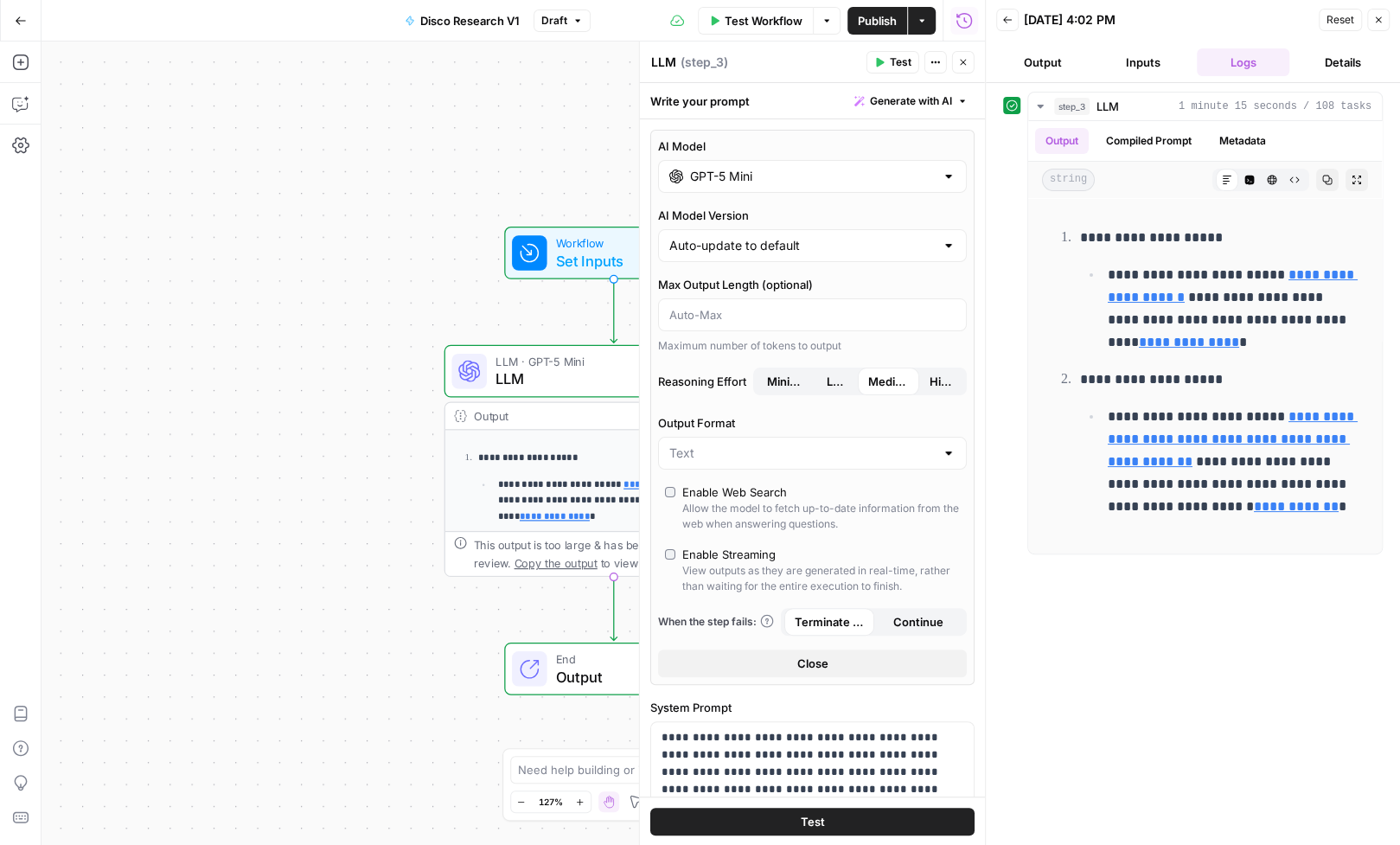
click at [1381, 21] on icon "button" at bounding box center [1379, 20] width 11 height 11
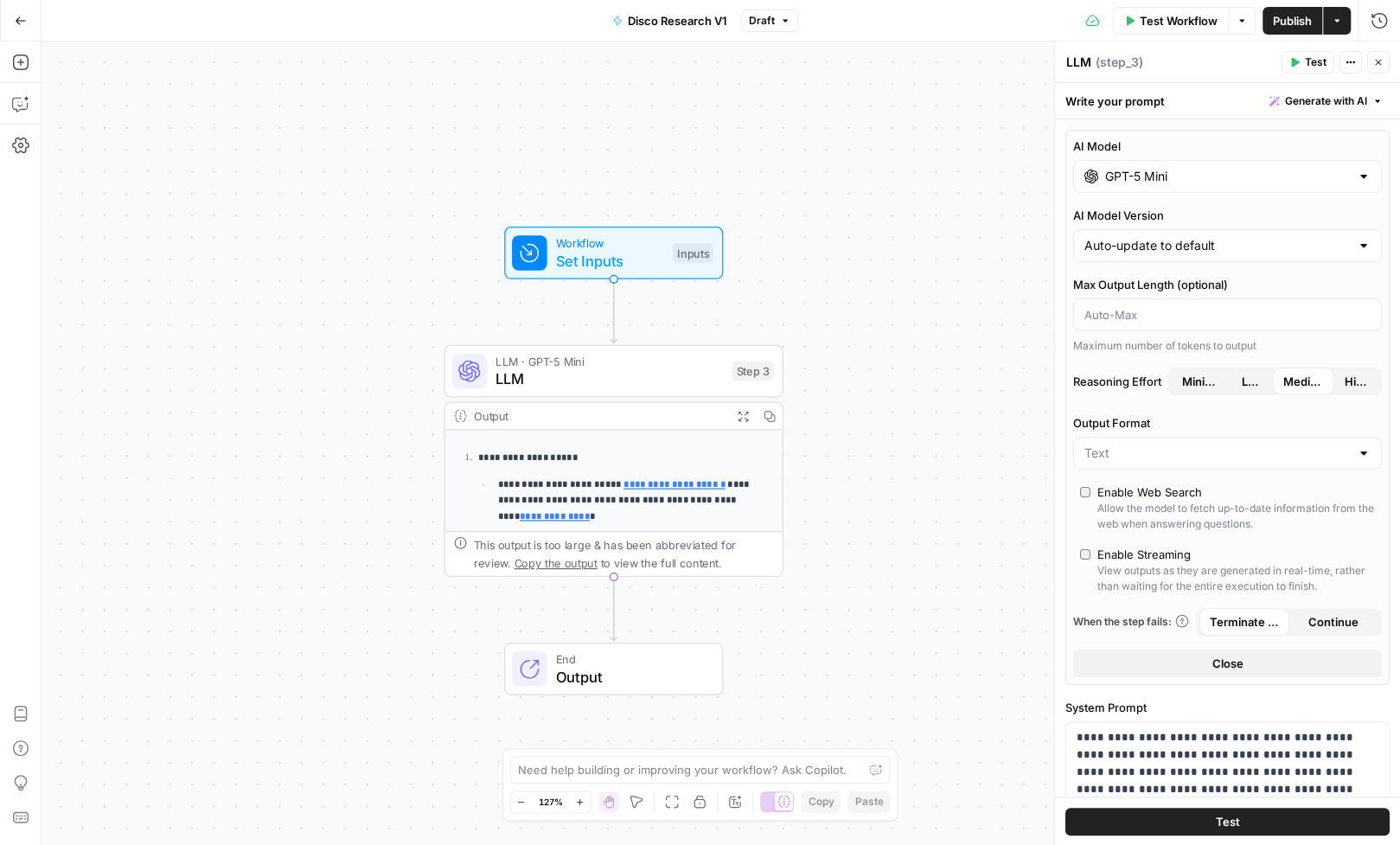
click at [1379, 66] on icon "button" at bounding box center [1379, 62] width 11 height 11
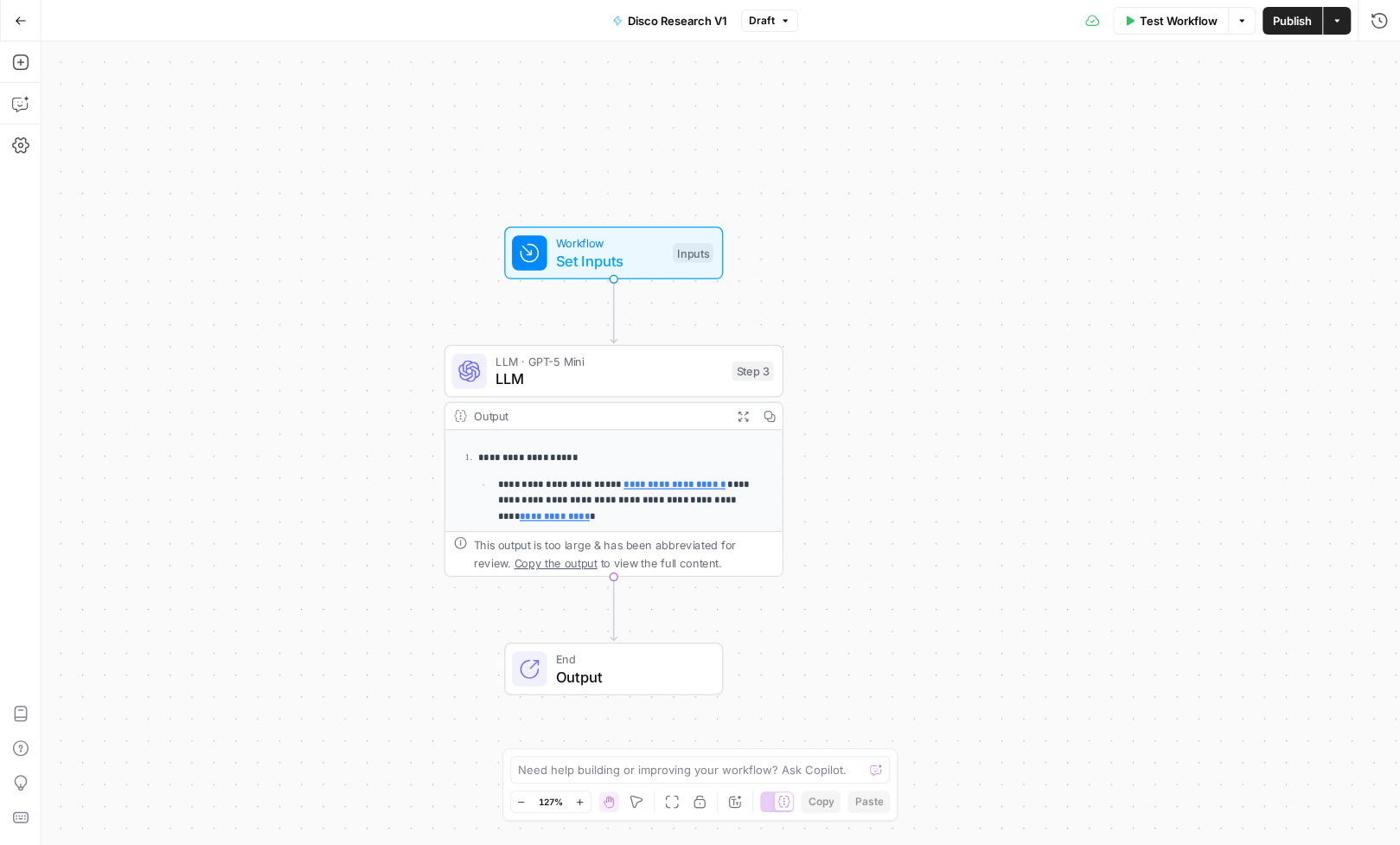
click at [529, 174] on div "**********" at bounding box center [720, 443] width 1358 height 803
